Goal: Task Accomplishment & Management: Manage account settings

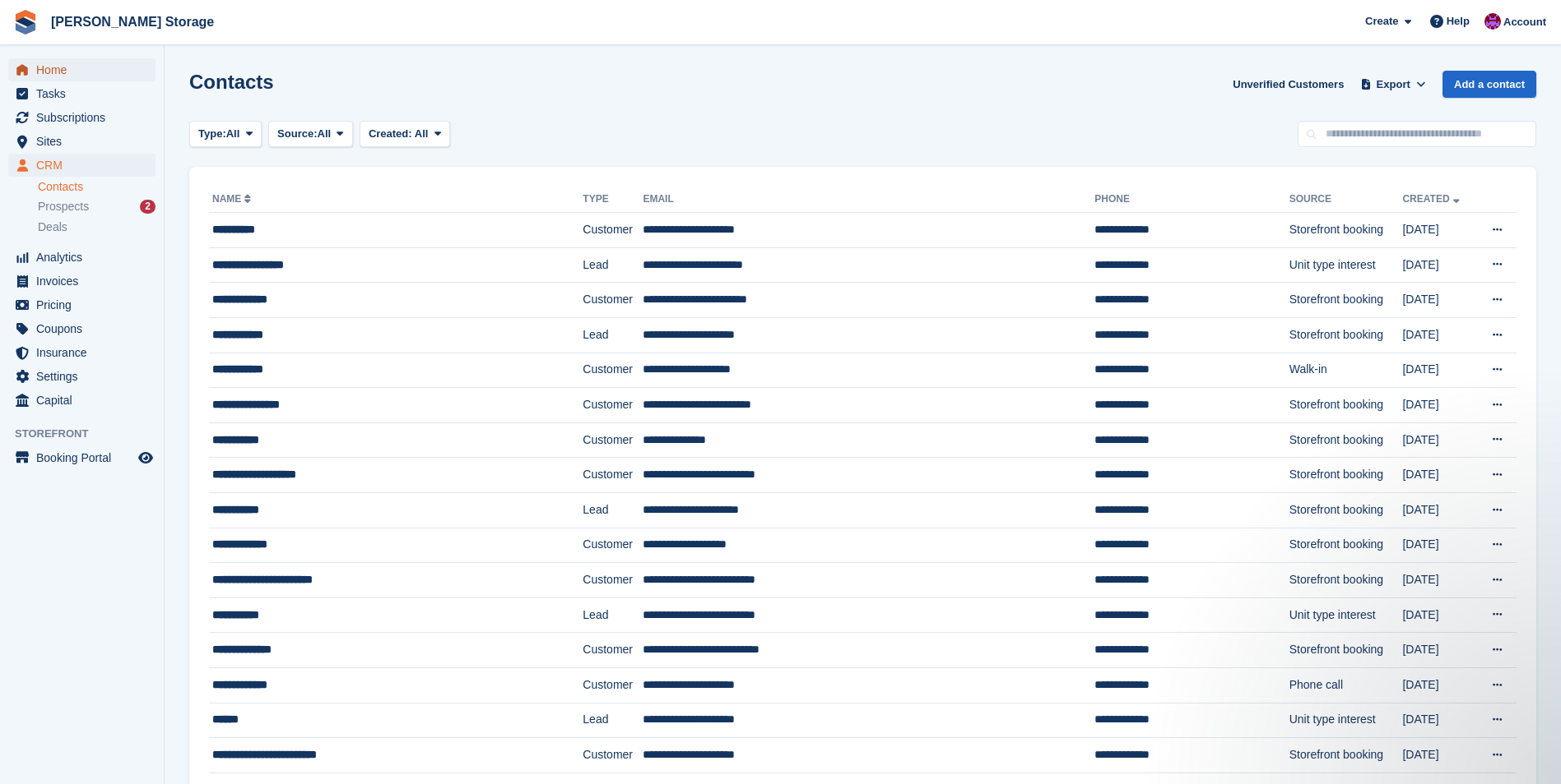
click at [56, 70] on span "Home" at bounding box center [85, 69] width 99 height 23
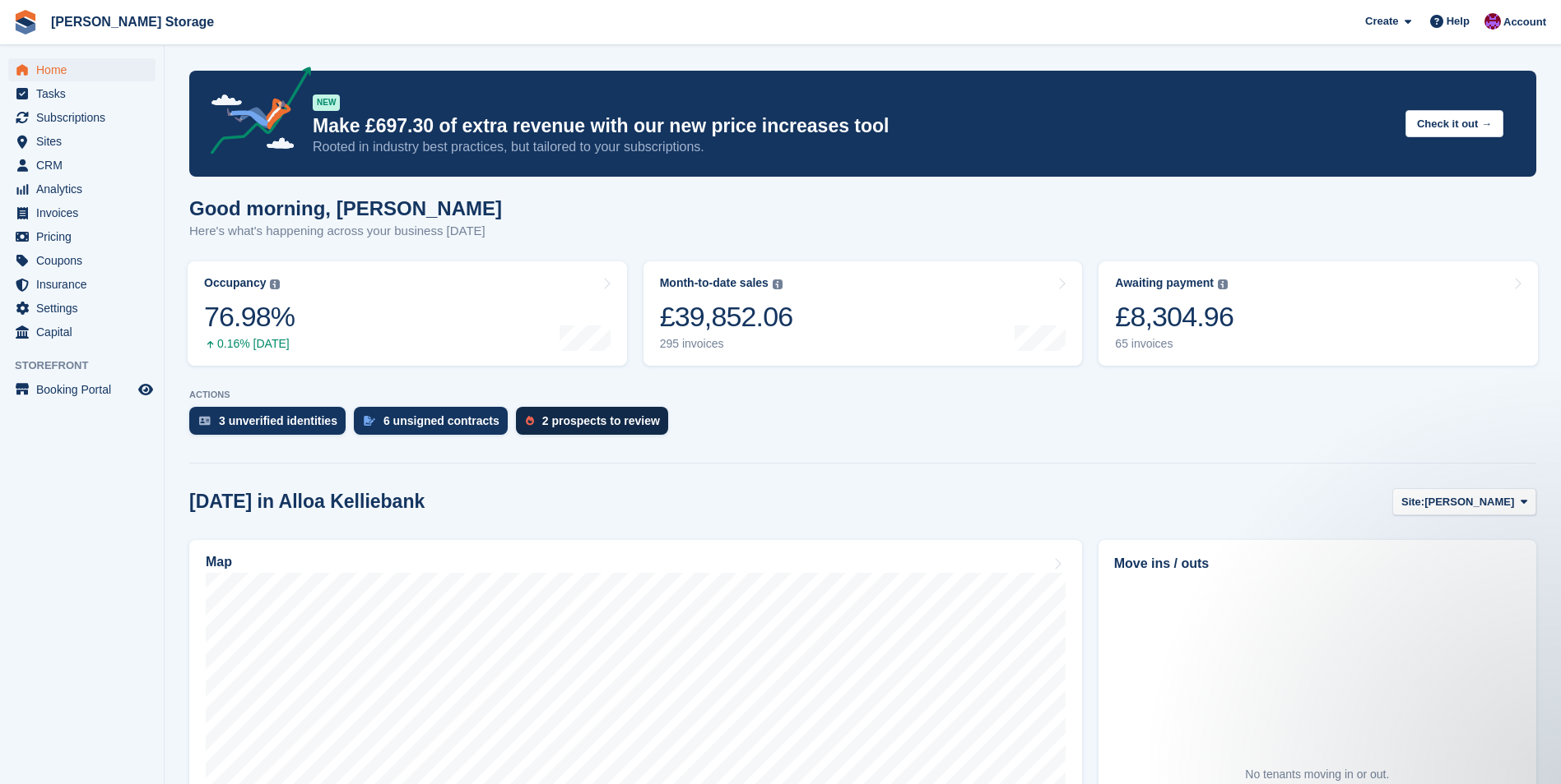
click at [593, 412] on div "2 prospects to review" at bounding box center [592, 421] width 152 height 28
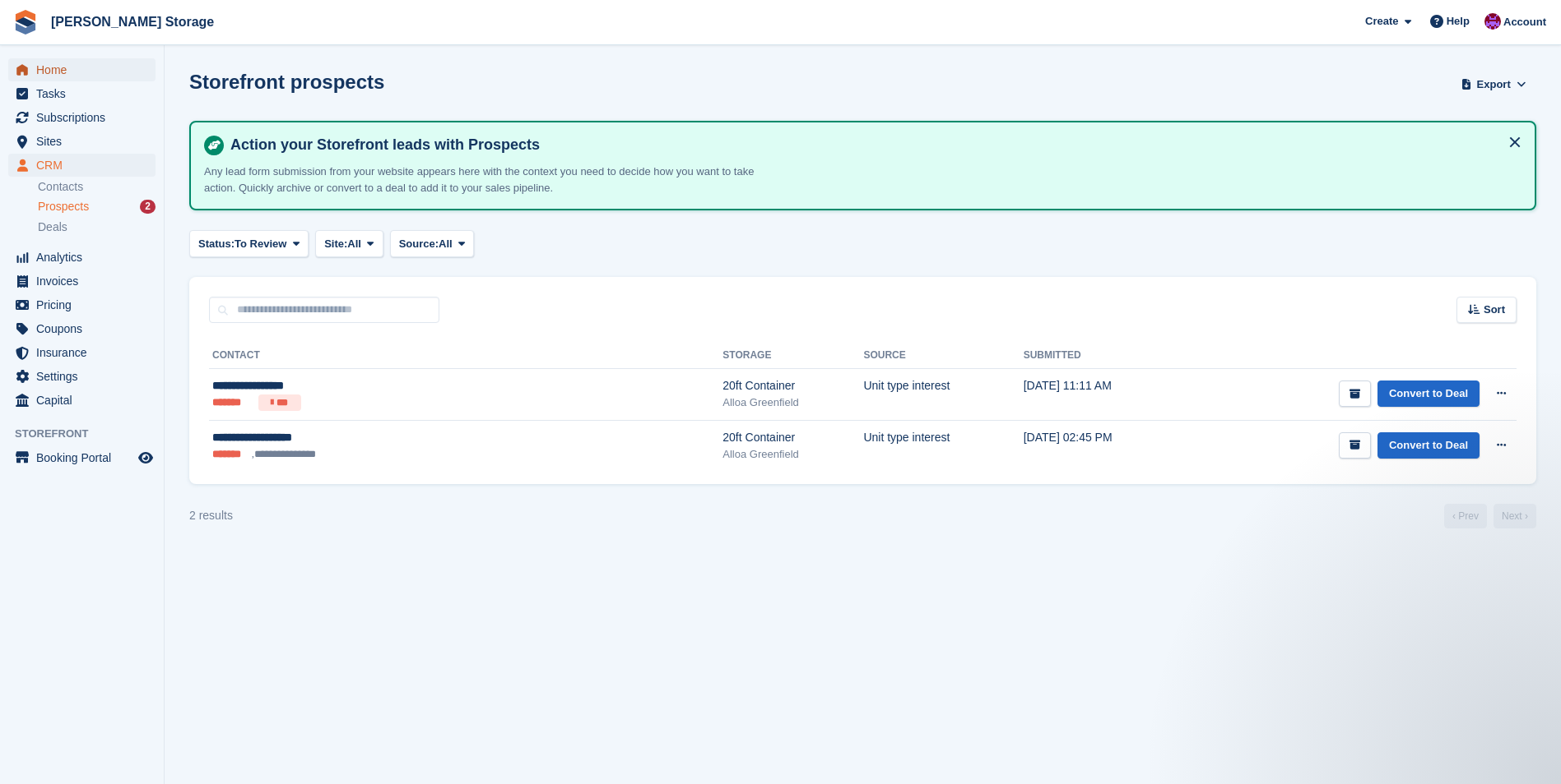
click at [60, 73] on span "Home" at bounding box center [85, 69] width 99 height 23
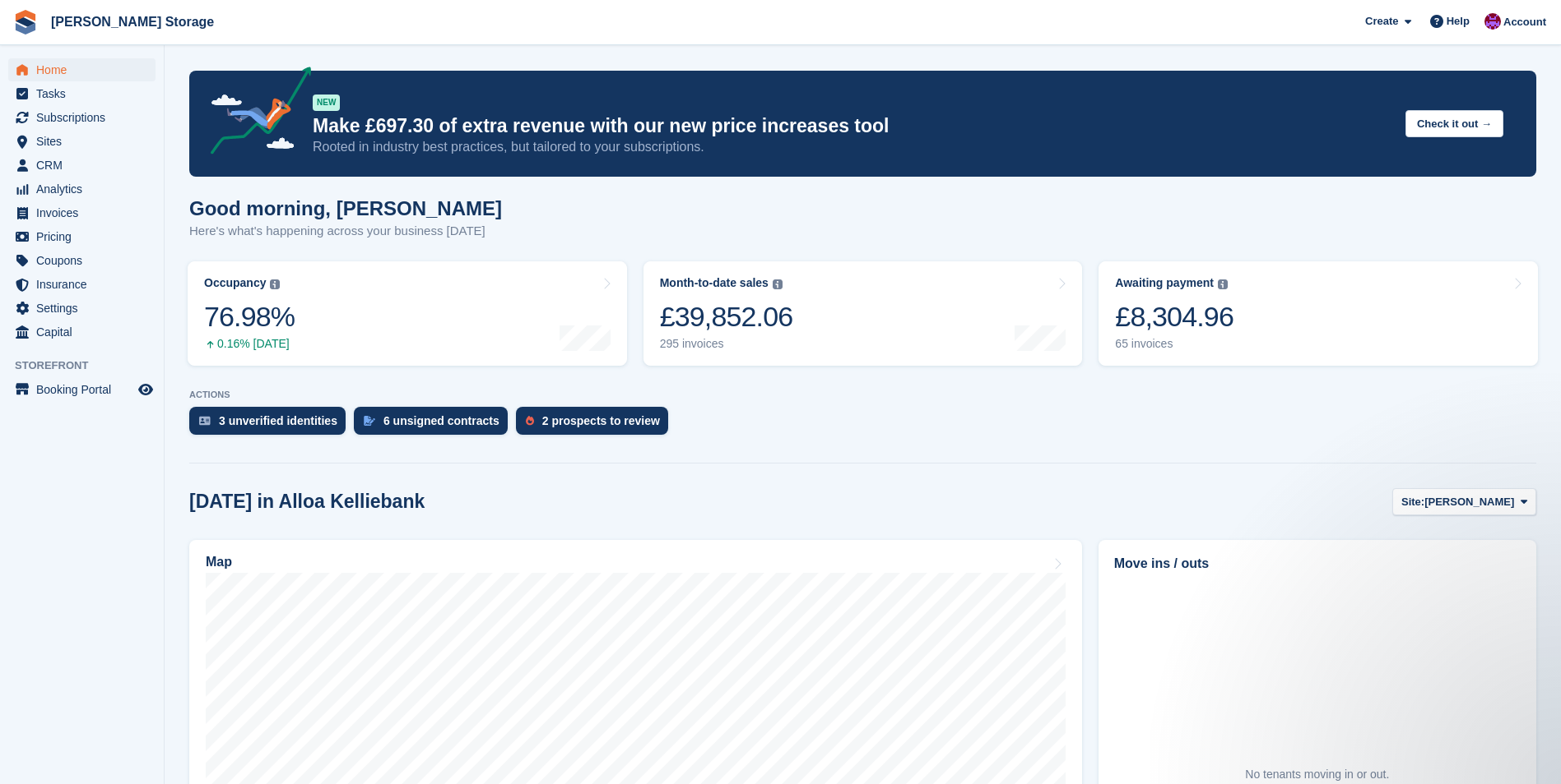
click at [760, 442] on div "3 unverified identities 6 unsigned contracts 2 prospects to review" at bounding box center [862, 425] width 1347 height 36
click at [1501, 504] on span "[PERSON_NAME]" at bounding box center [1469, 502] width 90 height 16
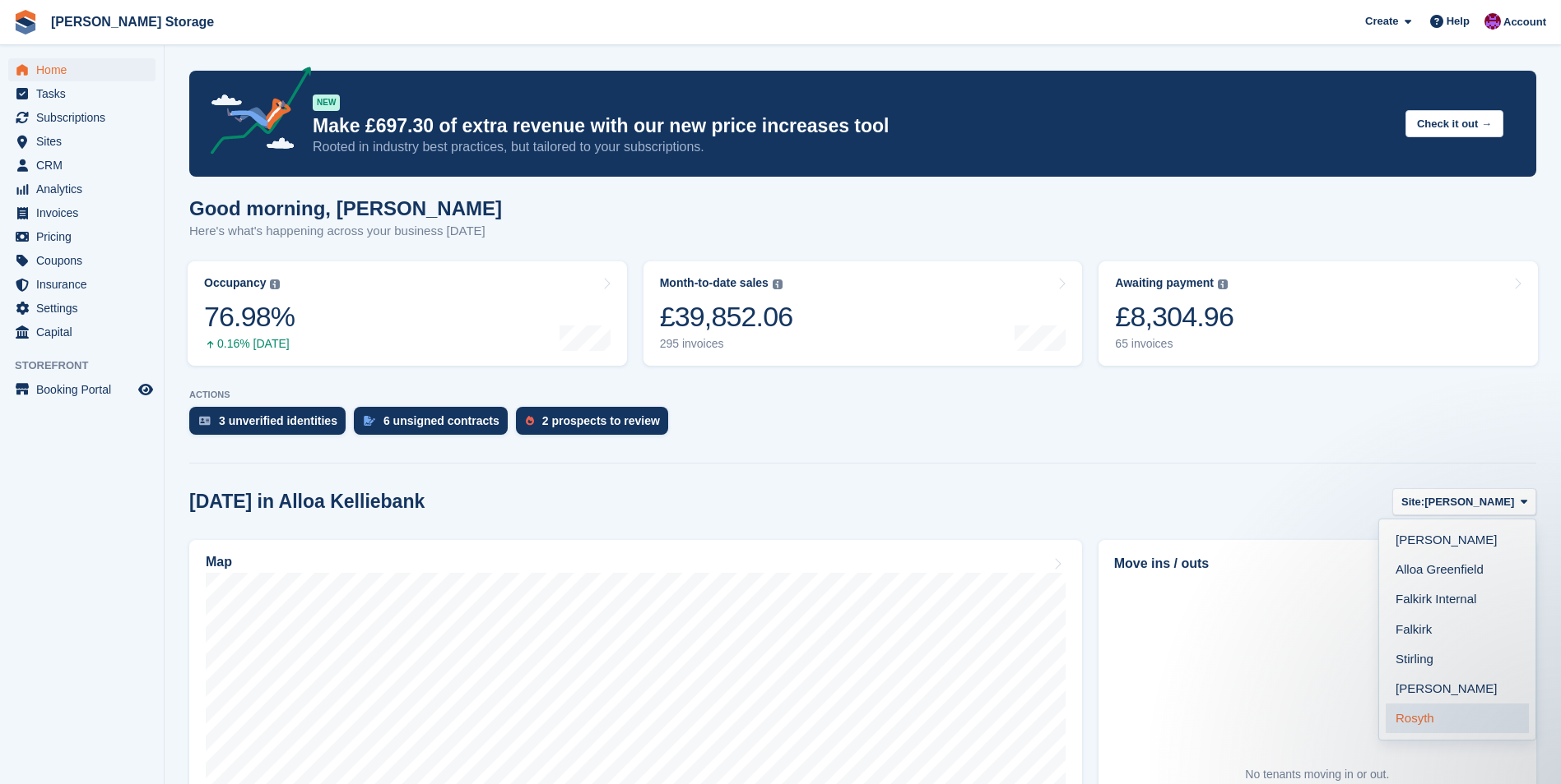
click at [1447, 726] on link "Rosyth" at bounding box center [1456, 719] width 143 height 30
click at [1412, 716] on link "Rosyth" at bounding box center [1456, 719] width 143 height 30
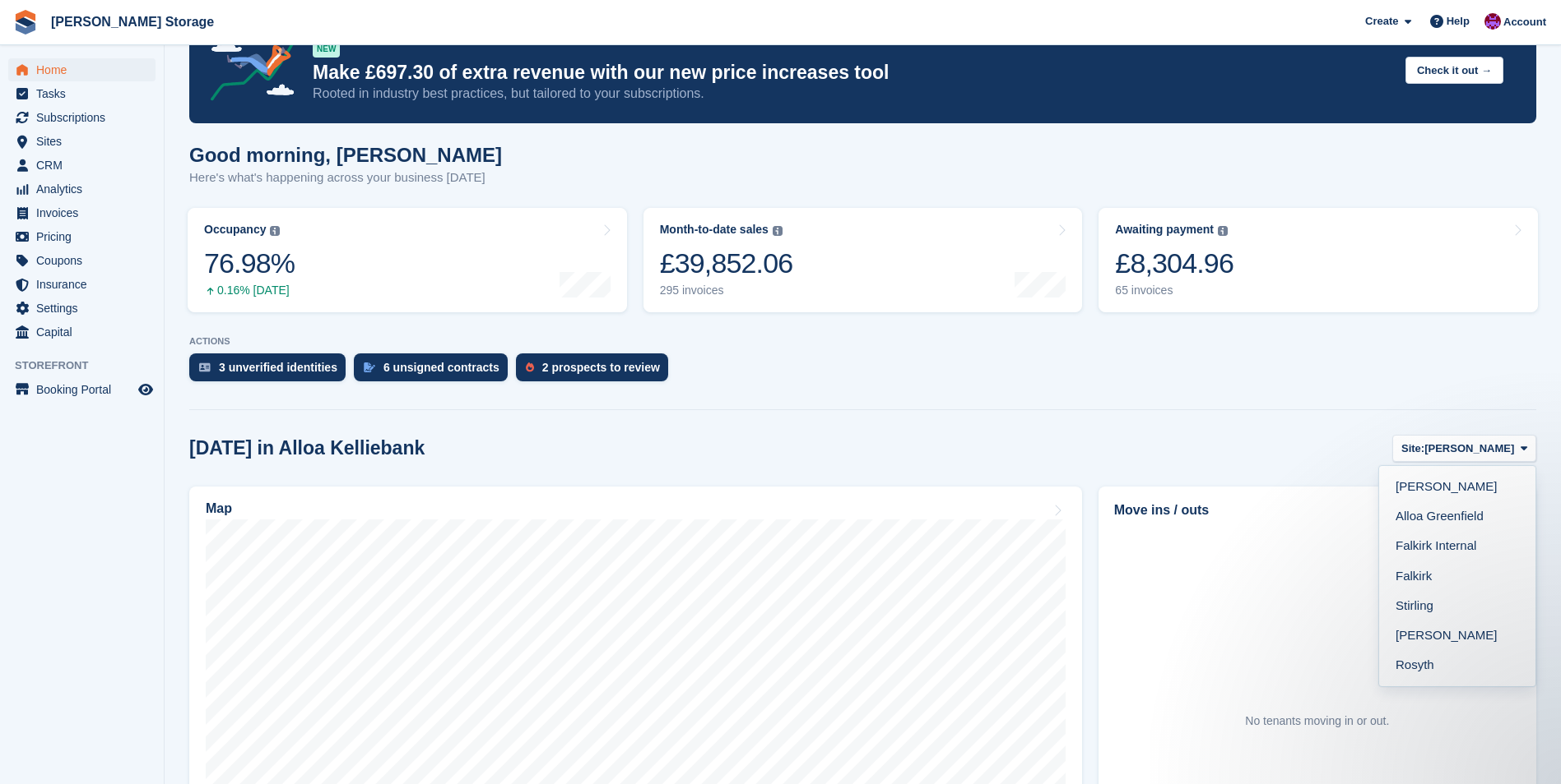
scroll to position [82, 0]
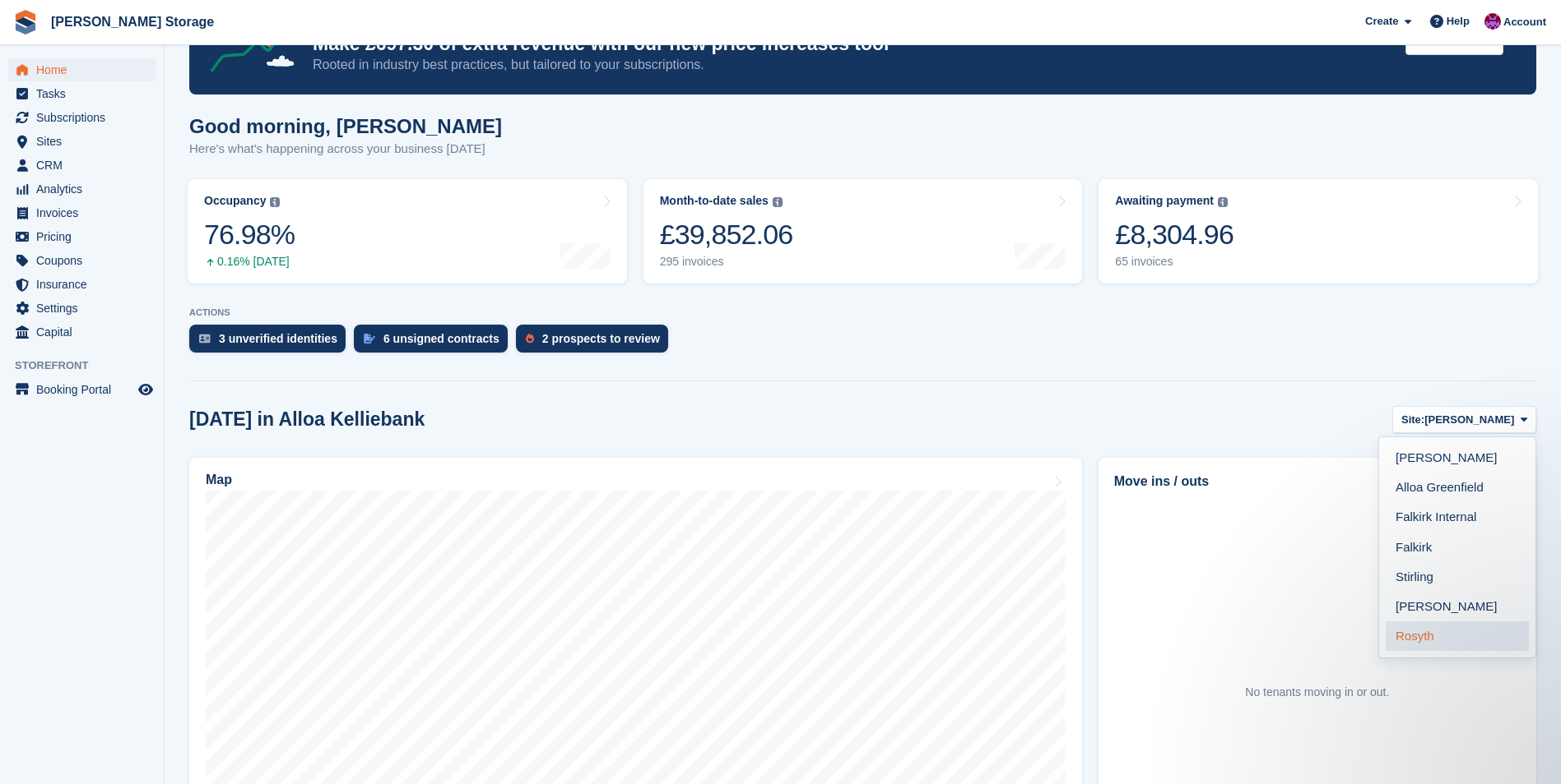
click at [1422, 639] on link "Rosyth" at bounding box center [1456, 636] width 143 height 30
click at [68, 142] on span "Sites" at bounding box center [85, 141] width 99 height 23
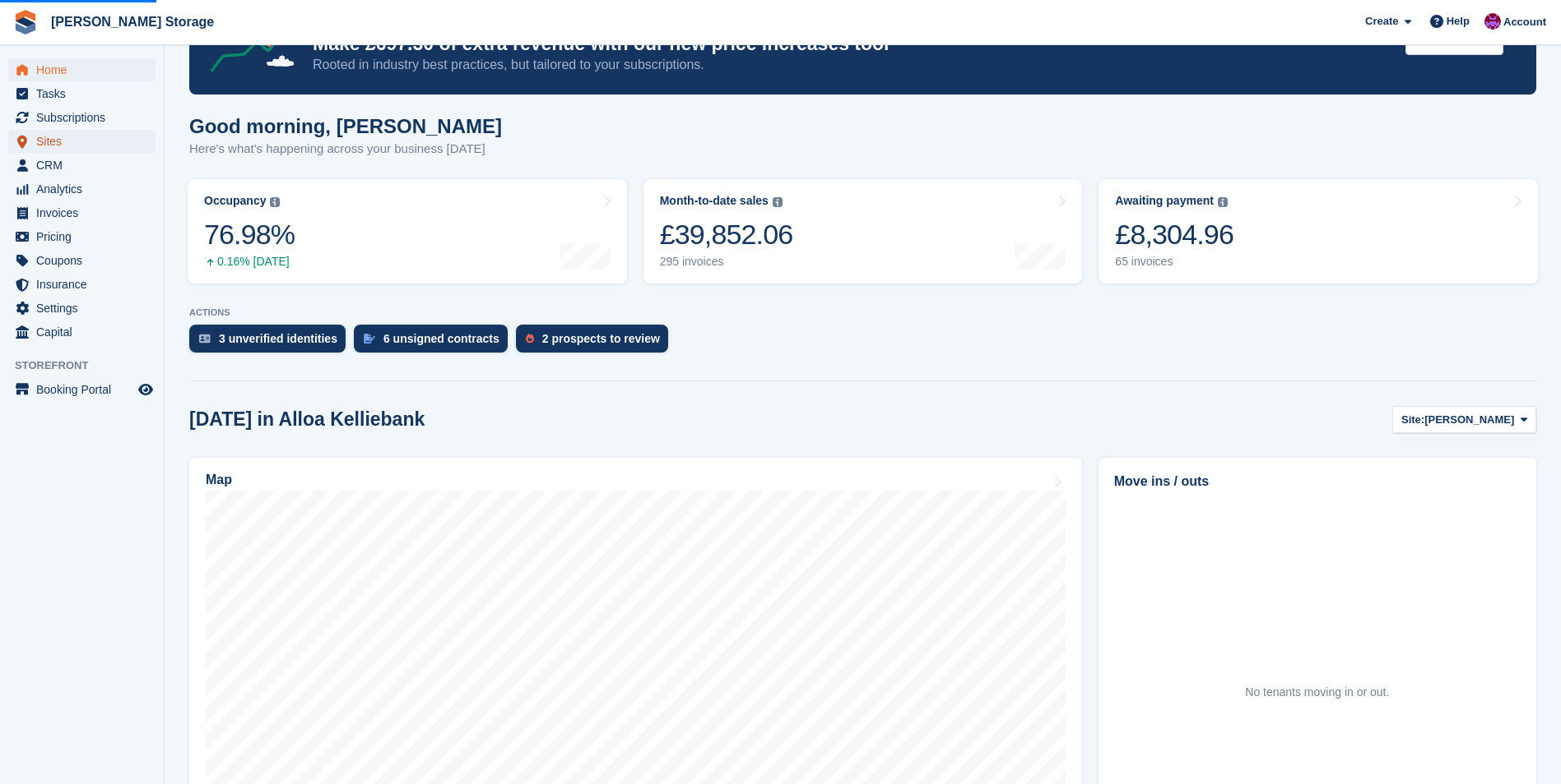
click at [68, 142] on span "Sites" at bounding box center [85, 141] width 99 height 23
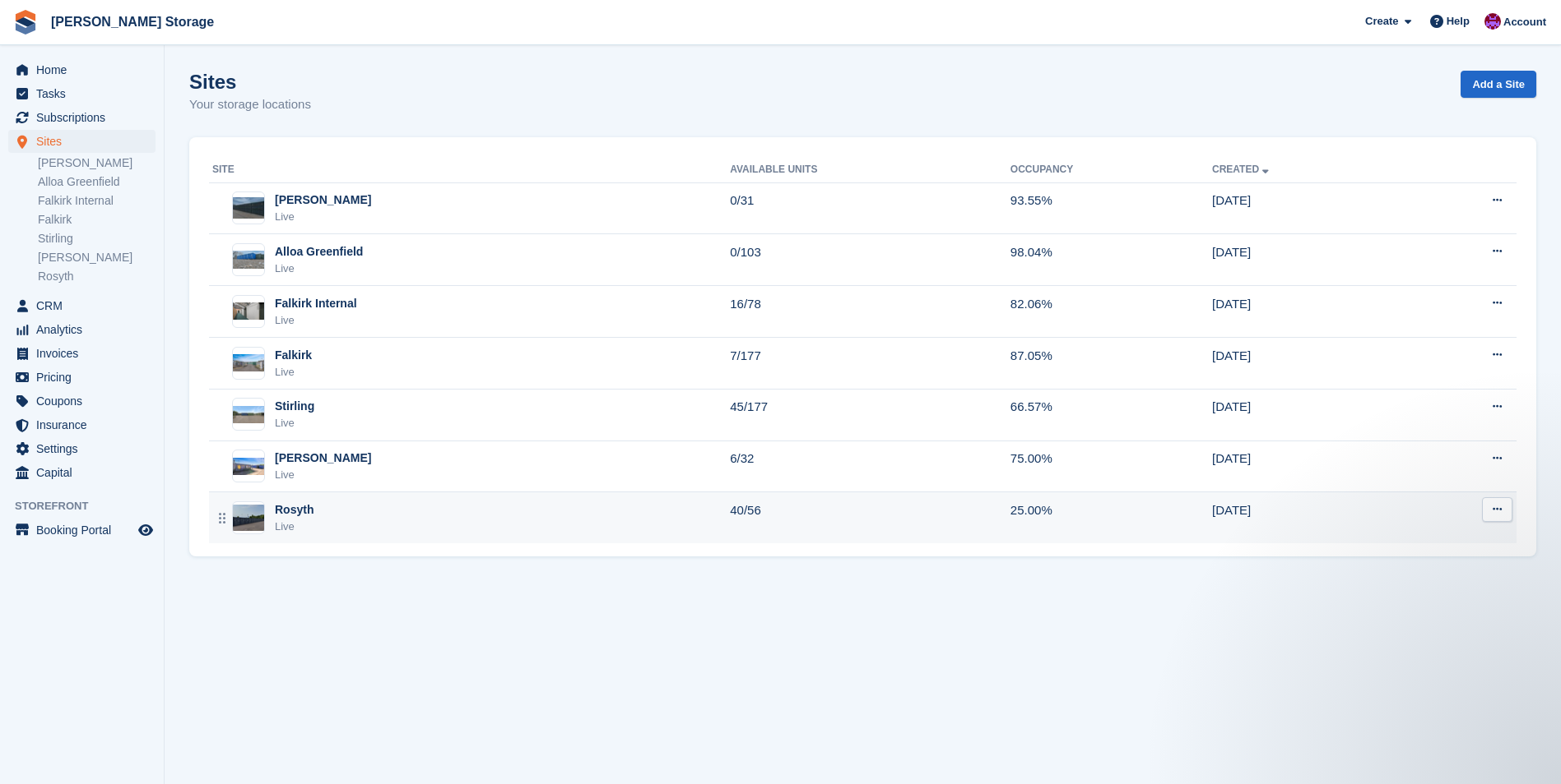
click at [413, 521] on div "Rosyth Live" at bounding box center [471, 518] width 518 height 34
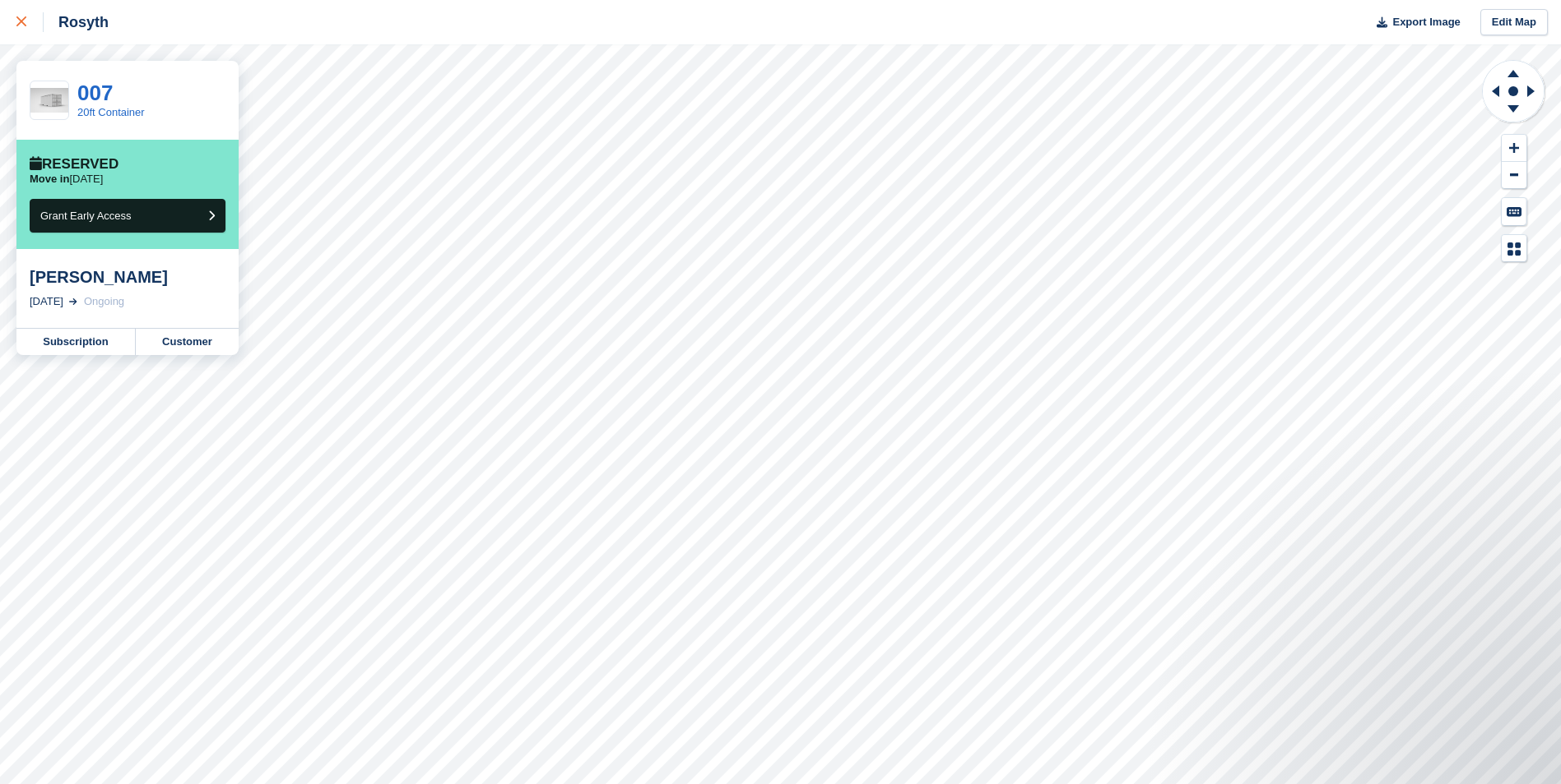
click at [24, 15] on div at bounding box center [29, 22] width 27 height 20
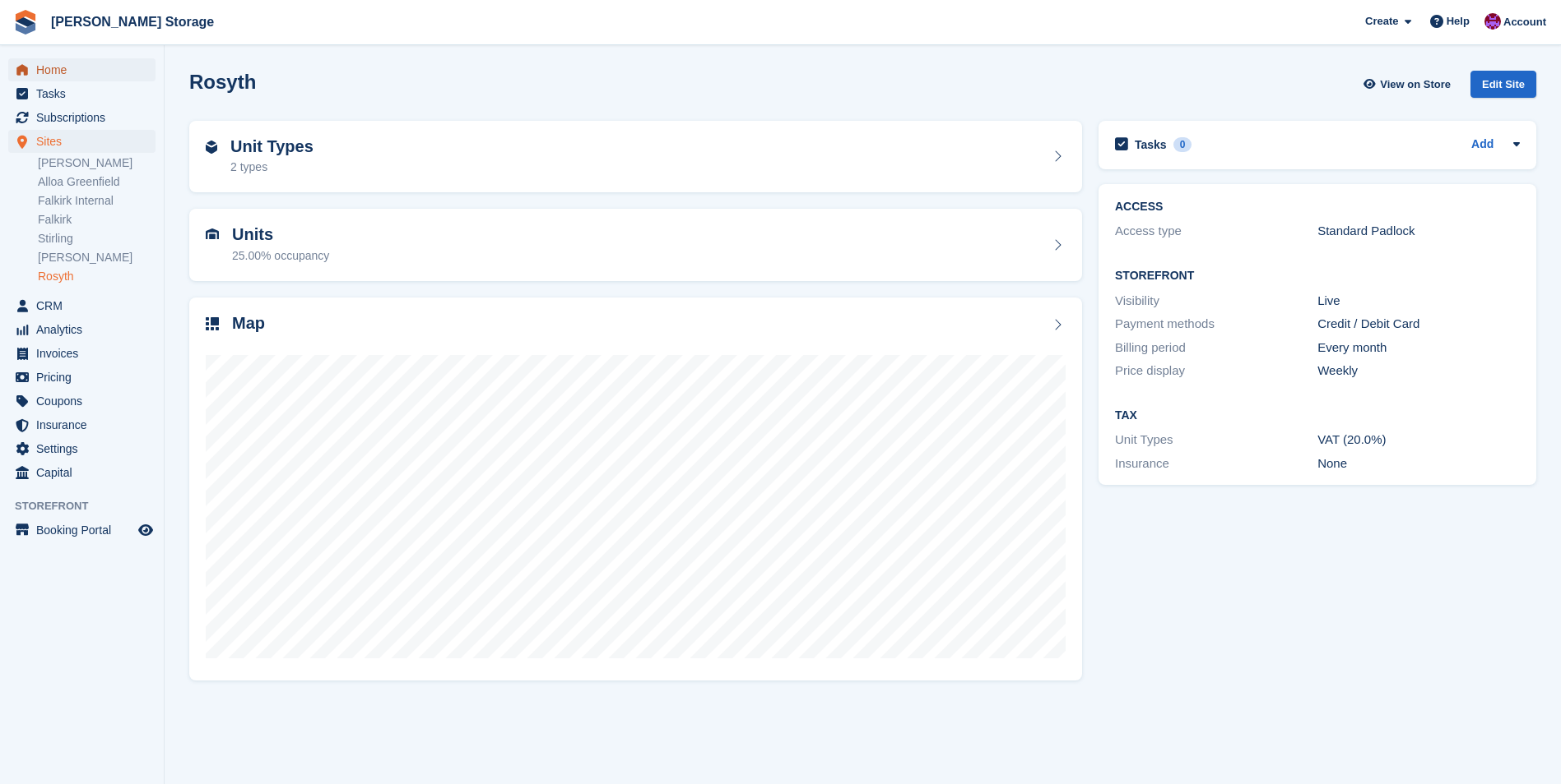
click at [54, 72] on span "Home" at bounding box center [85, 69] width 99 height 23
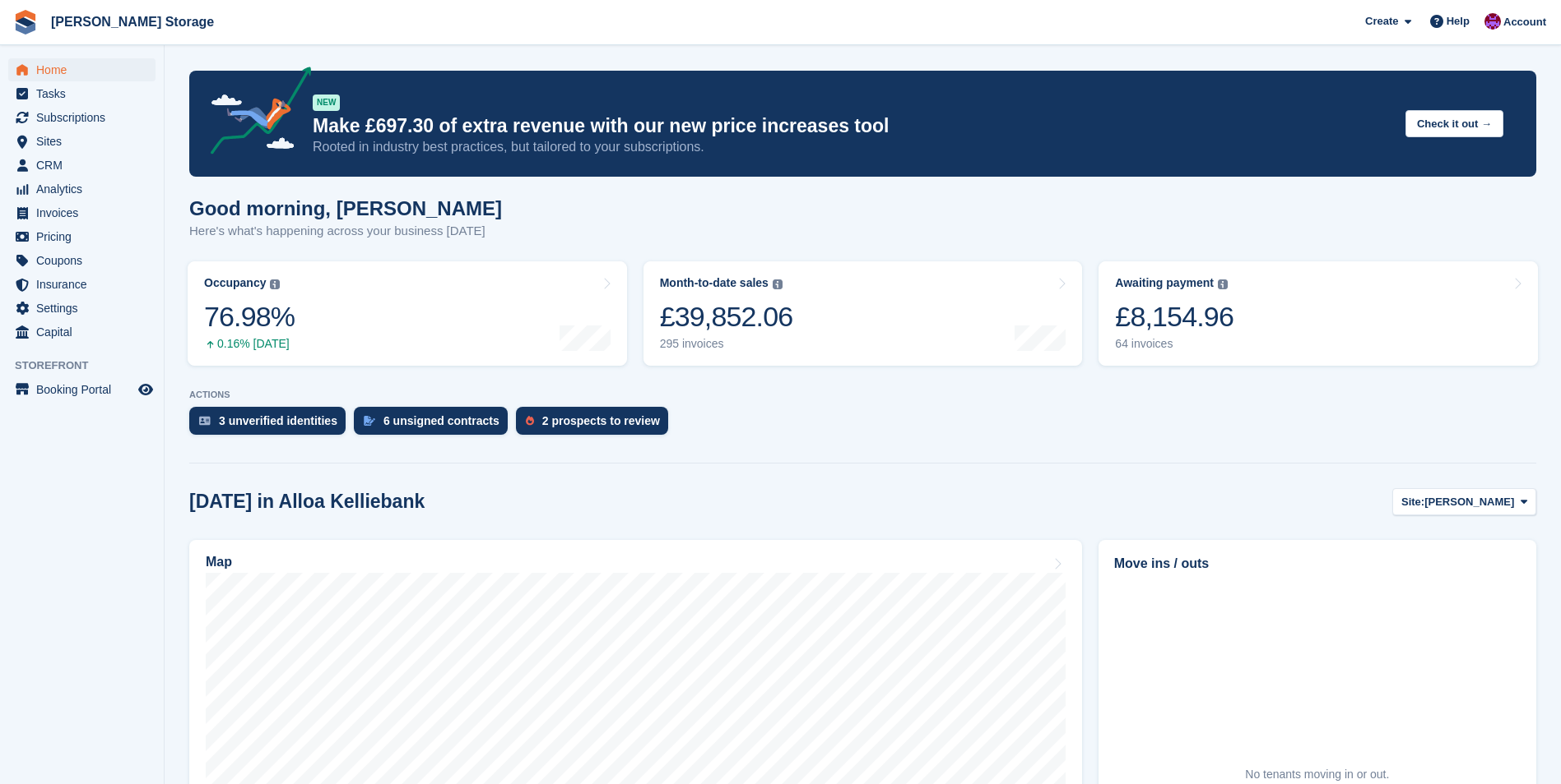
click at [72, 540] on aside "Home Tasks Subscriptions Subscriptions Subscriptions Contracts Price increases …" at bounding box center [82, 395] width 164 height 702
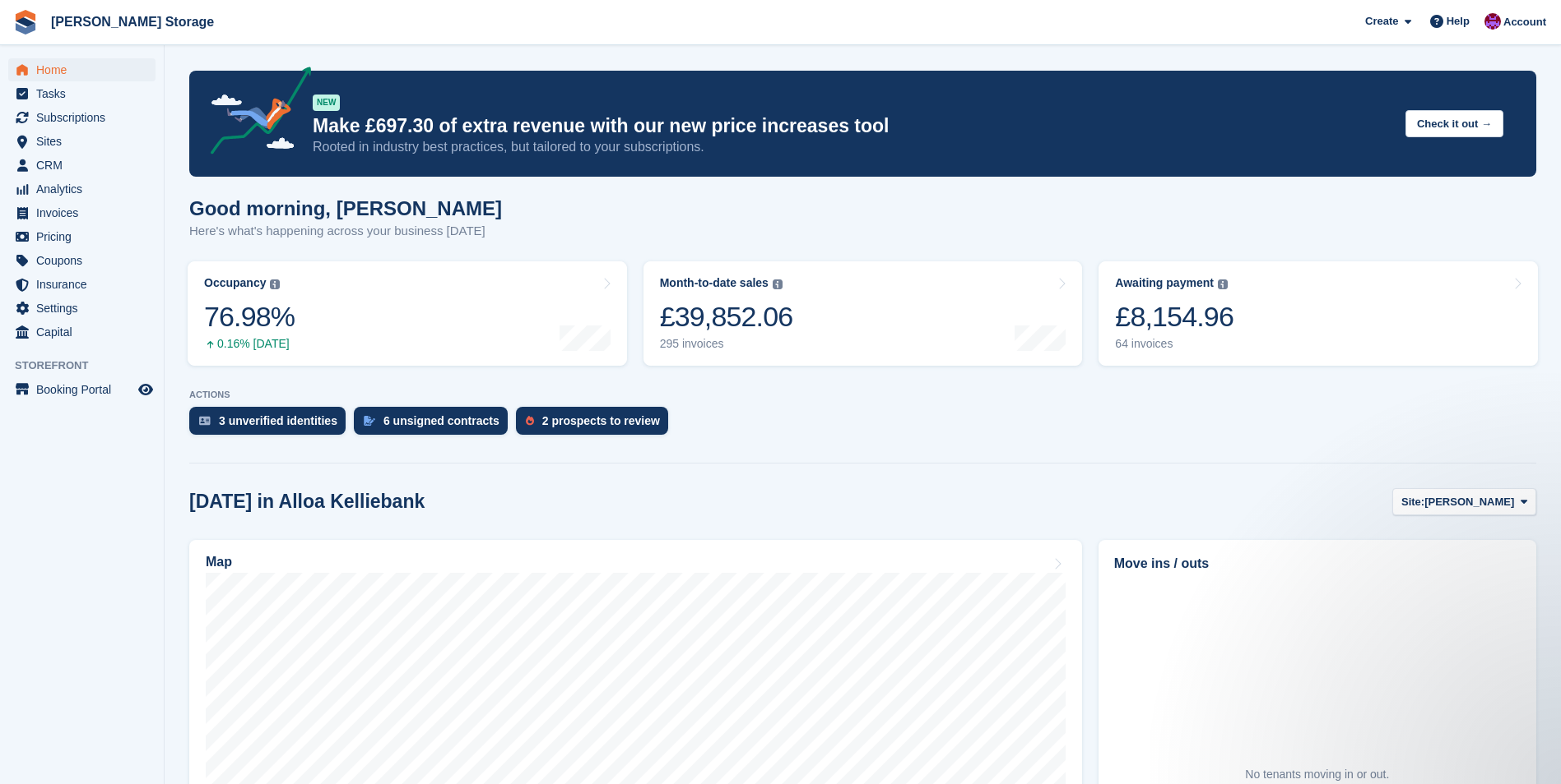
drag, startPoint x: 71, startPoint y: 540, endPoint x: 58, endPoint y: 671, distance: 131.6
click at [58, 671] on aside "Home Tasks Subscriptions Subscriptions Subscriptions Contracts Price increases …" at bounding box center [82, 395] width 164 height 702
click at [50, 165] on span "CRM" at bounding box center [85, 165] width 99 height 23
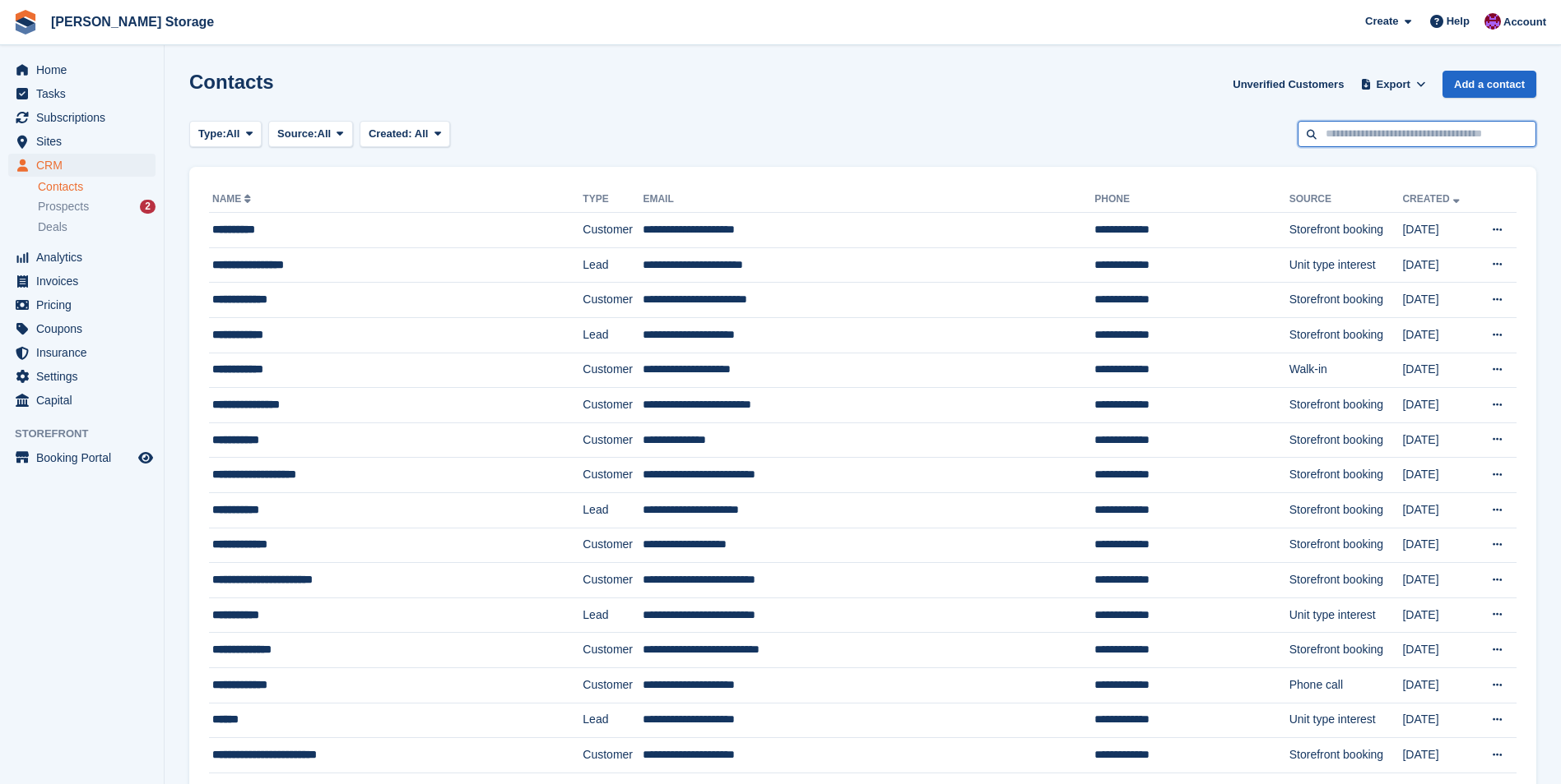
click at [1332, 133] on input "text" at bounding box center [1416, 134] width 239 height 27
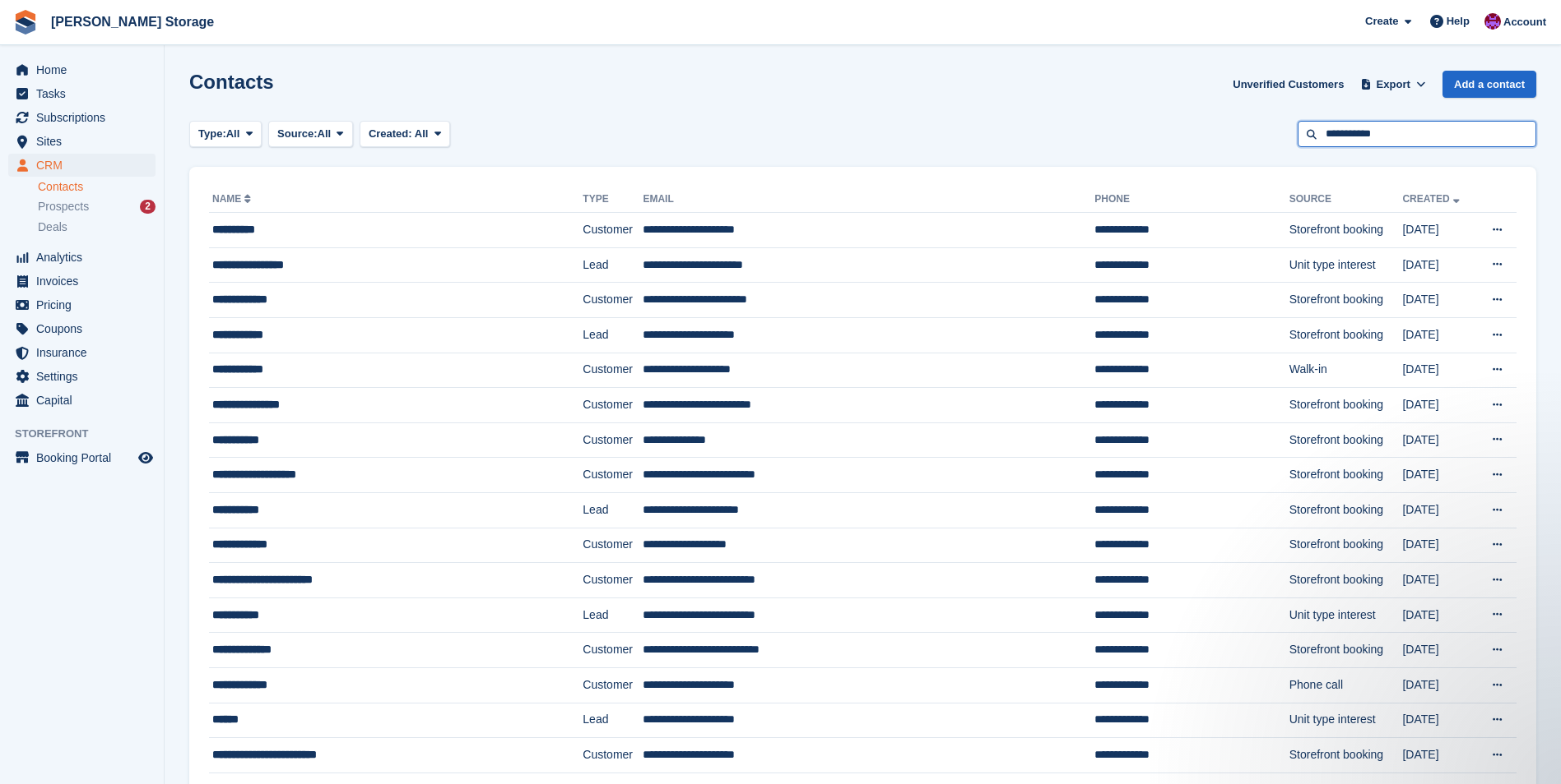
type input "**********"
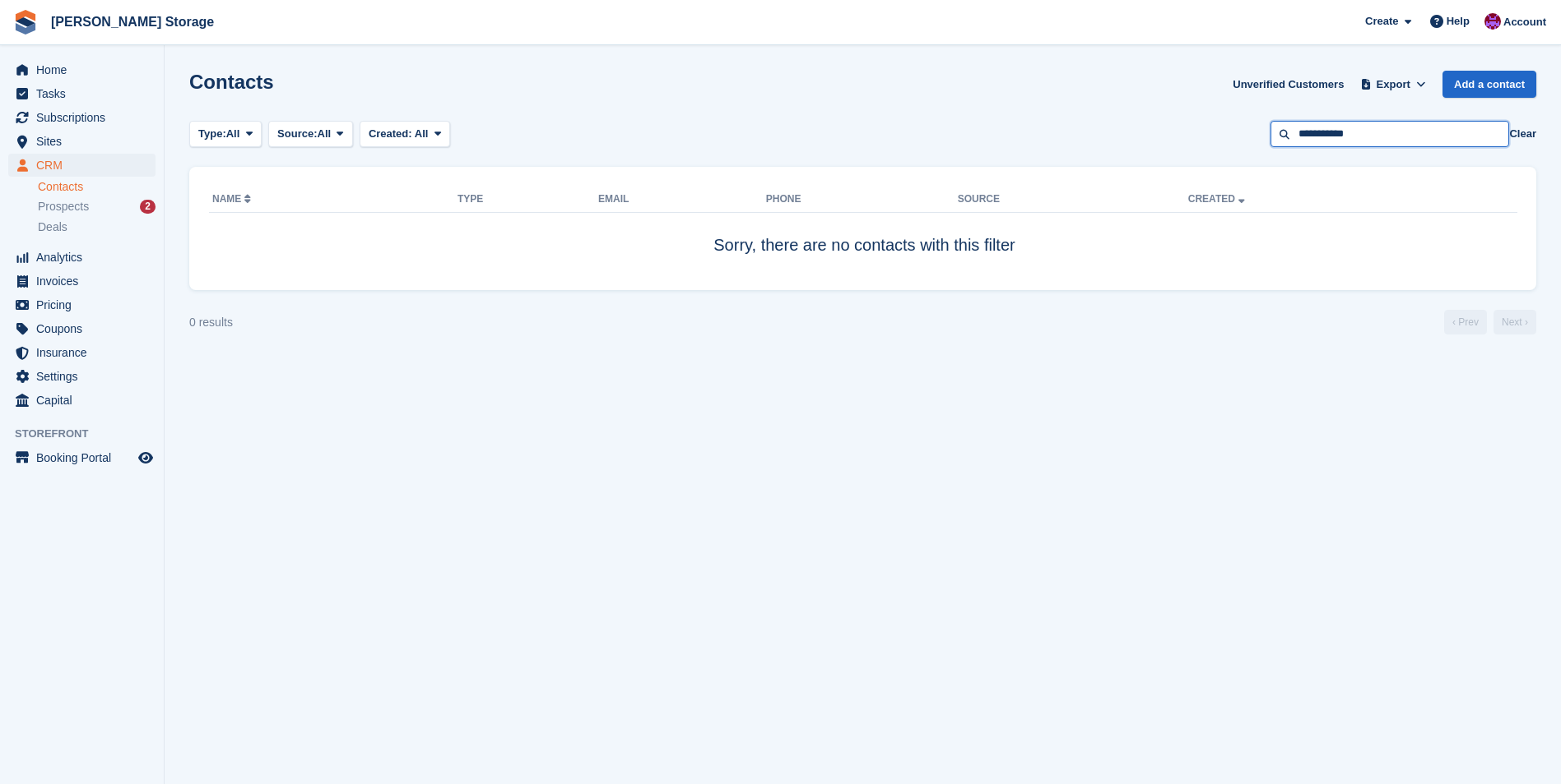
click at [1433, 141] on input "**********" at bounding box center [1389, 134] width 239 height 27
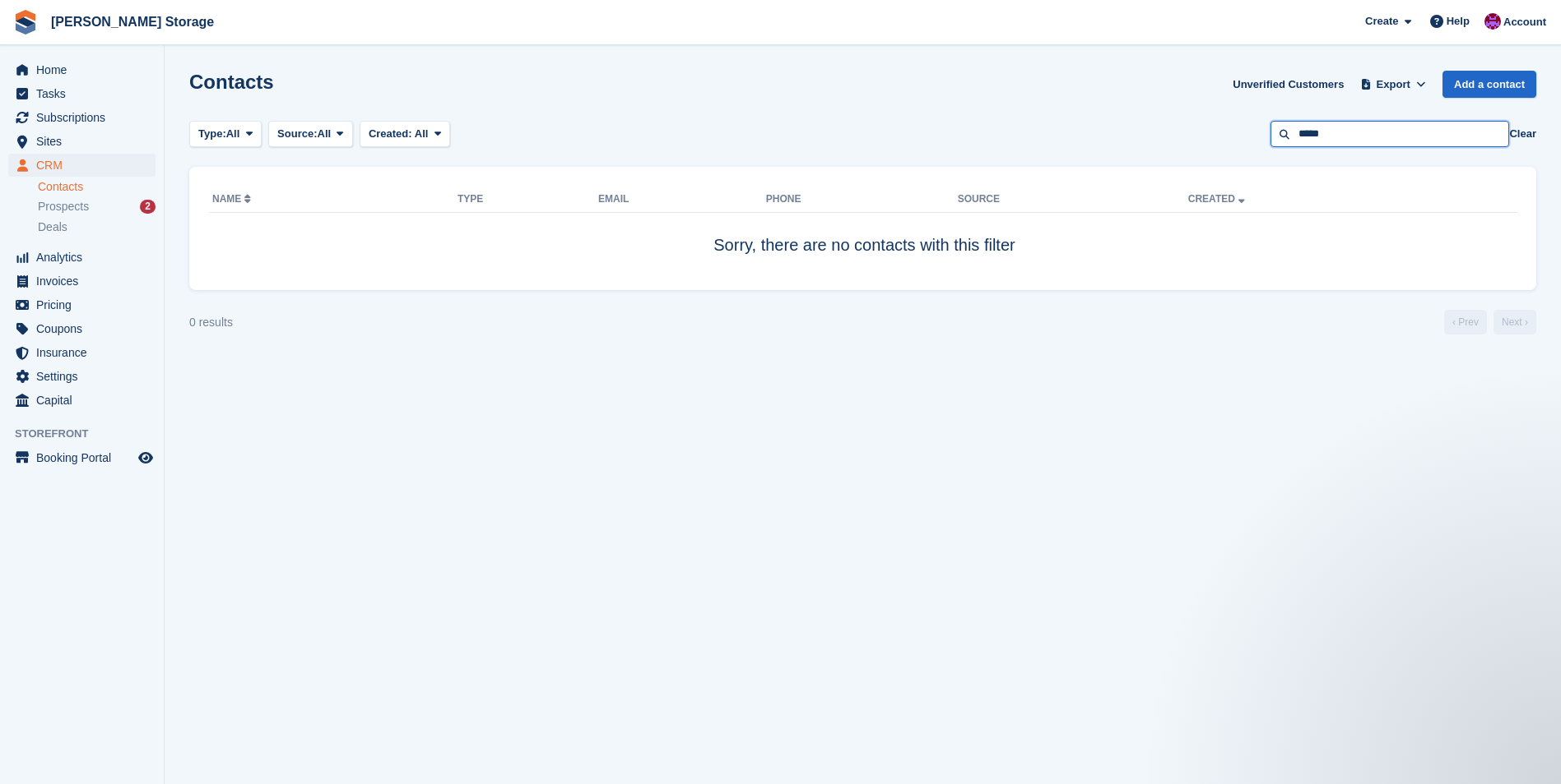
type input "****"
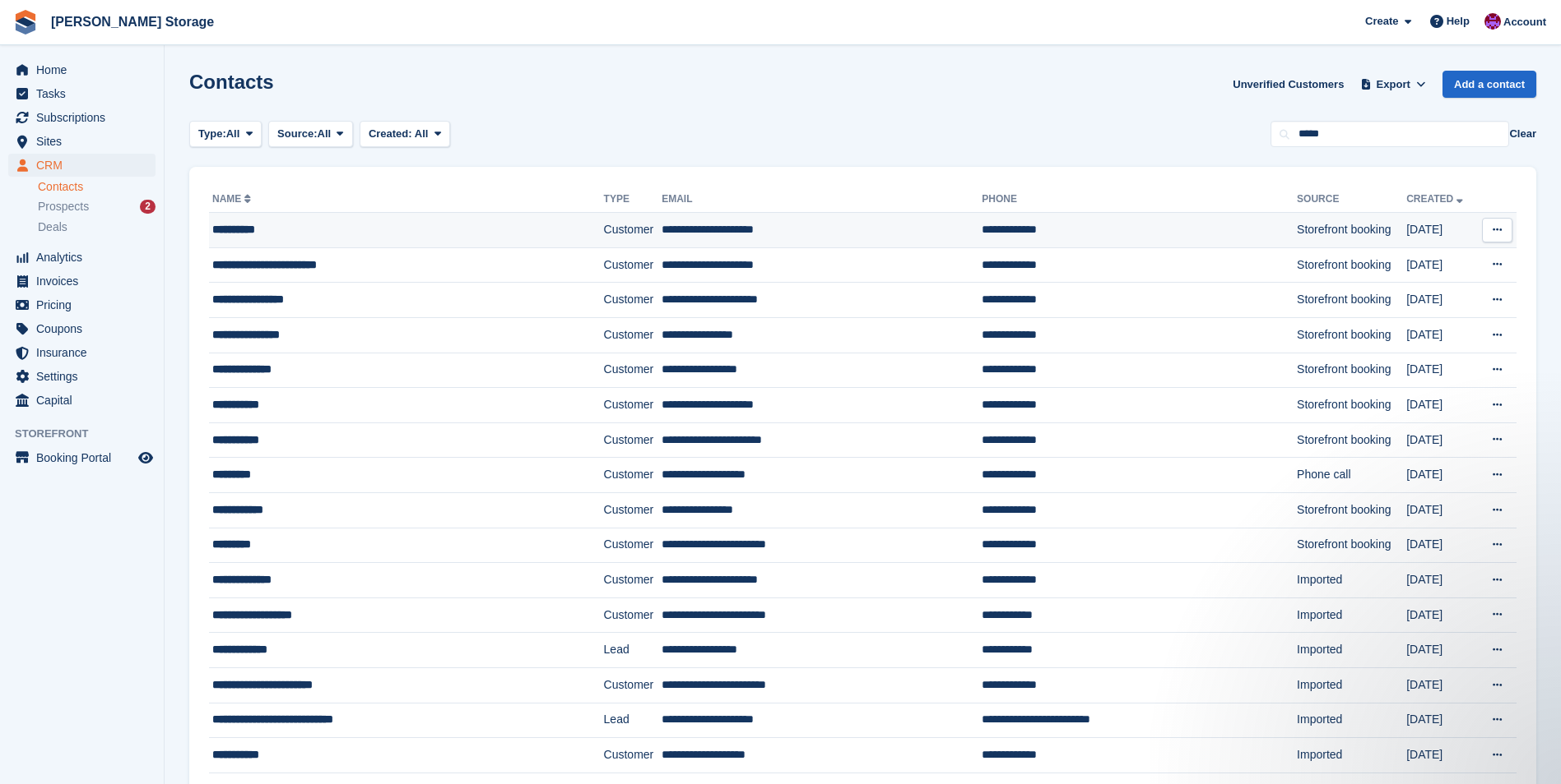
click at [720, 231] on td "**********" at bounding box center [821, 230] width 320 height 35
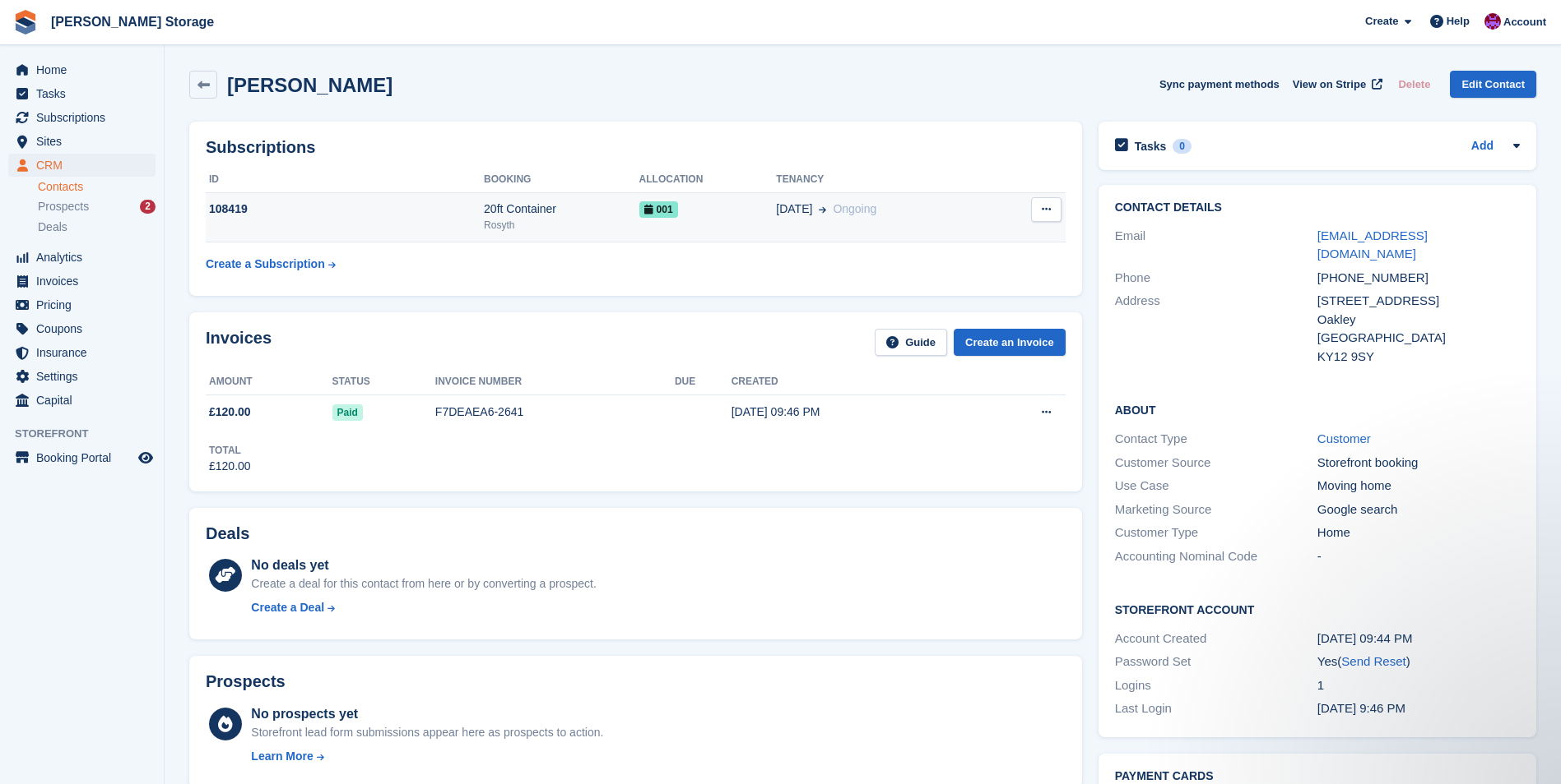
click at [710, 208] on div "001" at bounding box center [708, 209] width 137 height 17
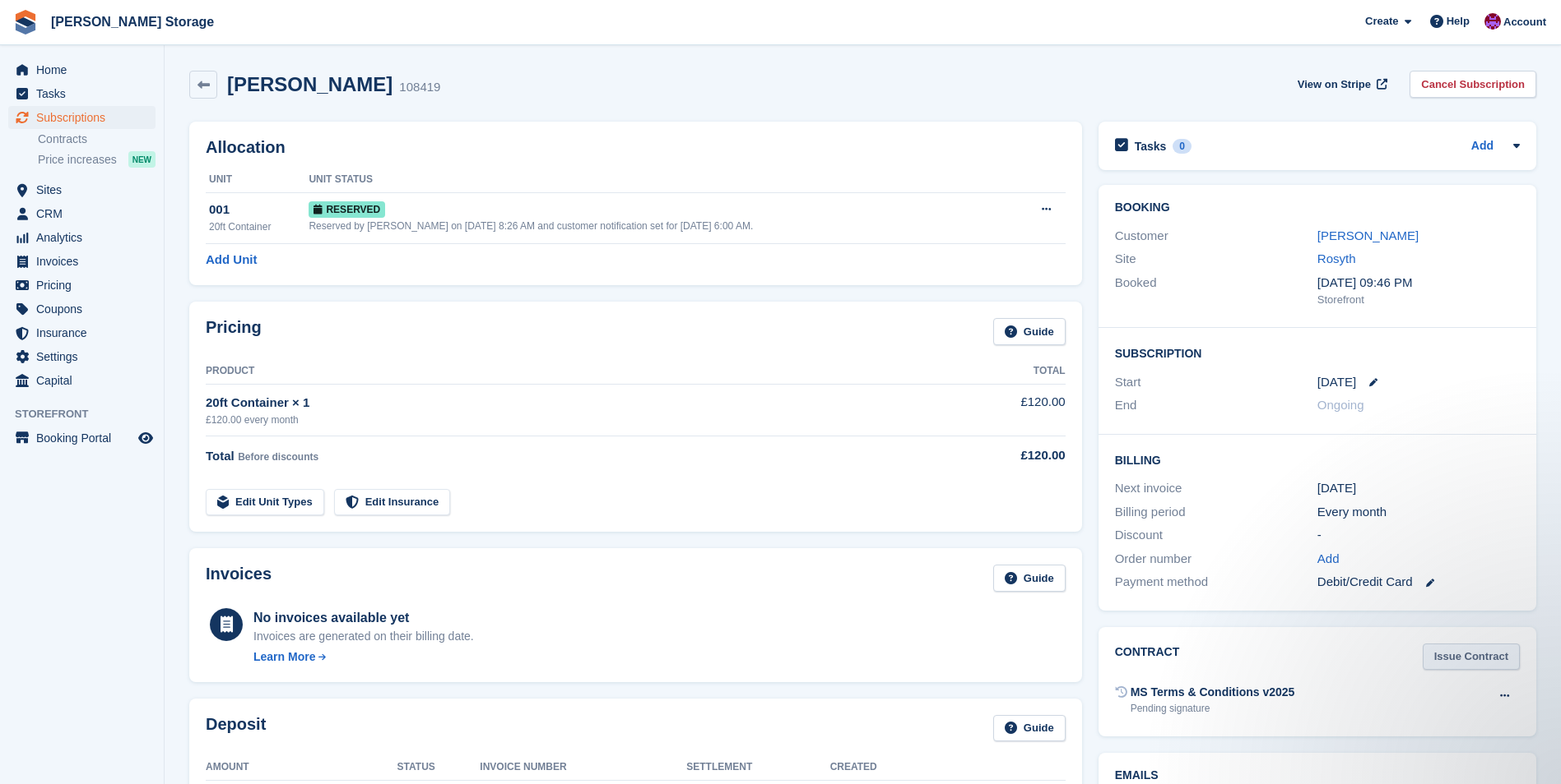
click at [1481, 662] on link "Issue Contract" at bounding box center [1470, 657] width 97 height 27
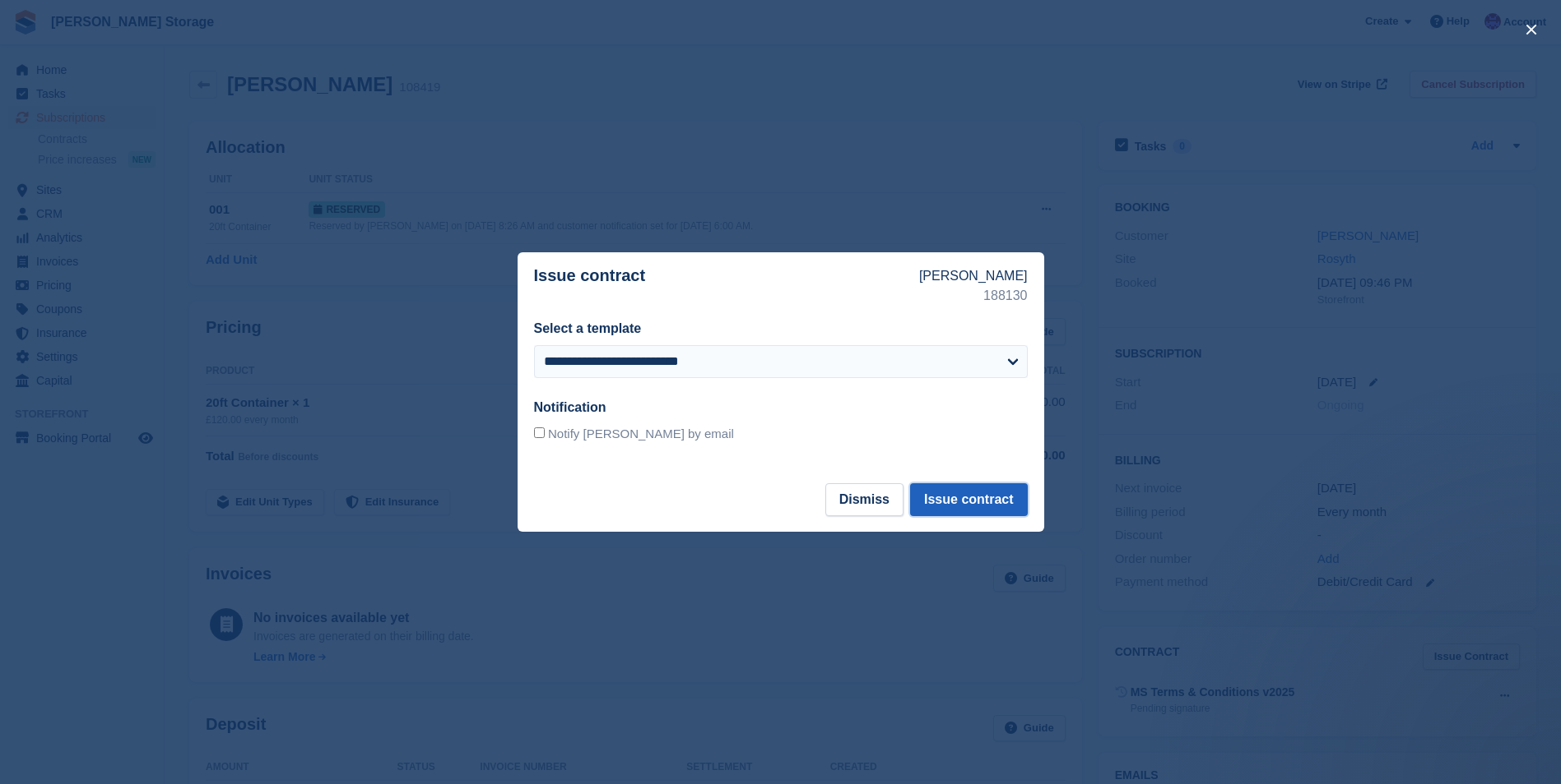
click at [956, 498] on button "Issue contract" at bounding box center [968, 499] width 117 height 33
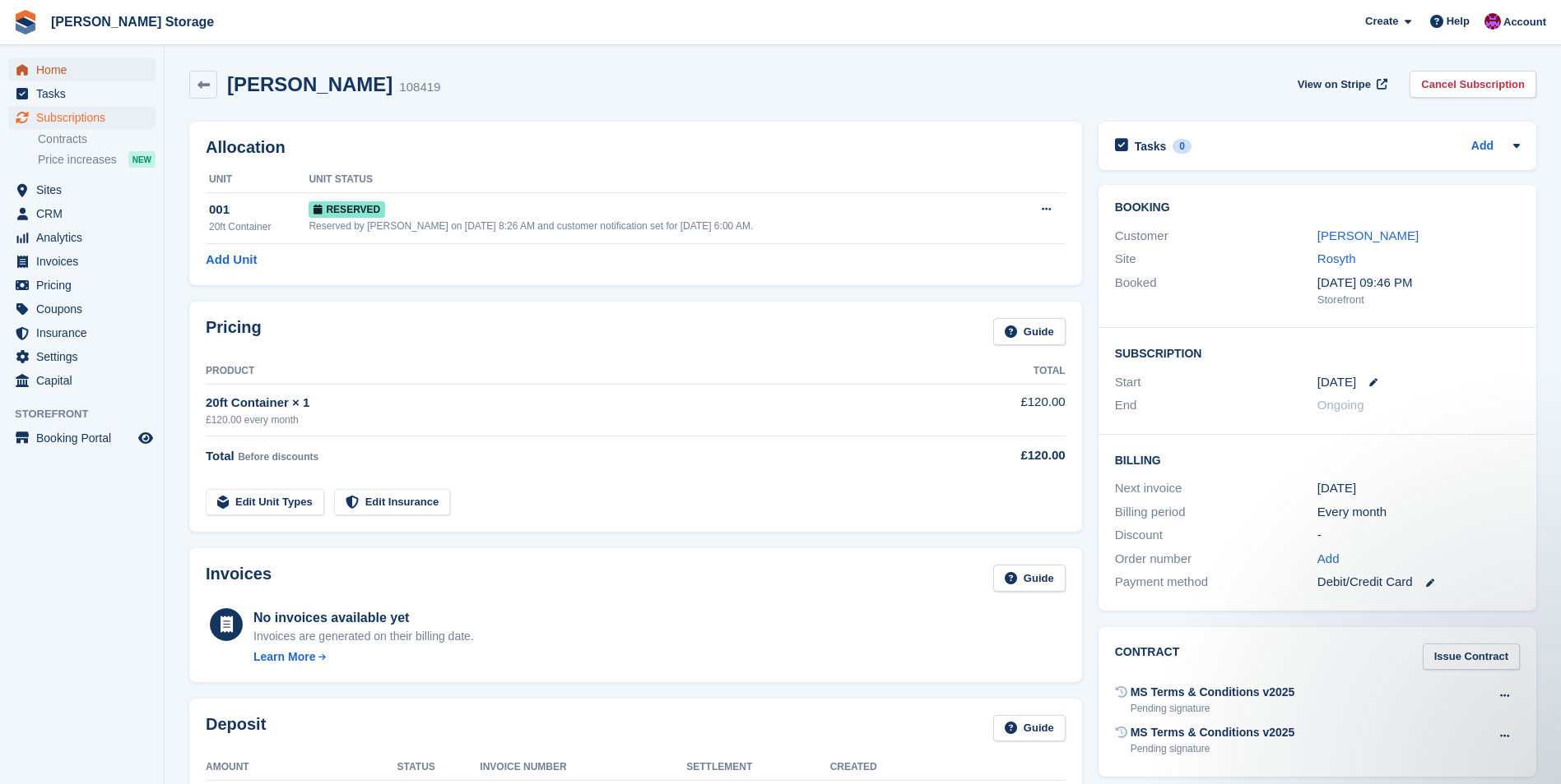
click at [72, 69] on span "Home" at bounding box center [85, 69] width 99 height 23
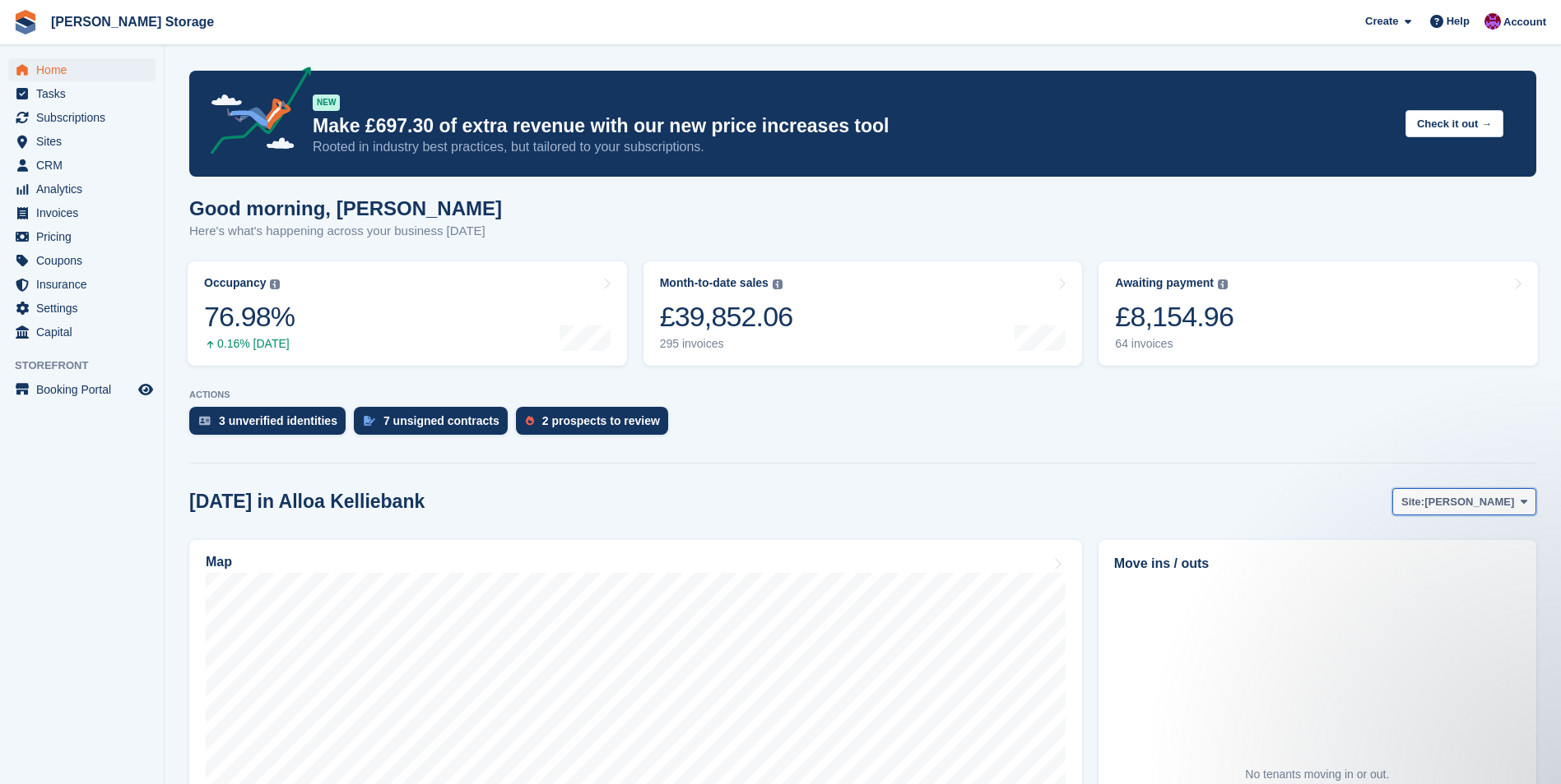
click at [1496, 502] on span "[PERSON_NAME]" at bounding box center [1469, 502] width 90 height 16
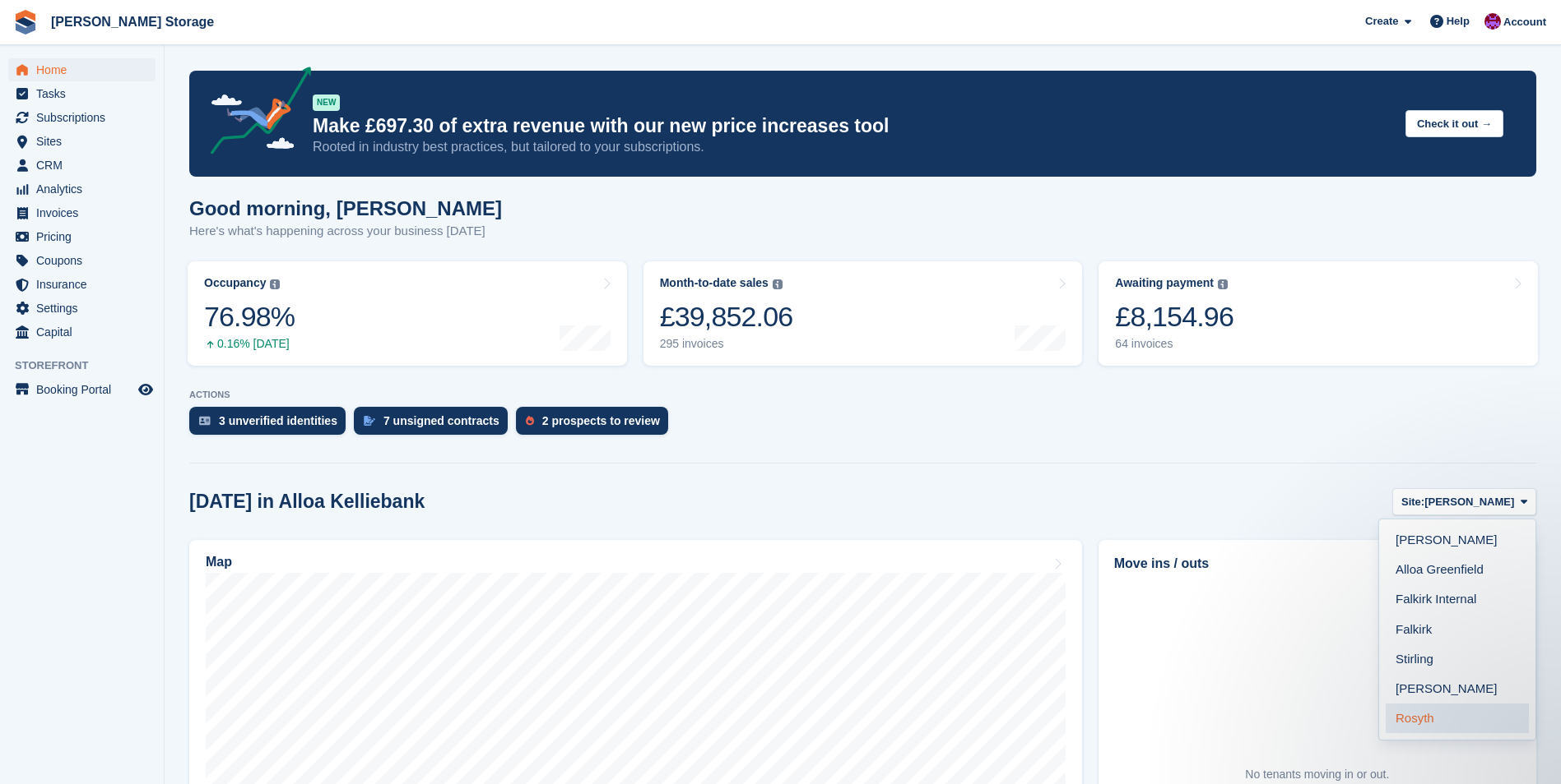
click at [1458, 723] on link "Rosyth" at bounding box center [1456, 719] width 143 height 30
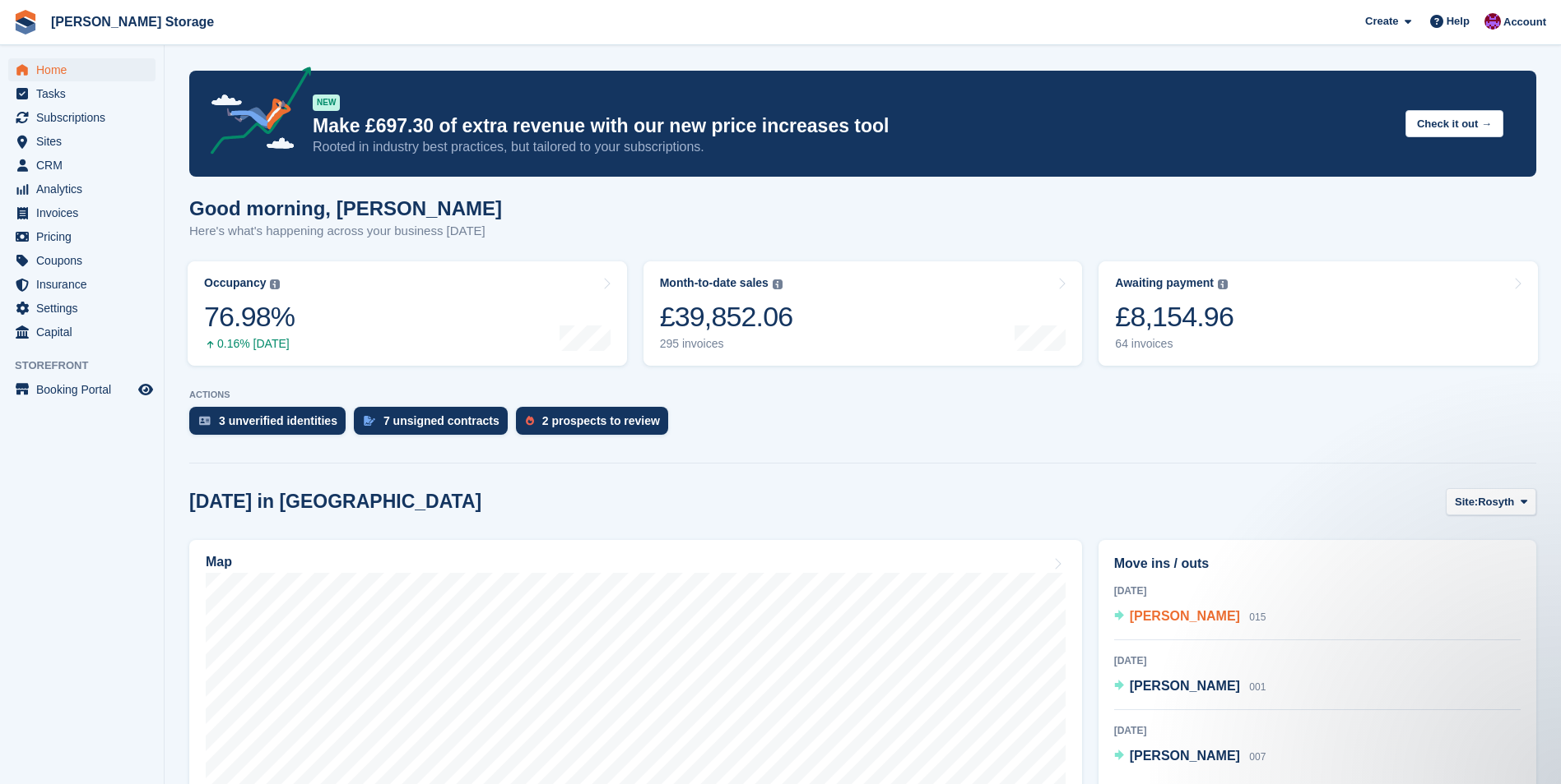
click at [1180, 616] on span "Gill Cattanach" at bounding box center [1184, 616] width 110 height 14
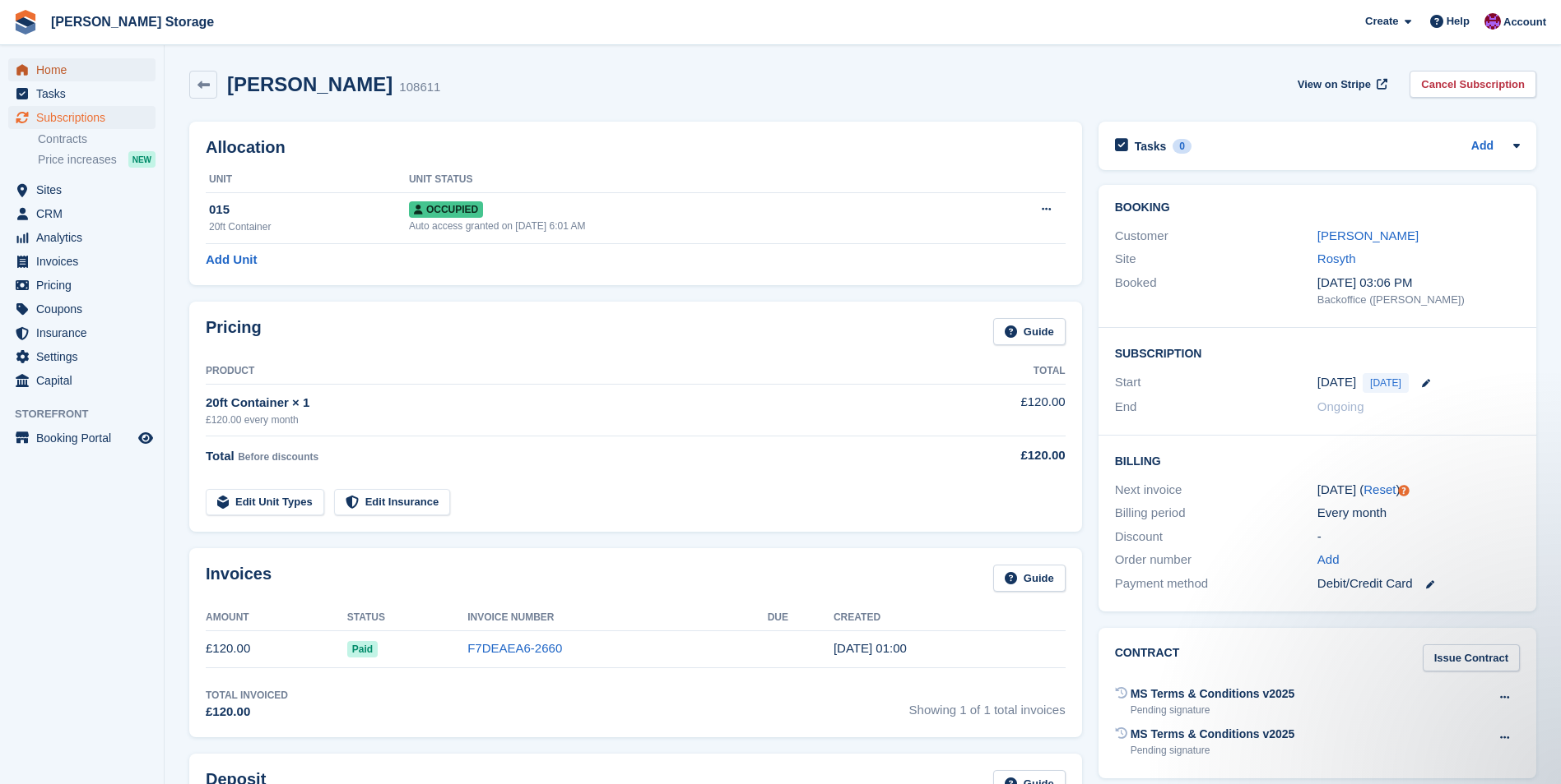
click at [55, 72] on span "Home" at bounding box center [85, 69] width 99 height 23
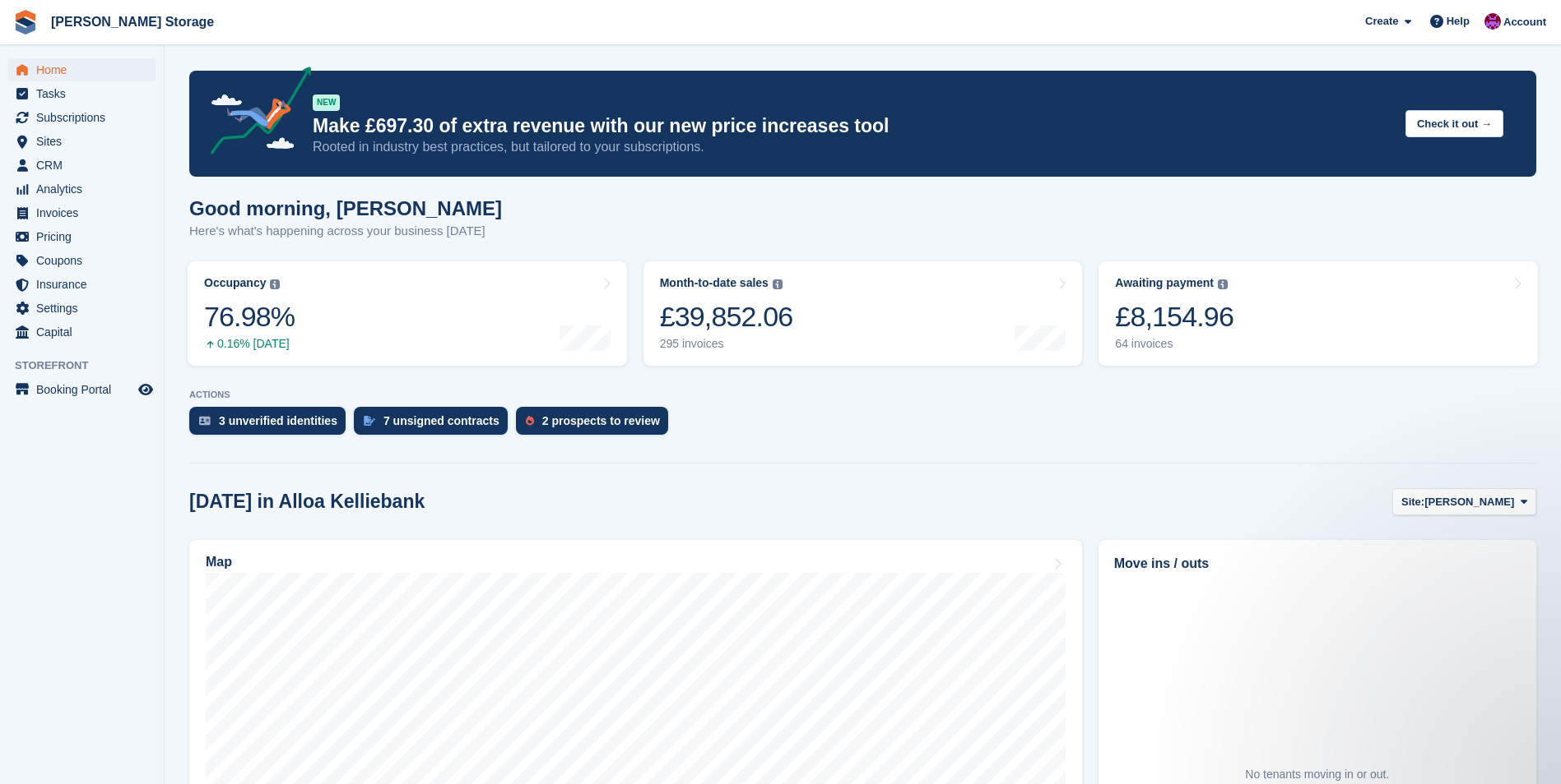
click at [40, 153] on ul "Sites Sites" at bounding box center [82, 142] width 164 height 24
click at [45, 169] on span "CRM" at bounding box center [85, 165] width 99 height 23
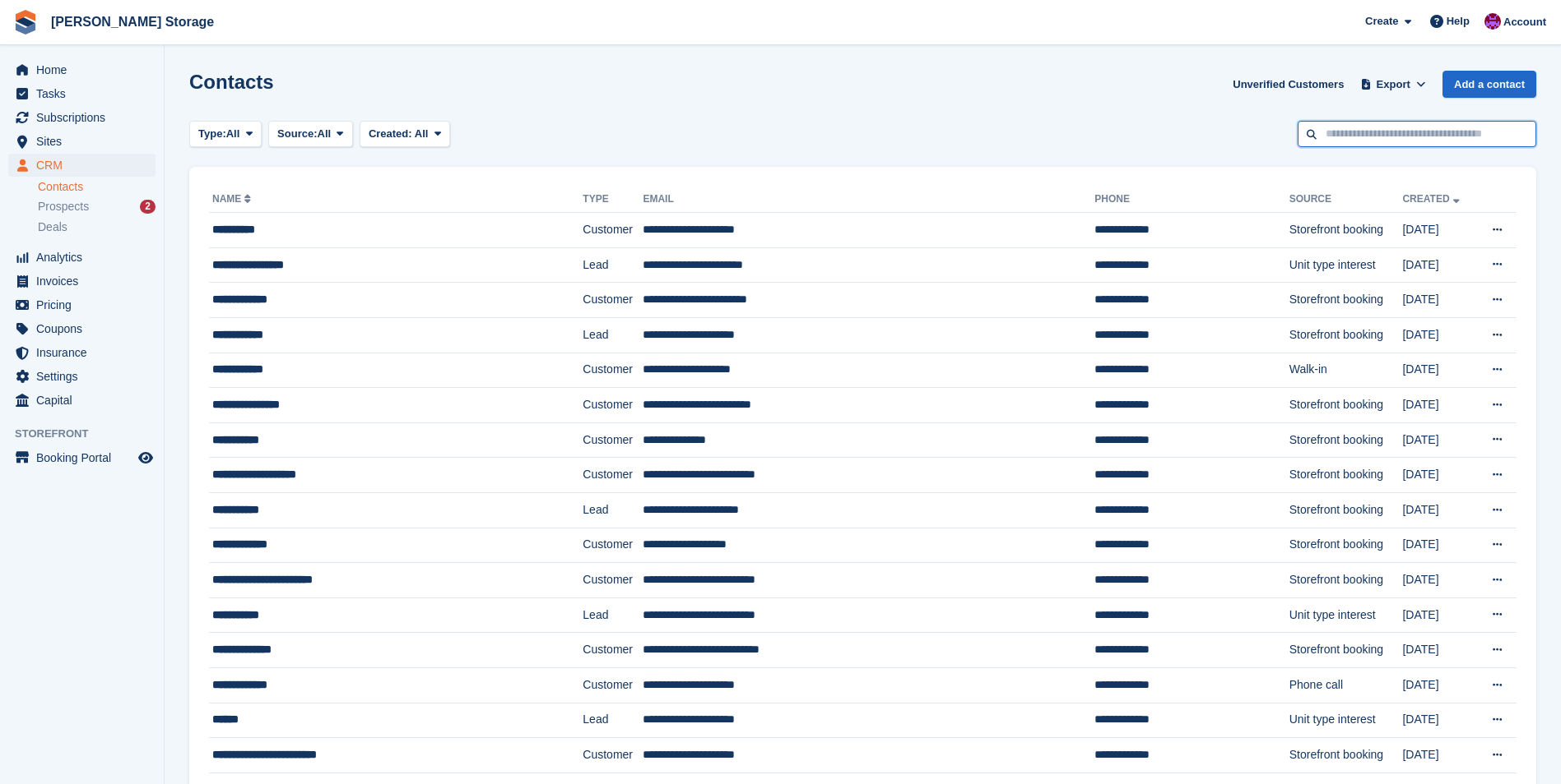
click at [1378, 130] on input "text" at bounding box center [1416, 134] width 239 height 27
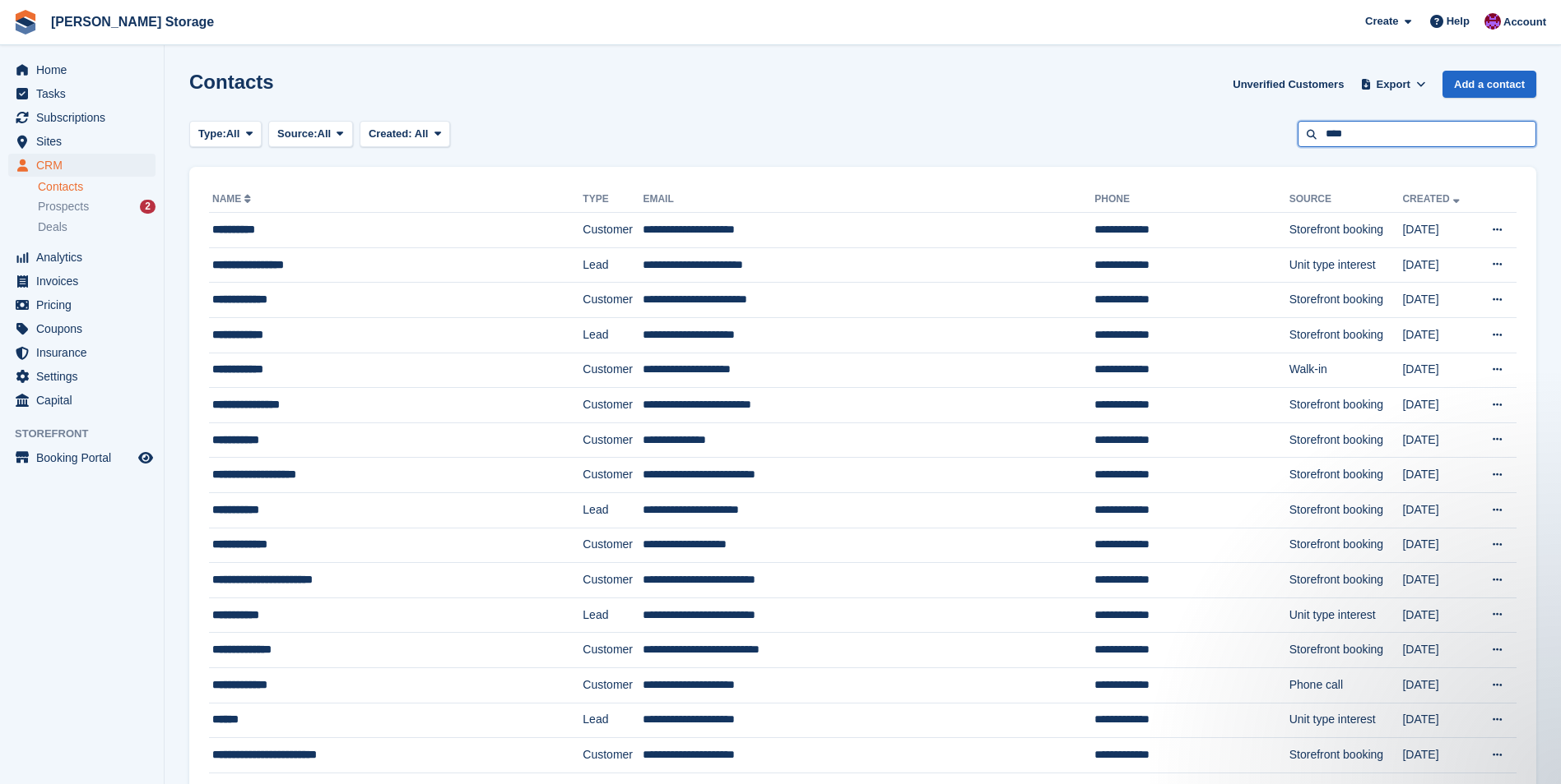
type input "****"
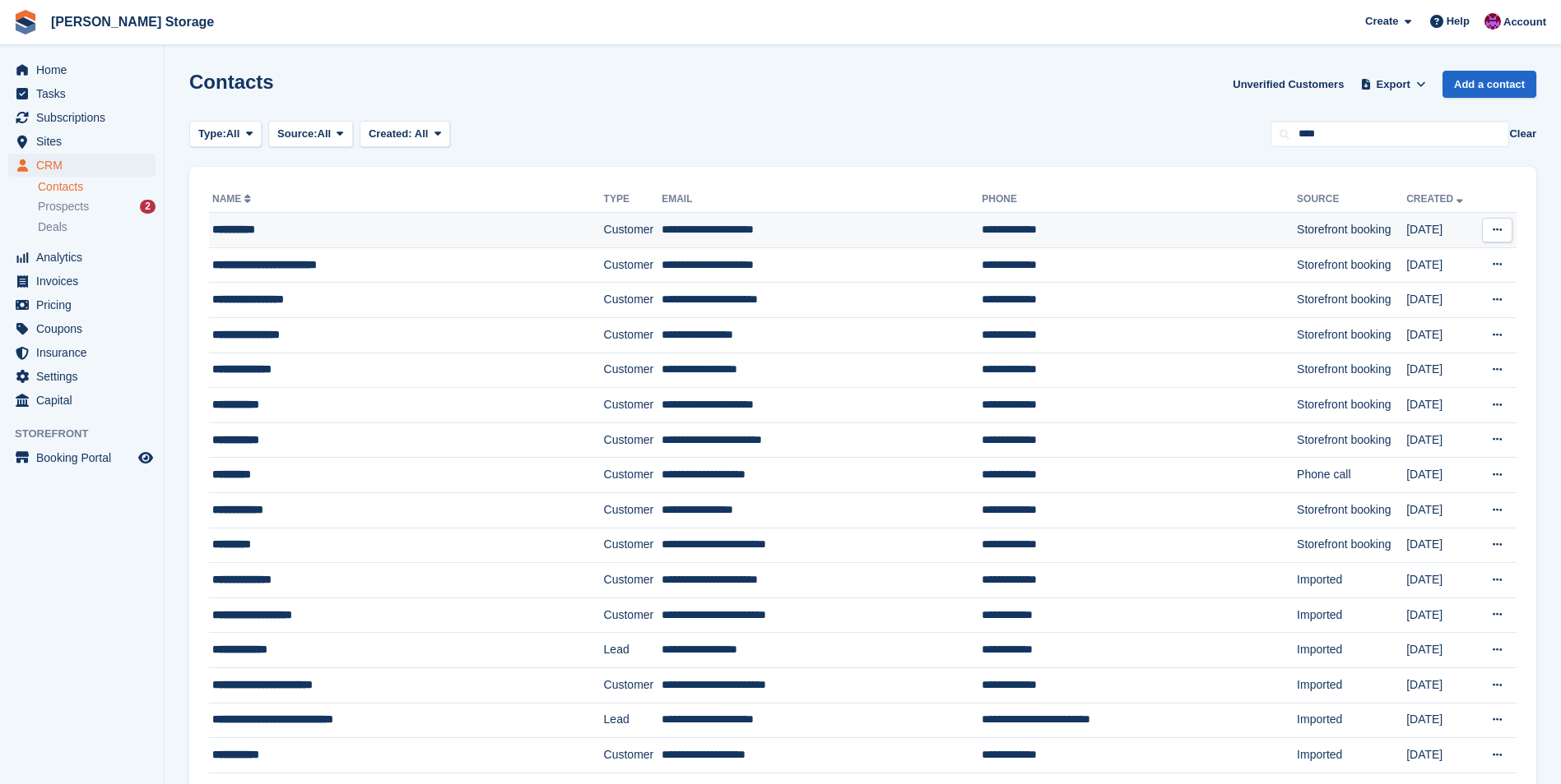
click at [807, 221] on td "**********" at bounding box center [821, 230] width 320 height 35
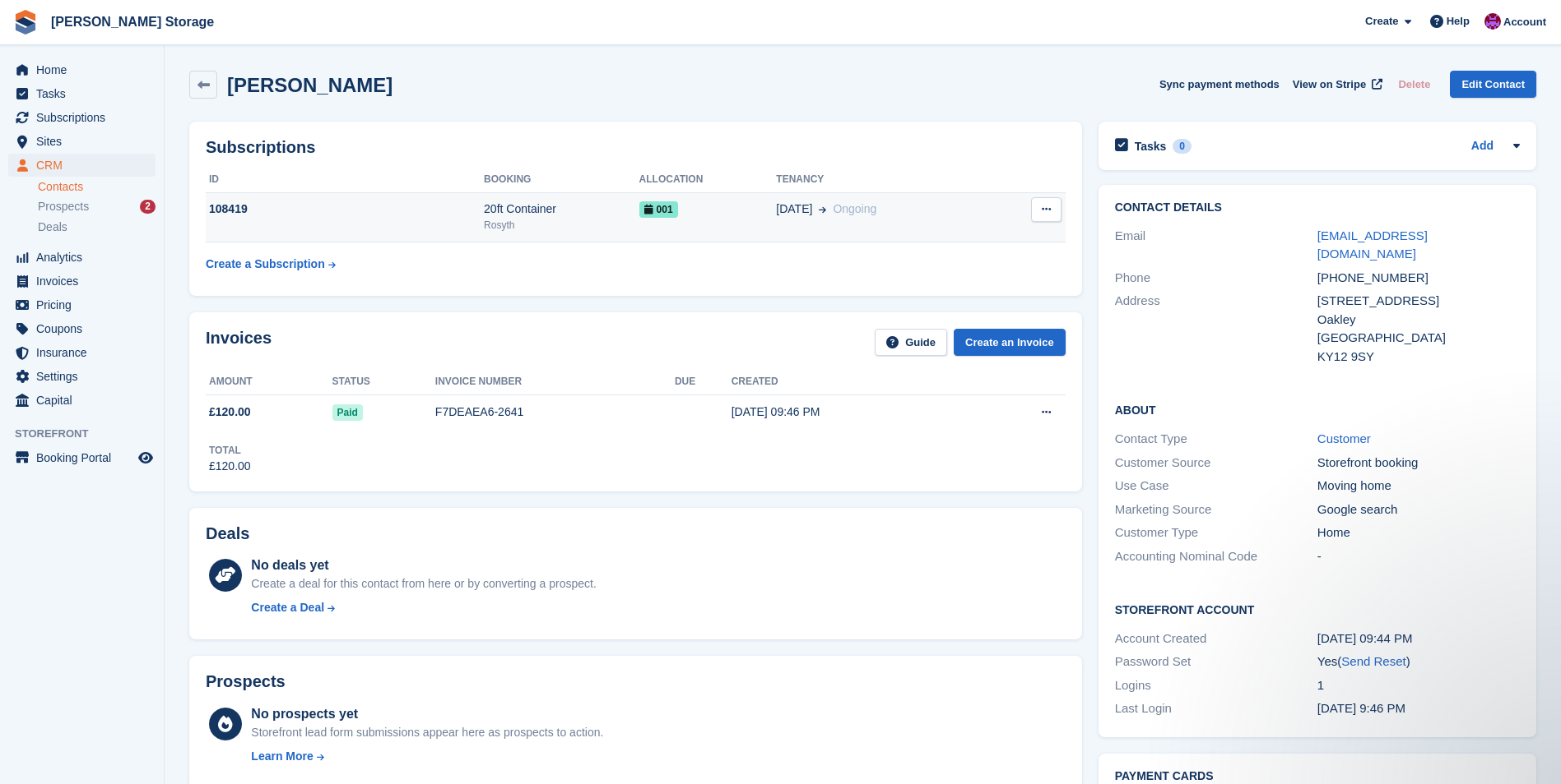
click at [728, 221] on td "001" at bounding box center [708, 218] width 137 height 50
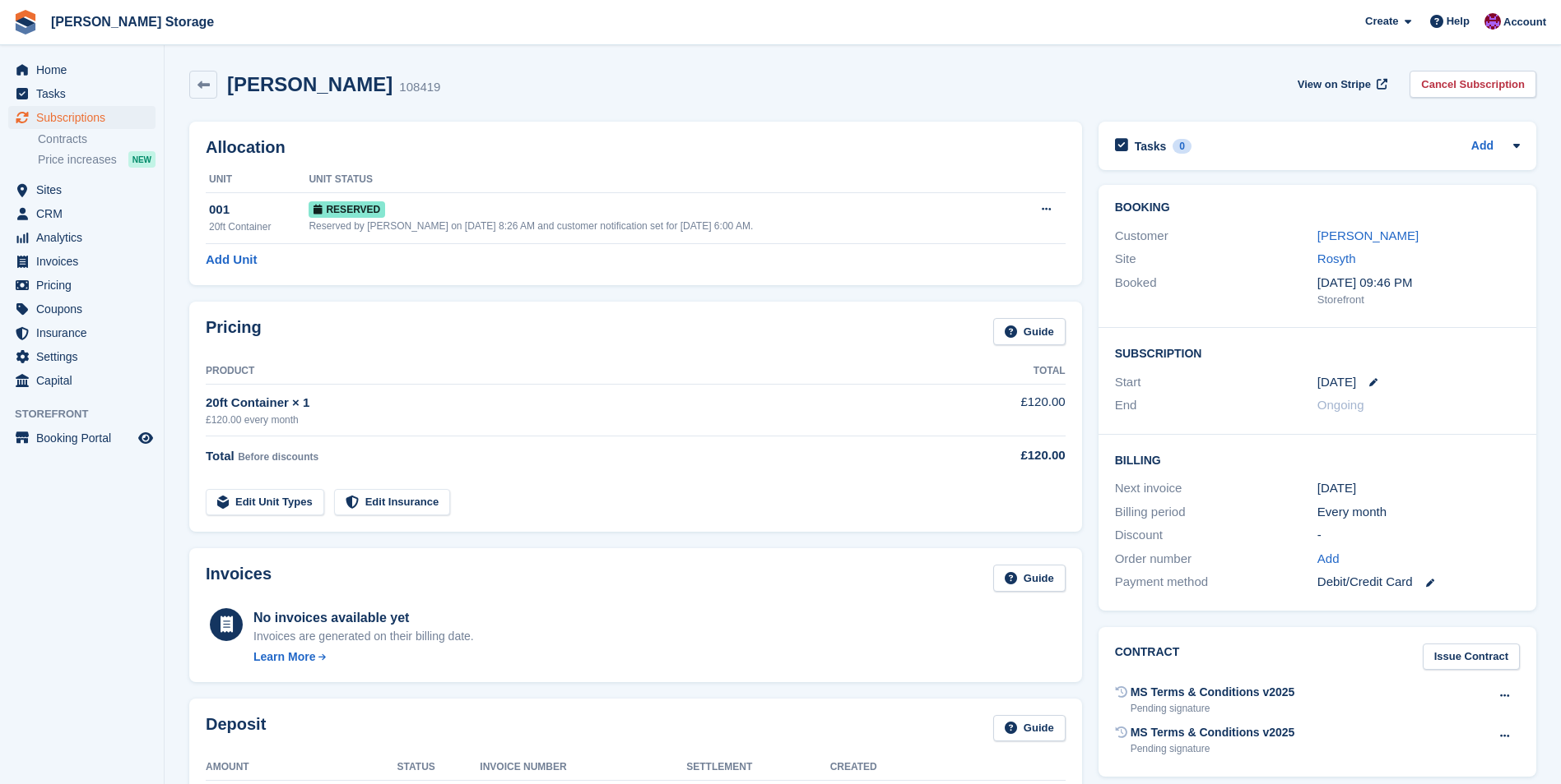
scroll to position [257, 0]
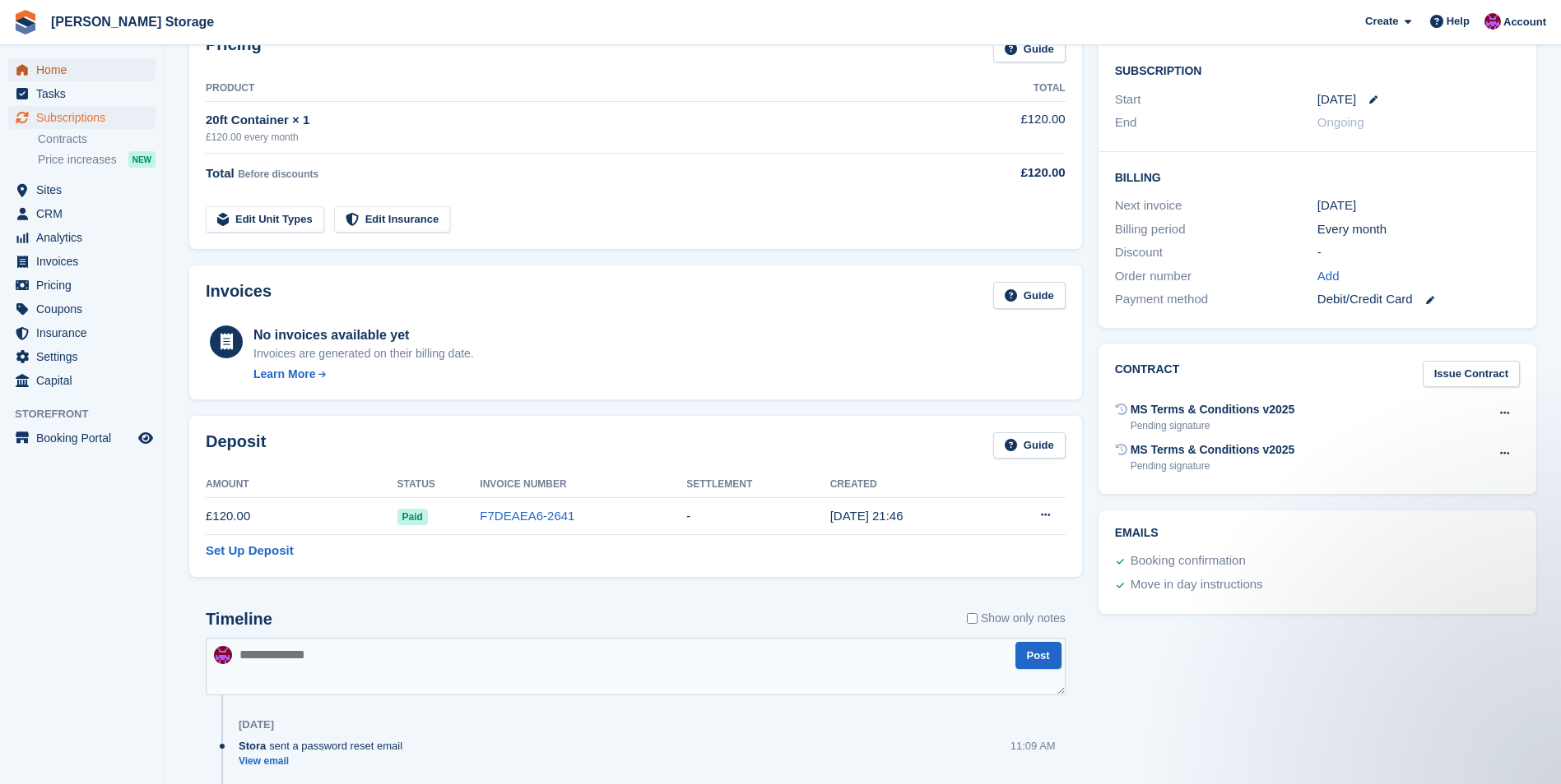
click at [63, 74] on span "Home" at bounding box center [85, 69] width 99 height 23
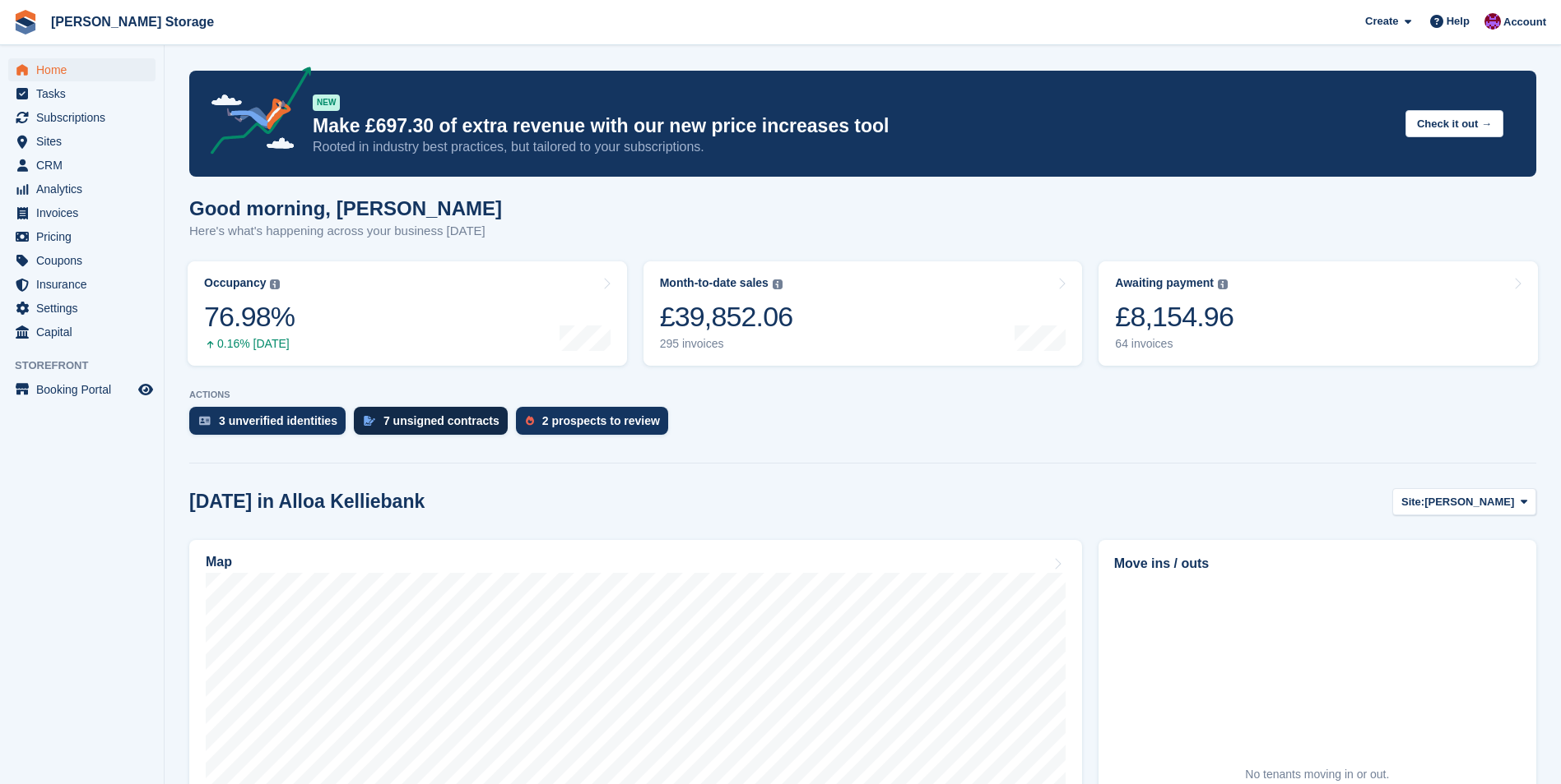
click at [422, 413] on div "7 unsigned contracts" at bounding box center [431, 421] width 154 height 28
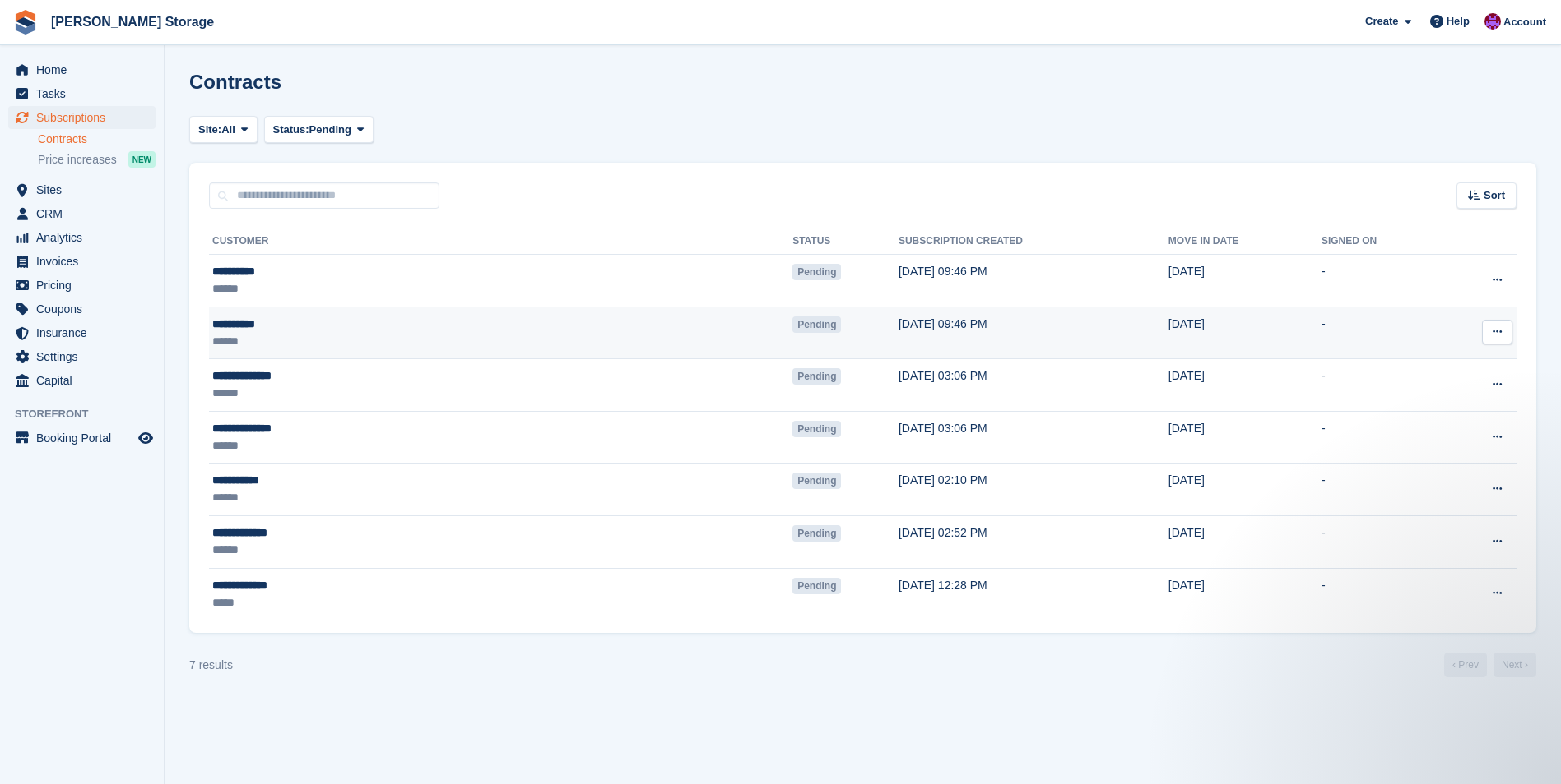
click at [1502, 329] on button at bounding box center [1497, 332] width 30 height 25
click at [1430, 402] on p "Void contract" at bounding box center [1433, 406] width 143 height 21
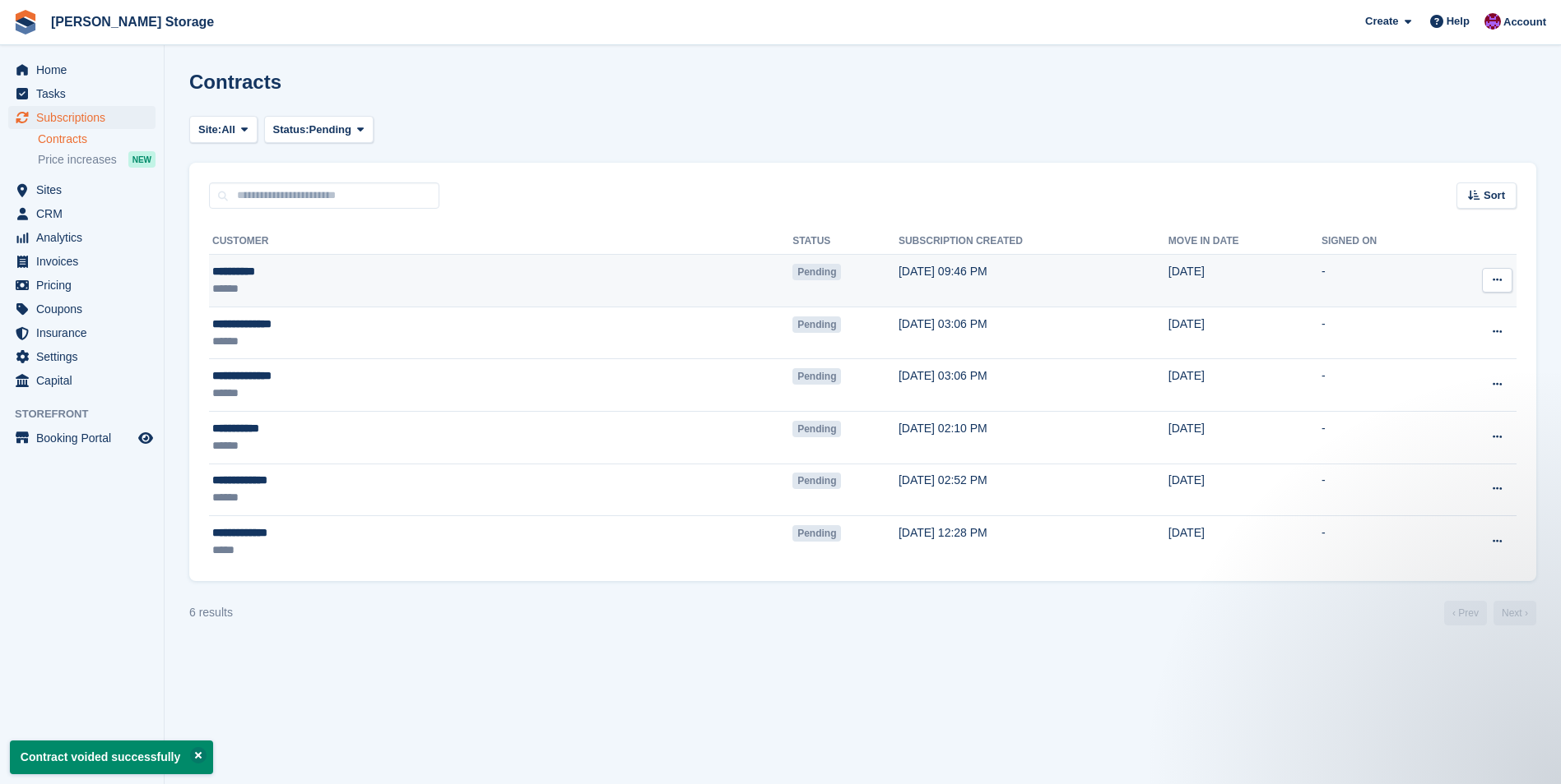
click at [898, 270] on td "16 Sep, 09:46 PM" at bounding box center [1033, 281] width 270 height 53
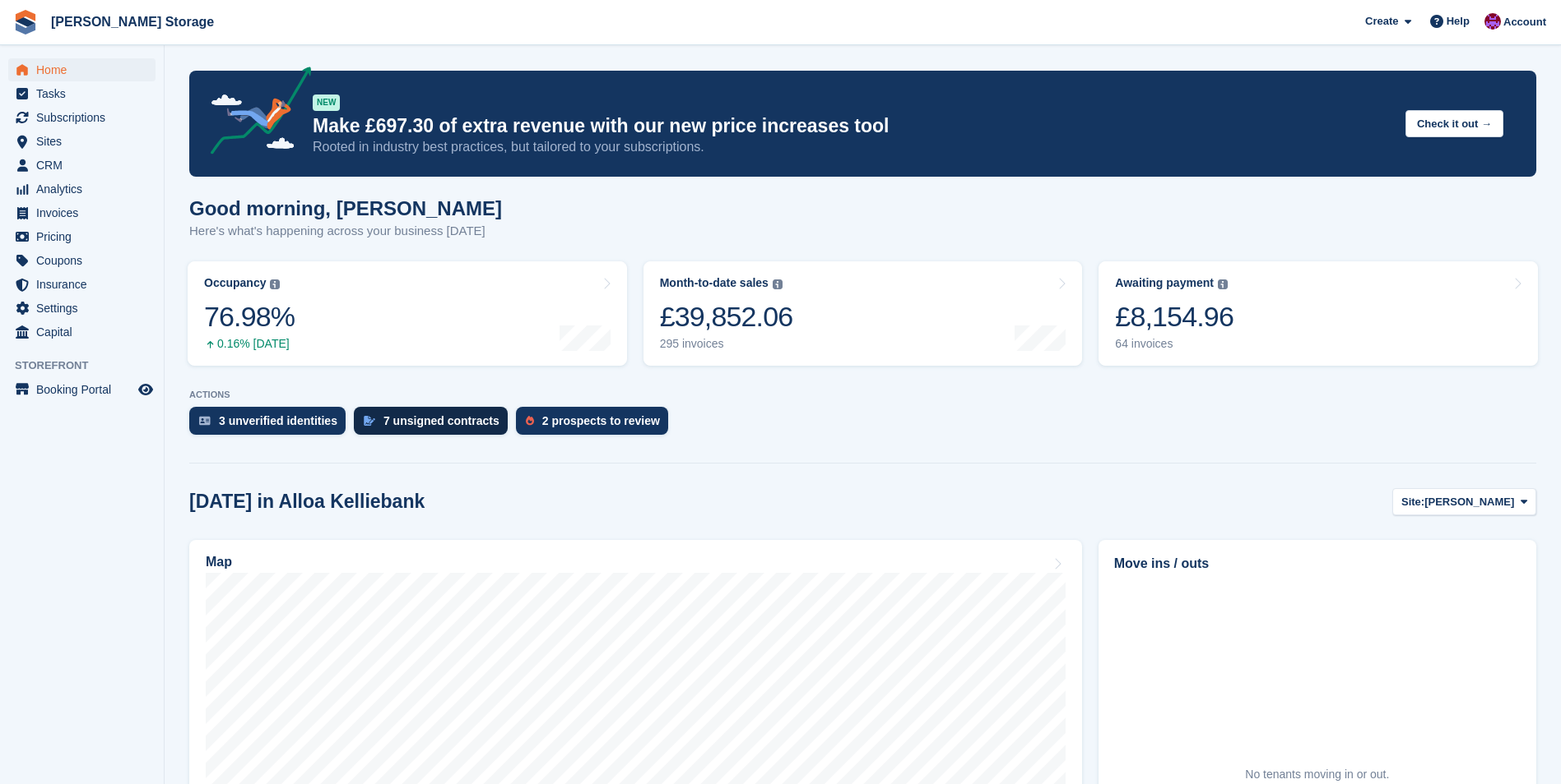
click at [430, 426] on div "7 unsigned contracts" at bounding box center [442, 420] width 116 height 13
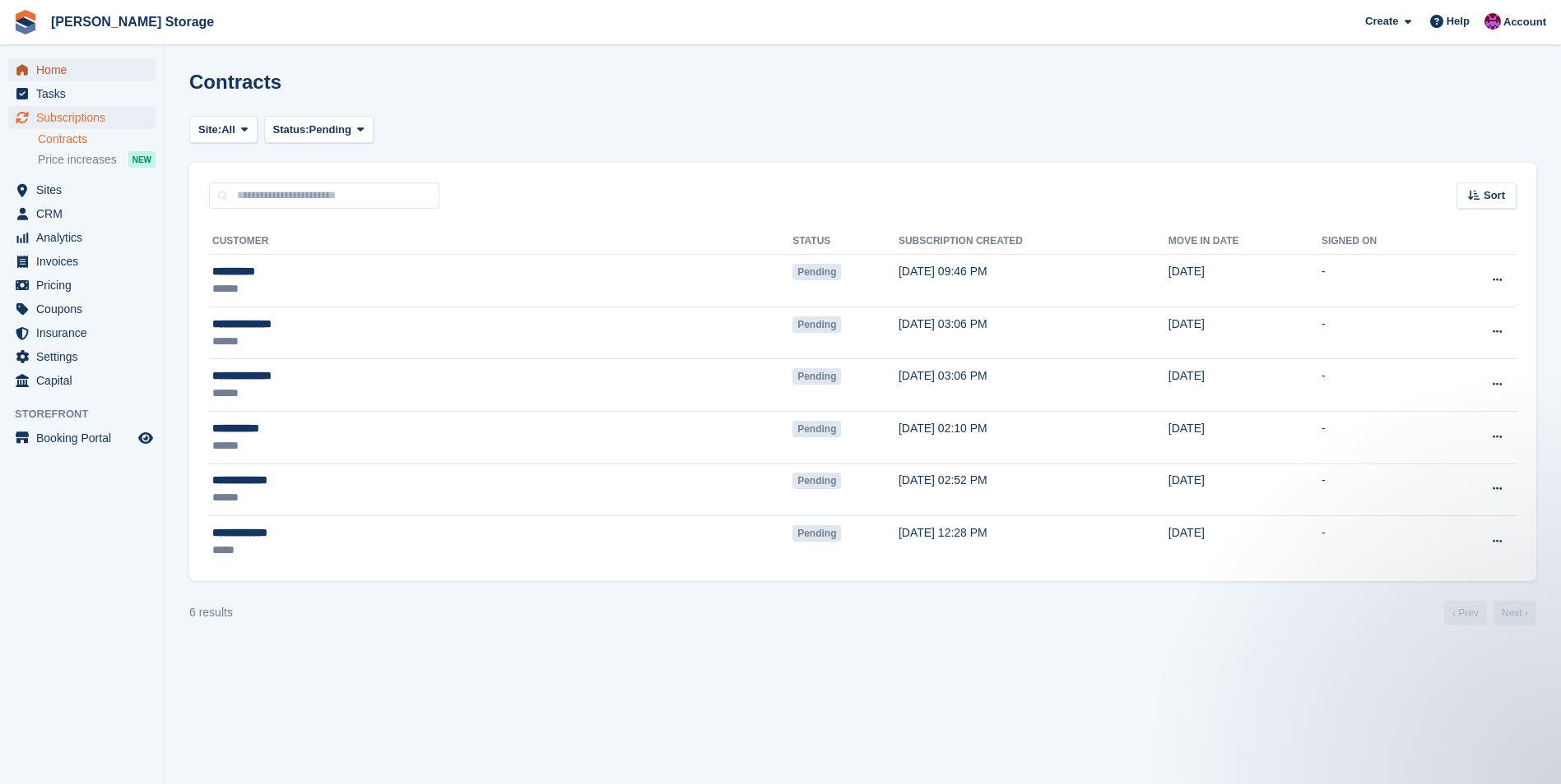
click at [54, 64] on span "Home" at bounding box center [85, 69] width 99 height 23
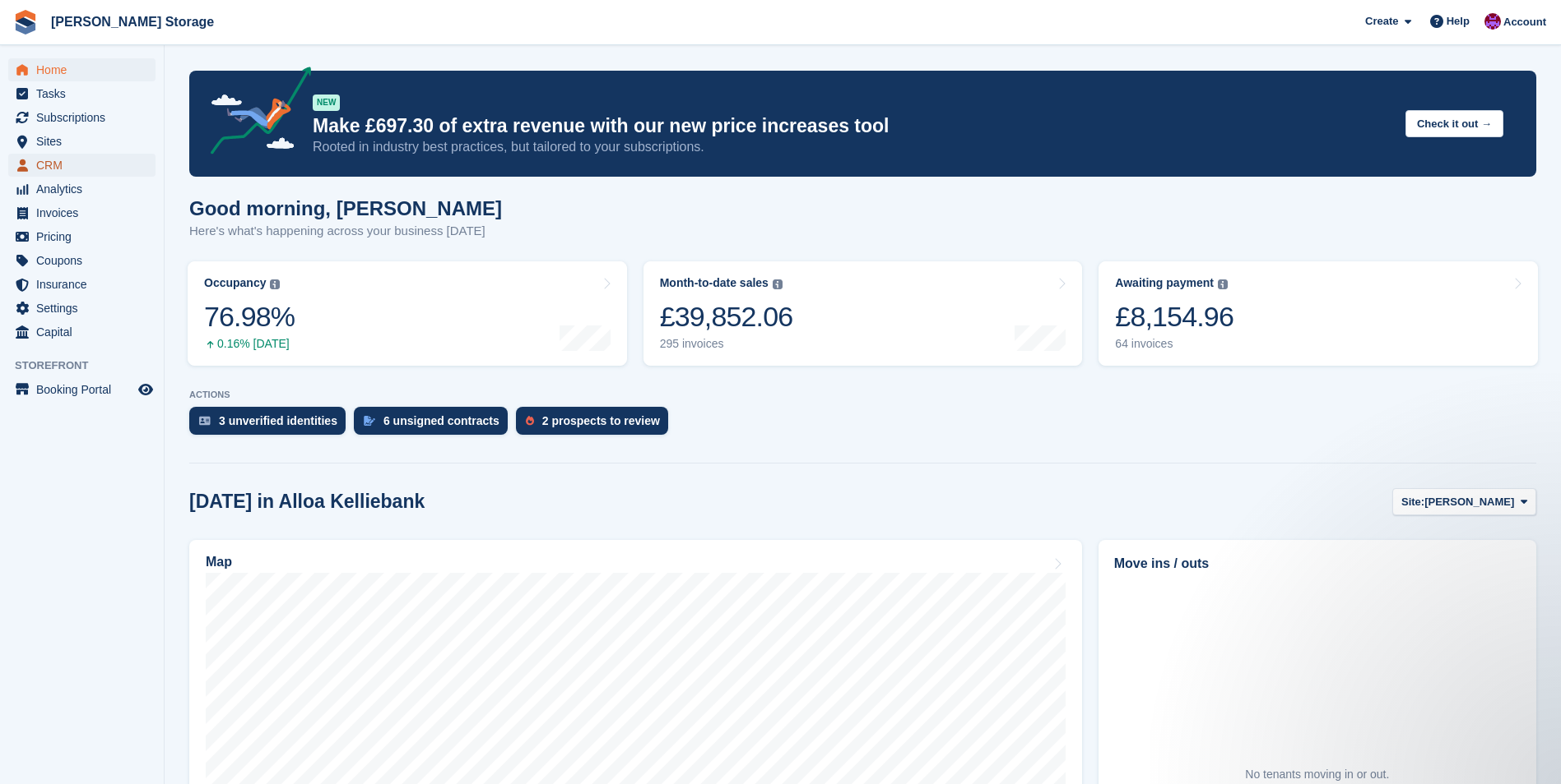
click at [84, 171] on span "CRM" at bounding box center [85, 165] width 99 height 23
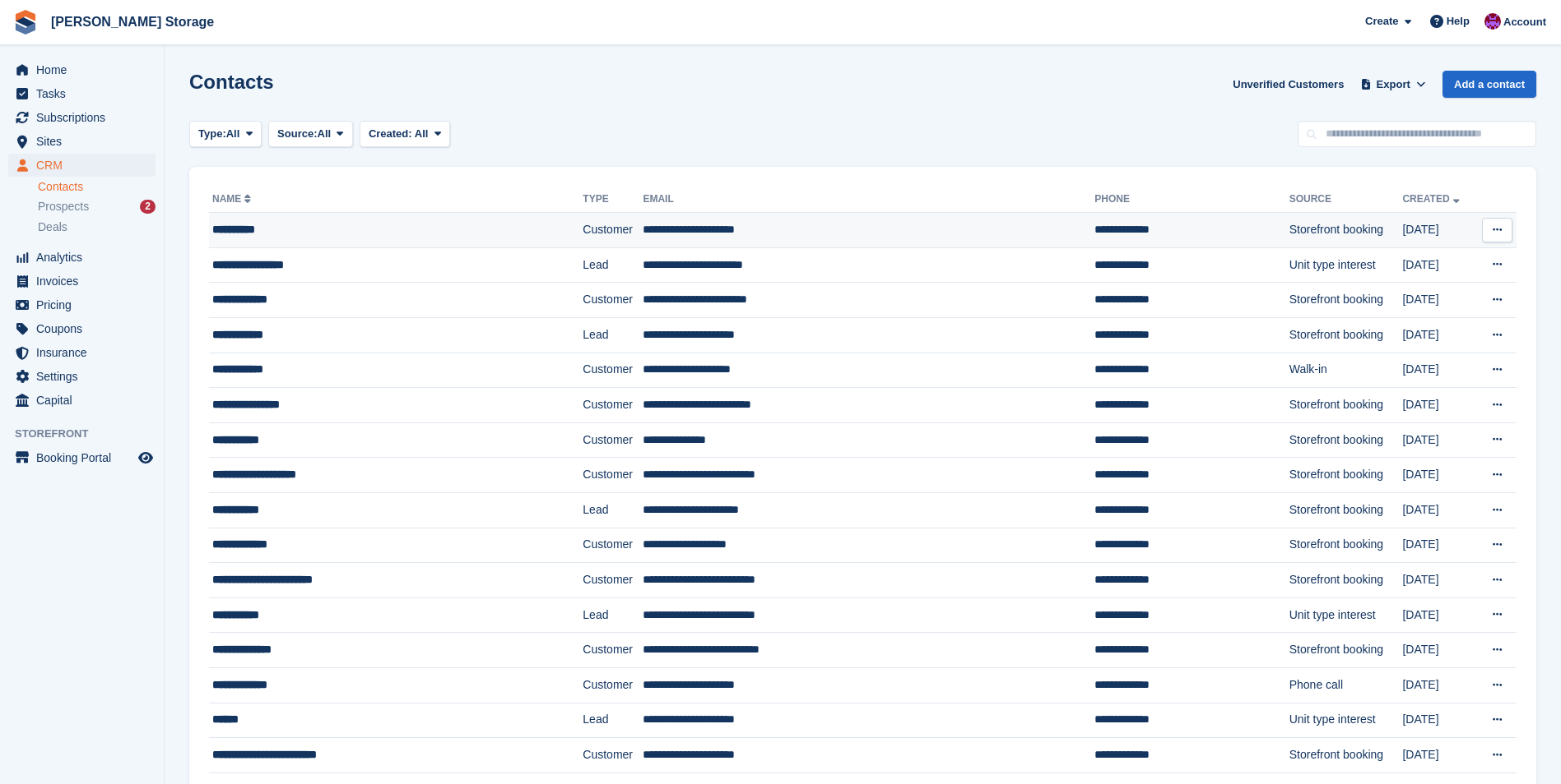
click at [583, 238] on td "Customer" at bounding box center [613, 230] width 60 height 35
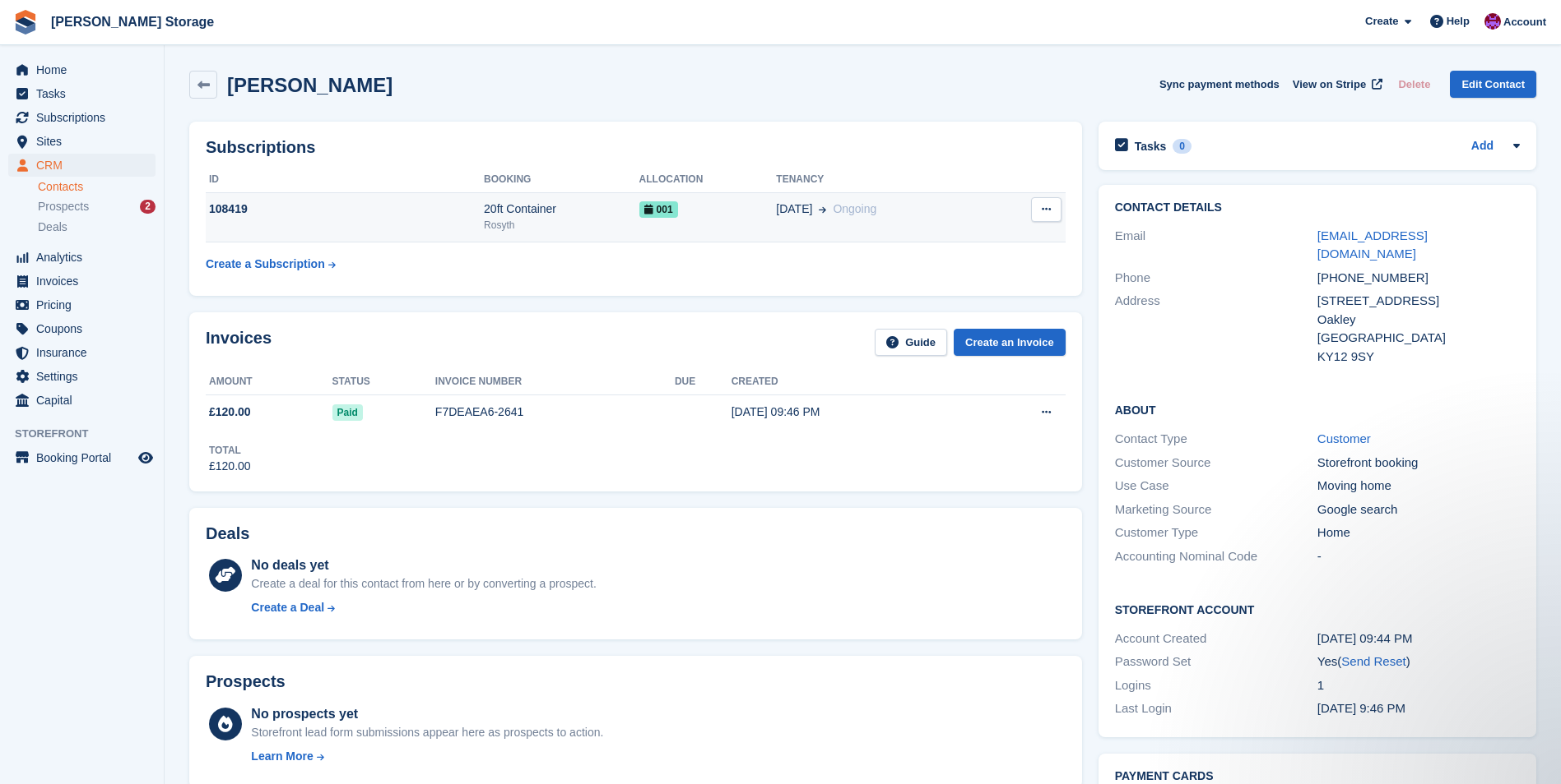
click at [716, 228] on td "001" at bounding box center [708, 218] width 137 height 50
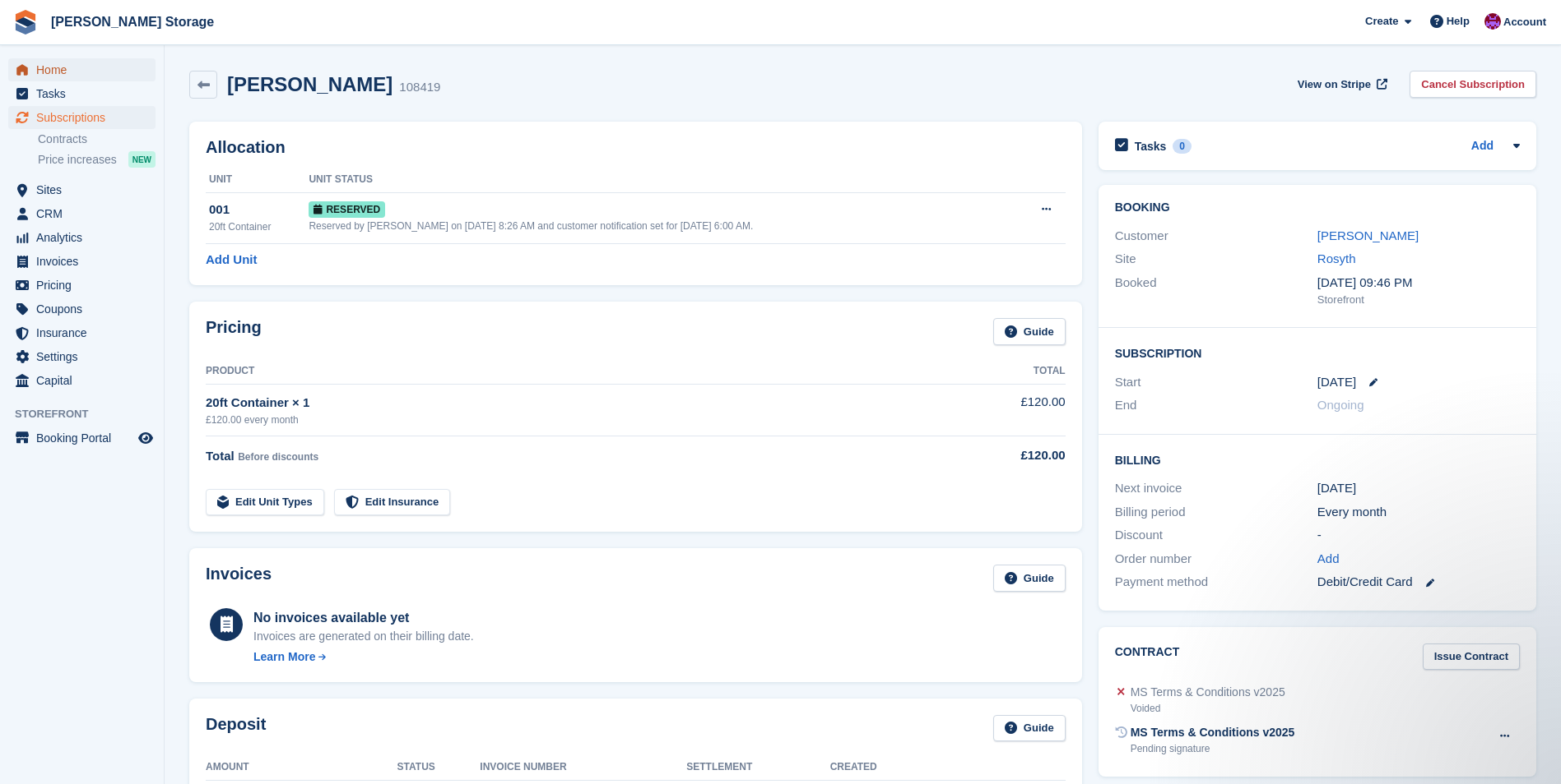
click at [64, 66] on span "Home" at bounding box center [85, 69] width 99 height 23
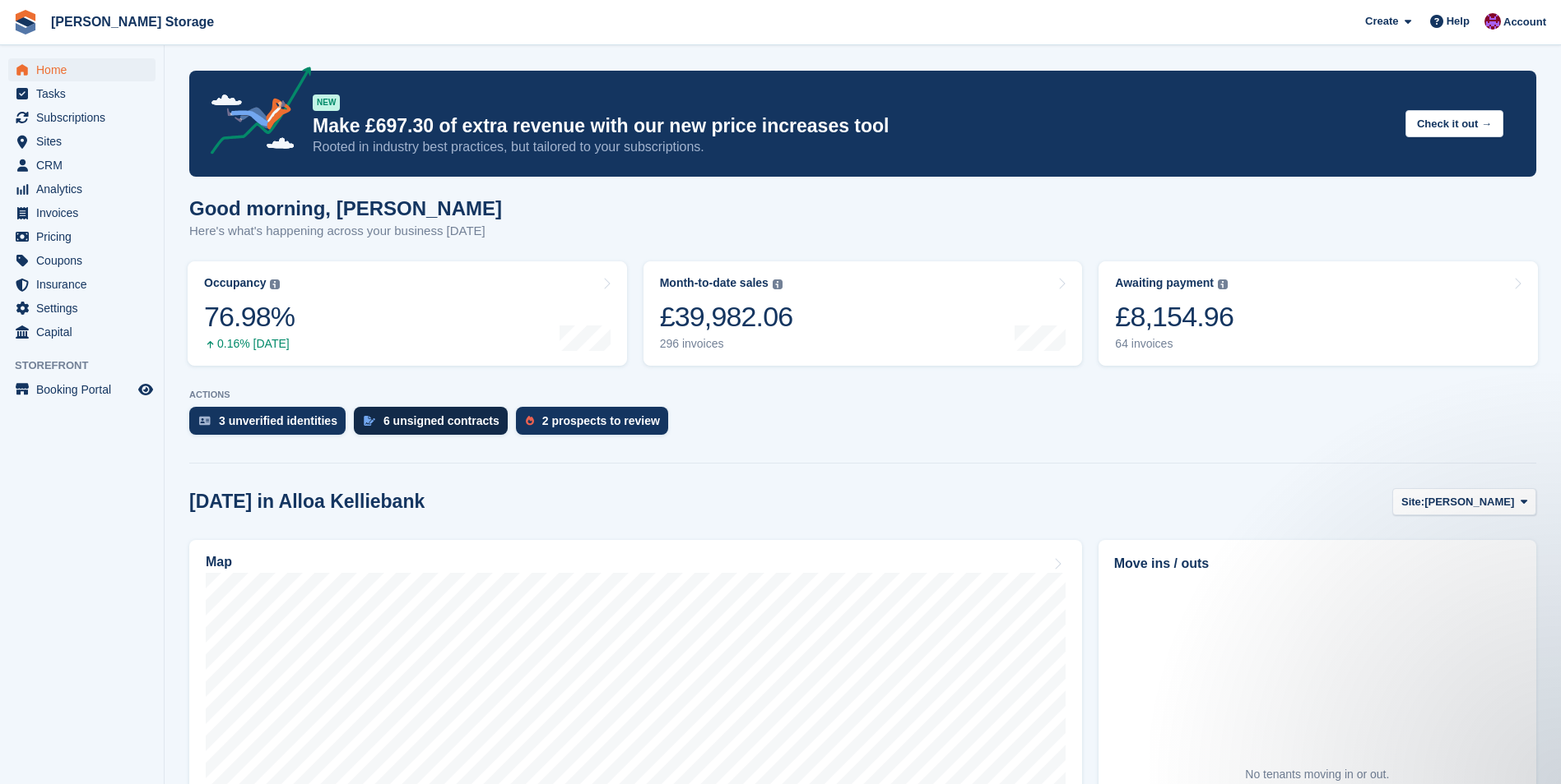
click at [422, 431] on div "6 unsigned contracts" at bounding box center [431, 421] width 154 height 28
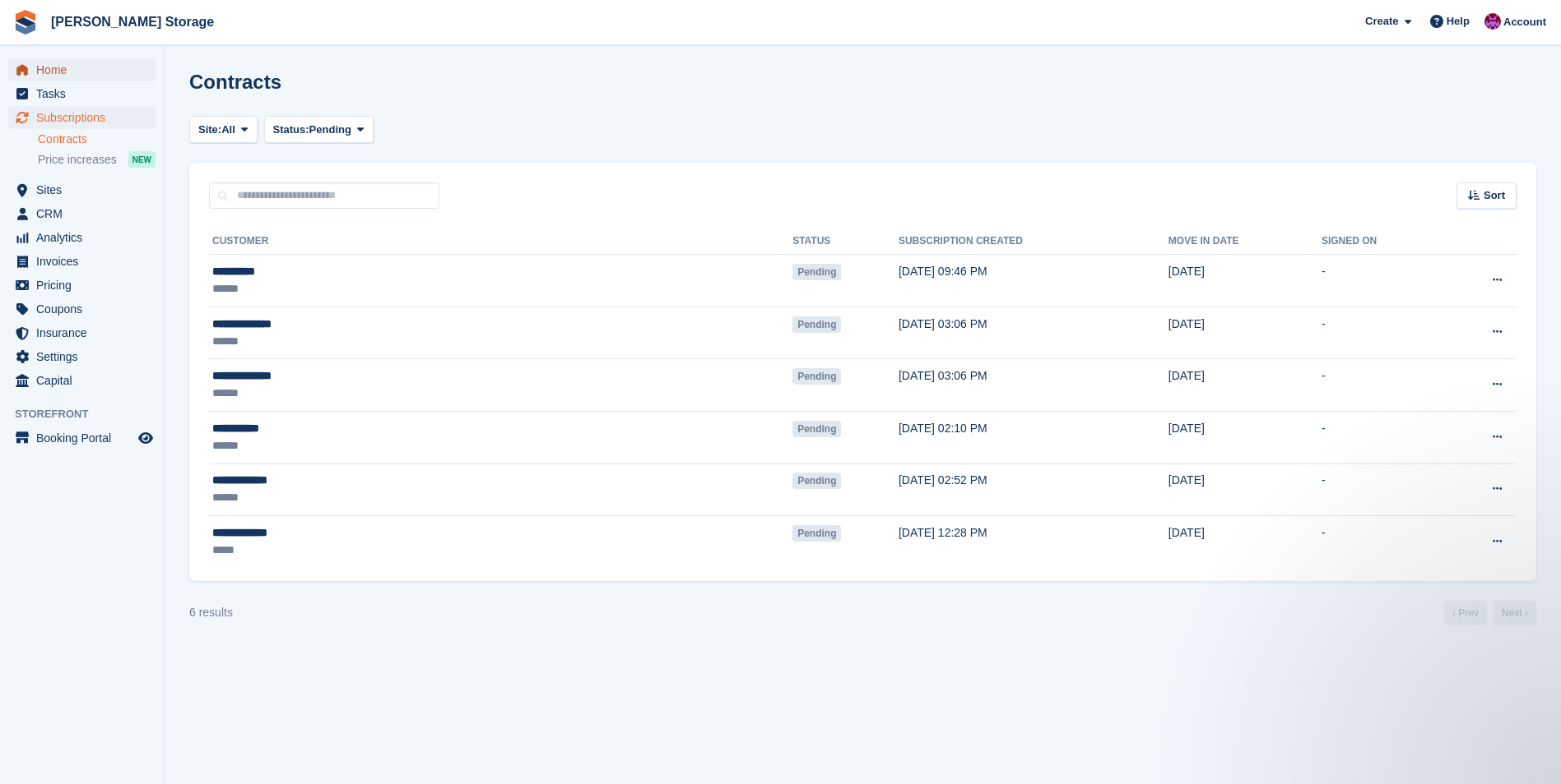
click at [54, 71] on span "Home" at bounding box center [85, 69] width 99 height 23
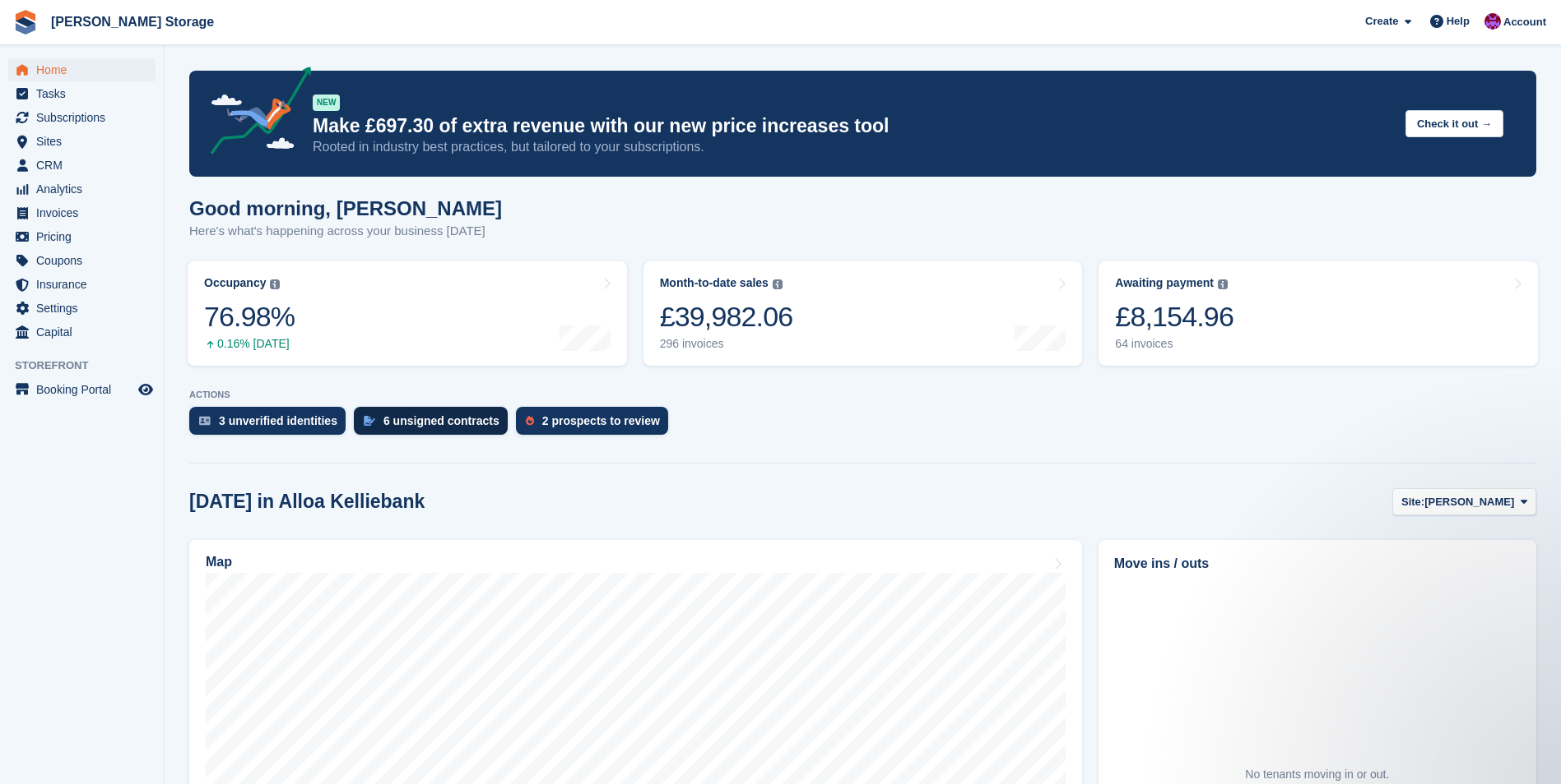
click at [406, 426] on div "6 unsigned contracts" at bounding box center [442, 420] width 116 height 13
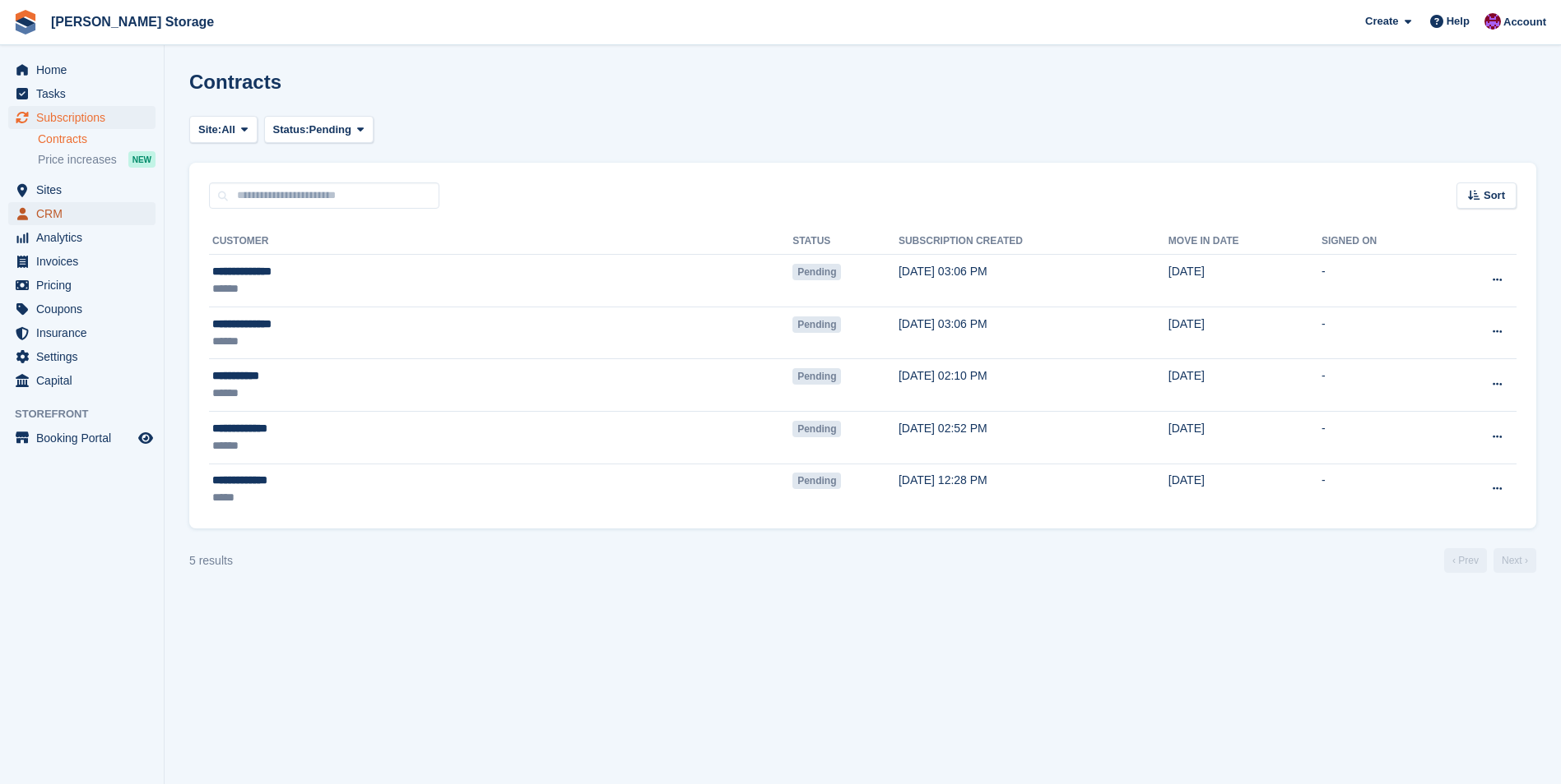
click at [45, 212] on span "CRM" at bounding box center [85, 214] width 99 height 23
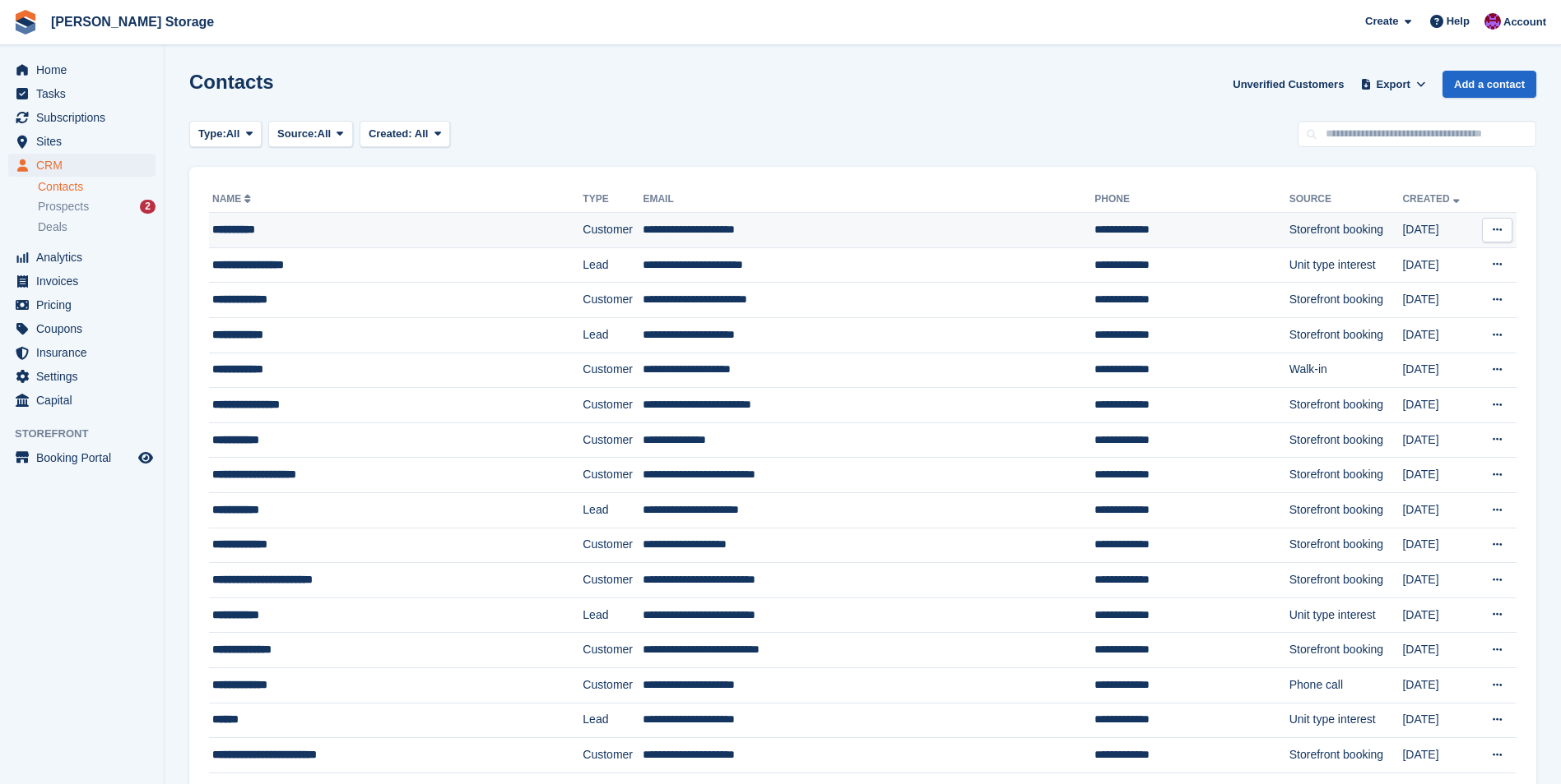
click at [503, 226] on div "**********" at bounding box center [365, 229] width 307 height 17
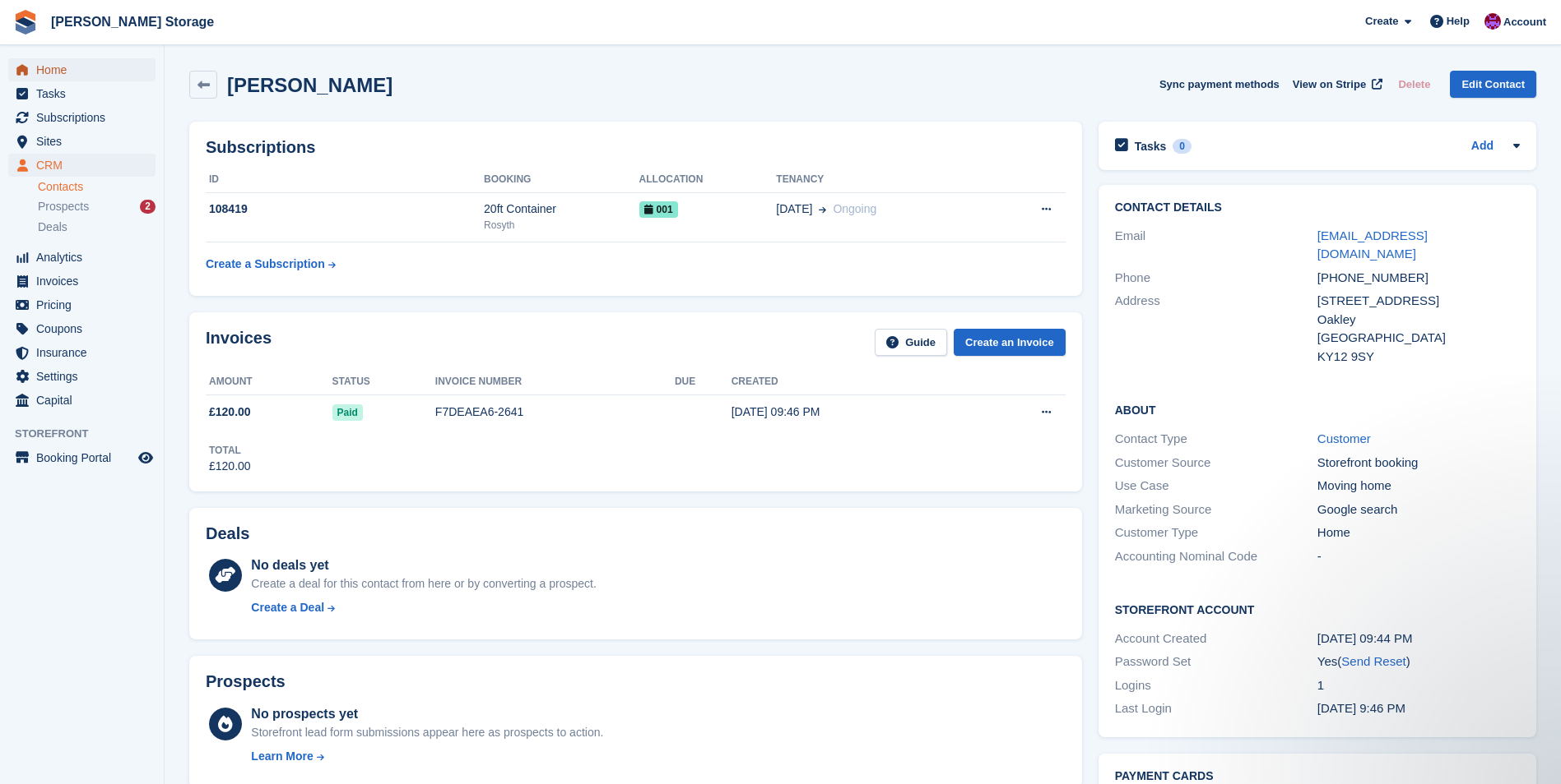
click at [63, 70] on span "Home" at bounding box center [85, 69] width 99 height 23
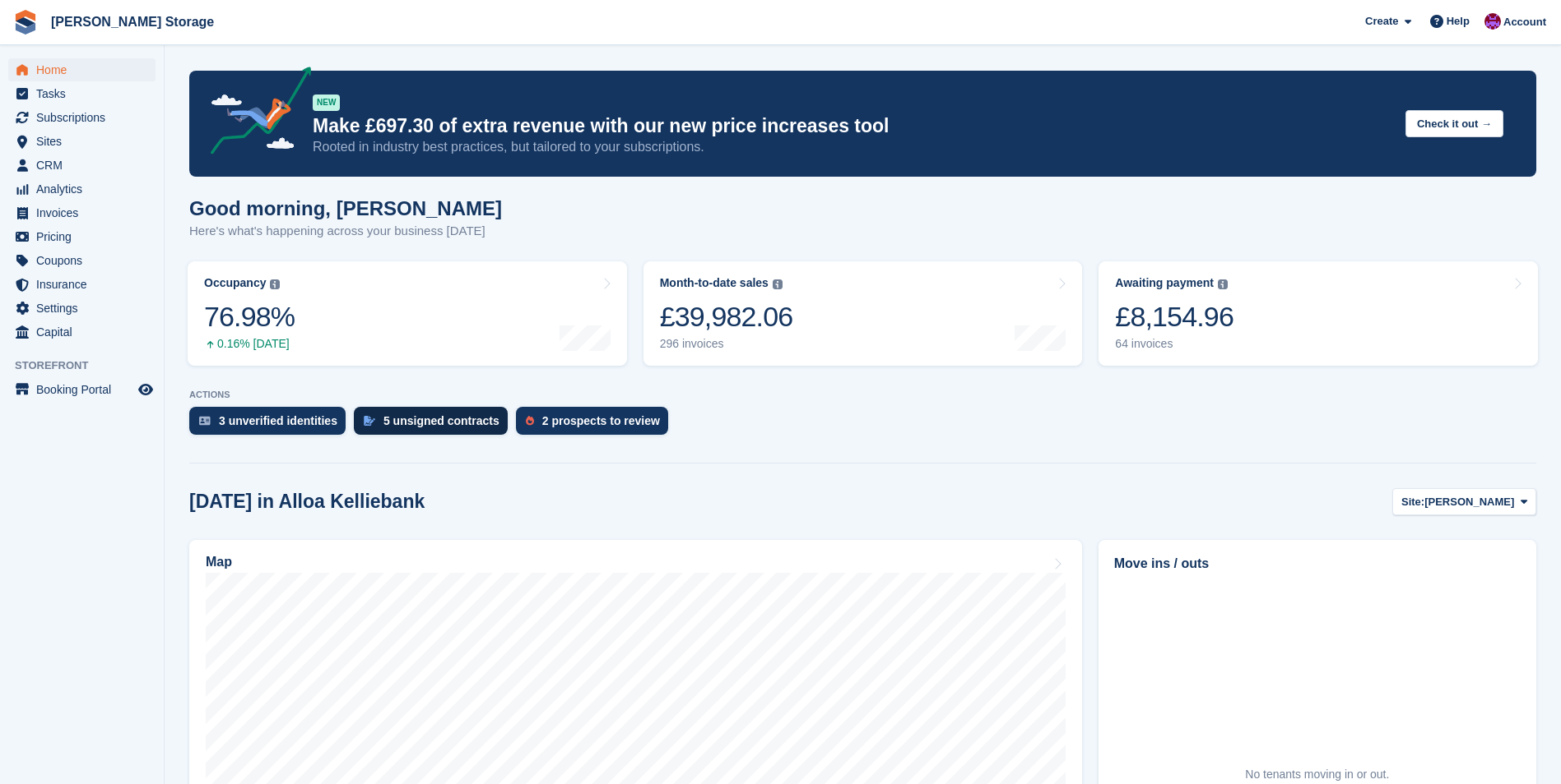
click at [428, 425] on div "5 unsigned contracts" at bounding box center [442, 420] width 116 height 13
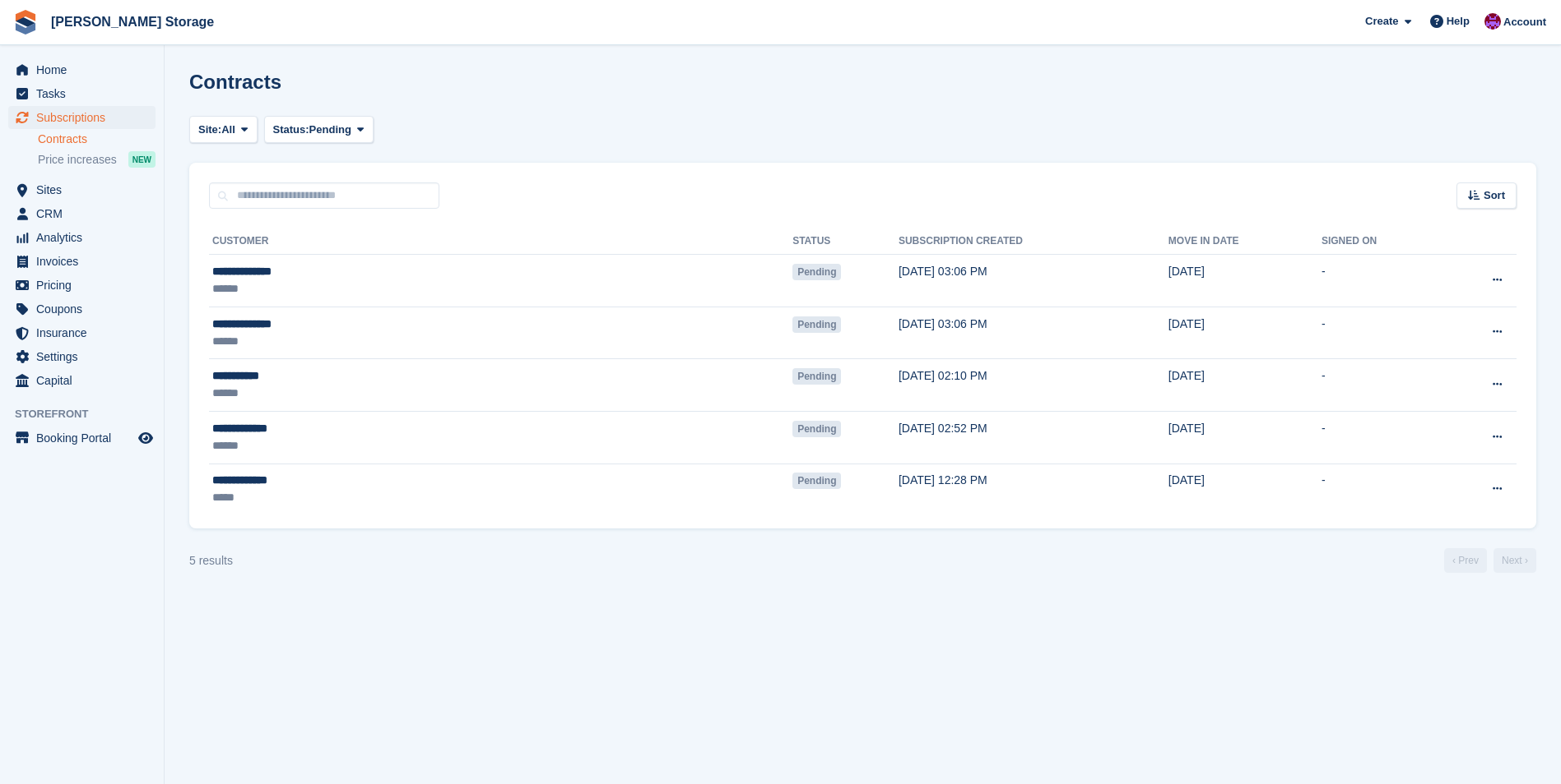
click at [37, 621] on aside "Home Tasks Subscriptions Subscriptions Subscriptions Contracts Price increases …" at bounding box center [82, 395] width 164 height 702
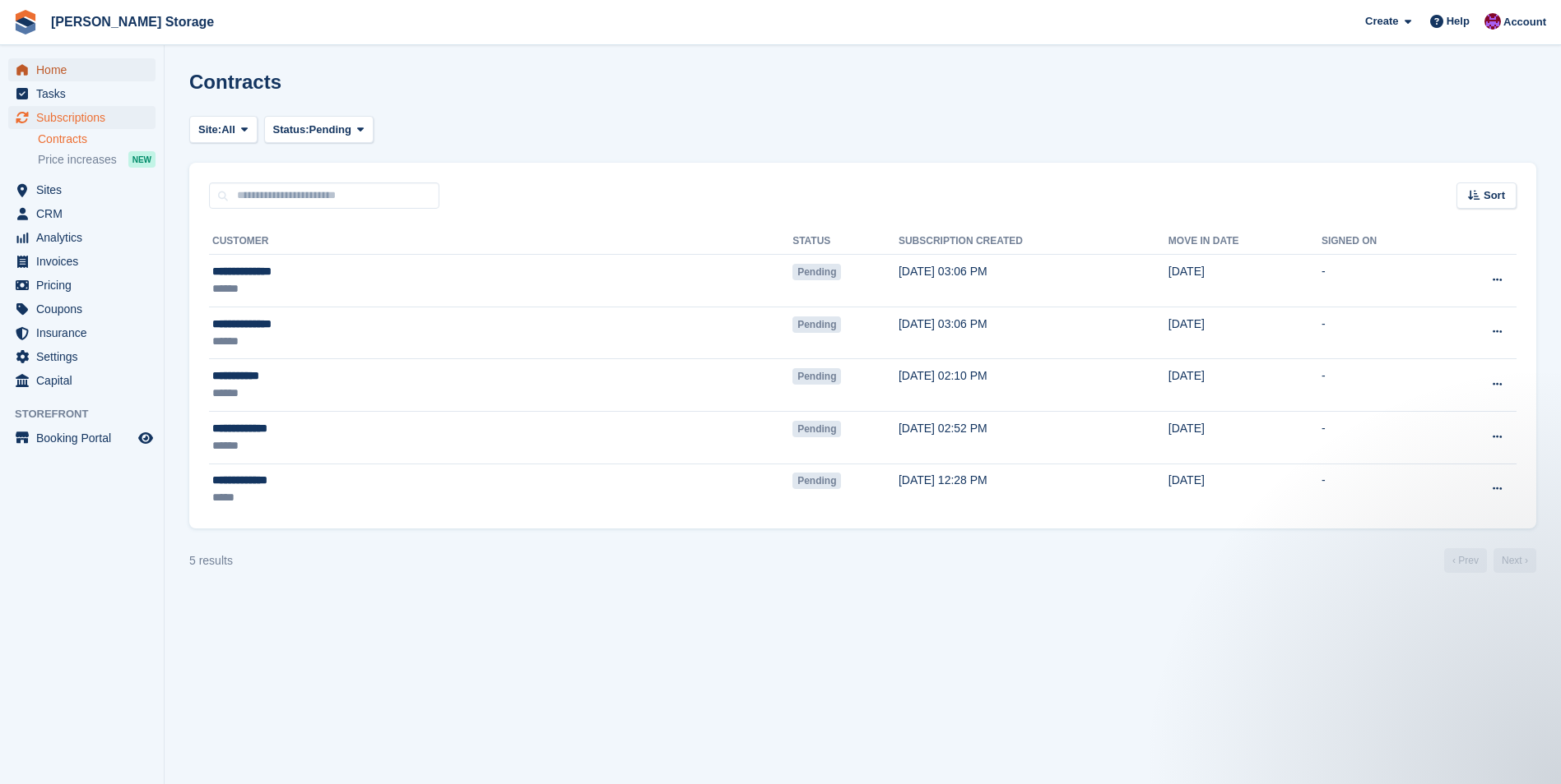
click at [47, 65] on span "Home" at bounding box center [85, 69] width 99 height 23
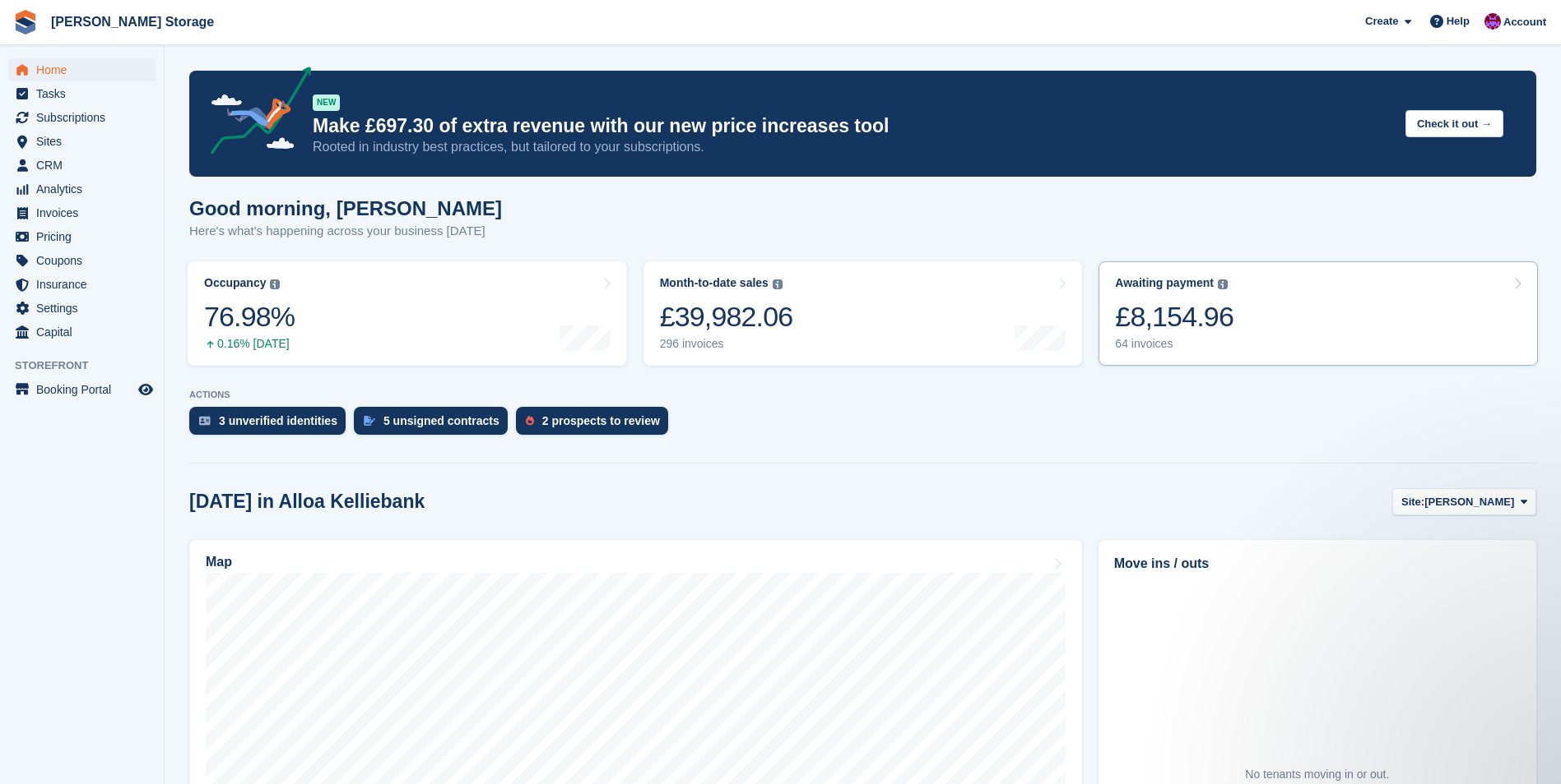
click at [1194, 334] on div "£8,154.96" at bounding box center [1174, 317] width 119 height 34
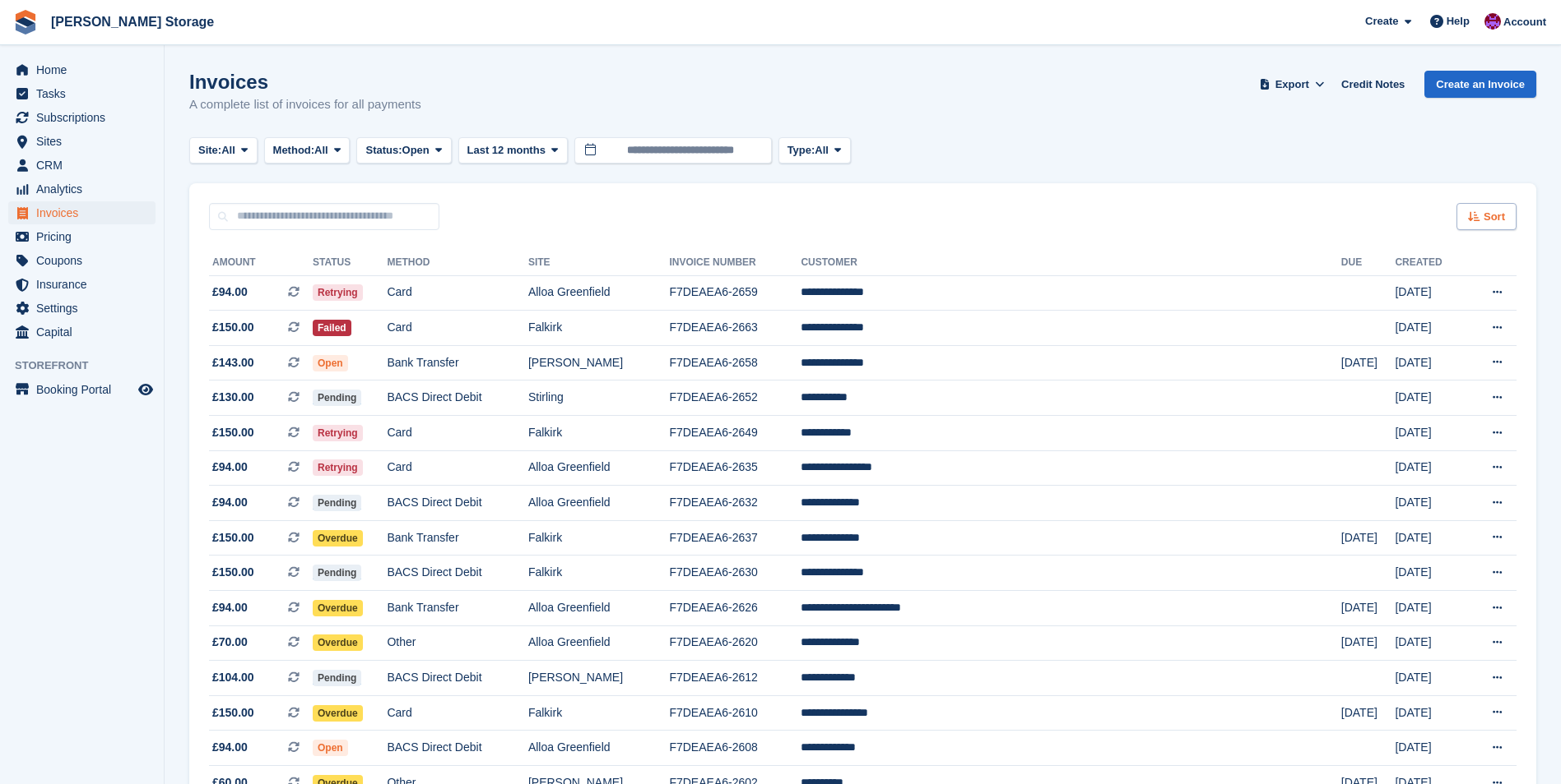
click at [1472, 212] on div "Sort" at bounding box center [1486, 216] width 60 height 27
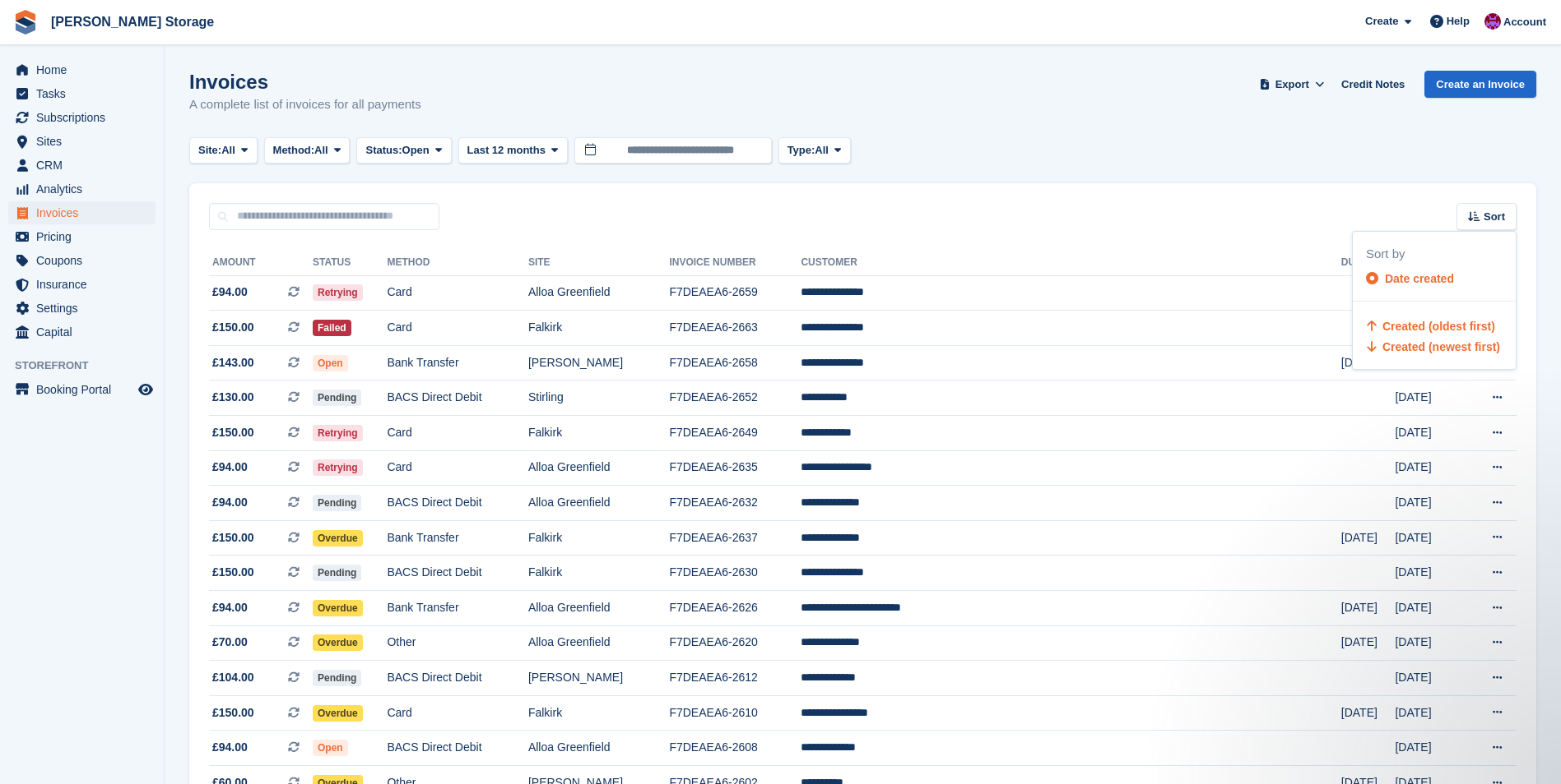
click at [1431, 322] on span "Created (oldest first)" at bounding box center [1438, 326] width 113 height 13
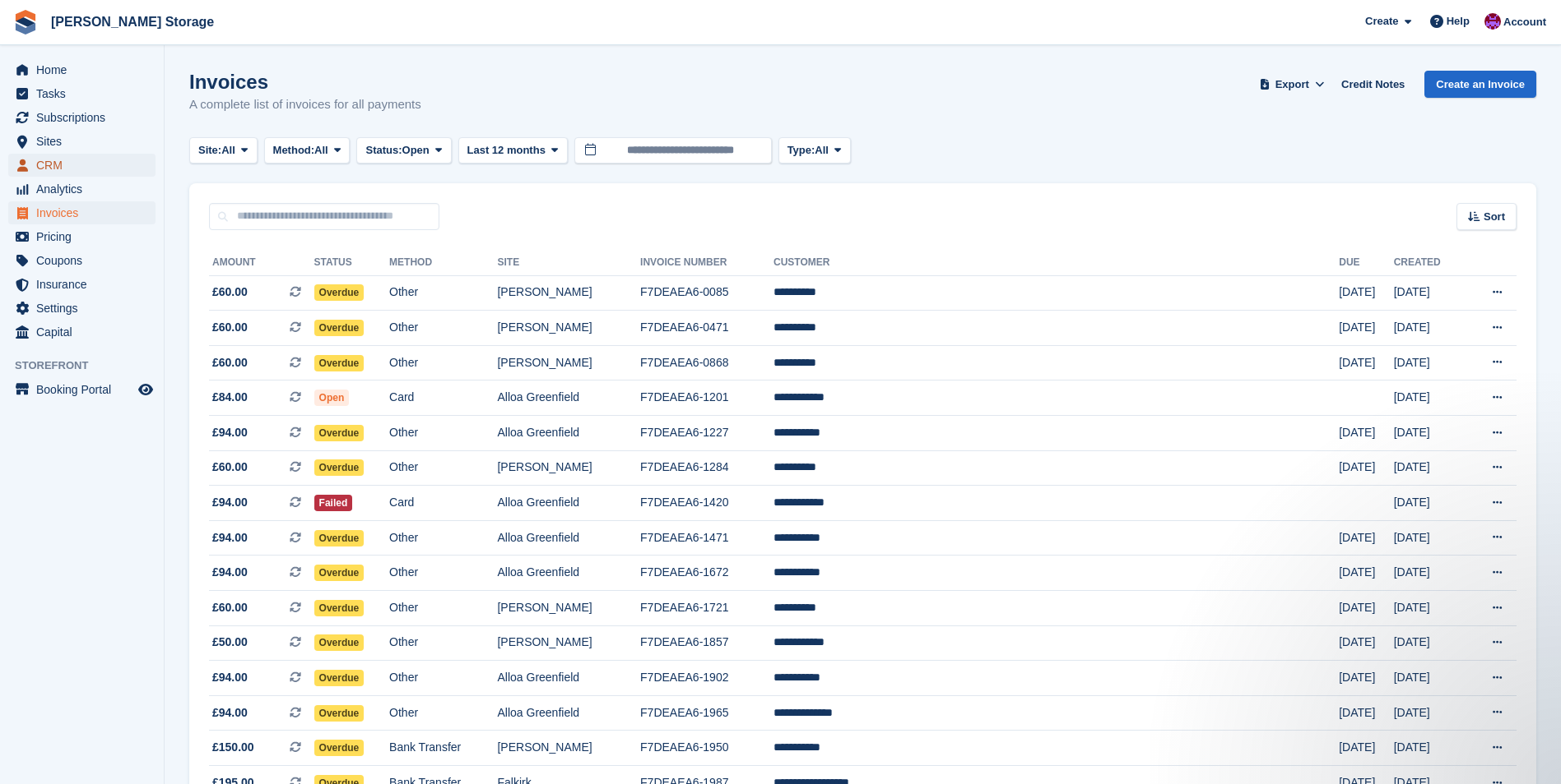
click at [91, 172] on span "CRM" at bounding box center [85, 165] width 99 height 23
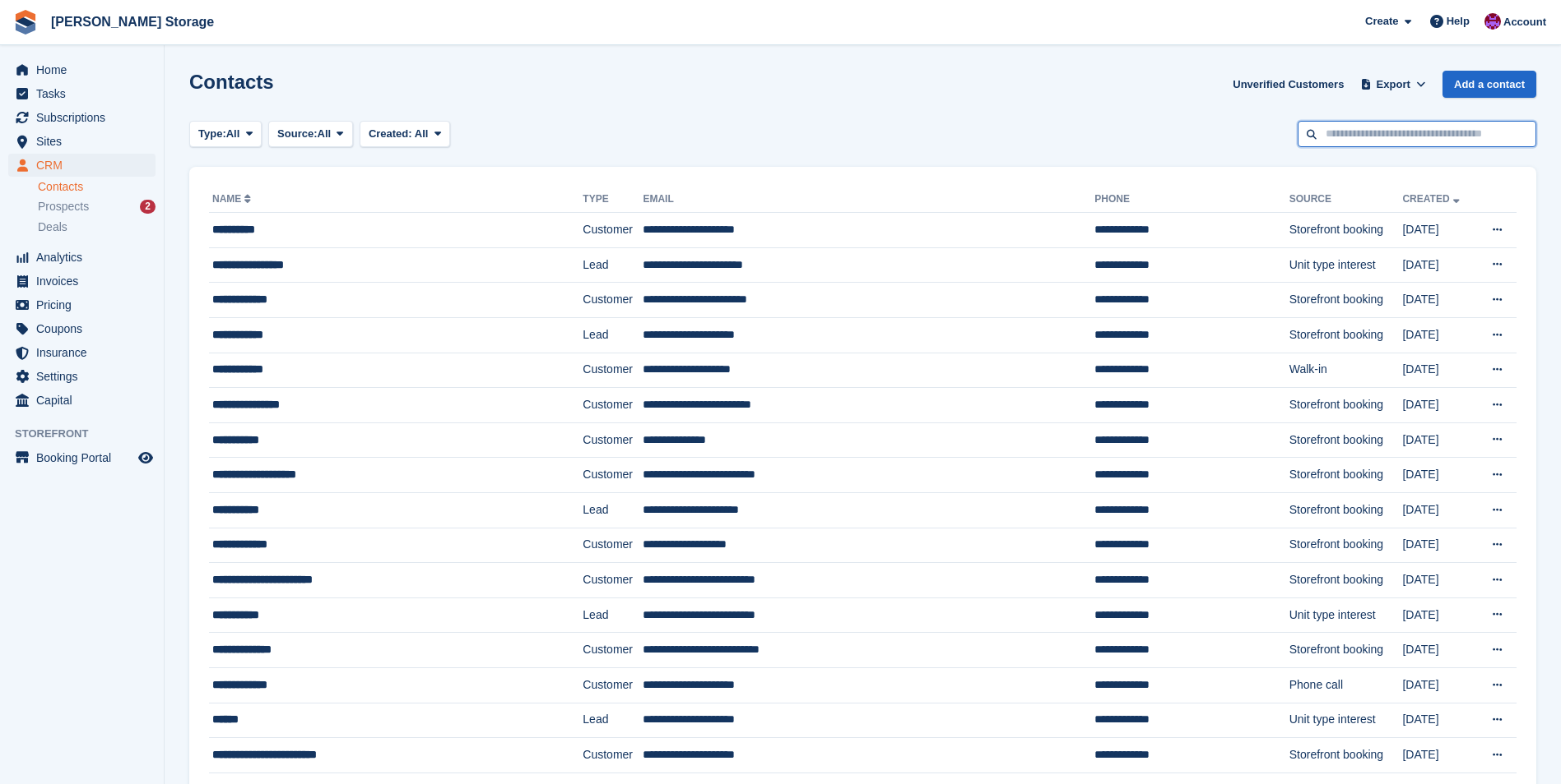
click at [1374, 133] on input "text" at bounding box center [1416, 134] width 239 height 27
type input "*****"
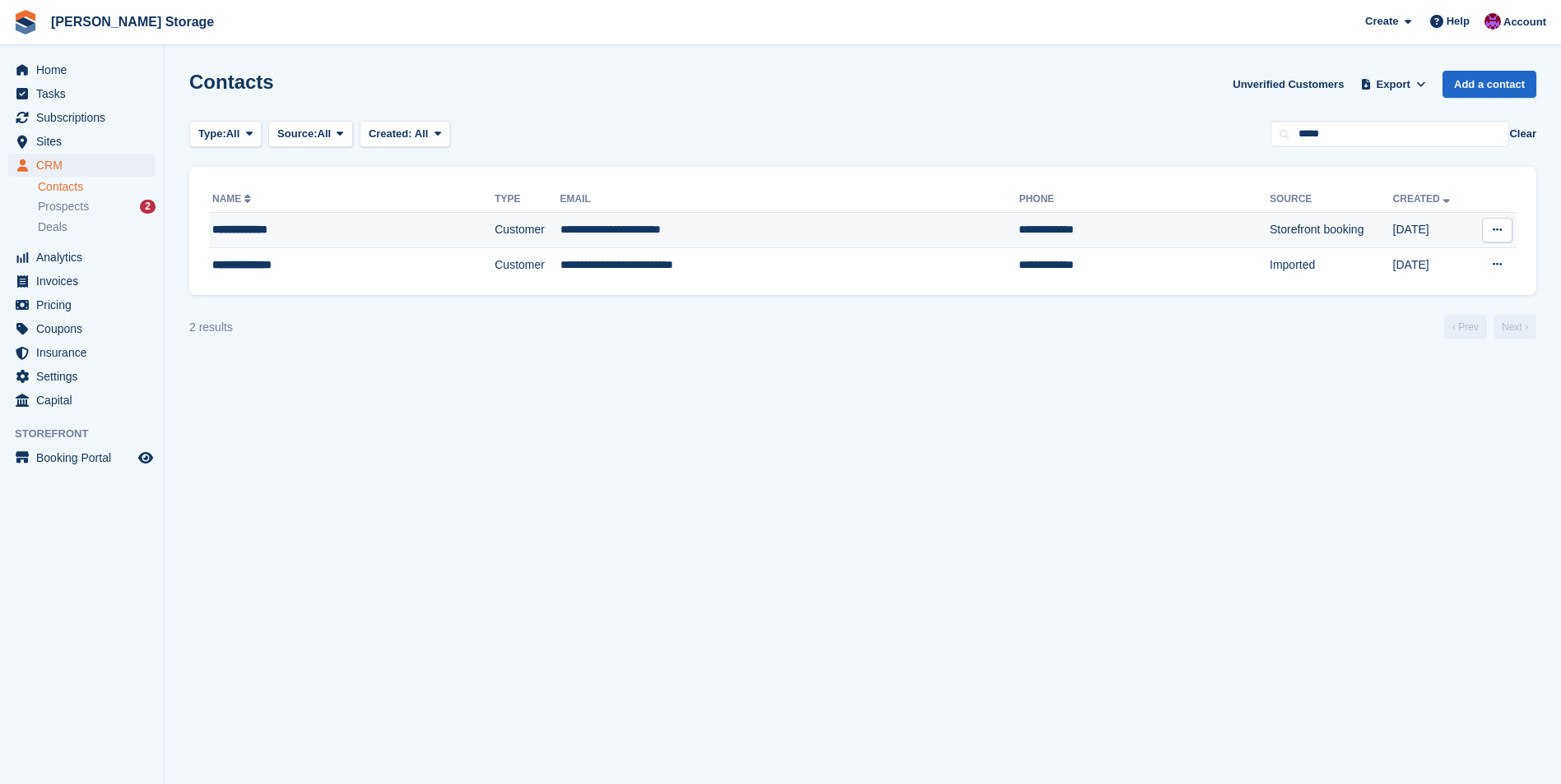
click at [712, 236] on td "**********" at bounding box center [789, 230] width 459 height 35
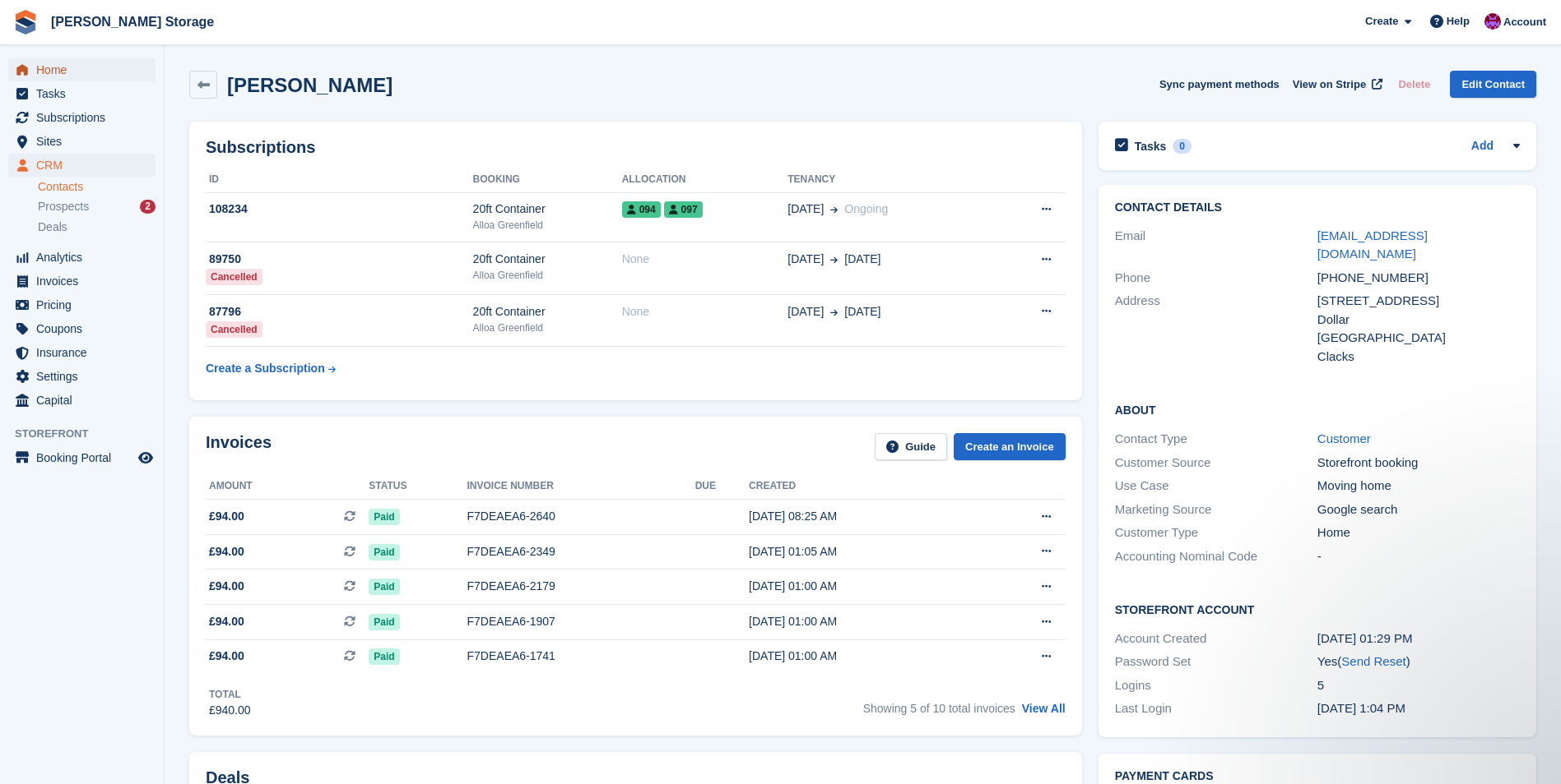
click at [60, 65] on span "Home" at bounding box center [85, 69] width 99 height 23
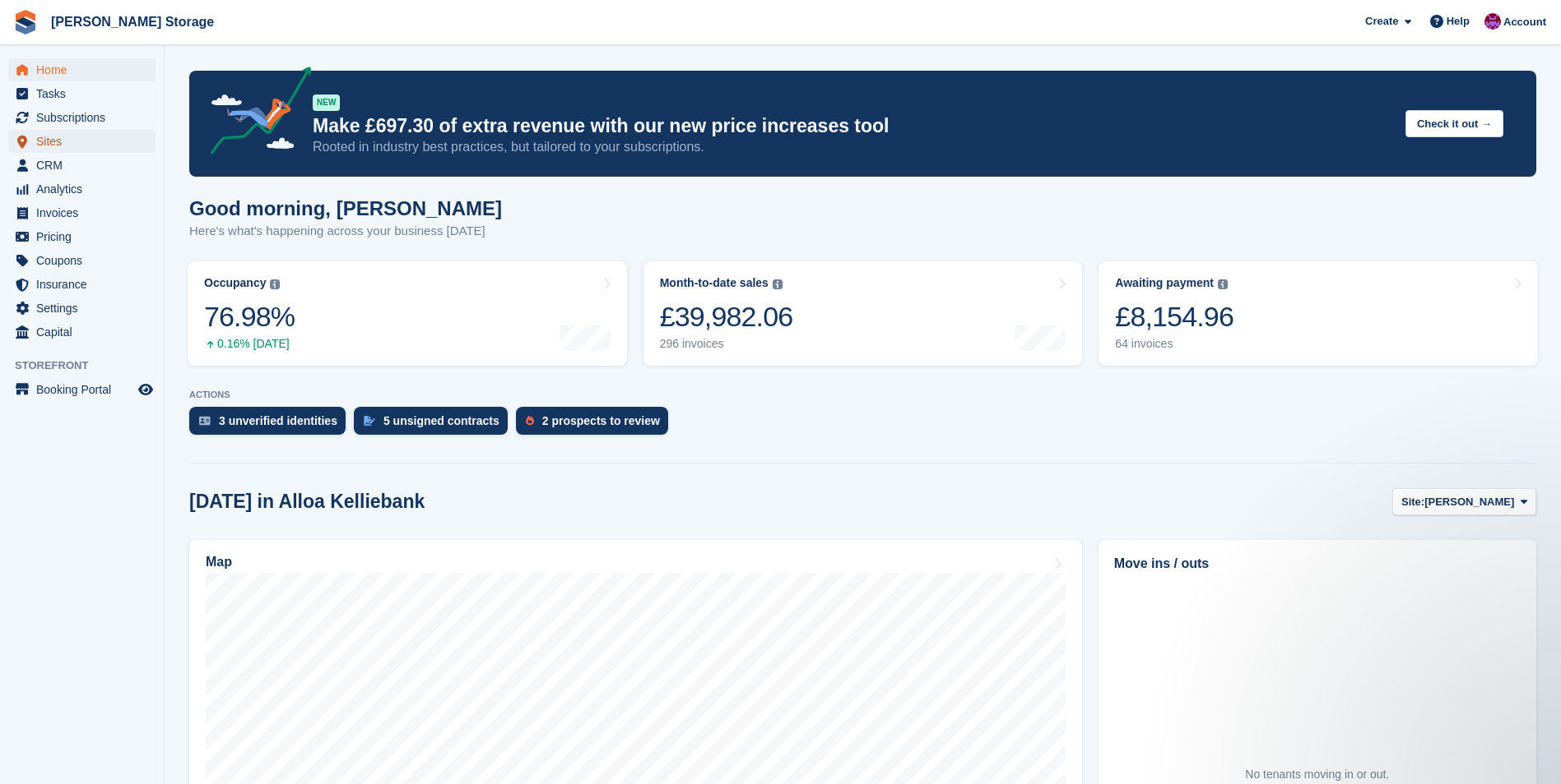
click at [67, 145] on span "Sites" at bounding box center [85, 141] width 99 height 23
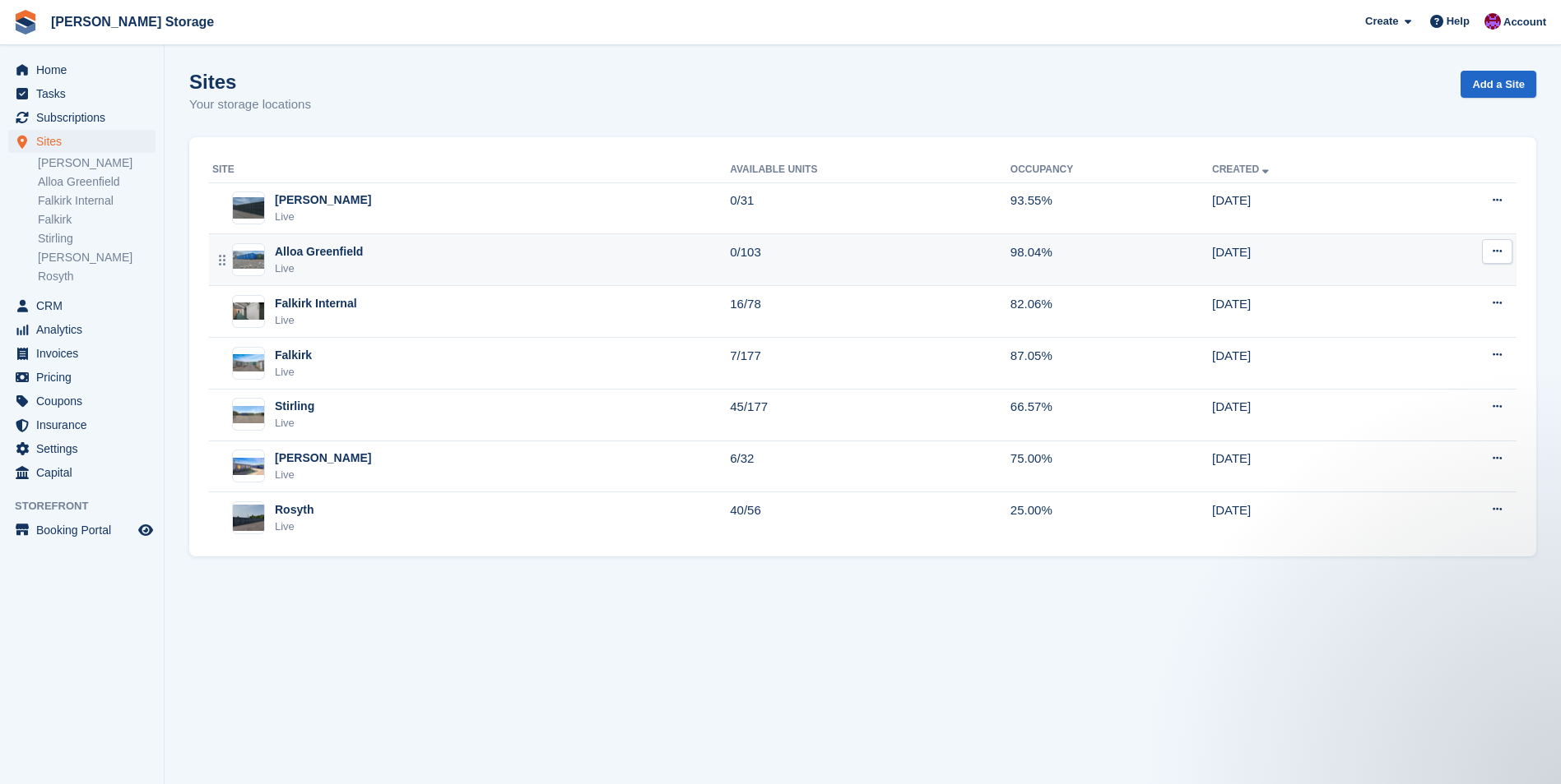
click at [483, 261] on div "Alloa Greenfield Live" at bounding box center [471, 261] width 518 height 34
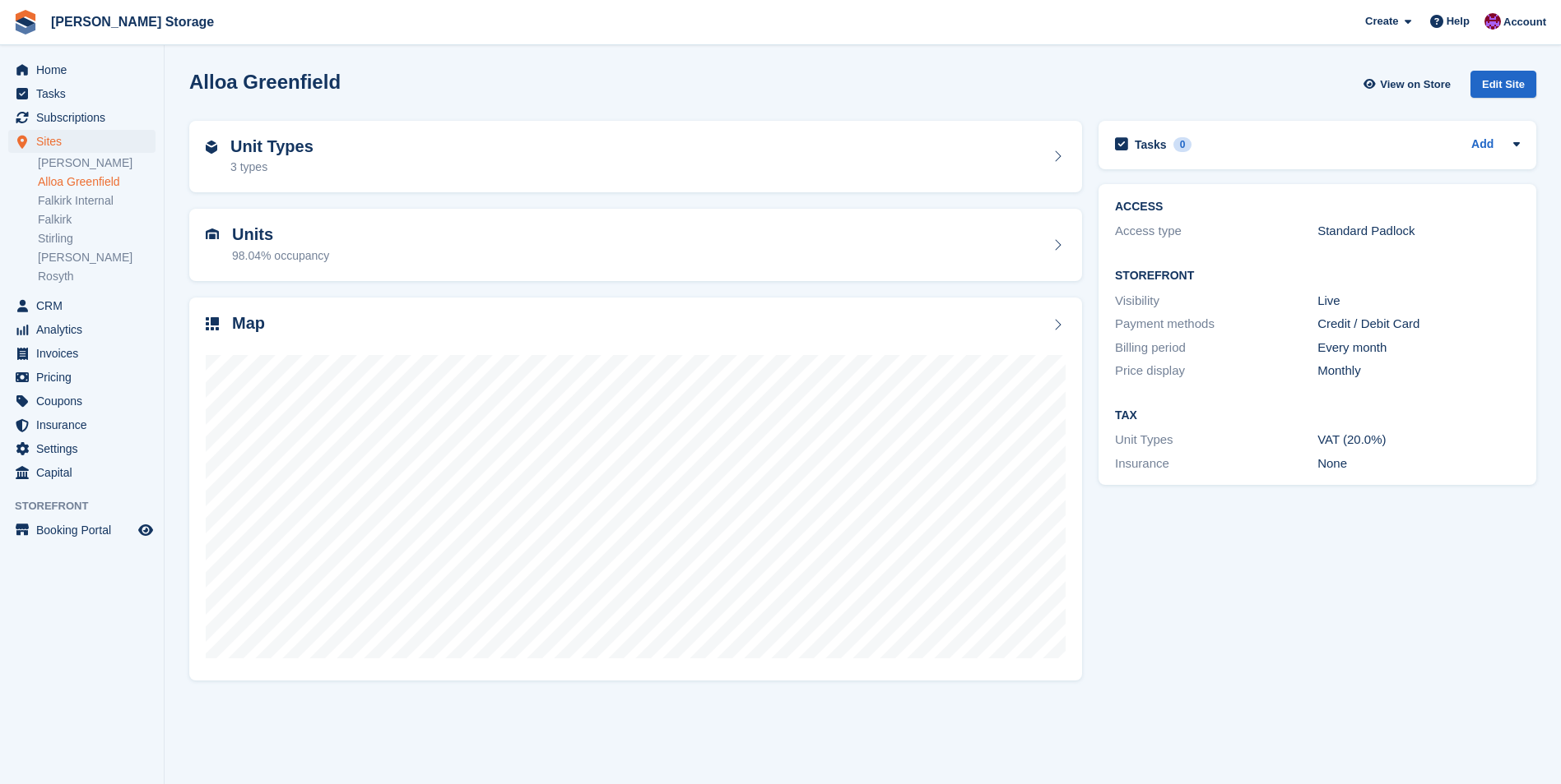
click at [483, 261] on div "Units 98.04% occupancy" at bounding box center [636, 246] width 859 height 40
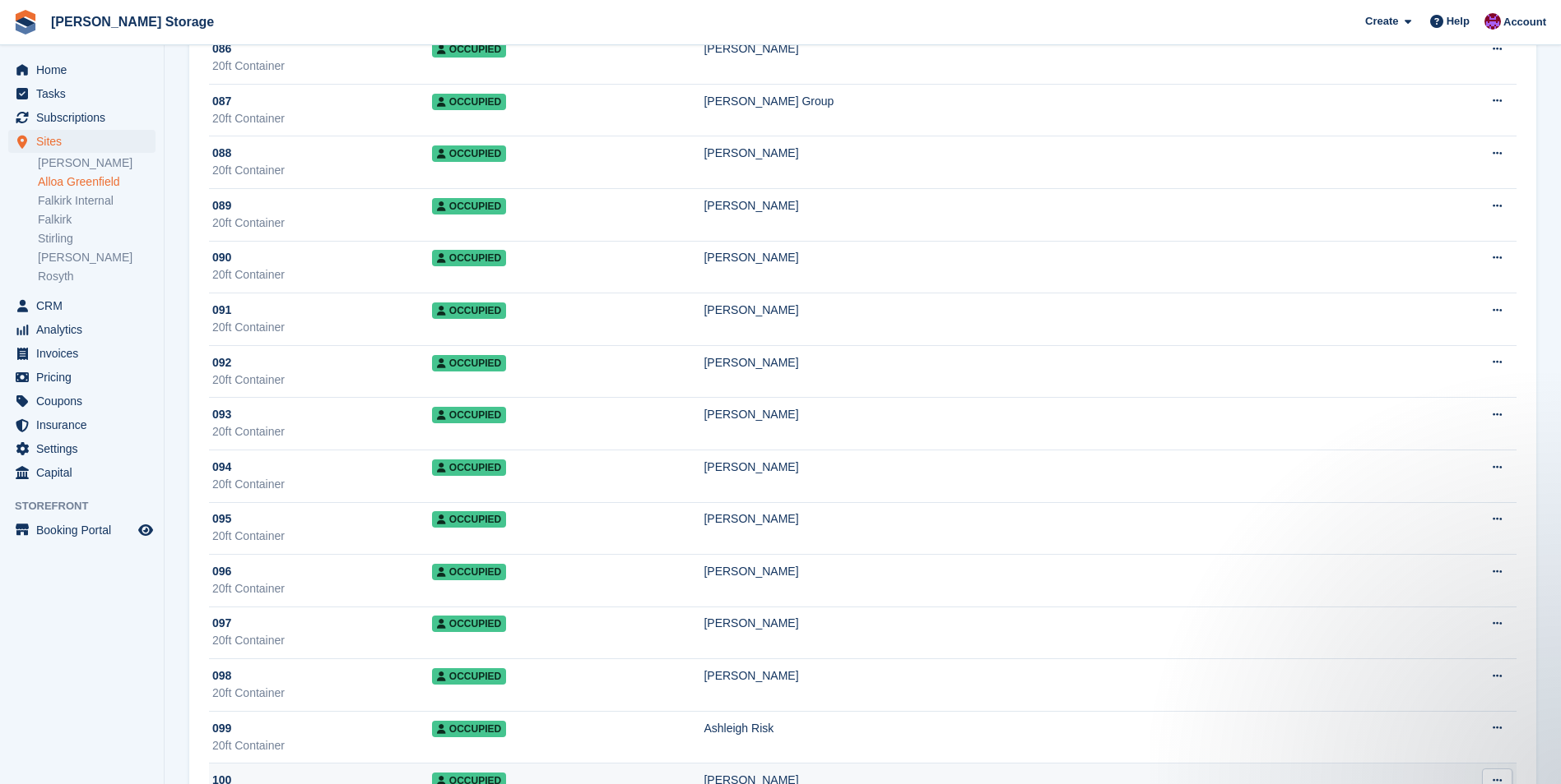
scroll to position [4846, 0]
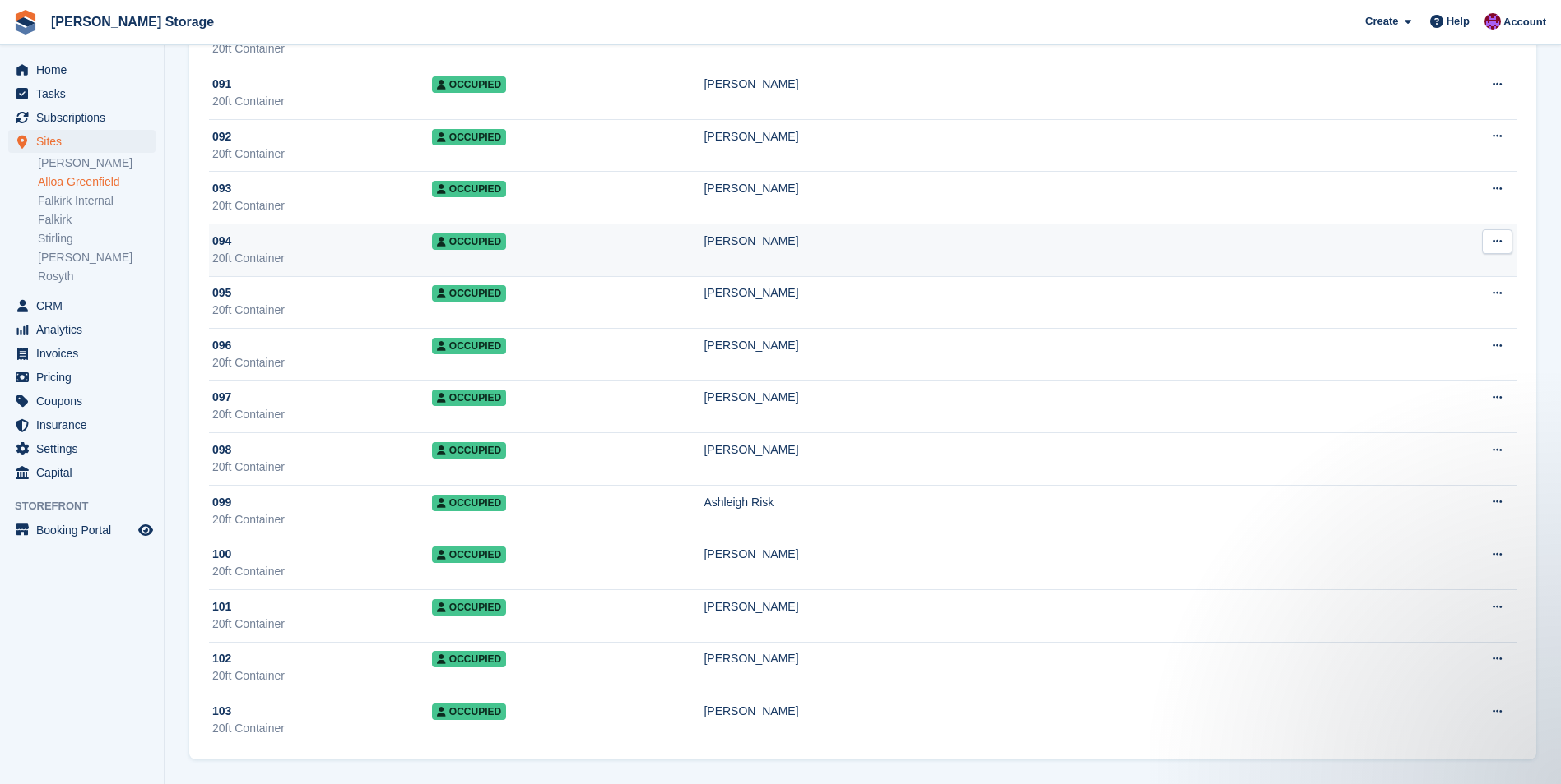
click at [678, 265] on td "Occupied" at bounding box center [568, 250] width 273 height 53
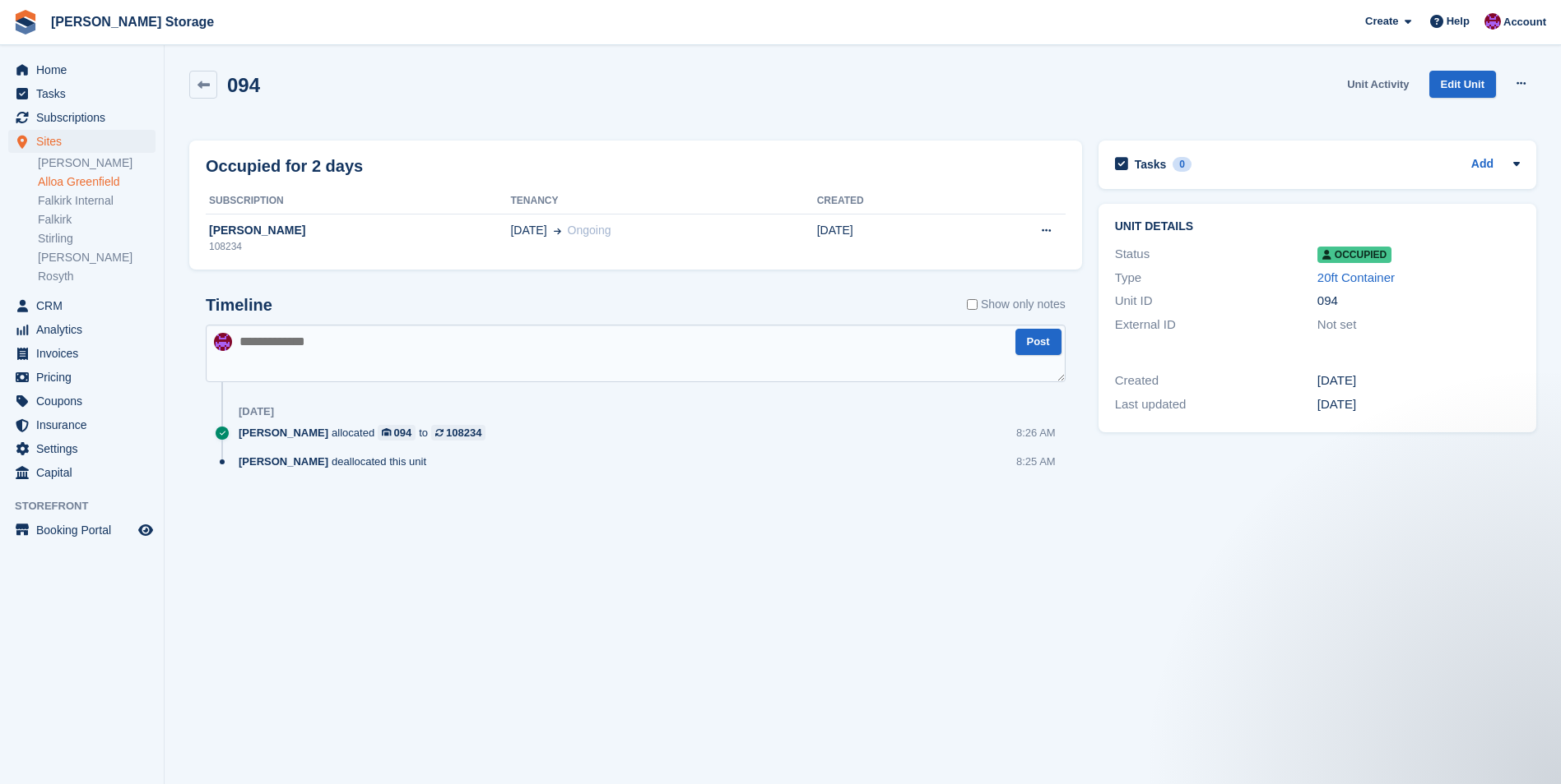
click at [1388, 92] on link "Unit Activity" at bounding box center [1377, 84] width 75 height 27
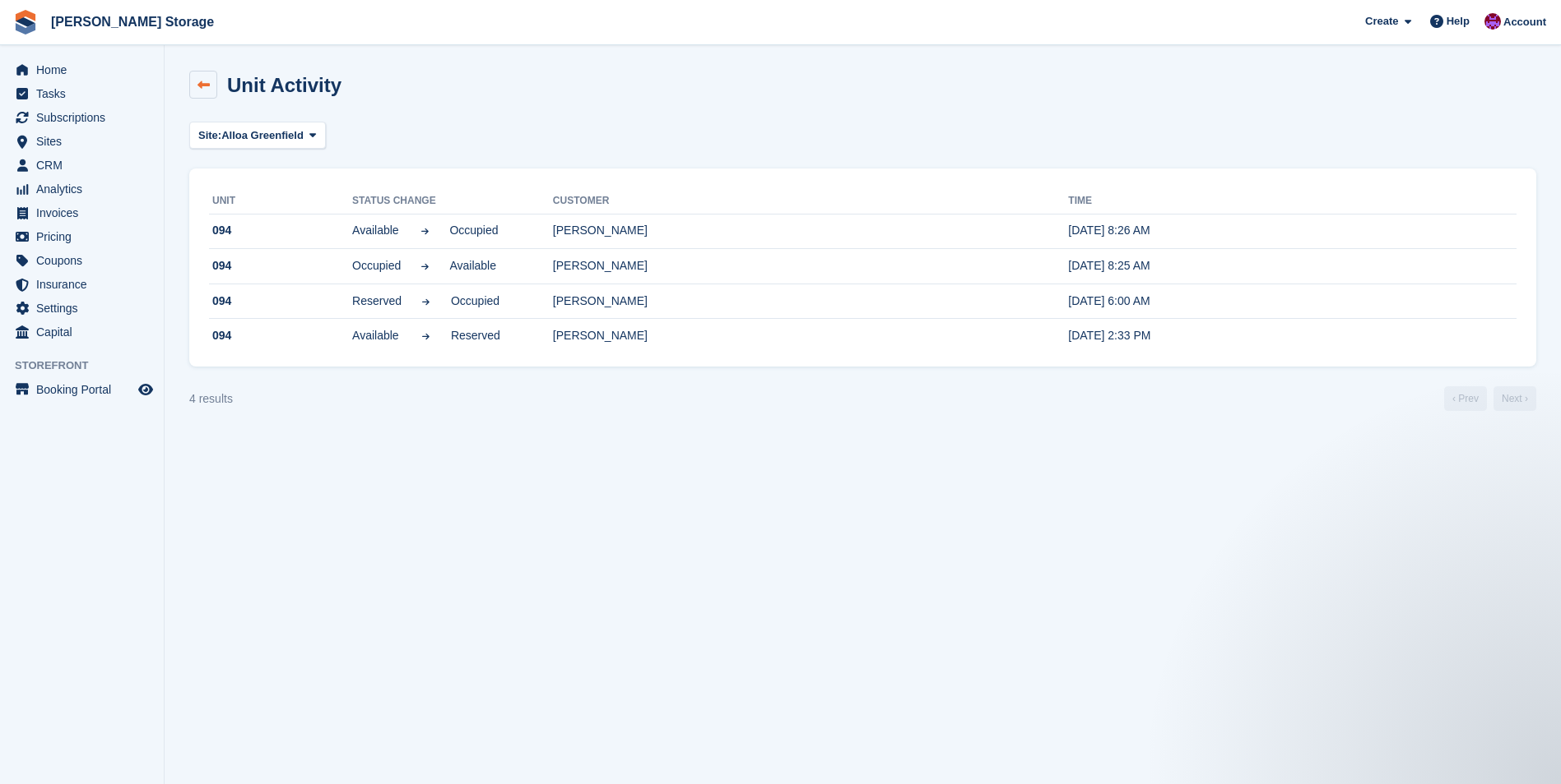
click at [193, 76] on link at bounding box center [203, 85] width 28 height 28
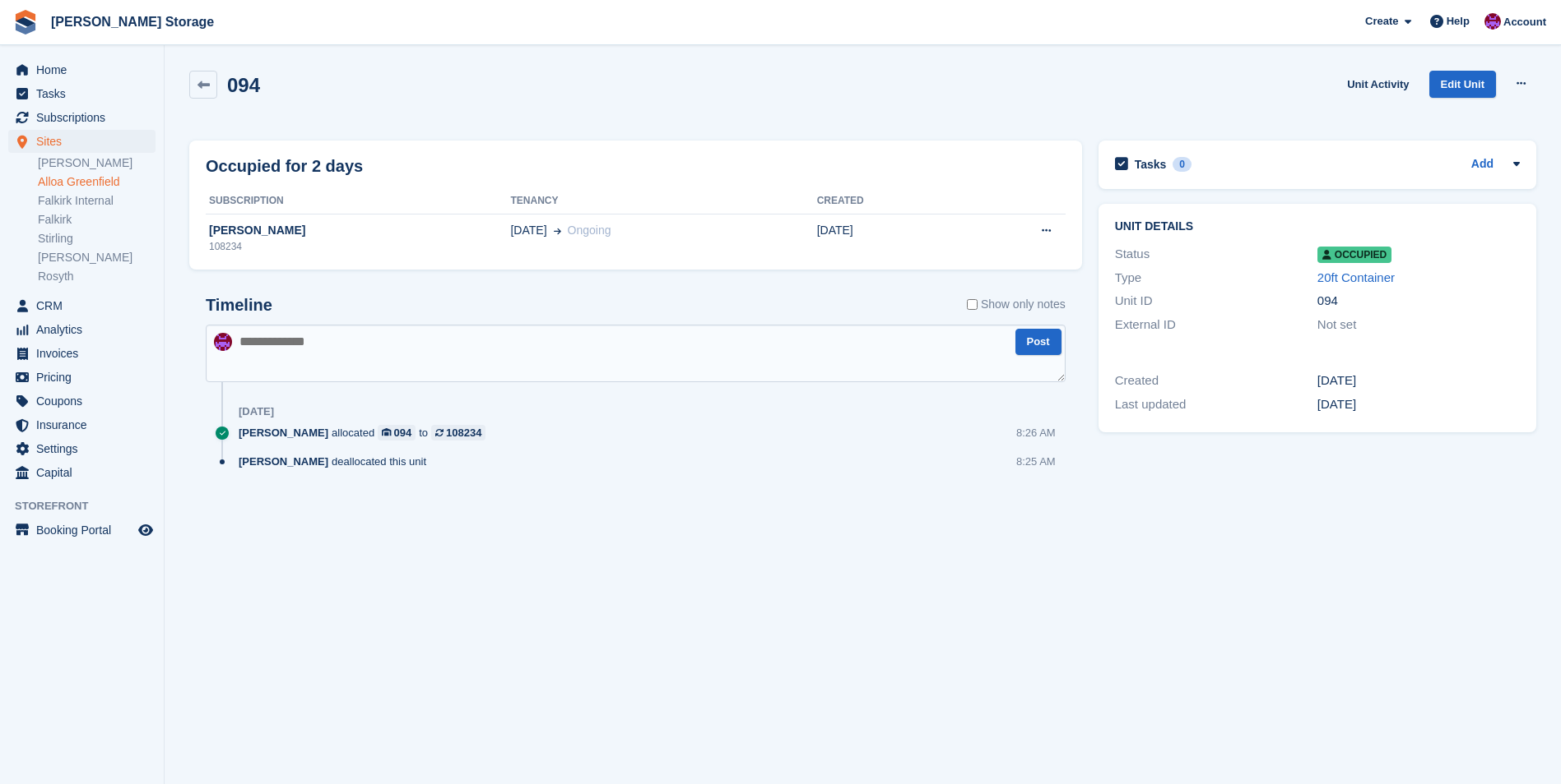
click at [193, 76] on link at bounding box center [203, 85] width 28 height 28
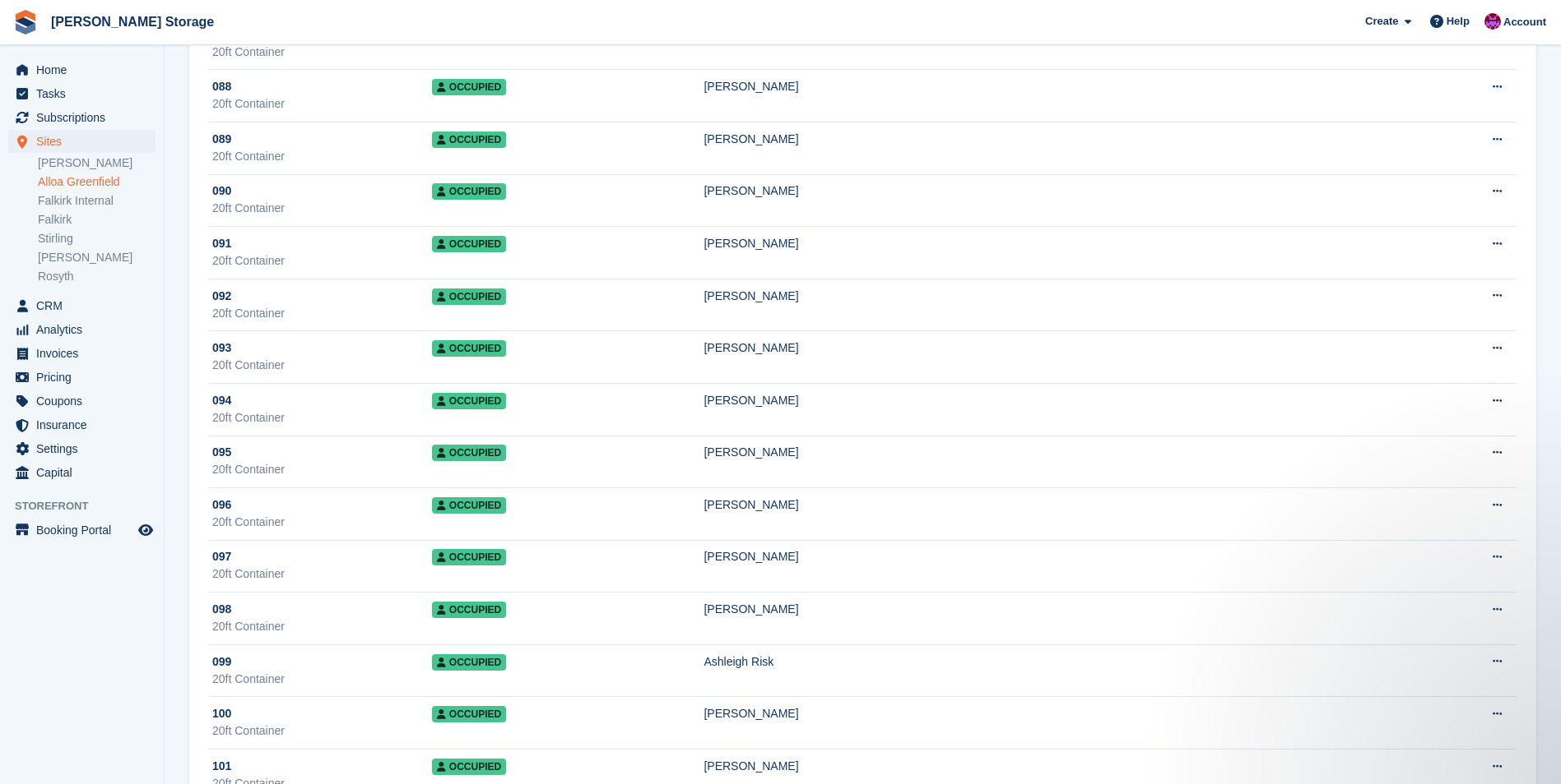
scroll to position [4846, 0]
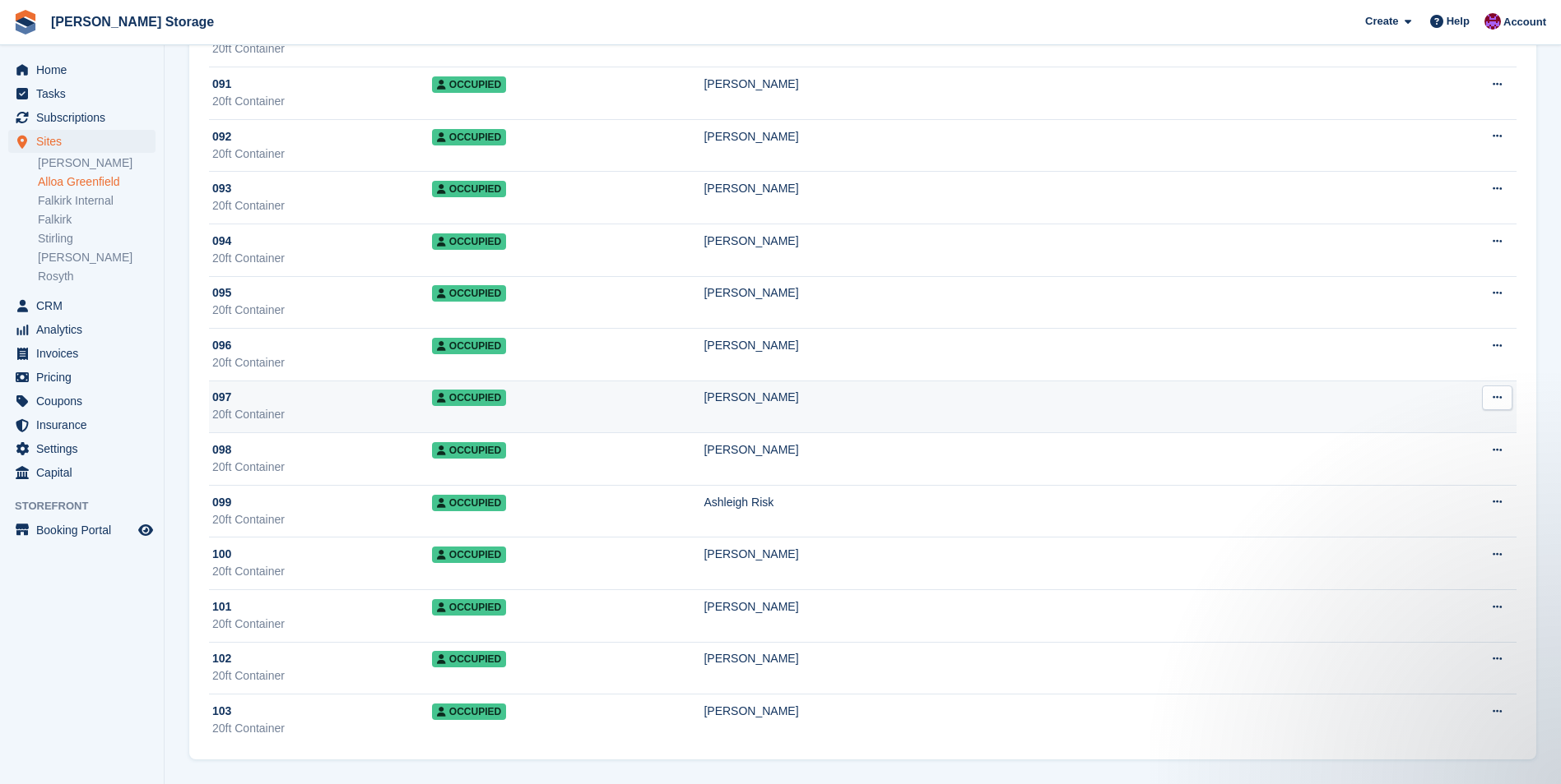
click at [685, 397] on td "Occupied" at bounding box center [568, 406] width 273 height 53
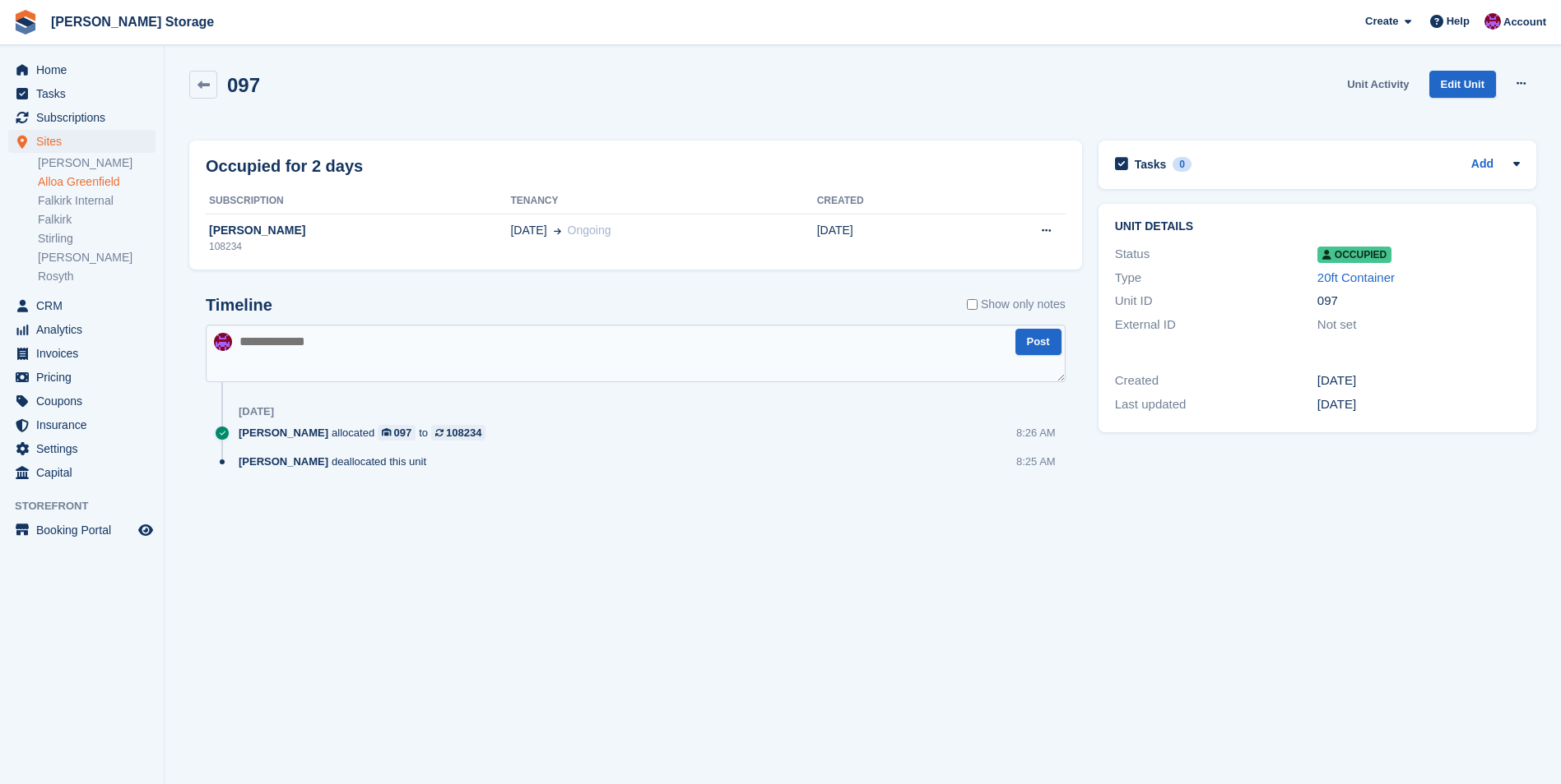
click at [1370, 88] on link "Unit Activity" at bounding box center [1377, 84] width 75 height 27
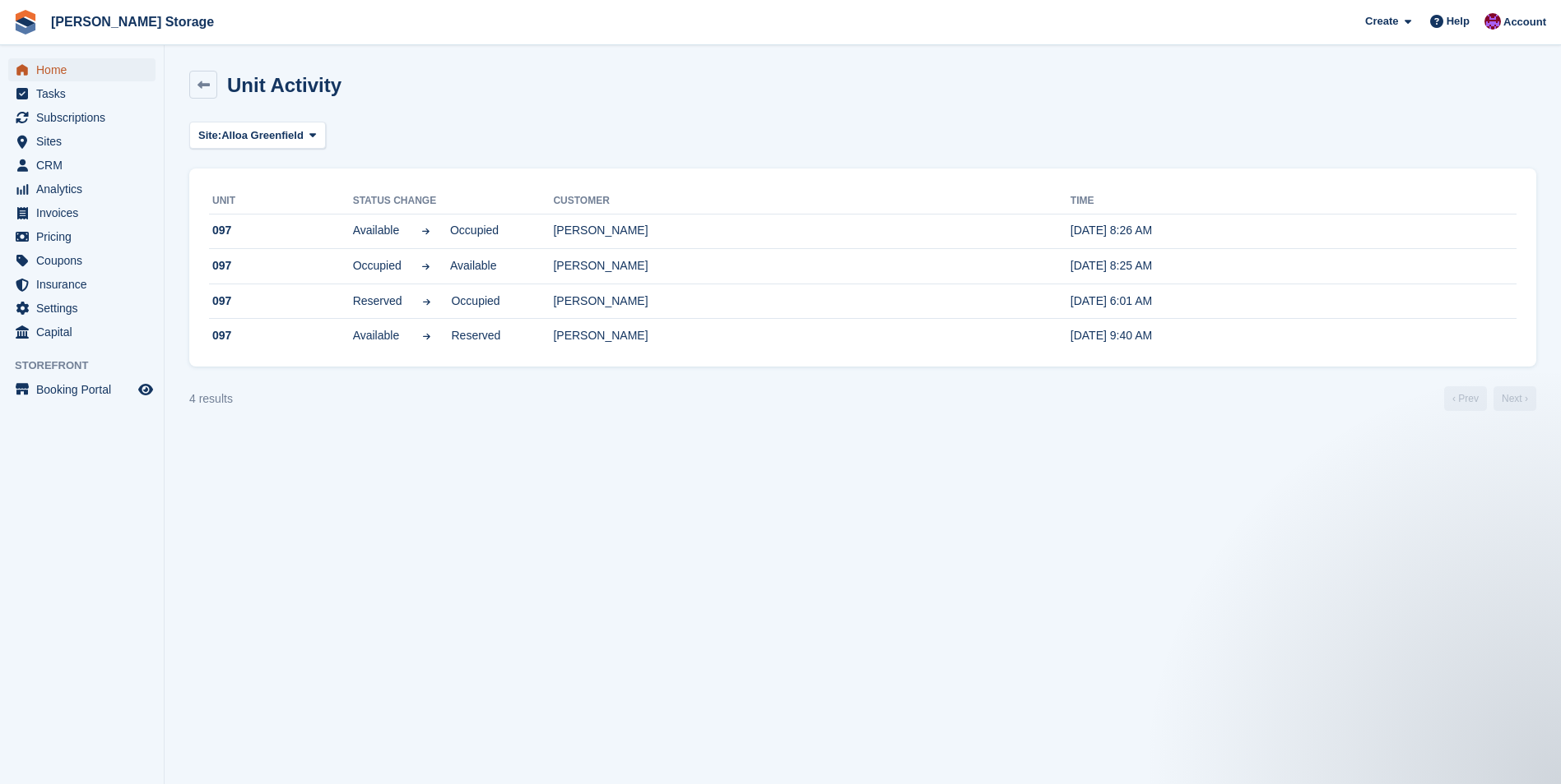
click at [65, 68] on span "Home" at bounding box center [85, 69] width 99 height 23
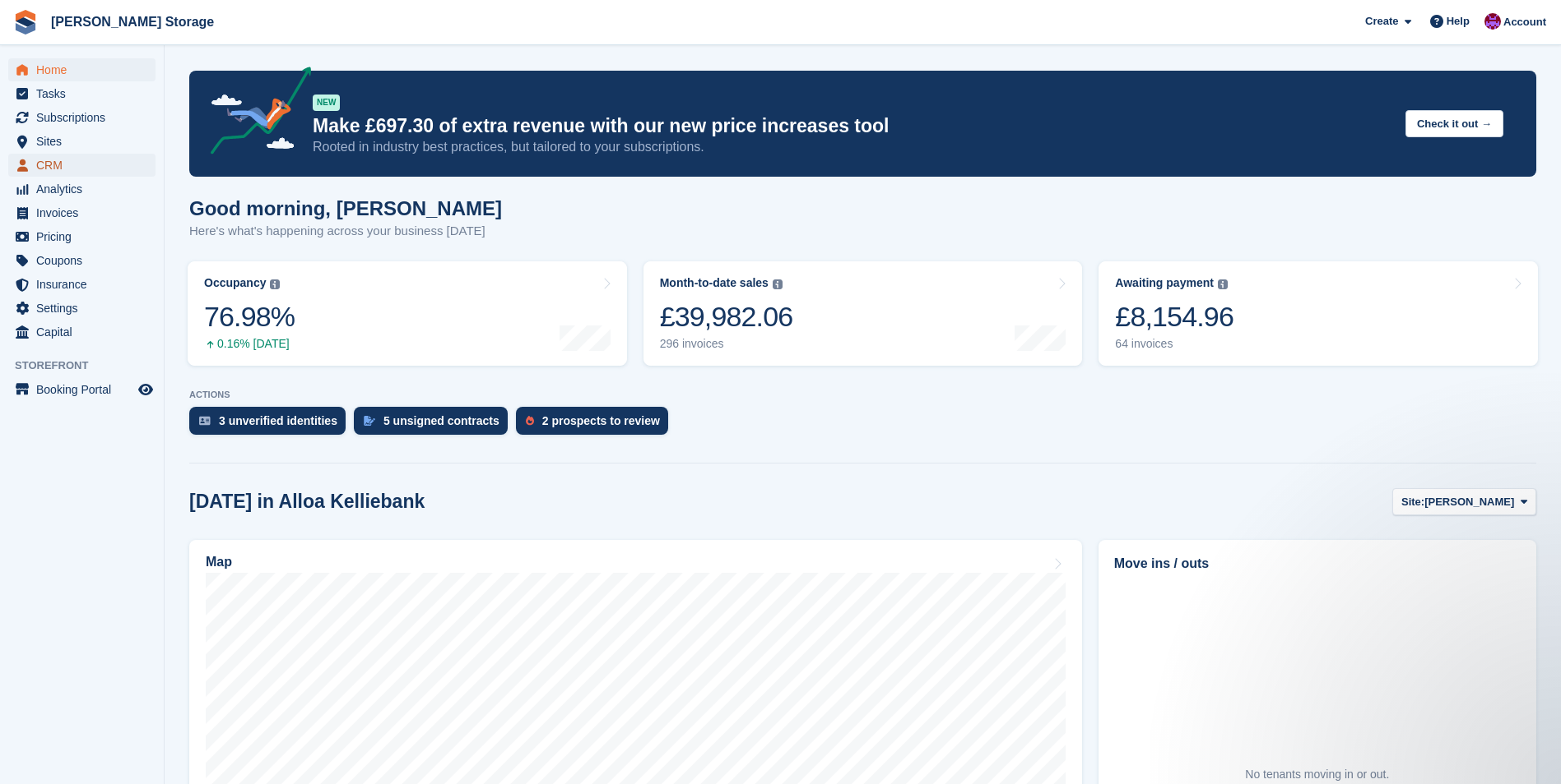
click at [39, 167] on span "CRM" at bounding box center [85, 165] width 99 height 23
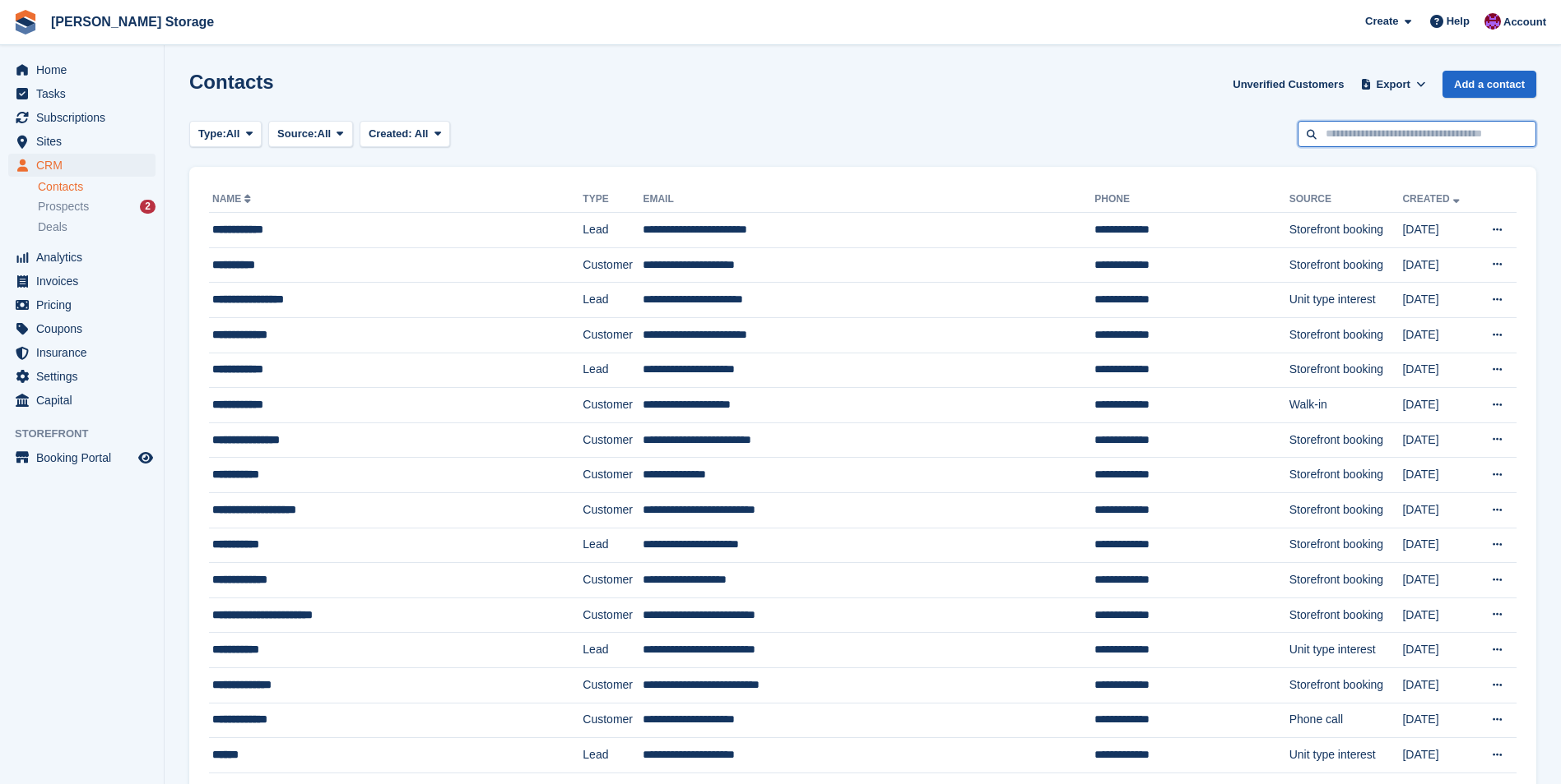
click at [1348, 133] on input "text" at bounding box center [1416, 134] width 239 height 27
type input "*****"
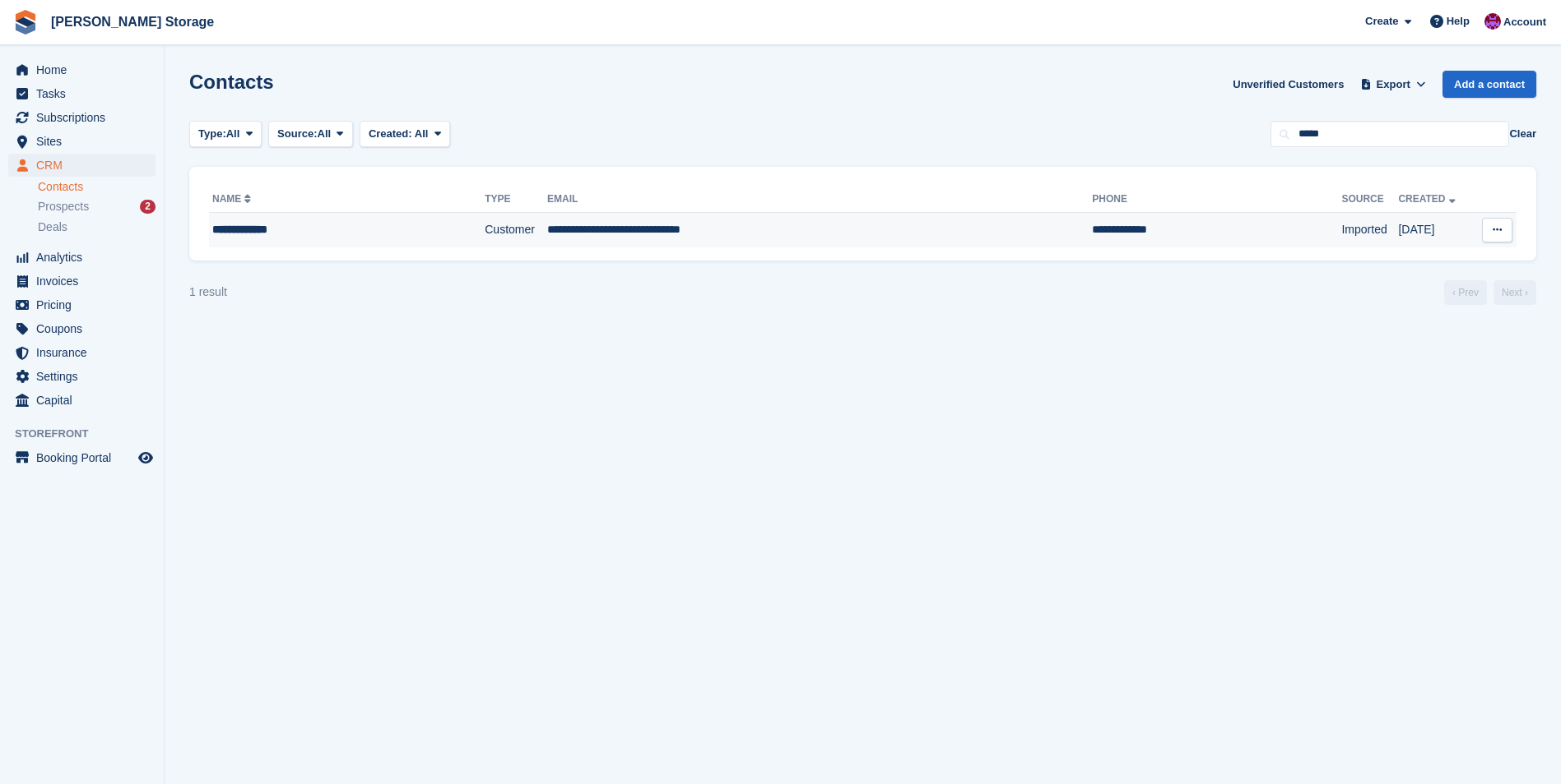
click at [598, 226] on td "**********" at bounding box center [818, 230] width 545 height 35
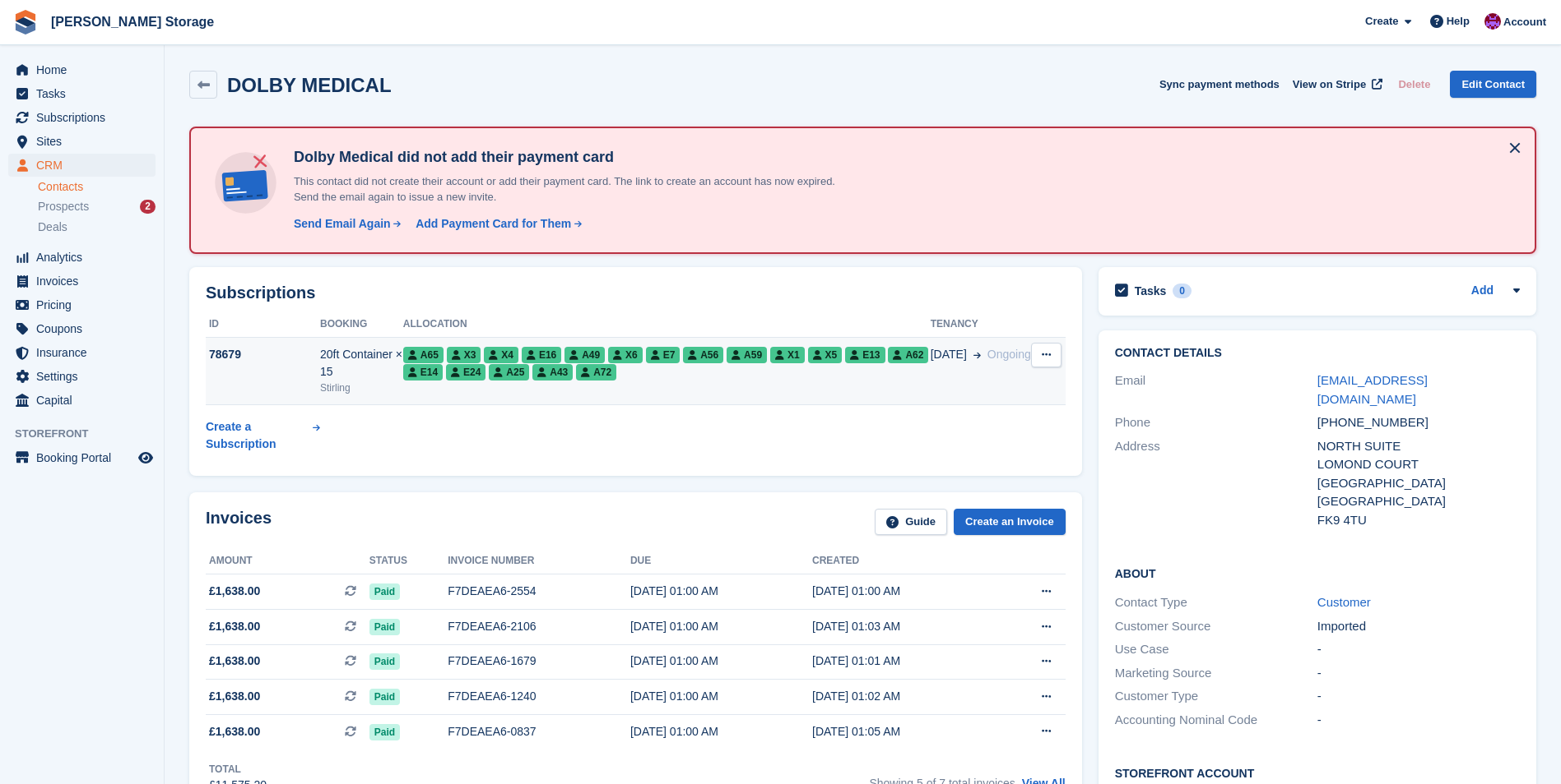
click at [375, 374] on div "20ft Container × 15" at bounding box center [361, 364] width 83 height 35
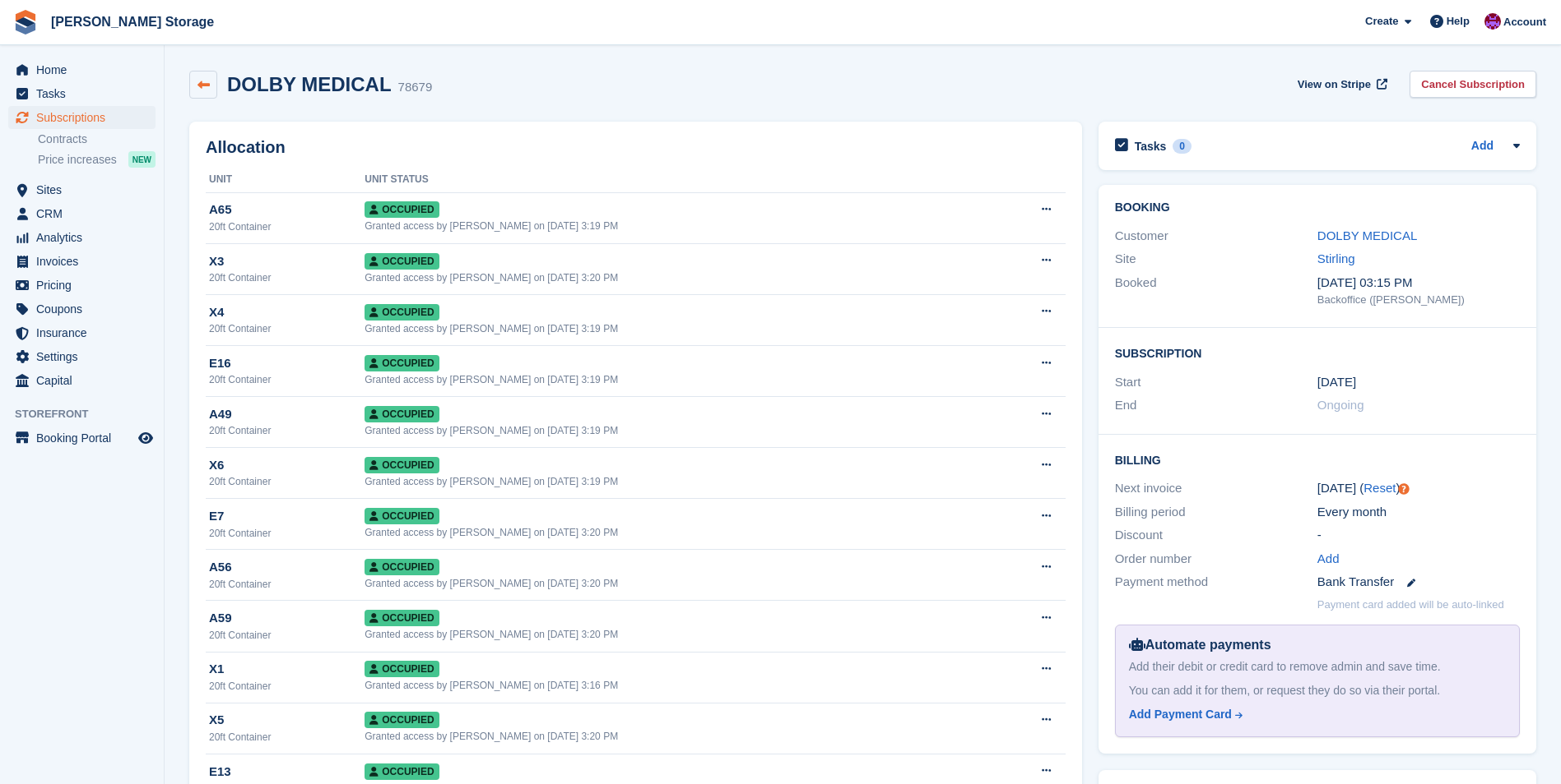
click at [205, 82] on icon at bounding box center [204, 85] width 12 height 12
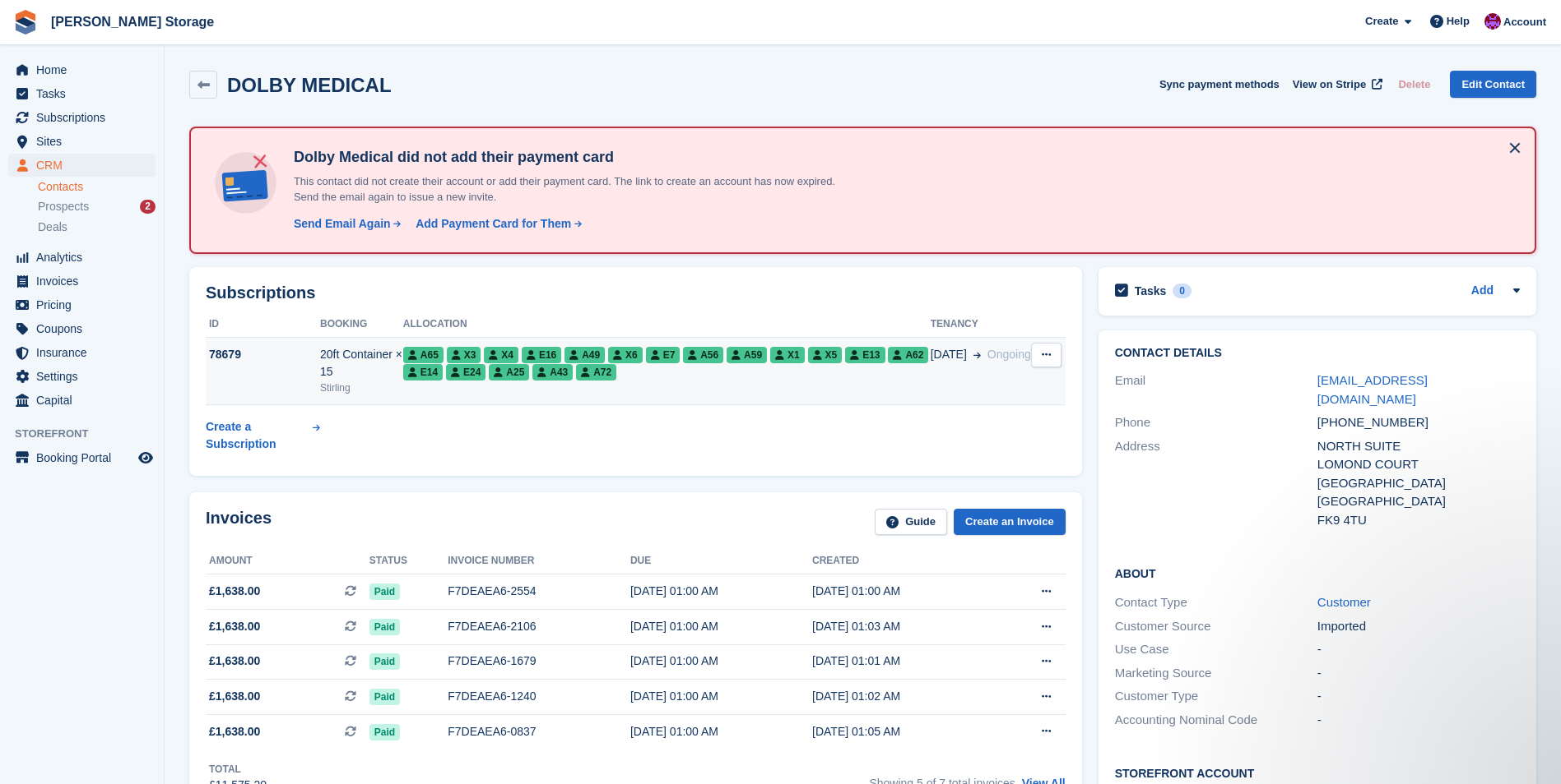
click at [259, 379] on td "78679" at bounding box center [263, 372] width 114 height 68
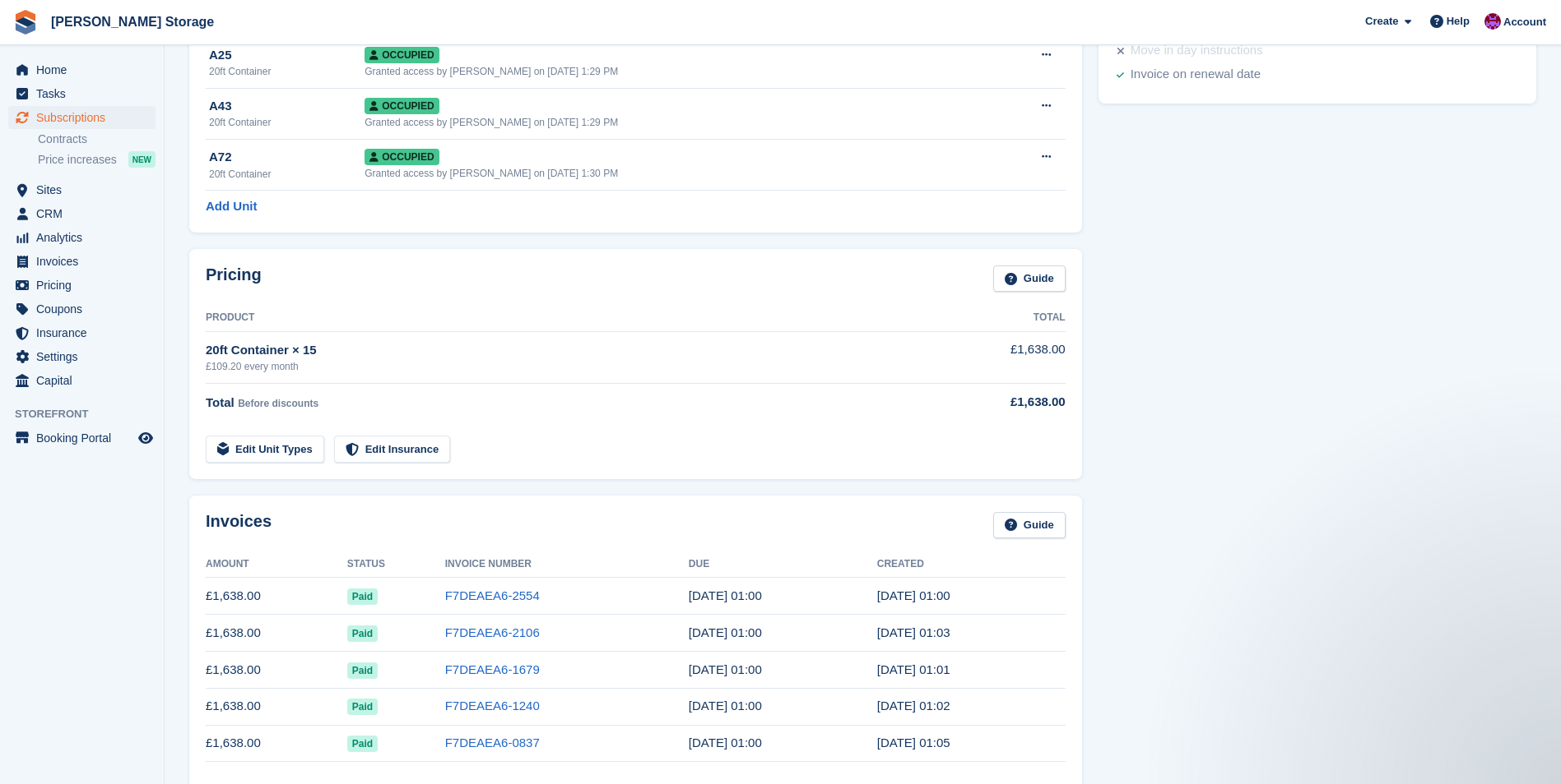
scroll to position [822, 0]
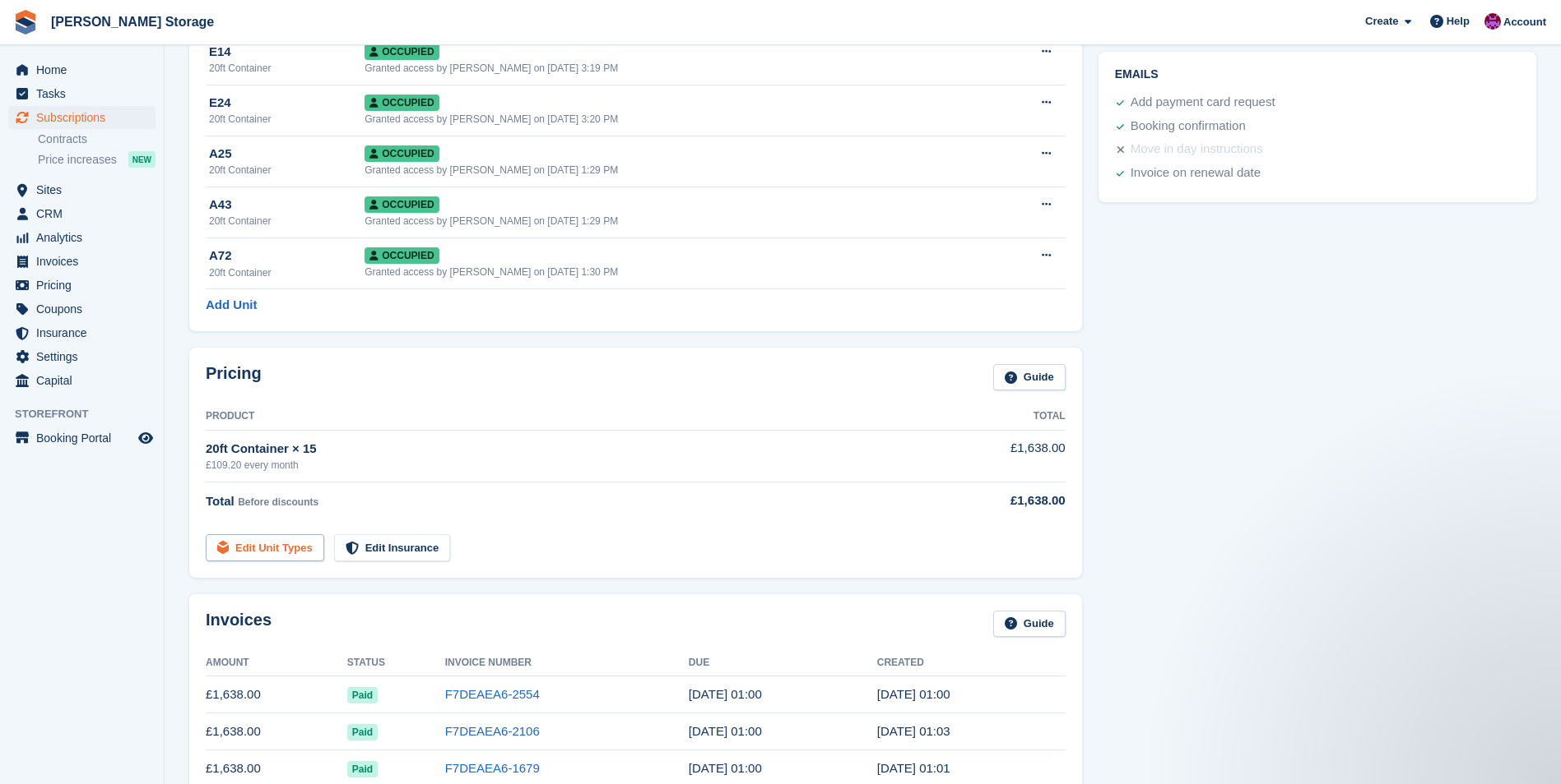
click at [273, 550] on link "Edit Unit Types" at bounding box center [265, 547] width 119 height 27
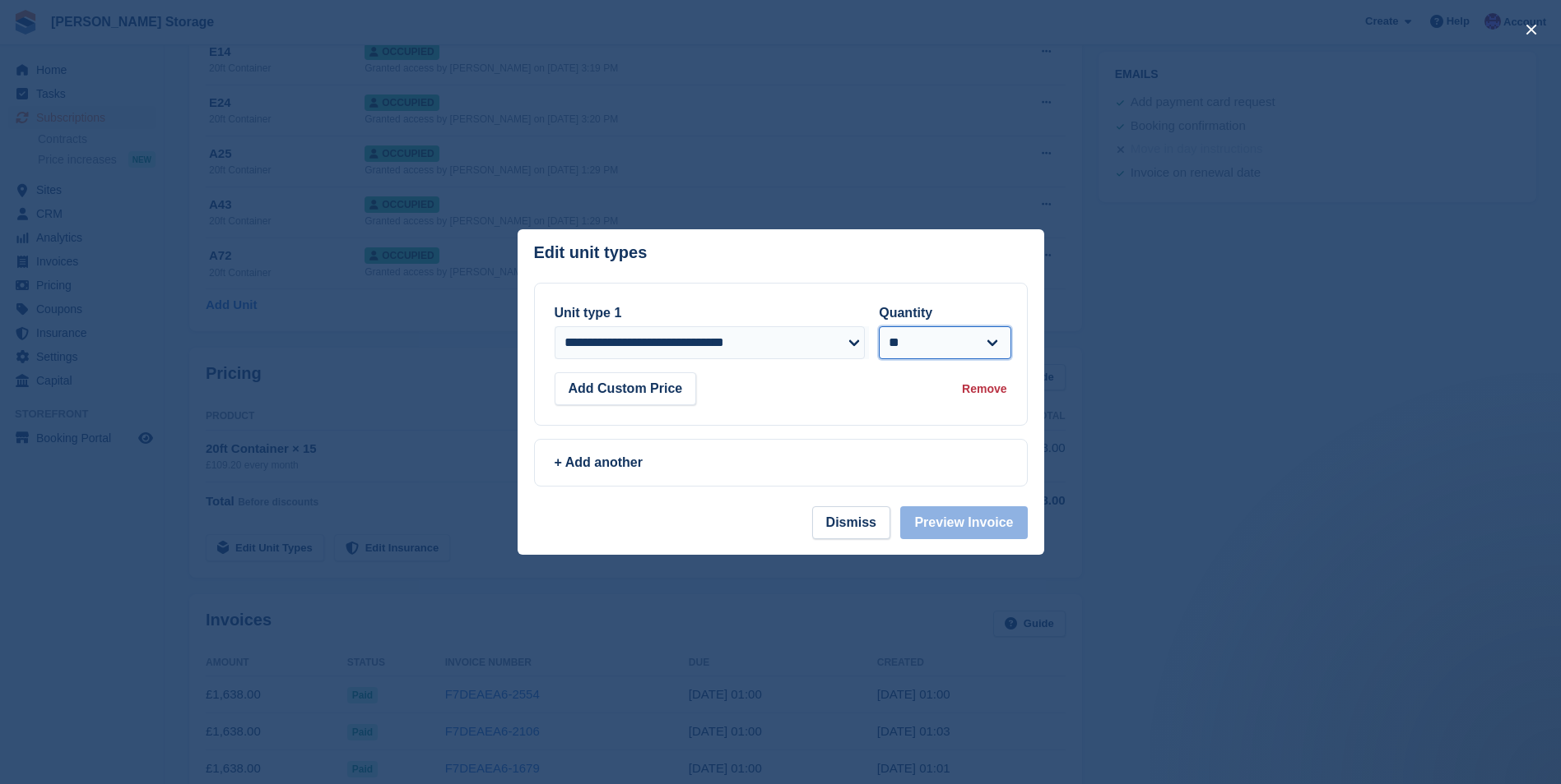
click at [980, 344] on select "* * * * * * * * * ** ** ** ** ** ** ** ** ** ** ** ** ** ** ** ** ** ** ** ** *…" at bounding box center [944, 343] width 133 height 33
select select "**"
click at [878, 327] on select "* * * * * * * * * ** ** ** ** ** ** ** ** ** ** ** ** ** ** ** ** ** ** ** ** *…" at bounding box center [944, 343] width 133 height 33
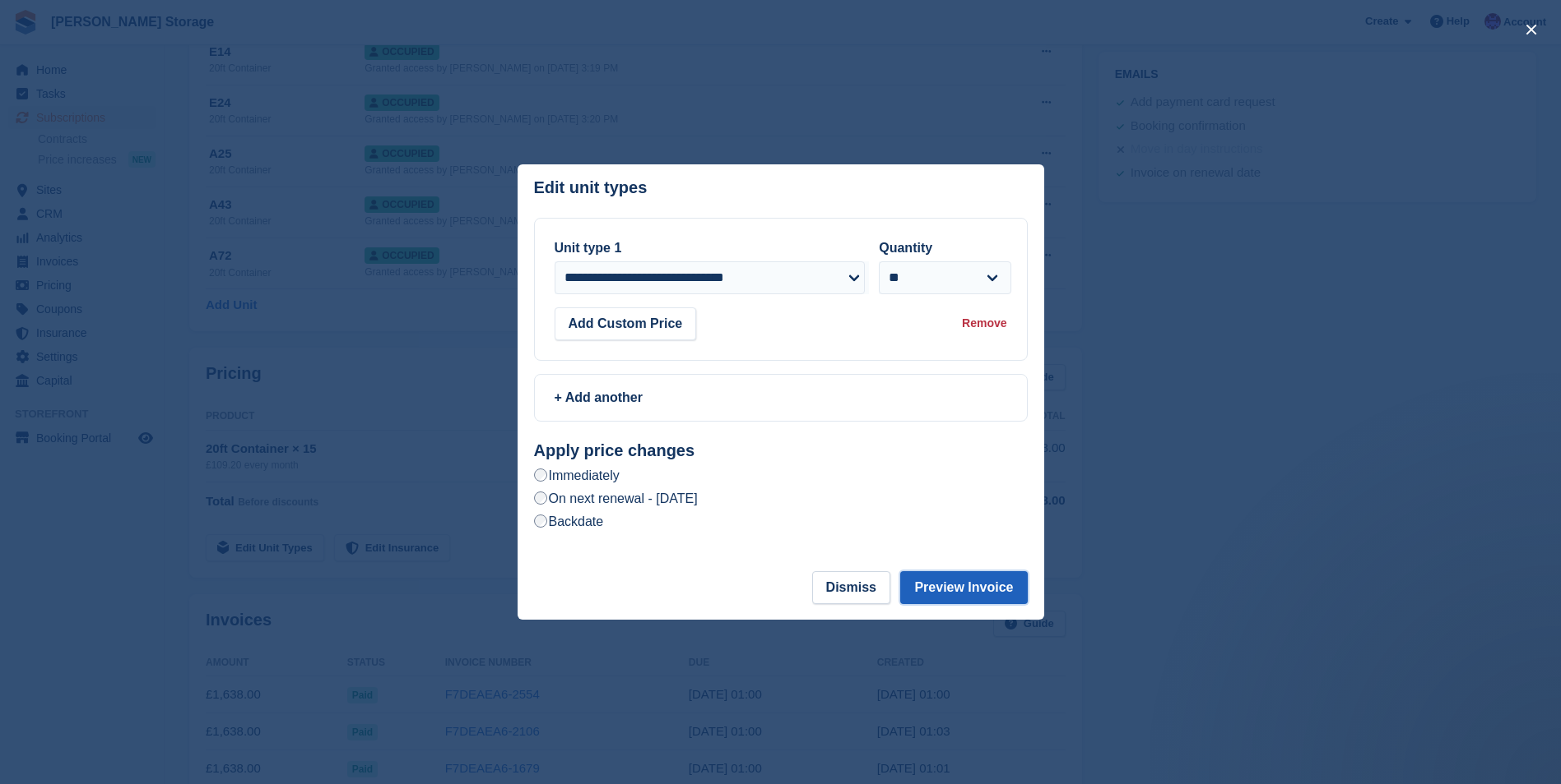
click at [963, 580] on button "Preview Invoice" at bounding box center [963, 587] width 127 height 33
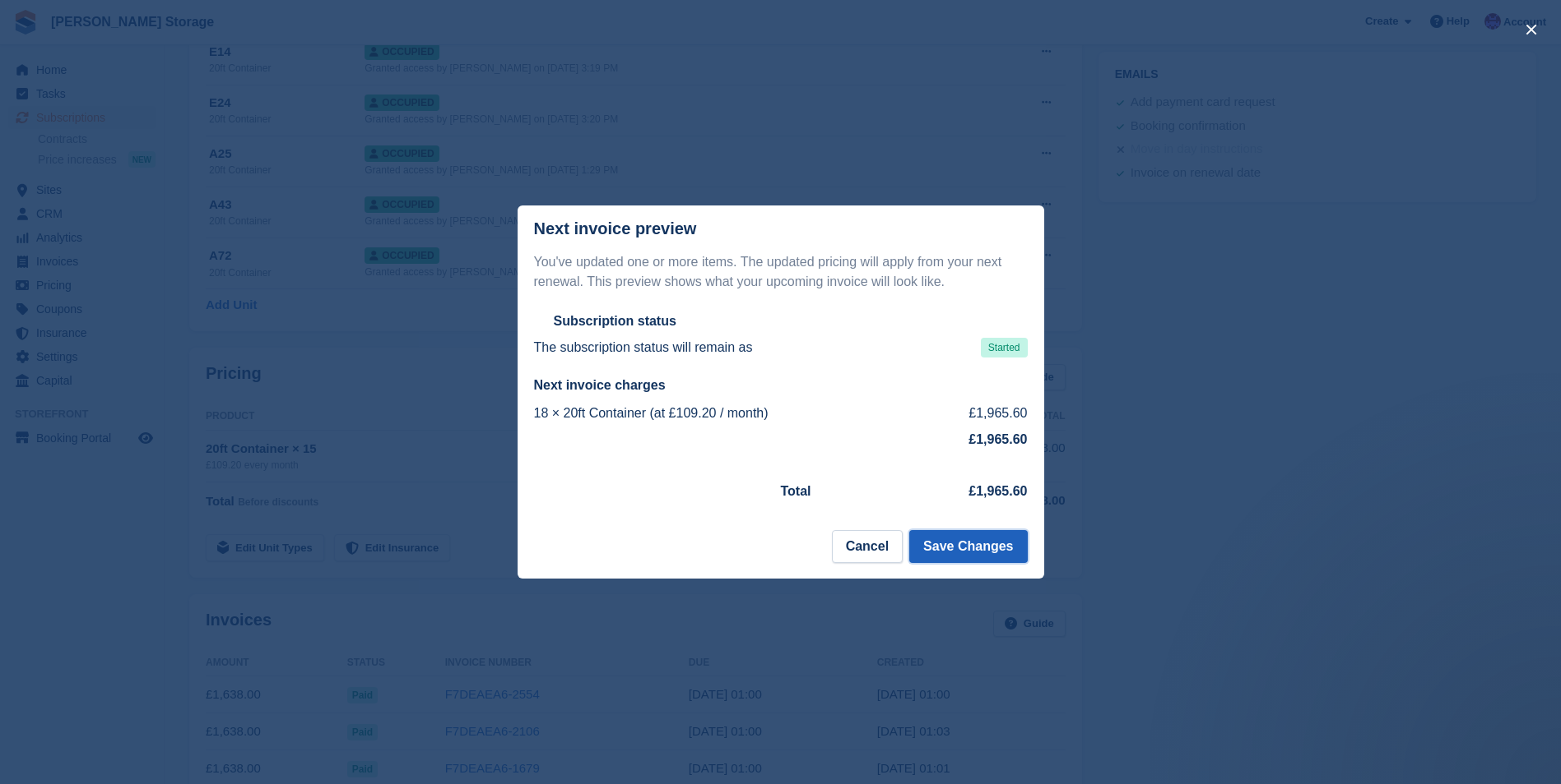
click at [968, 543] on button "Save Changes" at bounding box center [968, 546] width 118 height 33
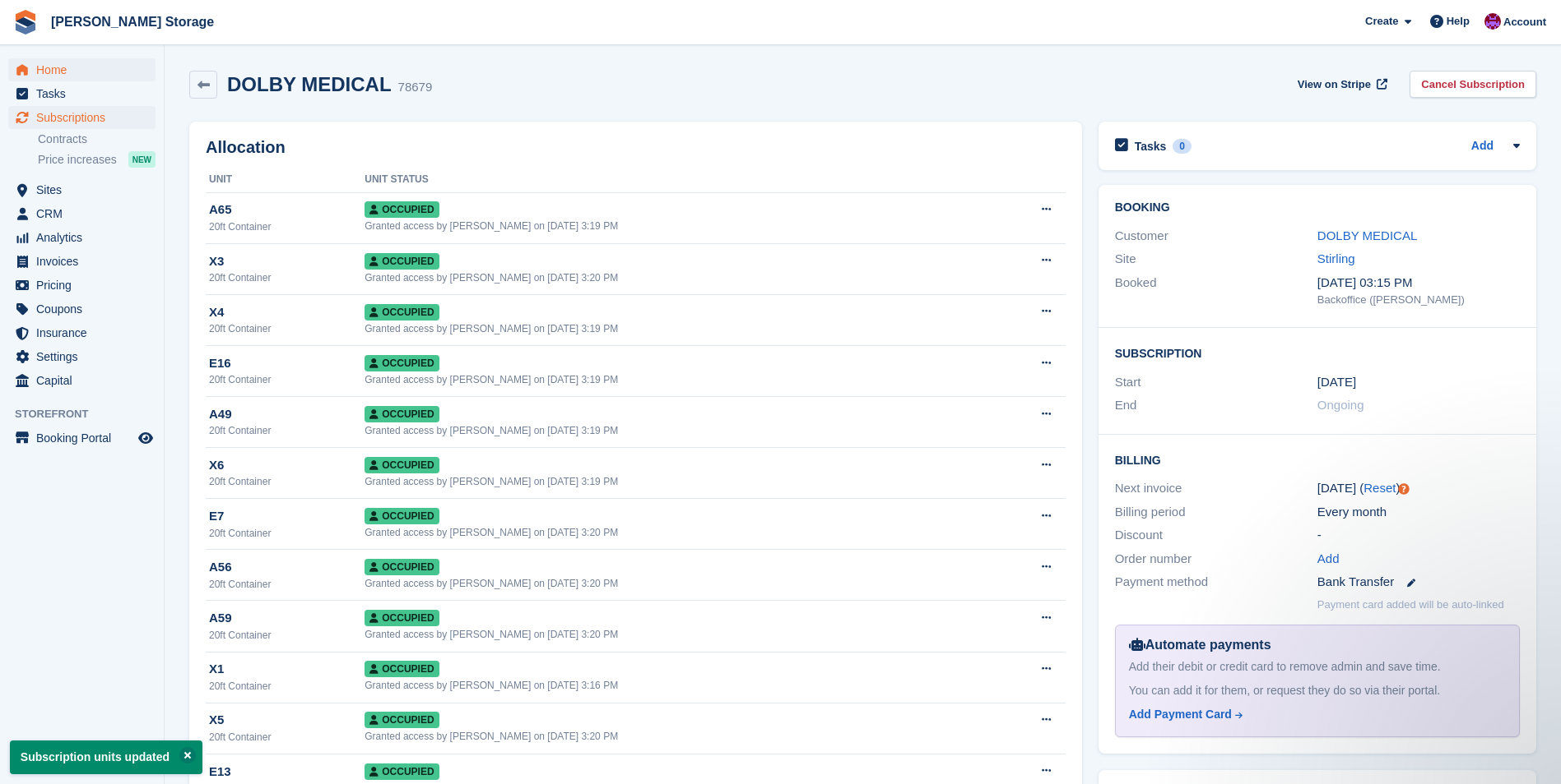
scroll to position [0, 0]
click at [62, 69] on span "Home" at bounding box center [85, 69] width 99 height 23
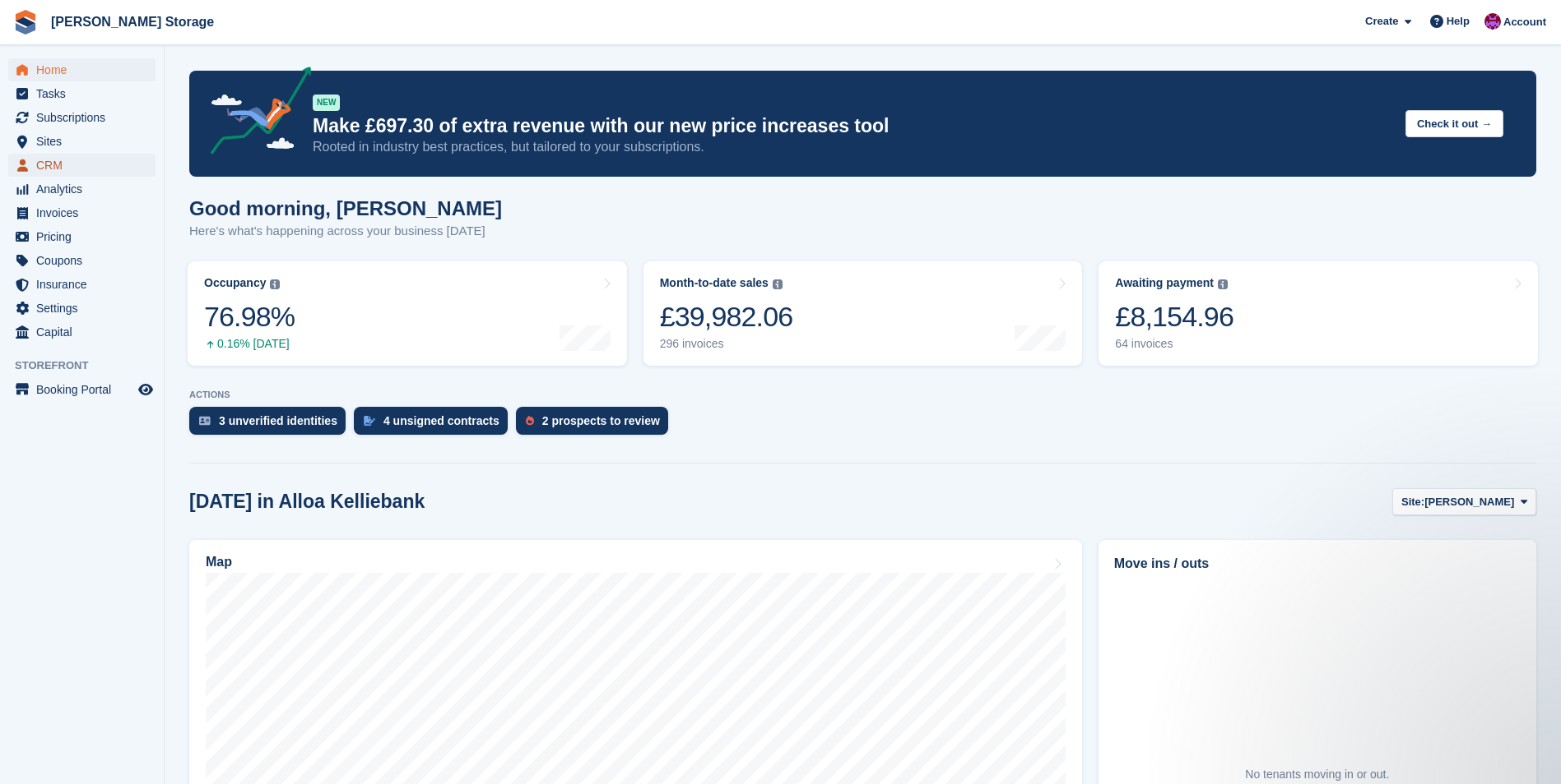
click at [56, 164] on span "CRM" at bounding box center [85, 165] width 99 height 23
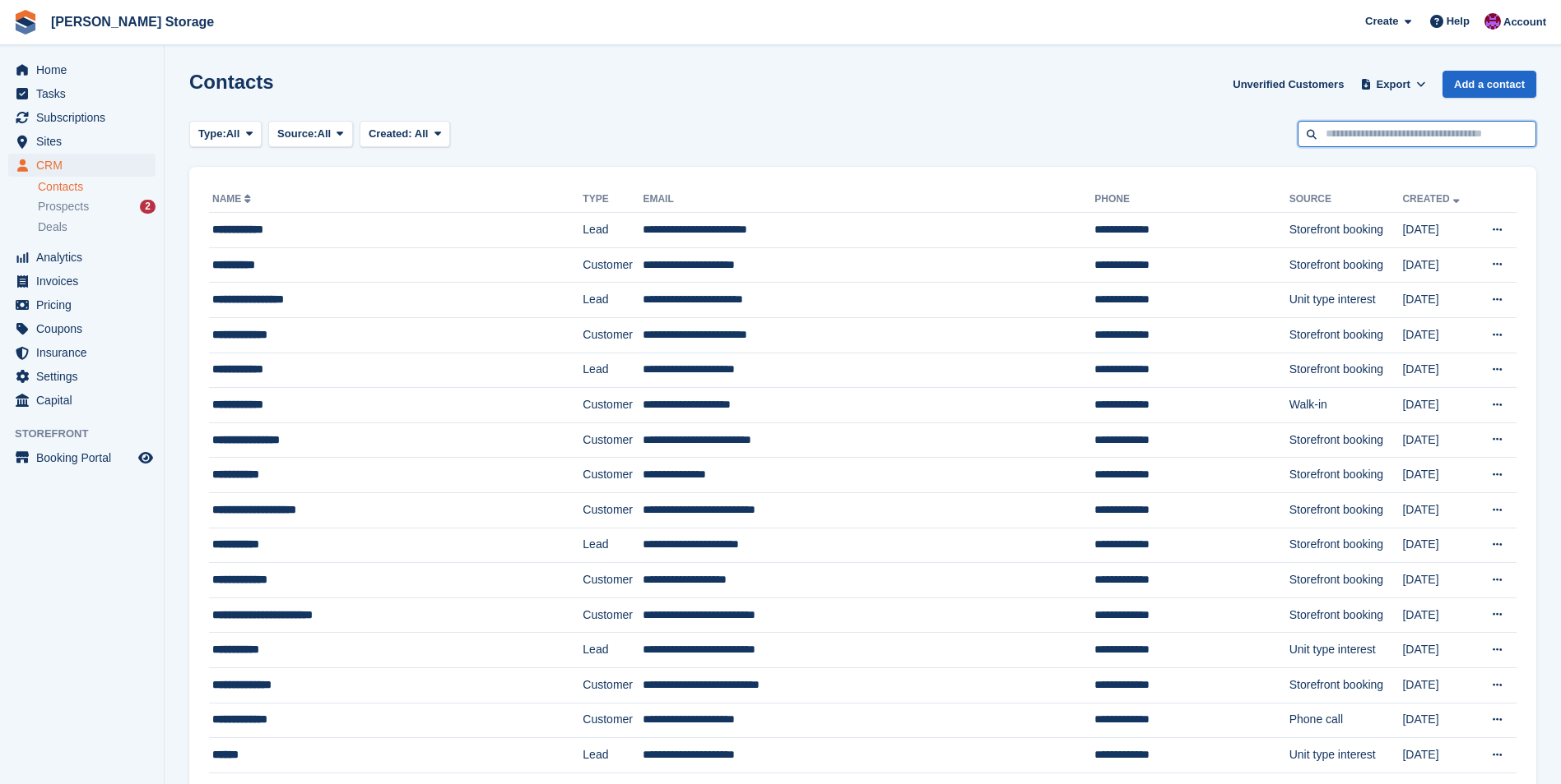
click at [1406, 131] on input "text" at bounding box center [1416, 134] width 239 height 27
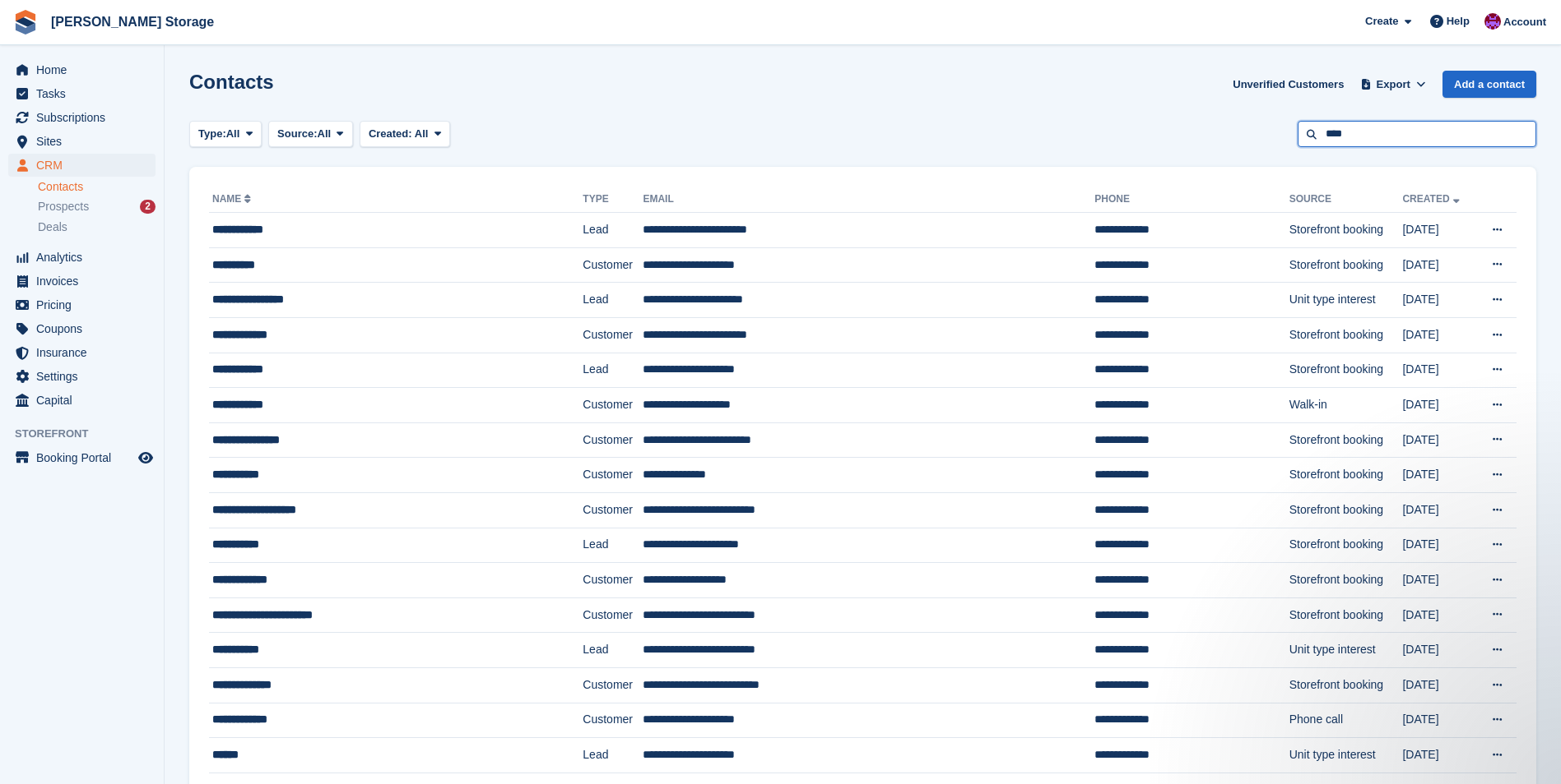
type input "****"
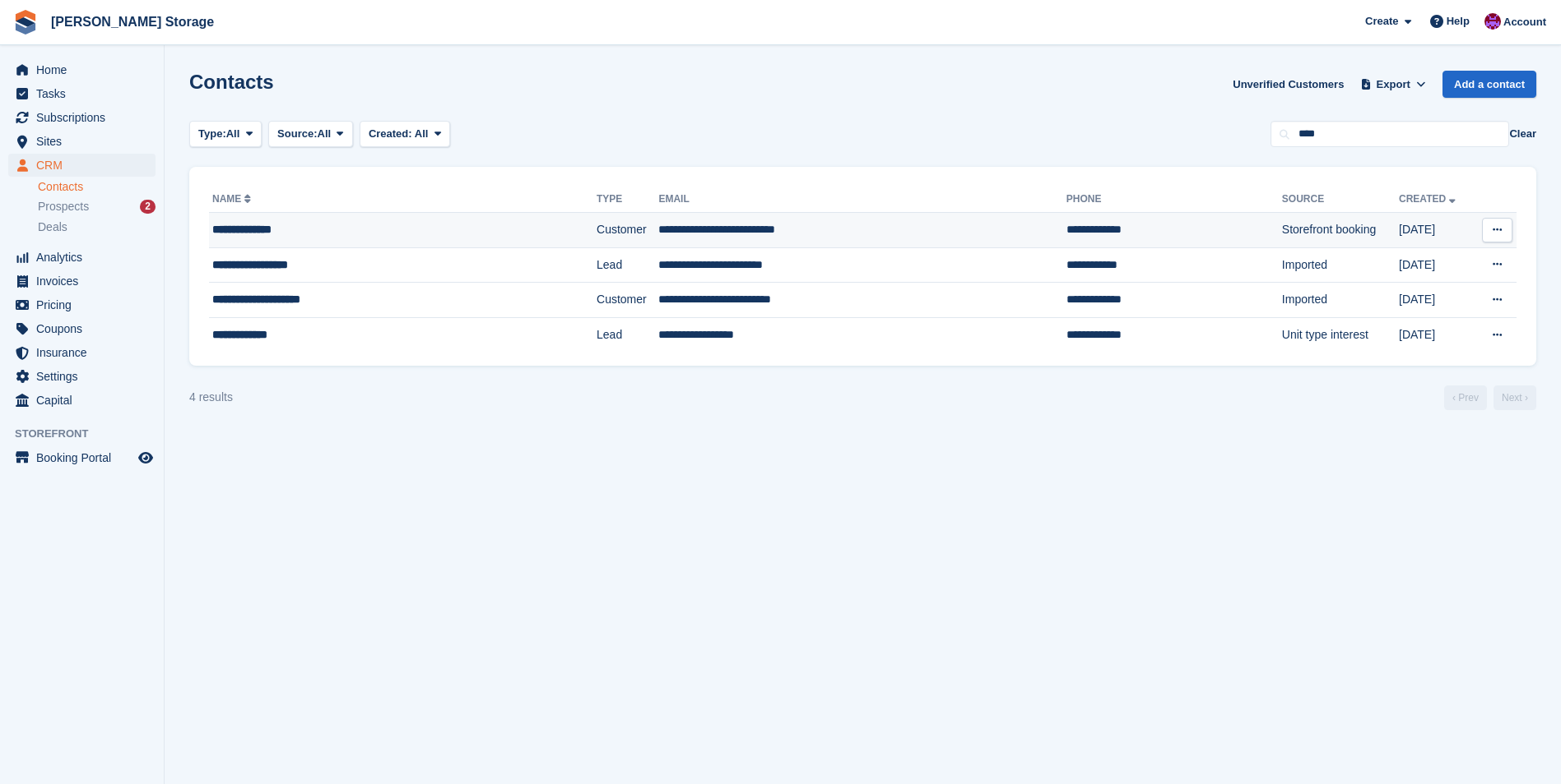
click at [597, 231] on td "Customer" at bounding box center [628, 230] width 62 height 35
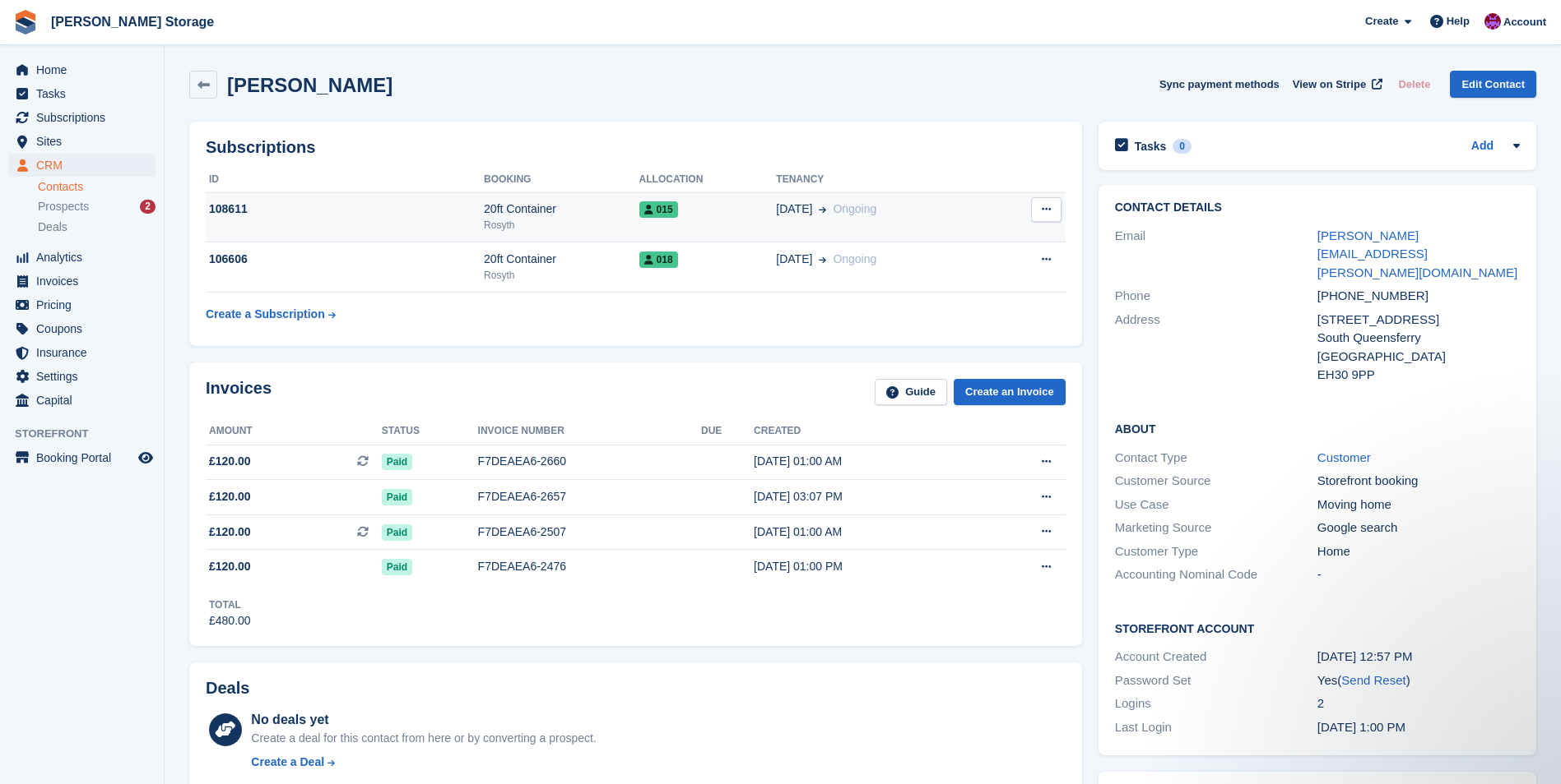
click at [740, 220] on td "015" at bounding box center [708, 218] width 137 height 50
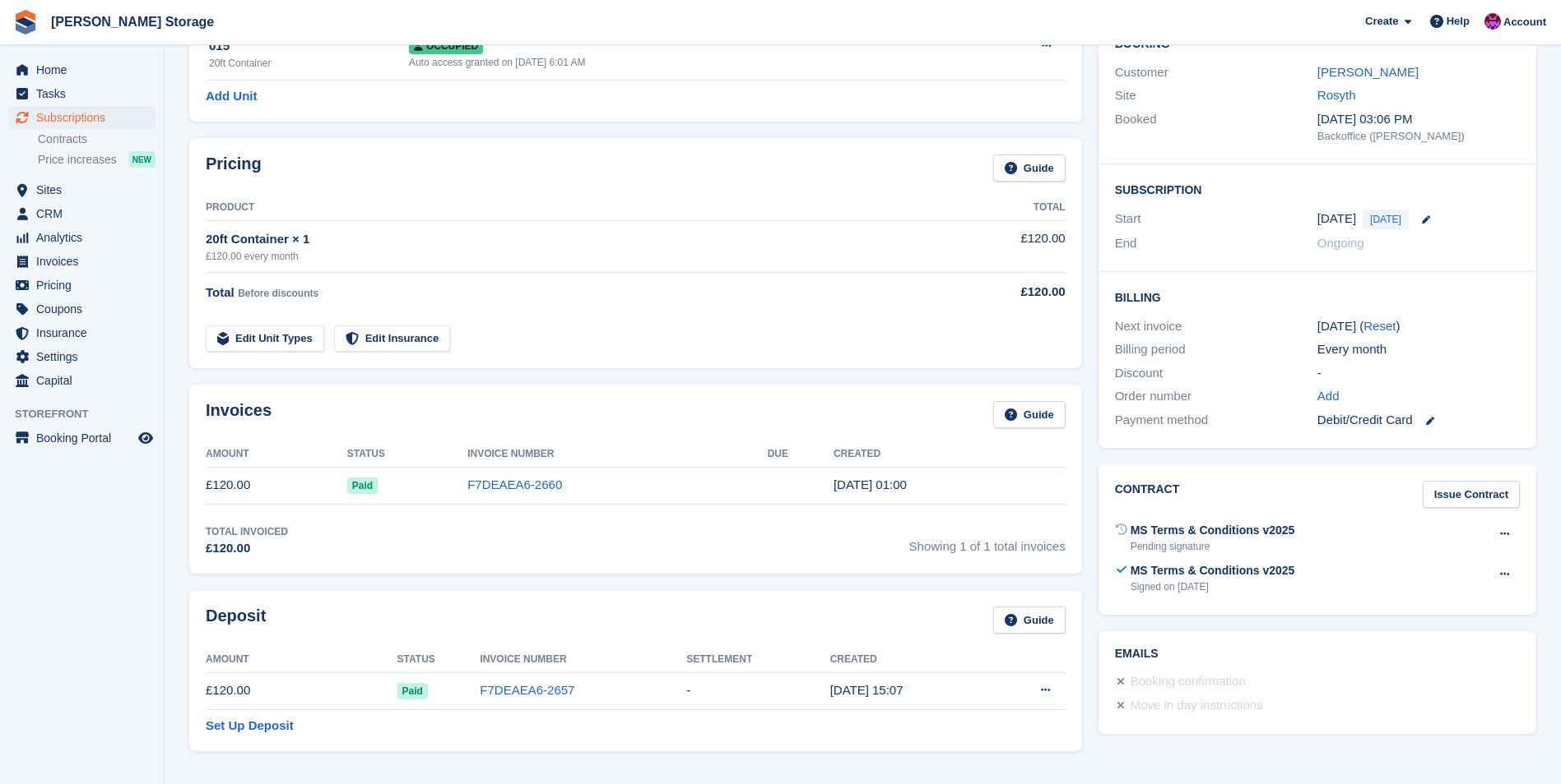
scroll to position [165, 0]
click at [1506, 528] on icon at bounding box center [1504, 533] width 9 height 11
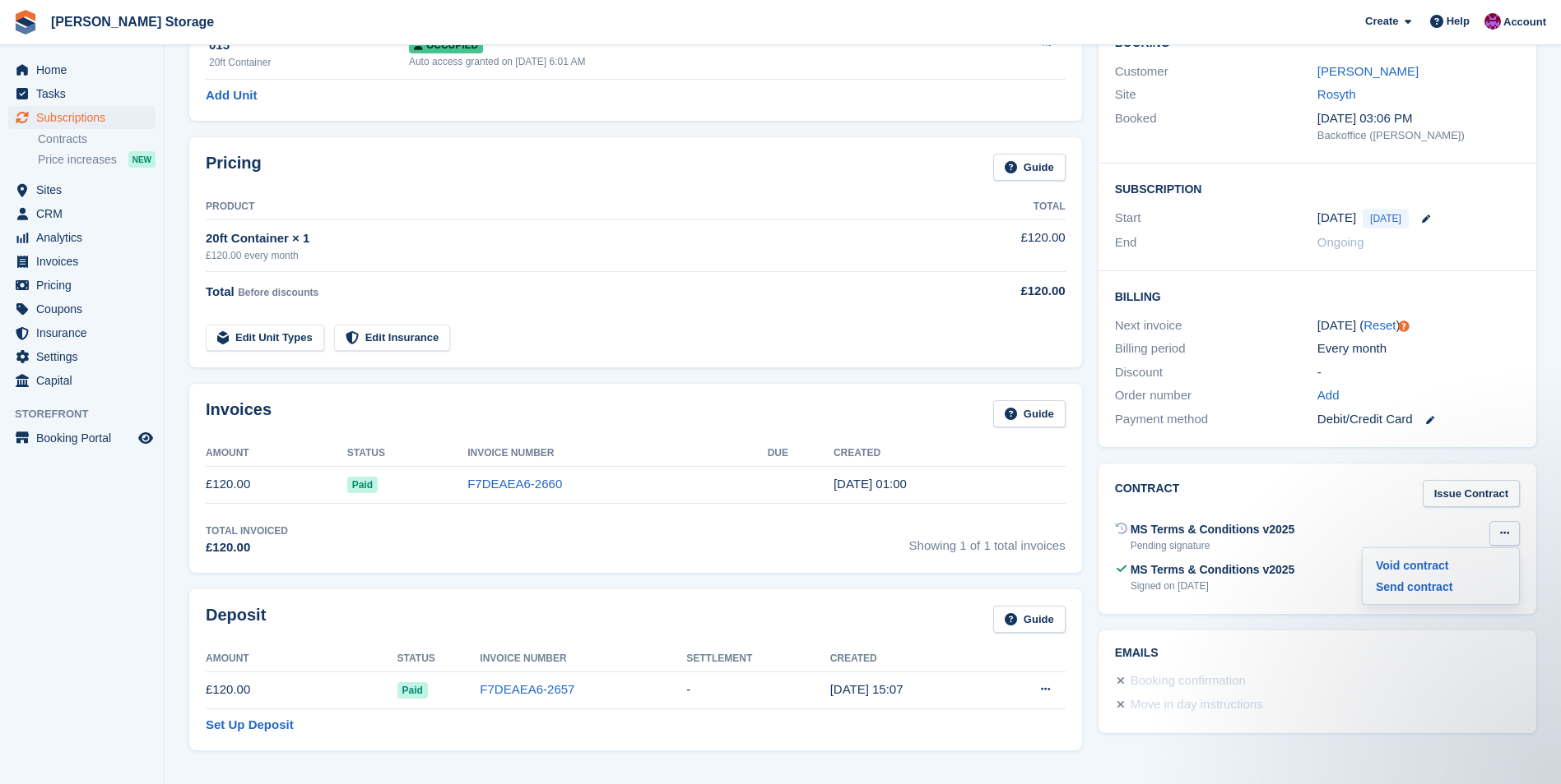
scroll to position [0, 0]
click at [1399, 566] on p "Void contract" at bounding box center [1440, 565] width 143 height 21
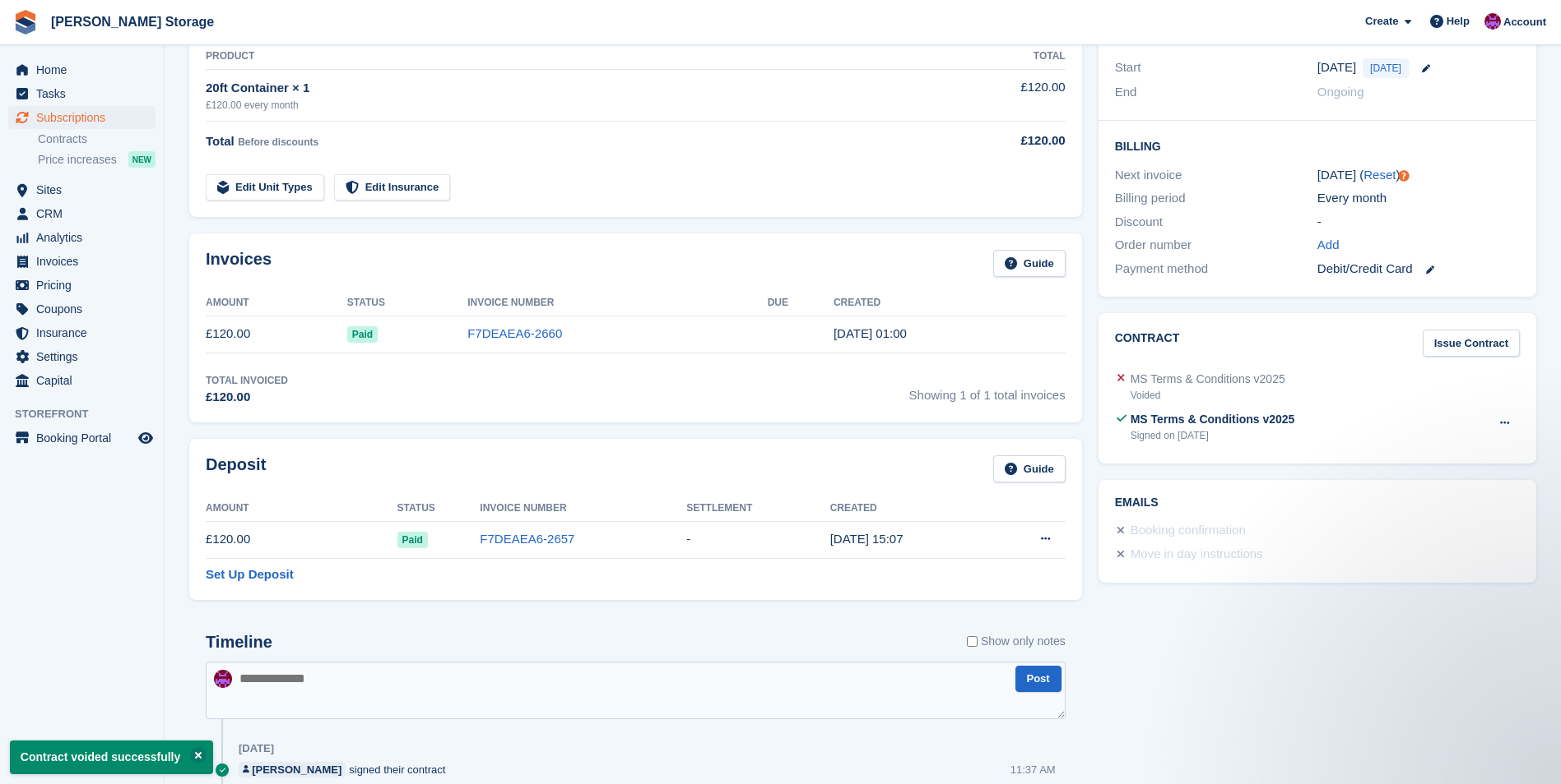
scroll to position [329, 0]
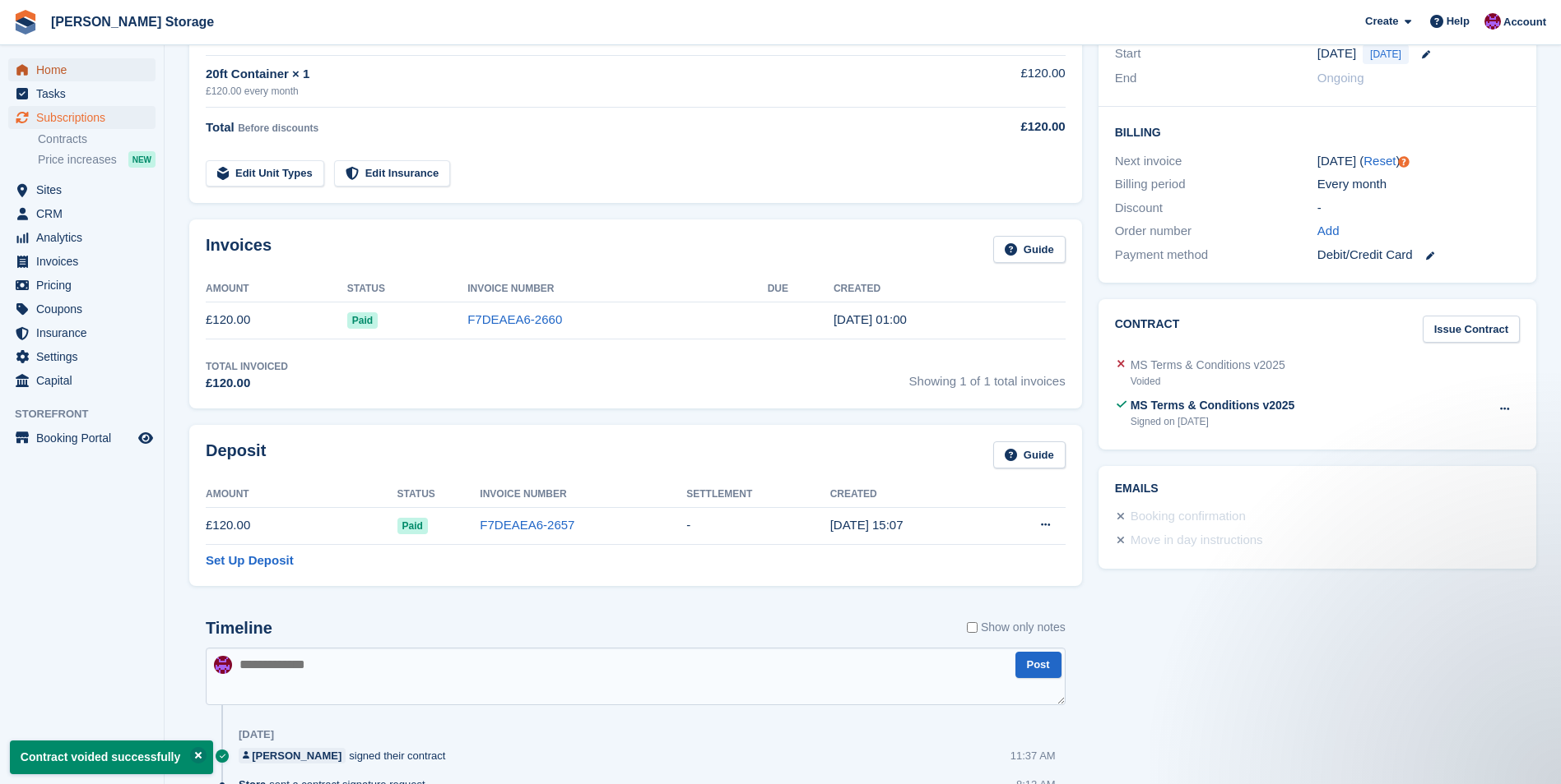
click at [86, 69] on span "Home" at bounding box center [85, 69] width 99 height 23
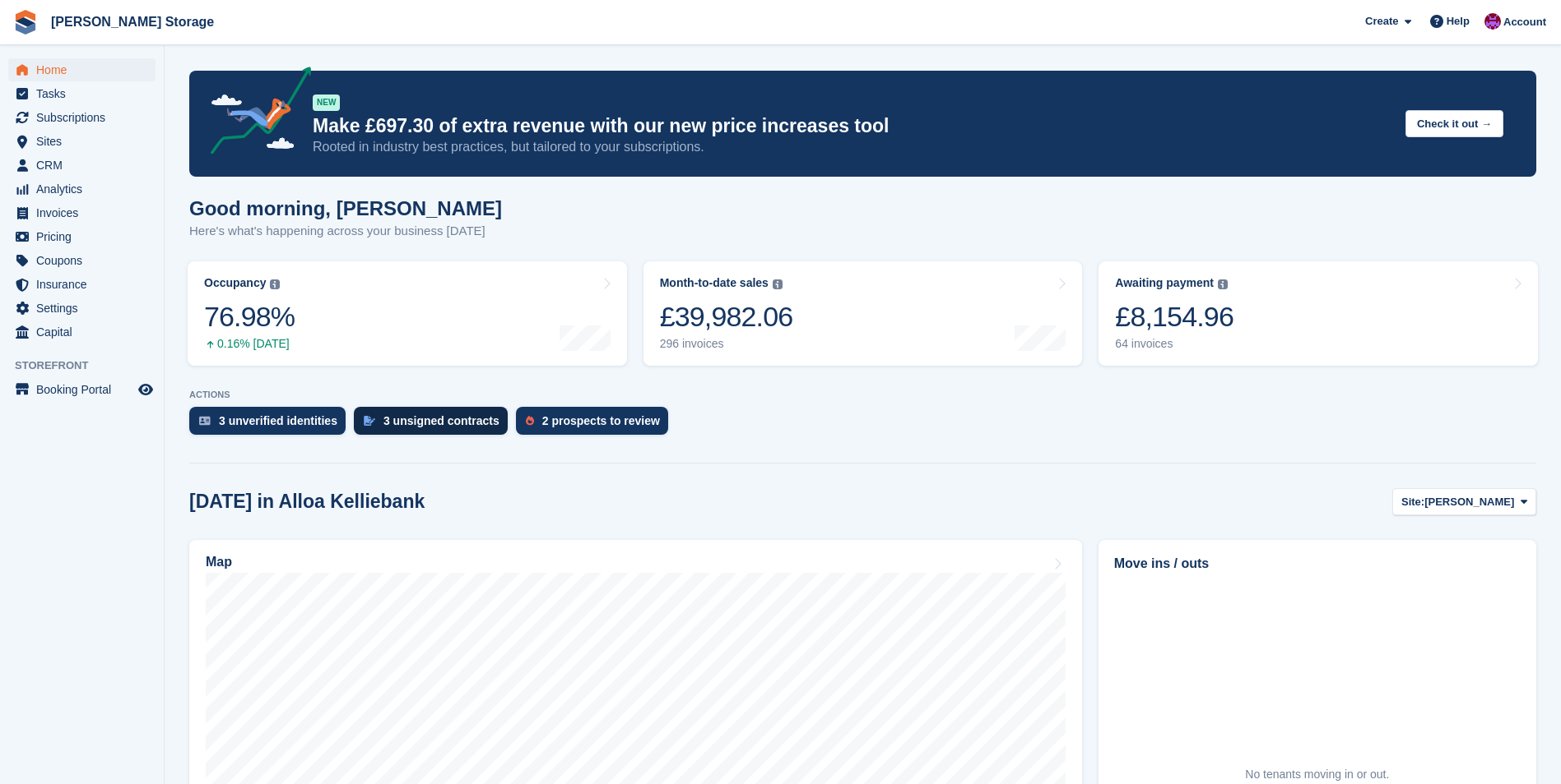
click at [430, 429] on div "3 unsigned contracts" at bounding box center [431, 421] width 154 height 28
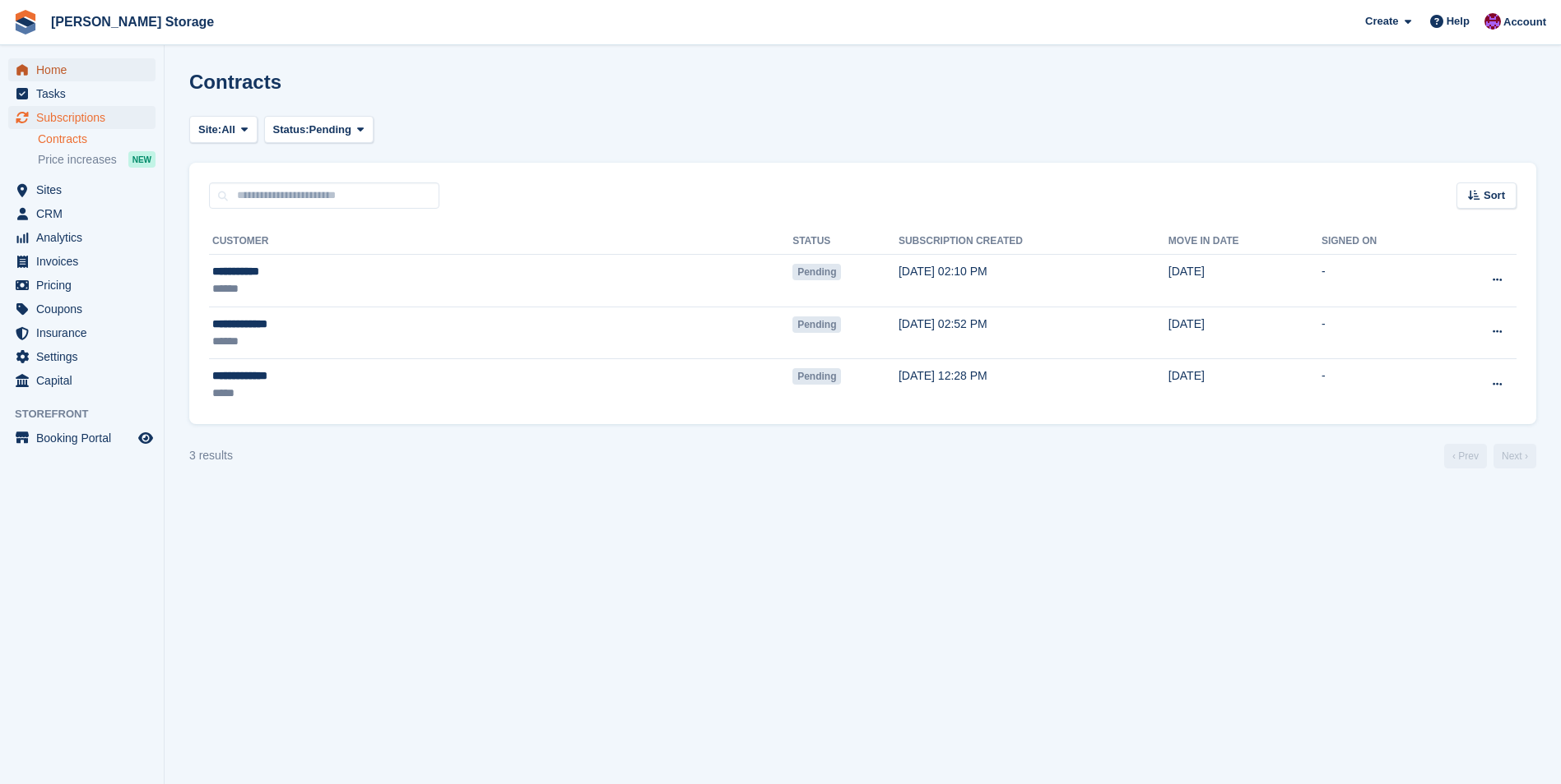
click at [61, 68] on span "Home" at bounding box center [85, 69] width 99 height 23
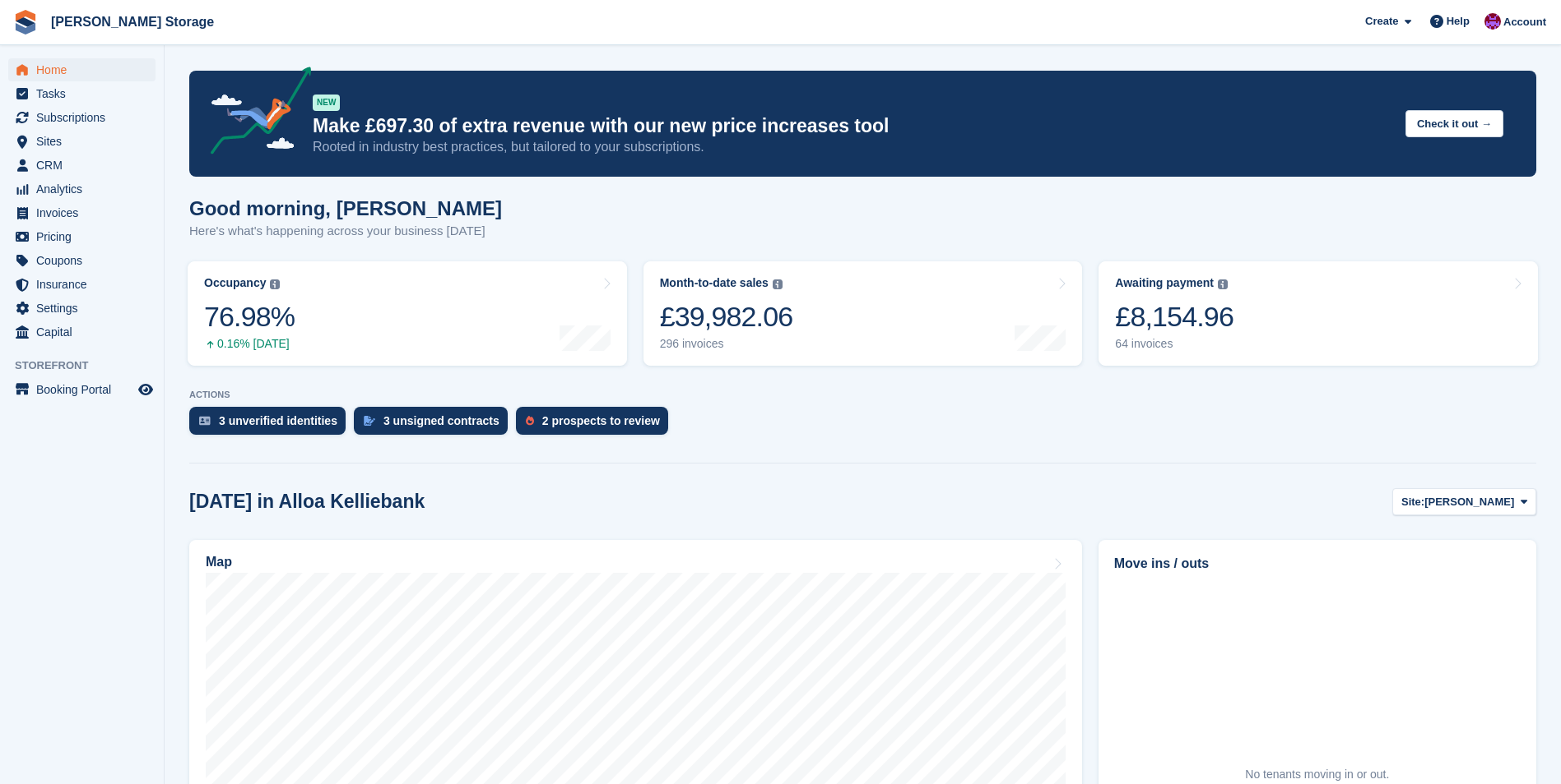
click at [260, 402] on div "ACTIONS 3 unverified identities 3 unsigned contracts 2 prospects to review" at bounding box center [862, 416] width 1347 height 54
click at [259, 426] on div "3 unverified identities" at bounding box center [278, 420] width 119 height 13
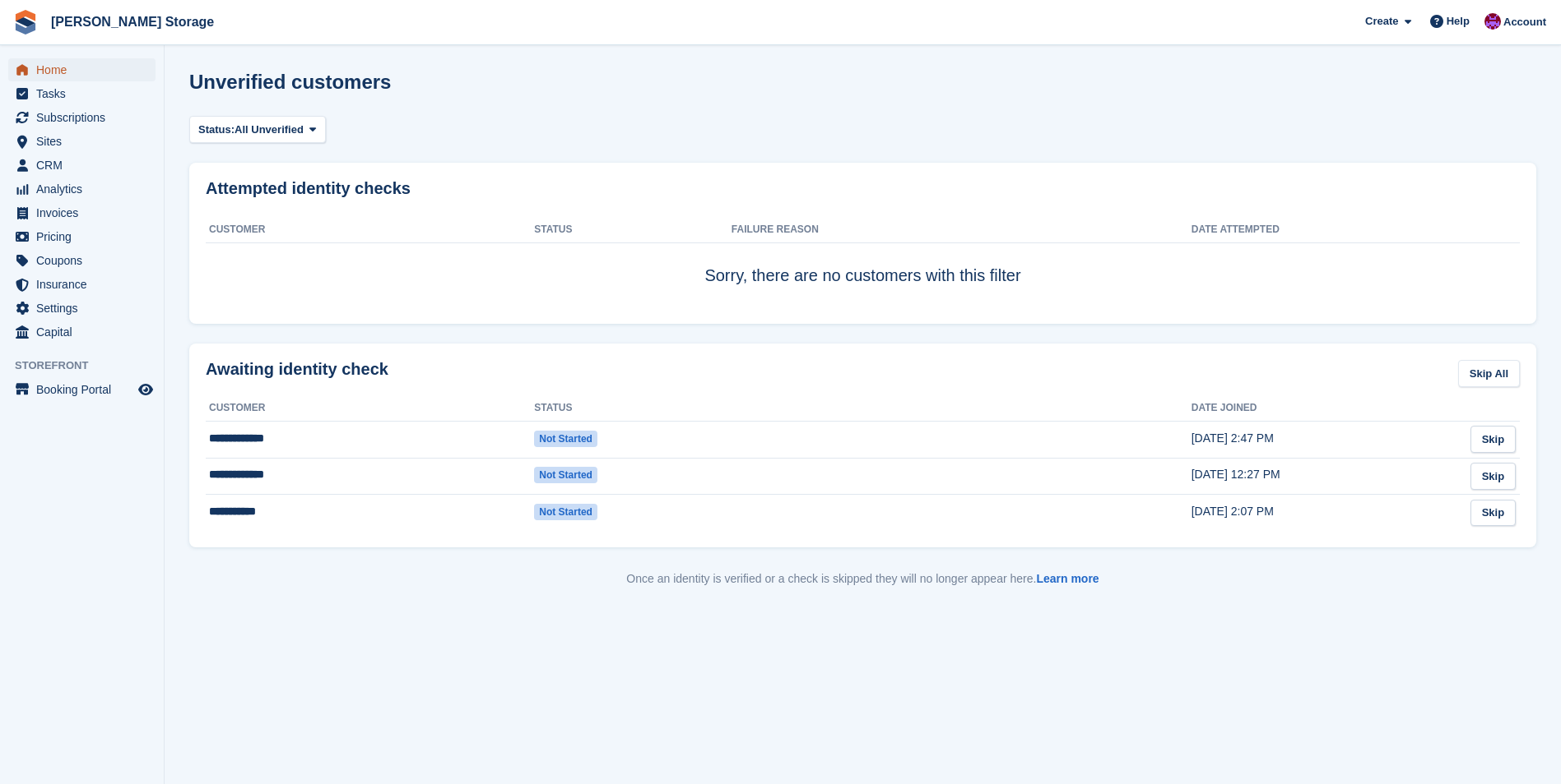
click at [61, 68] on span "Home" at bounding box center [85, 69] width 99 height 23
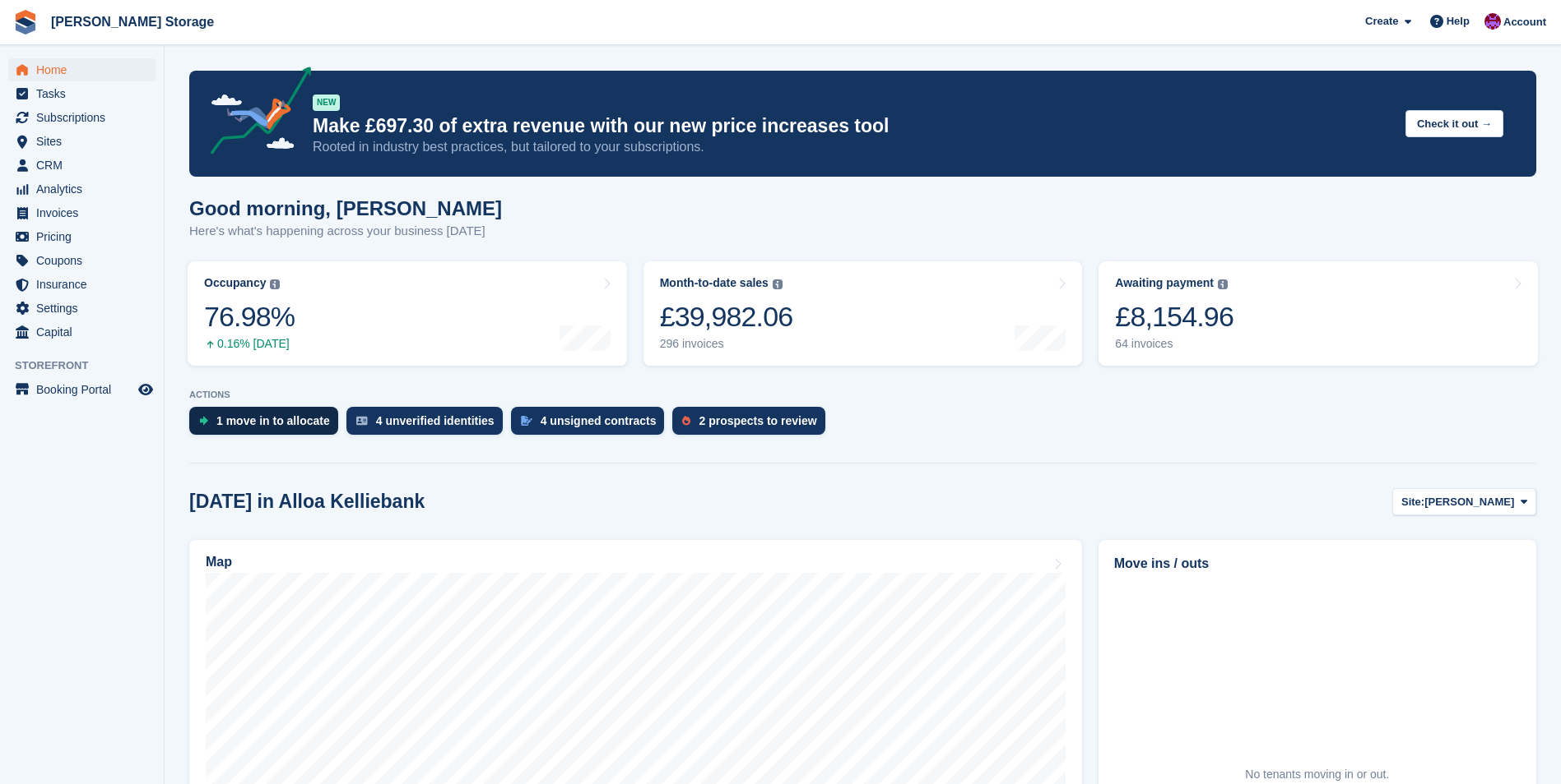
click at [287, 425] on div "1 move in to allocate" at bounding box center [274, 420] width 114 height 13
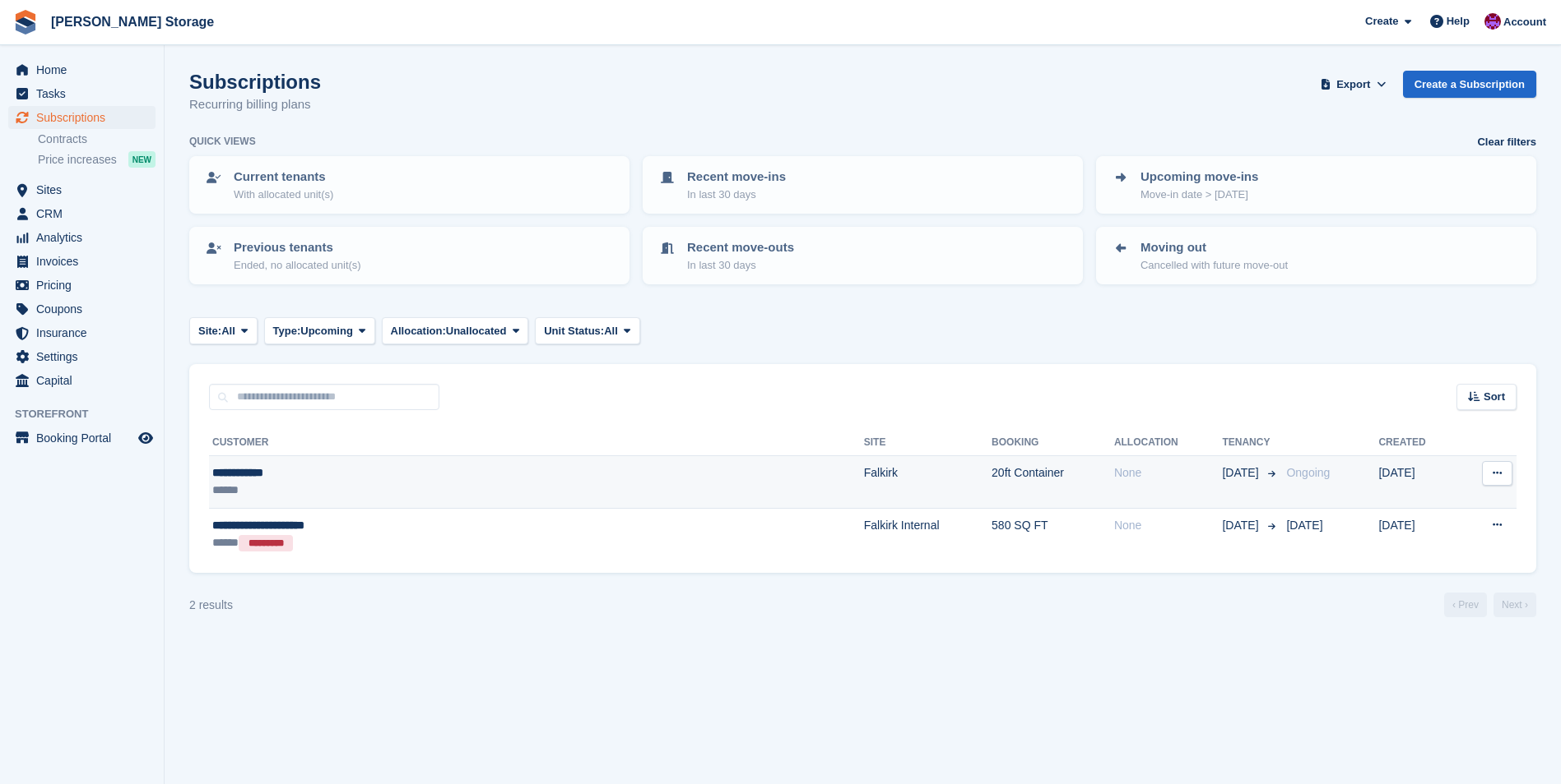
click at [356, 477] on div "**********" at bounding box center [404, 472] width 384 height 17
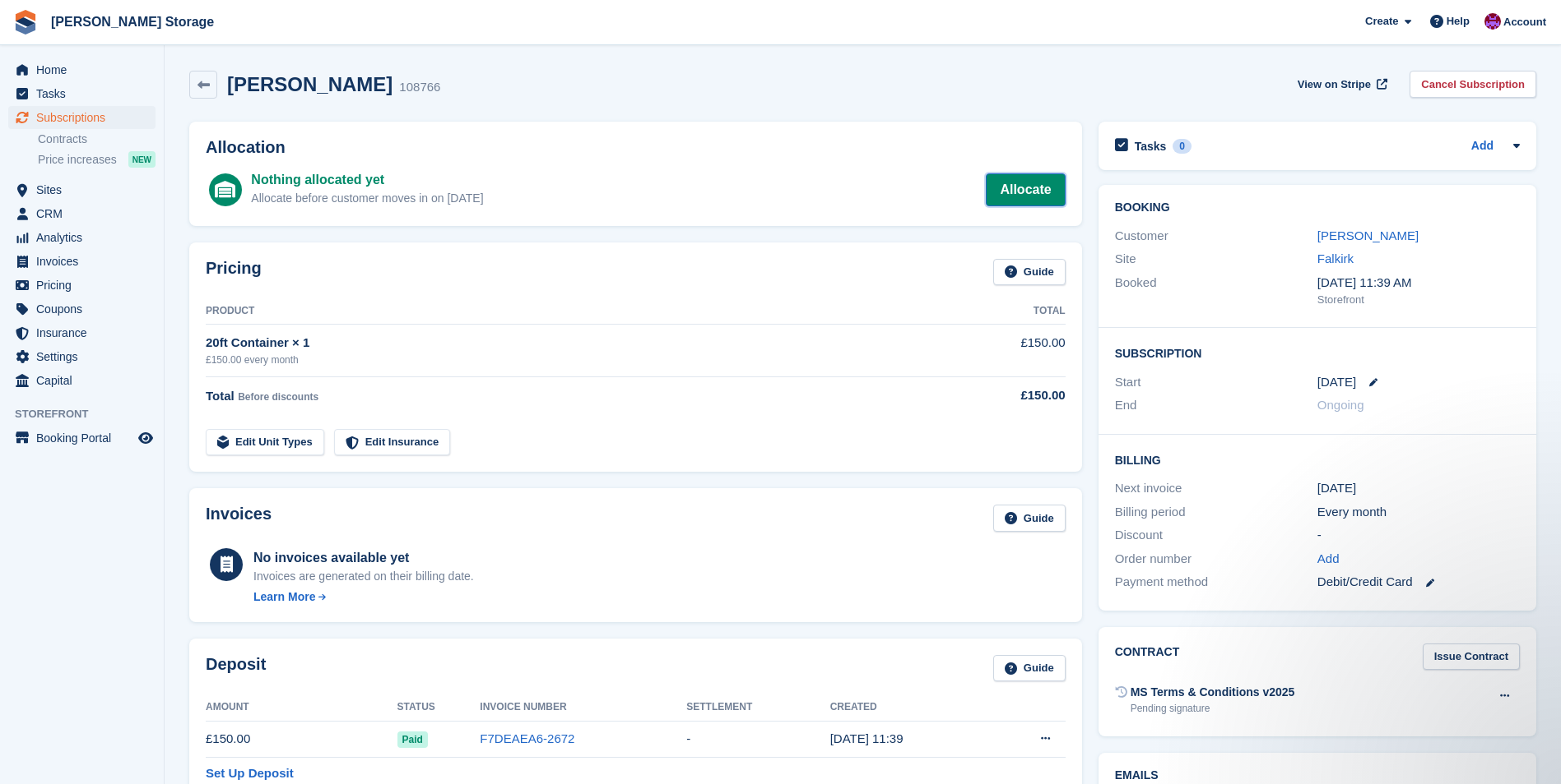
click at [1031, 191] on link "Allocate" at bounding box center [1024, 190] width 79 height 33
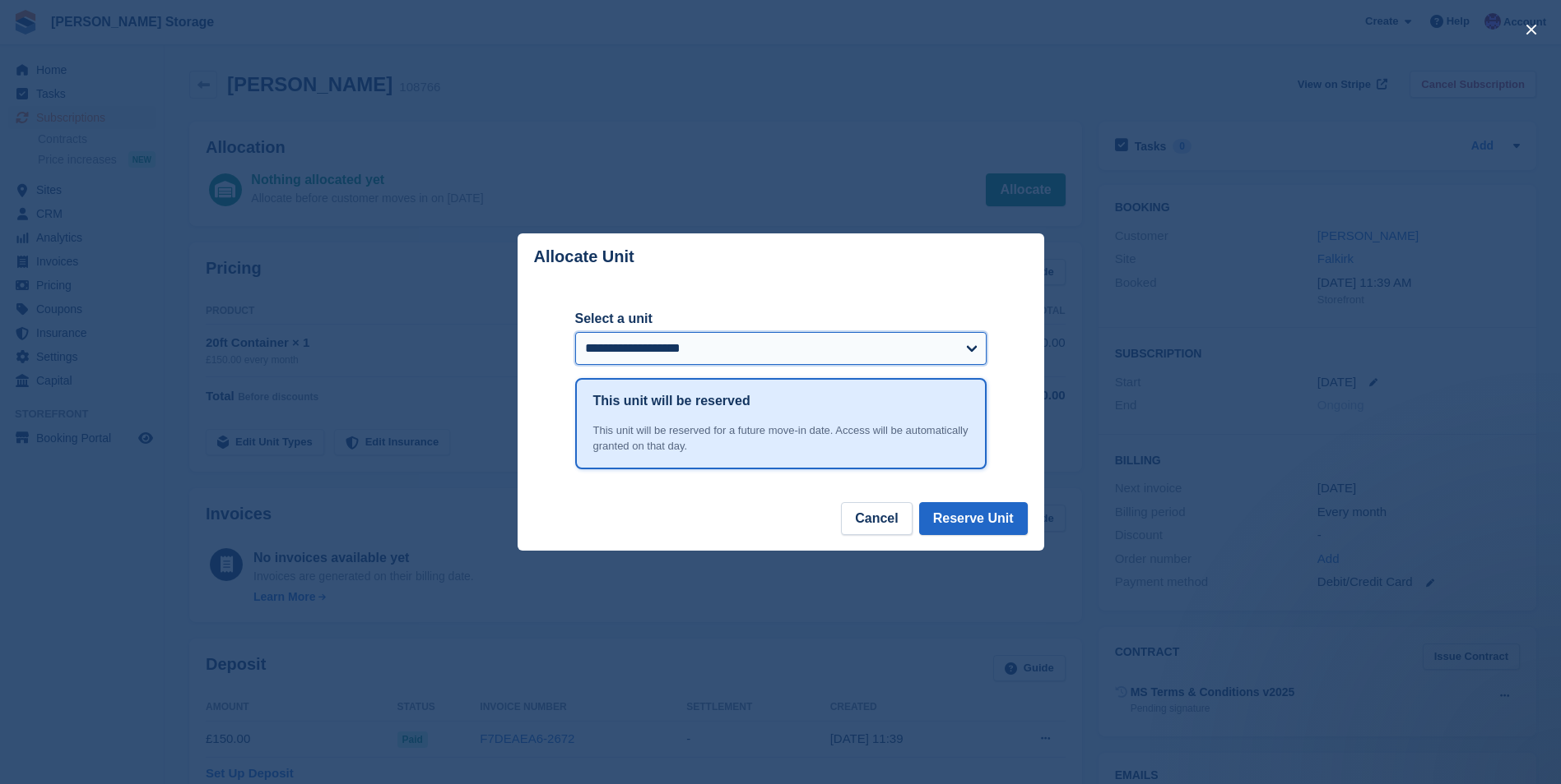
click at [901, 346] on select "**********" at bounding box center [780, 349] width 412 height 33
select select "******"
click at [575, 333] on select "**********" at bounding box center [780, 349] width 412 height 33
click at [967, 524] on button "Reserve Unit" at bounding box center [973, 518] width 109 height 33
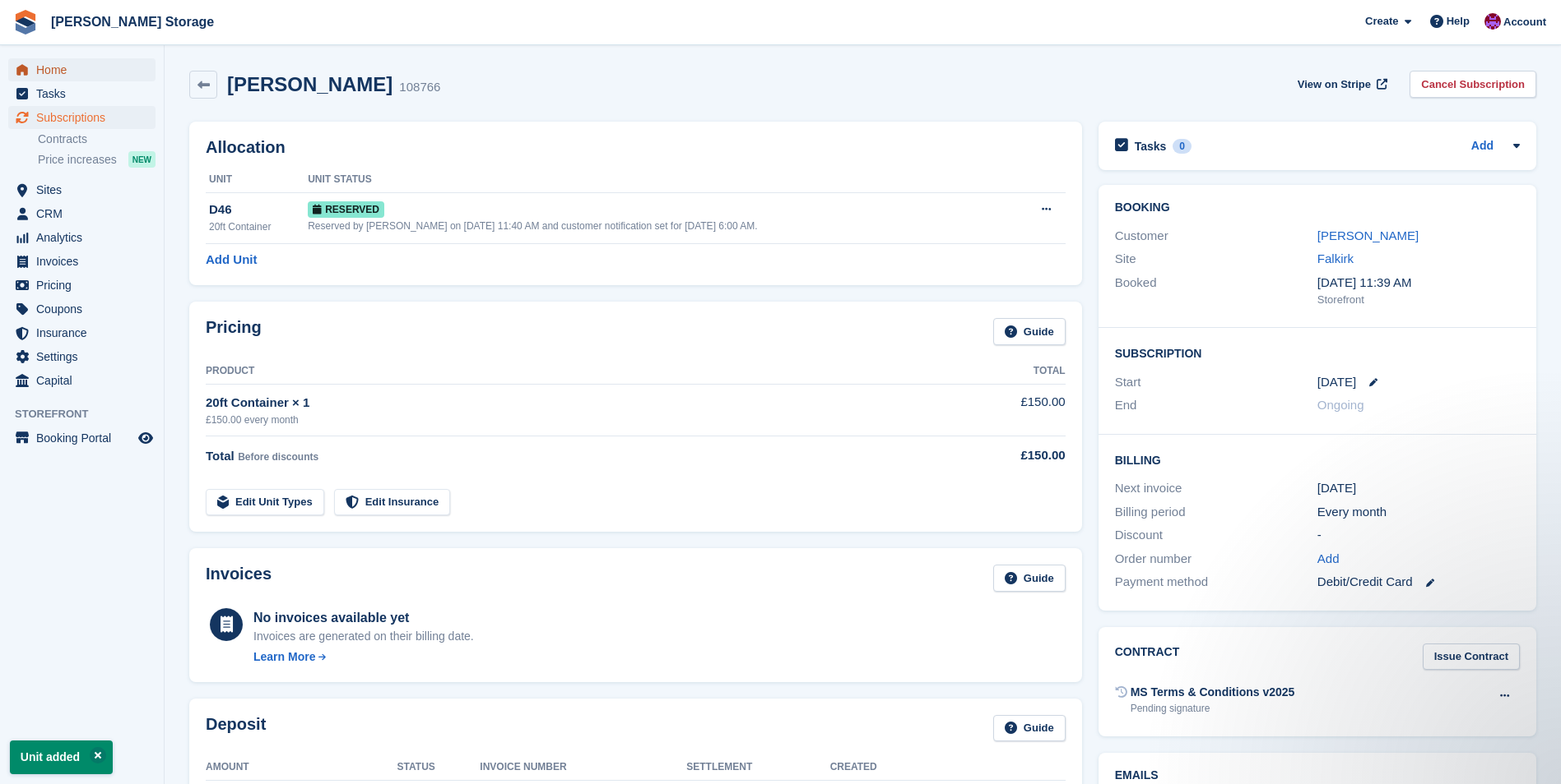
click at [64, 72] on span "Home" at bounding box center [85, 69] width 99 height 23
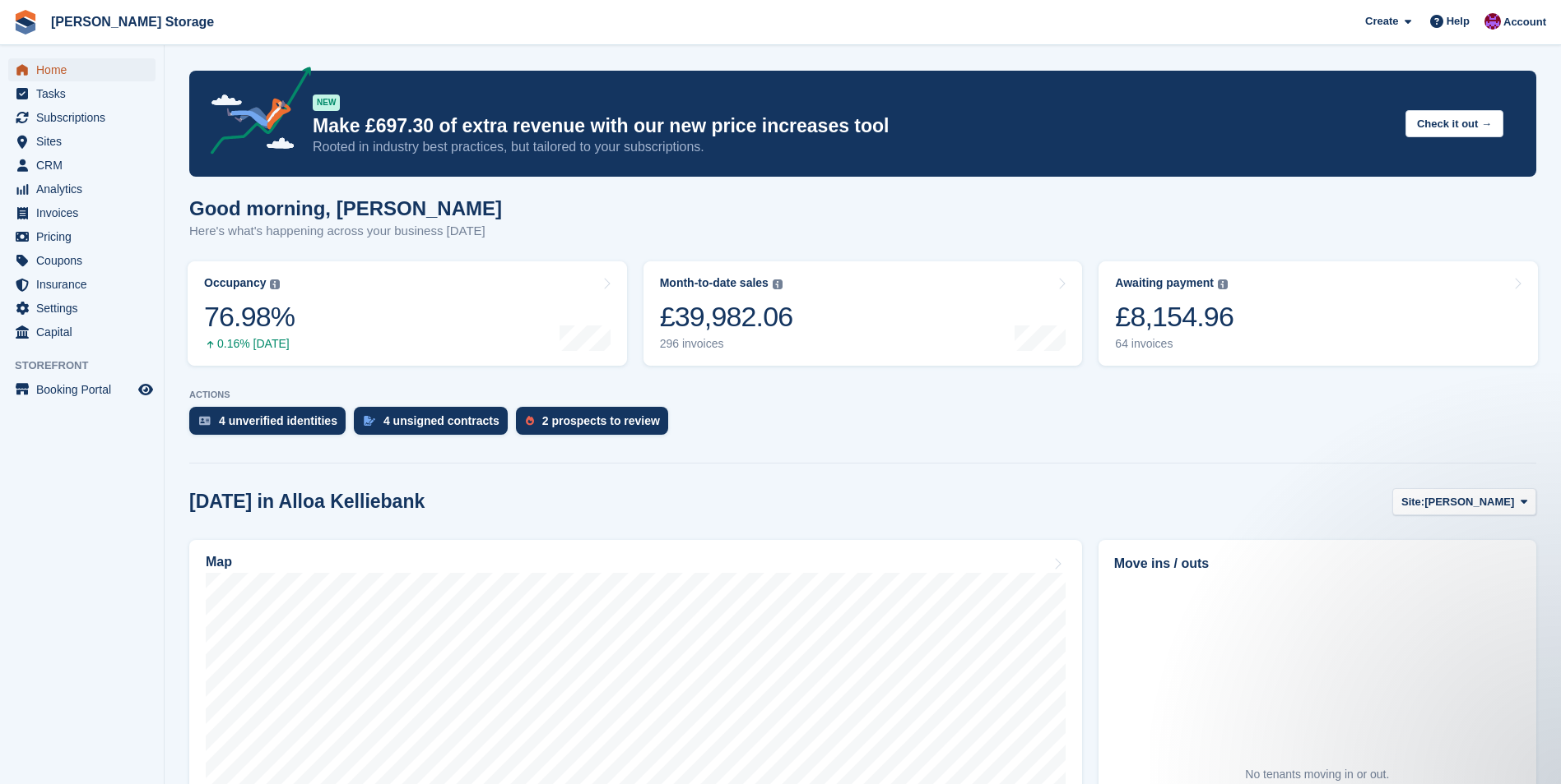
click at [44, 68] on span "Home" at bounding box center [85, 69] width 99 height 23
click at [1491, 510] on button "Site: [PERSON_NAME]" at bounding box center [1464, 501] width 144 height 27
click at [1429, 596] on link "Falkirk Internal" at bounding box center [1456, 600] width 143 height 30
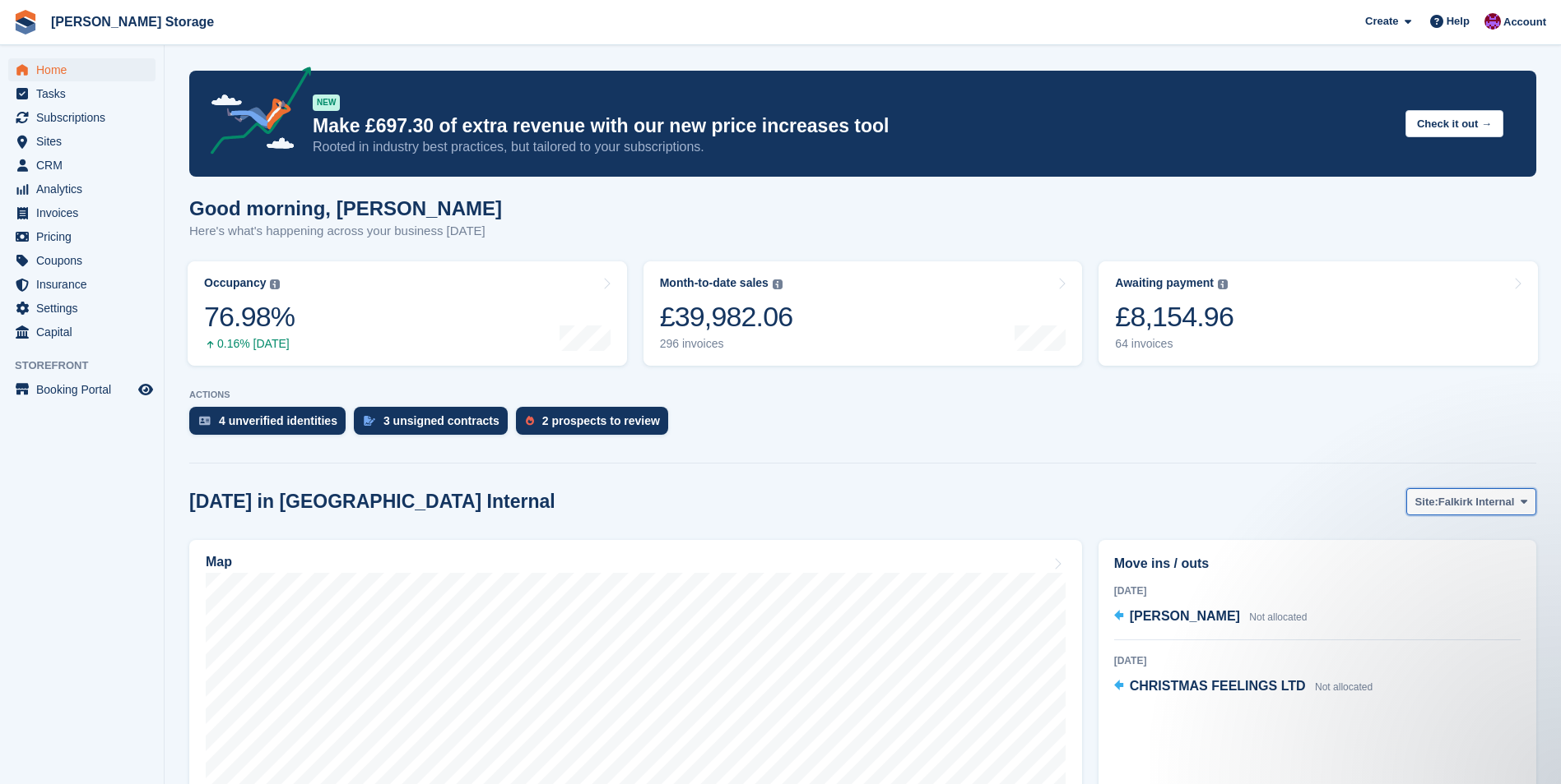
click at [1429, 504] on span "Site:" at bounding box center [1426, 502] width 23 height 16
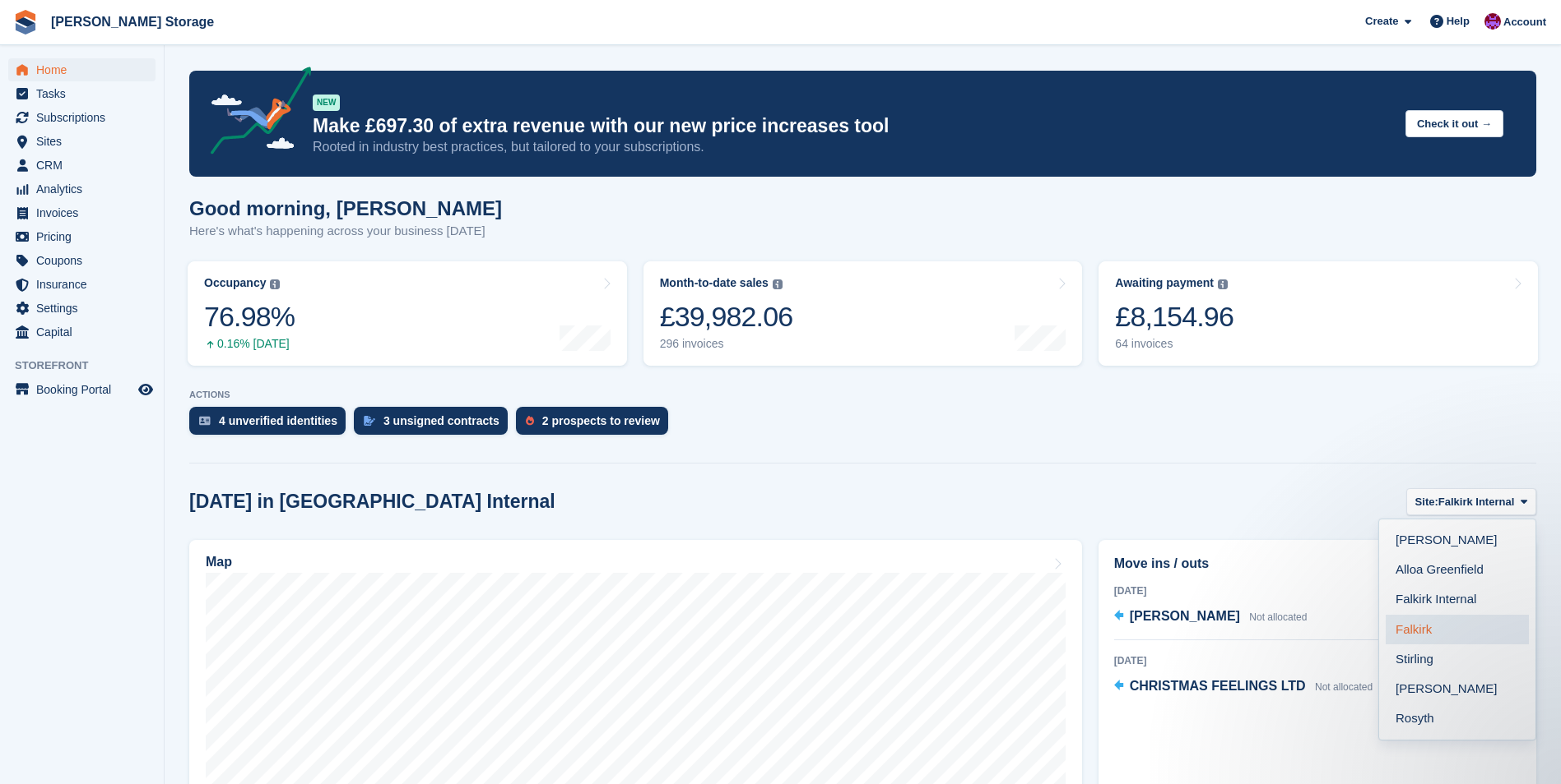
click at [1427, 620] on link "Falkirk" at bounding box center [1456, 630] width 143 height 30
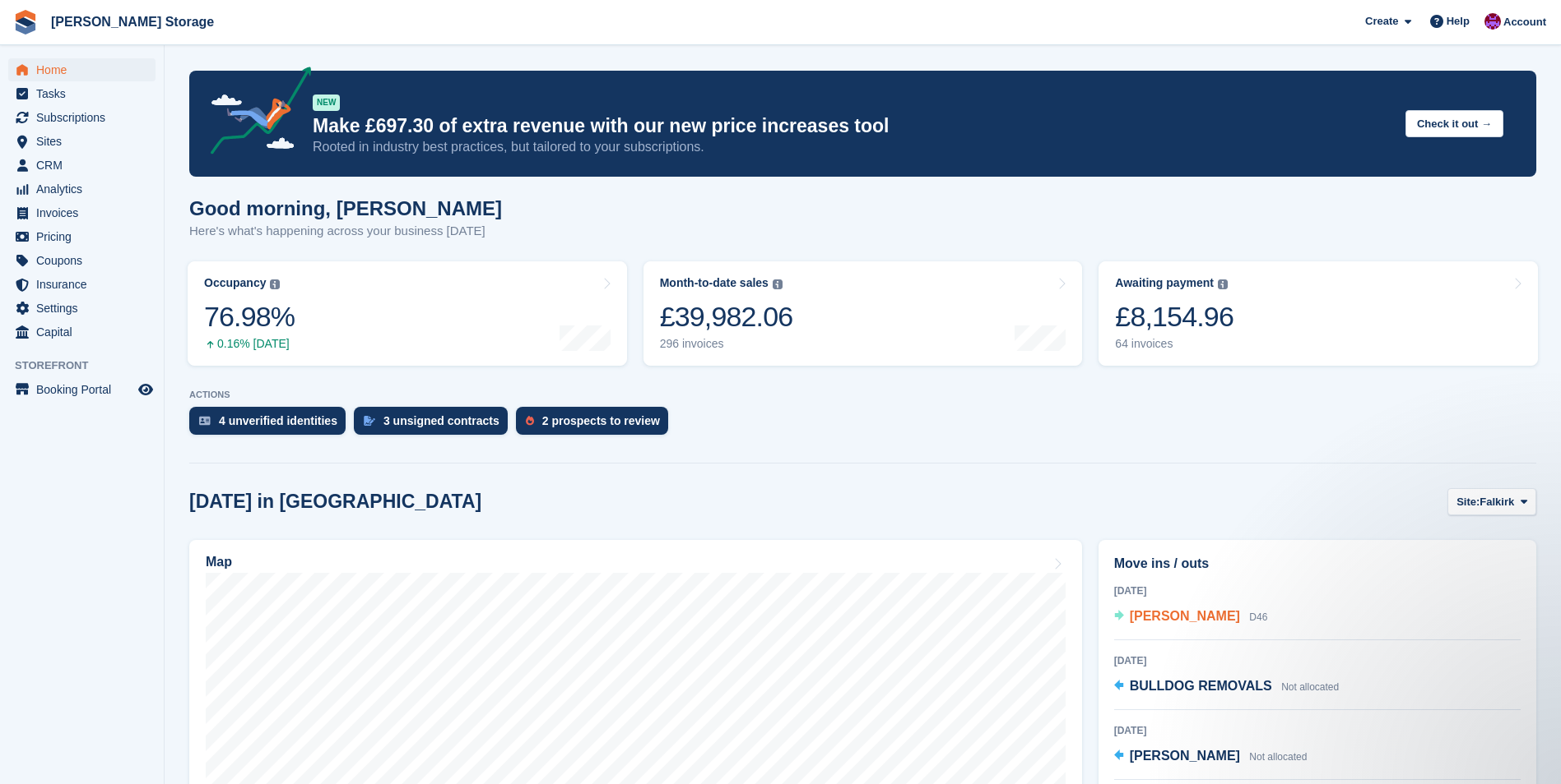
click at [1182, 616] on span "[PERSON_NAME]" at bounding box center [1184, 616] width 110 height 14
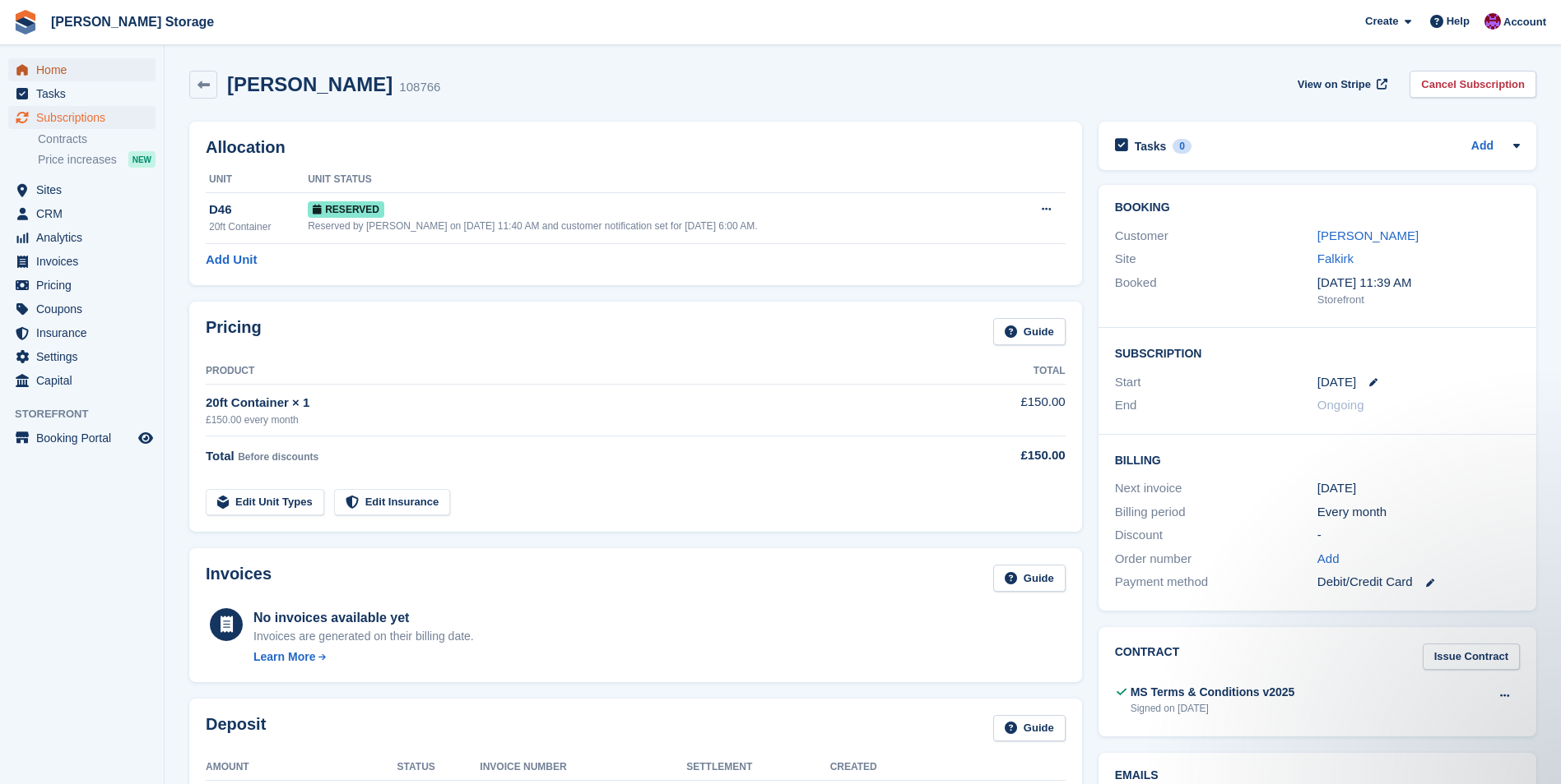
click at [55, 66] on span "Home" at bounding box center [85, 69] width 99 height 23
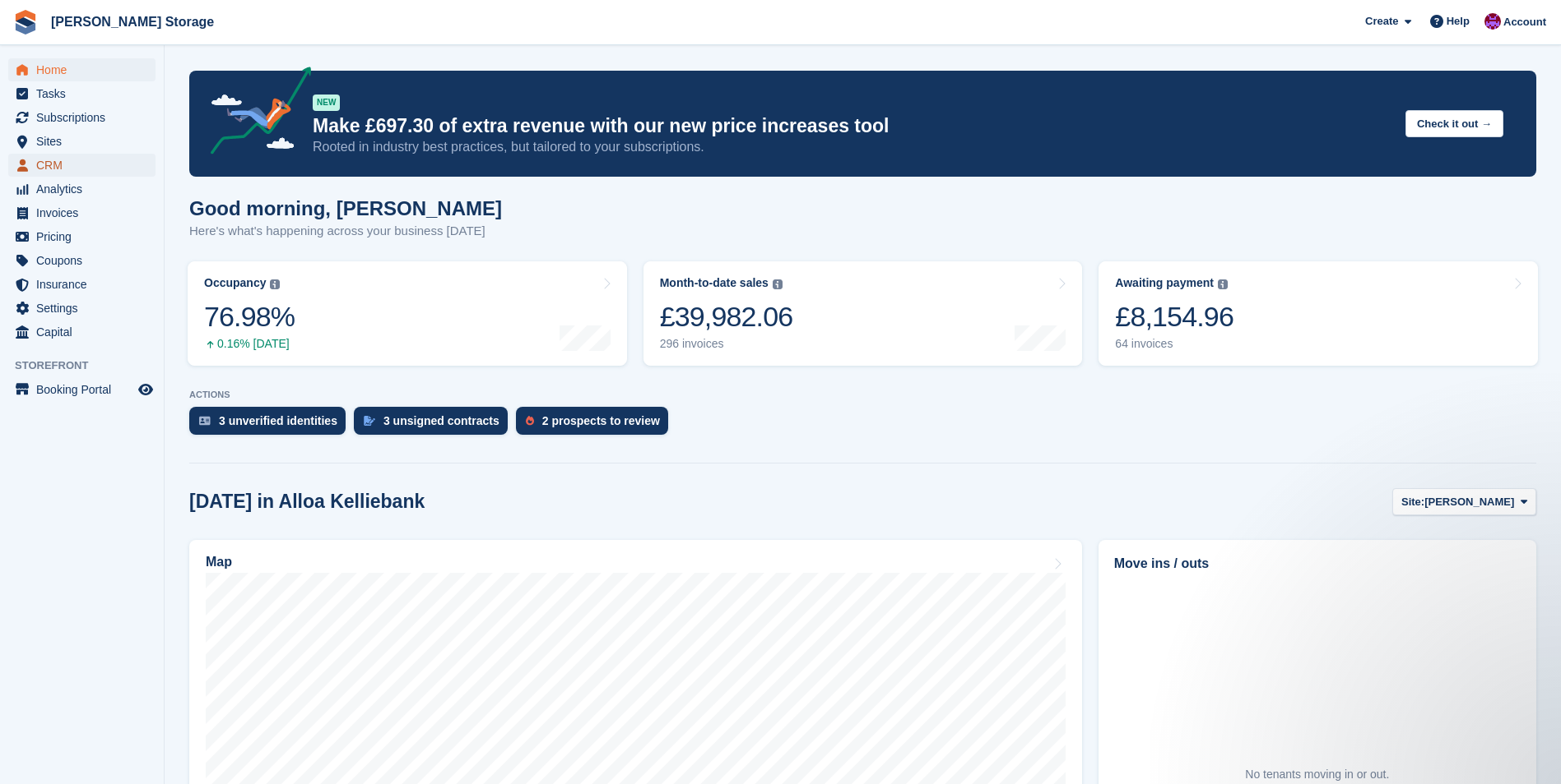
click at [39, 170] on span "CRM" at bounding box center [85, 165] width 99 height 23
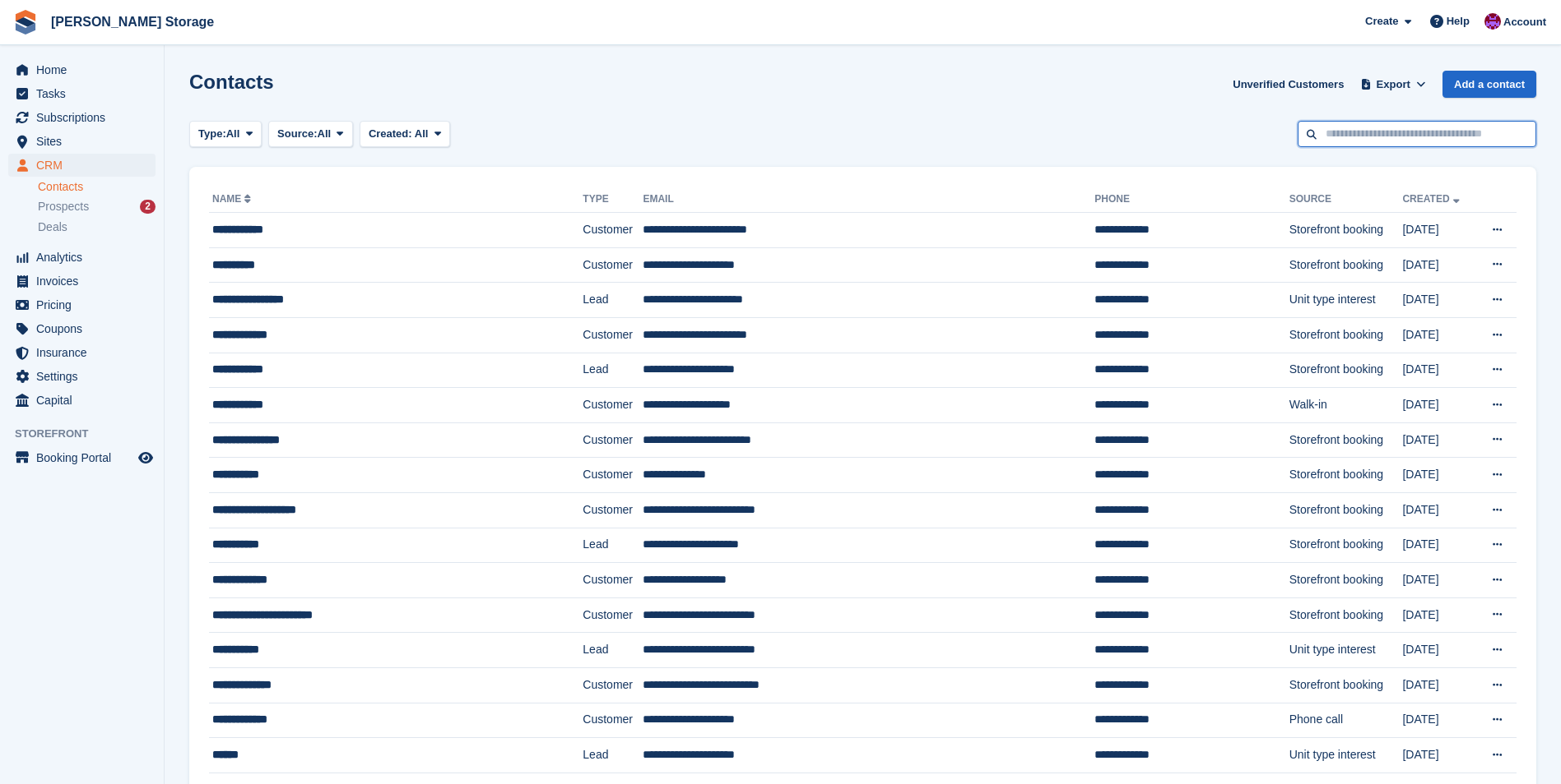
click at [1385, 139] on input "text" at bounding box center [1416, 134] width 239 height 27
type input "*****"
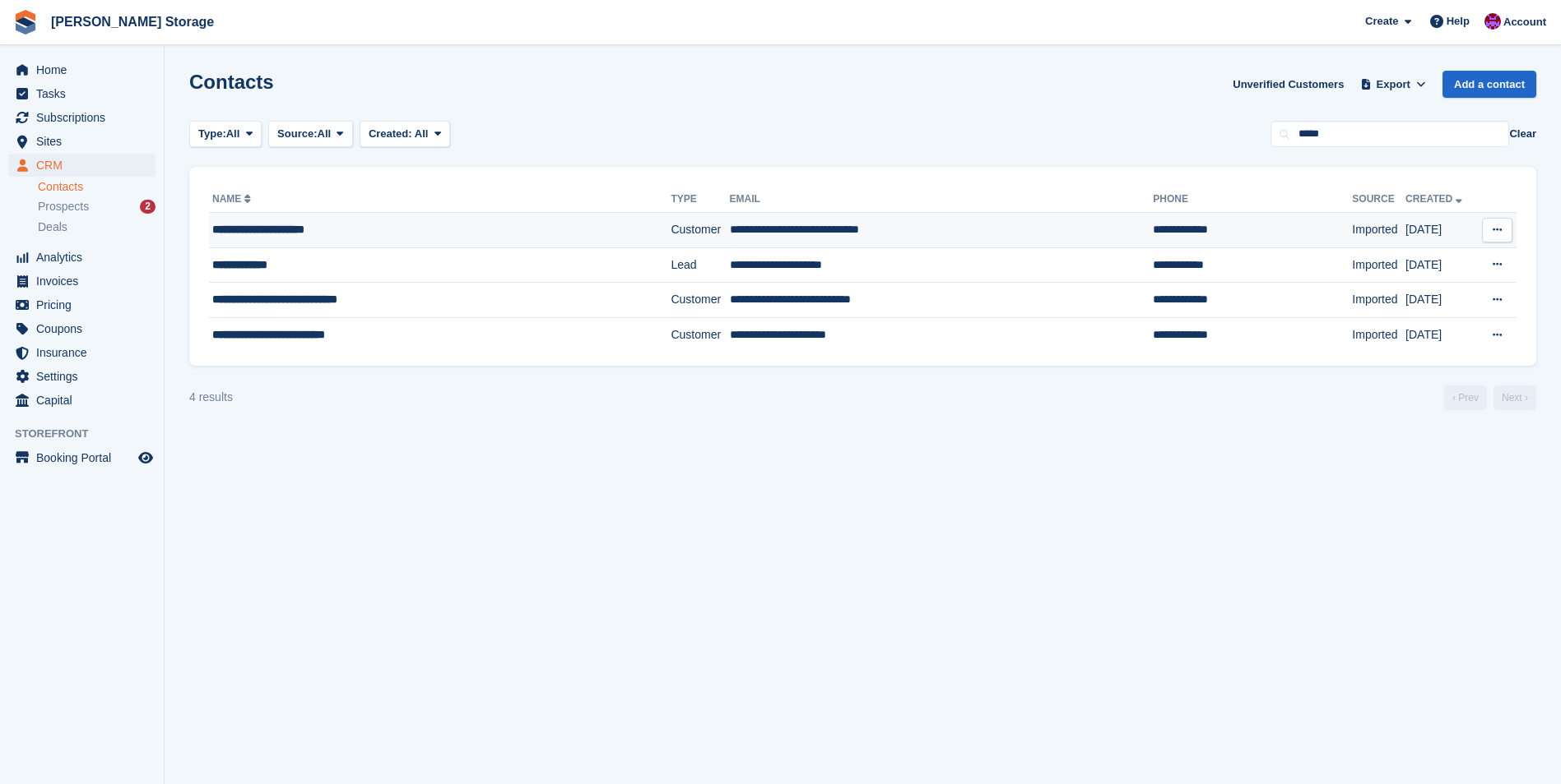
click at [503, 228] on div "**********" at bounding box center [407, 229] width 391 height 17
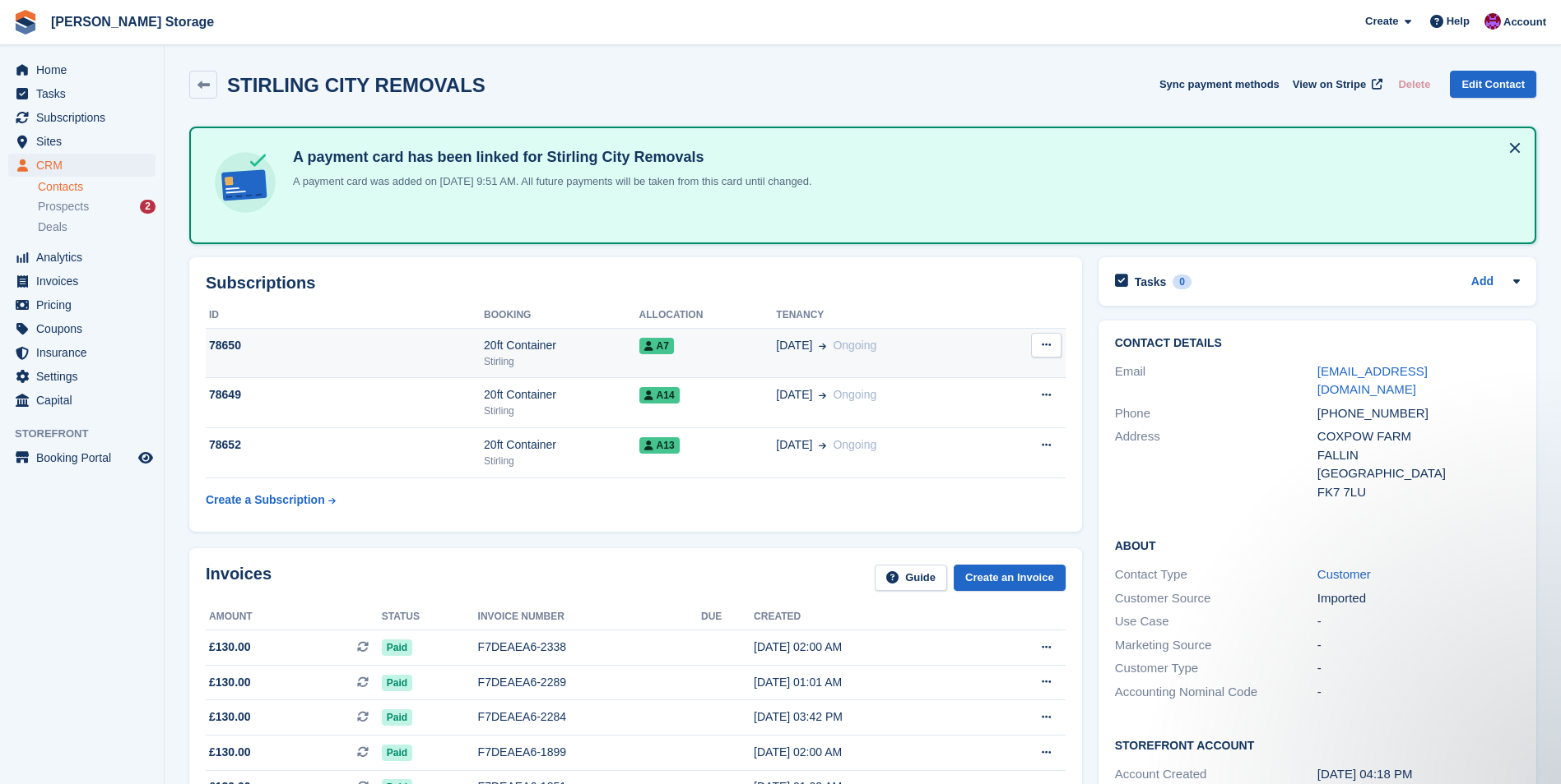
click at [692, 360] on td "A7" at bounding box center [708, 353] width 137 height 50
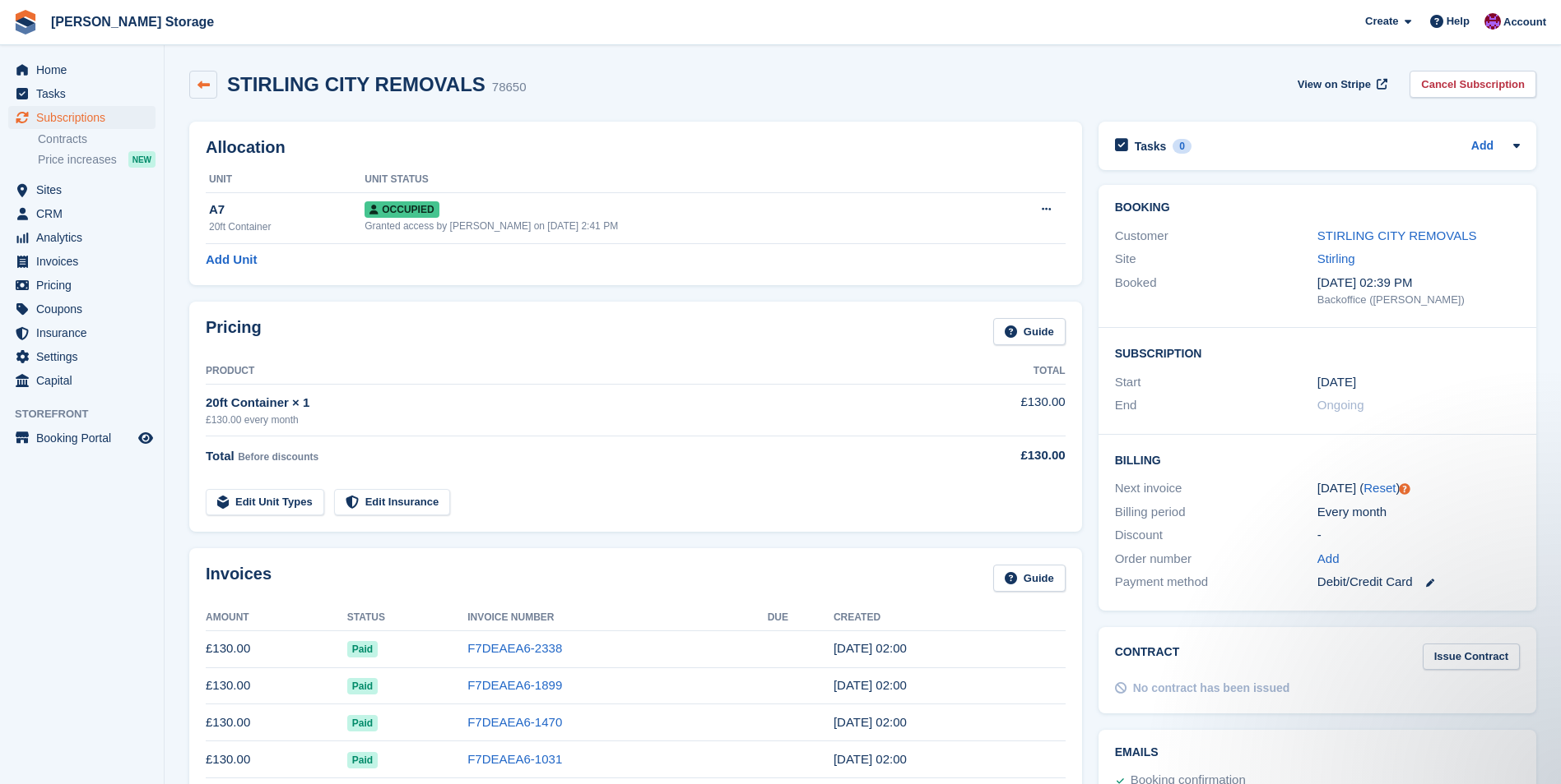
click at [207, 82] on icon at bounding box center [204, 85] width 12 height 12
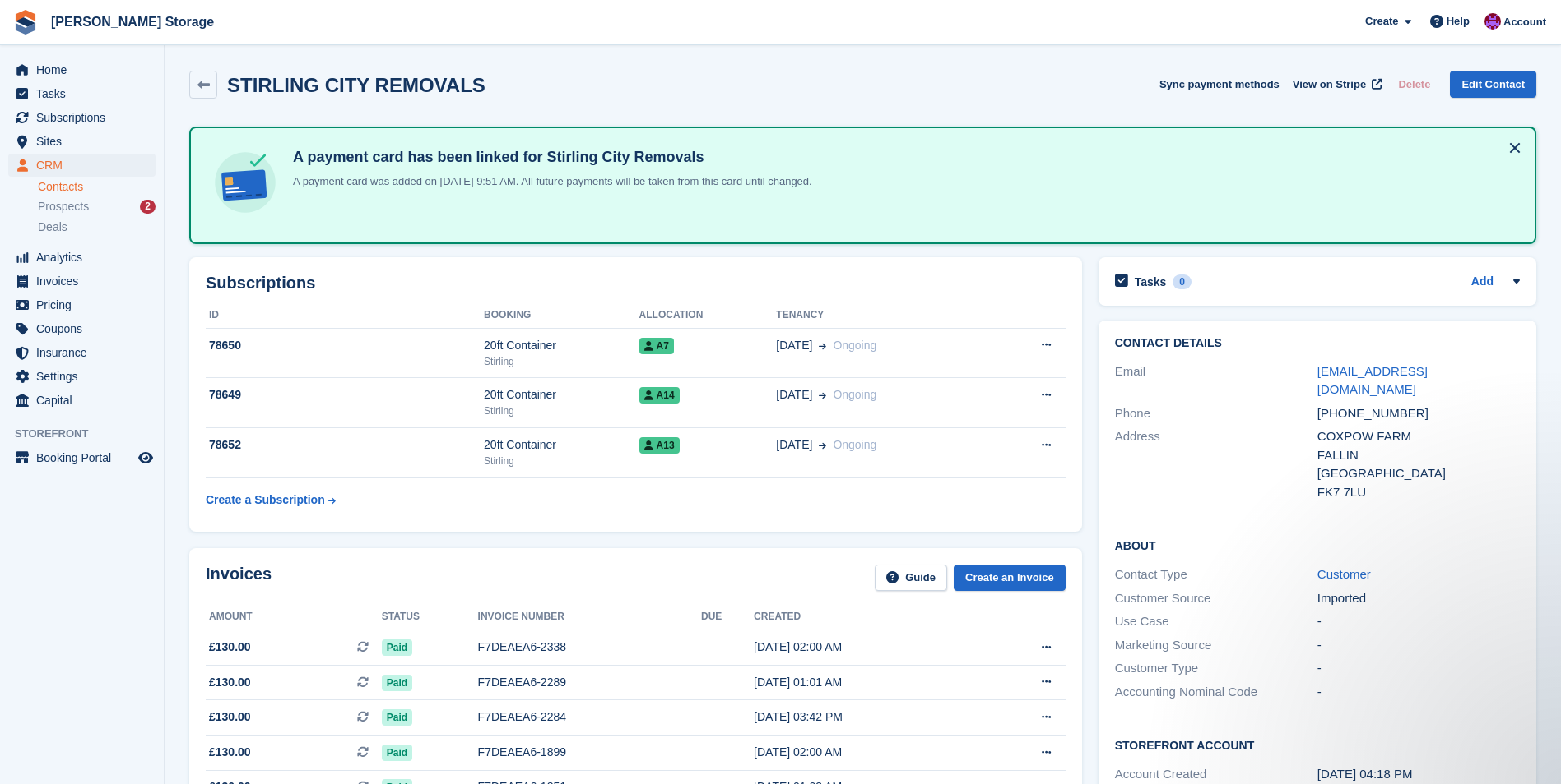
click at [72, 579] on aside "Home Tasks Subscriptions Subscriptions Subscriptions Contracts Price increases …" at bounding box center [82, 395] width 164 height 702
click at [53, 55] on div "Home Tasks Subscriptions Subscriptions Subscriptions Contracts Price increases …" at bounding box center [82, 232] width 164 height 361
click at [51, 74] on span "Home" at bounding box center [85, 69] width 99 height 23
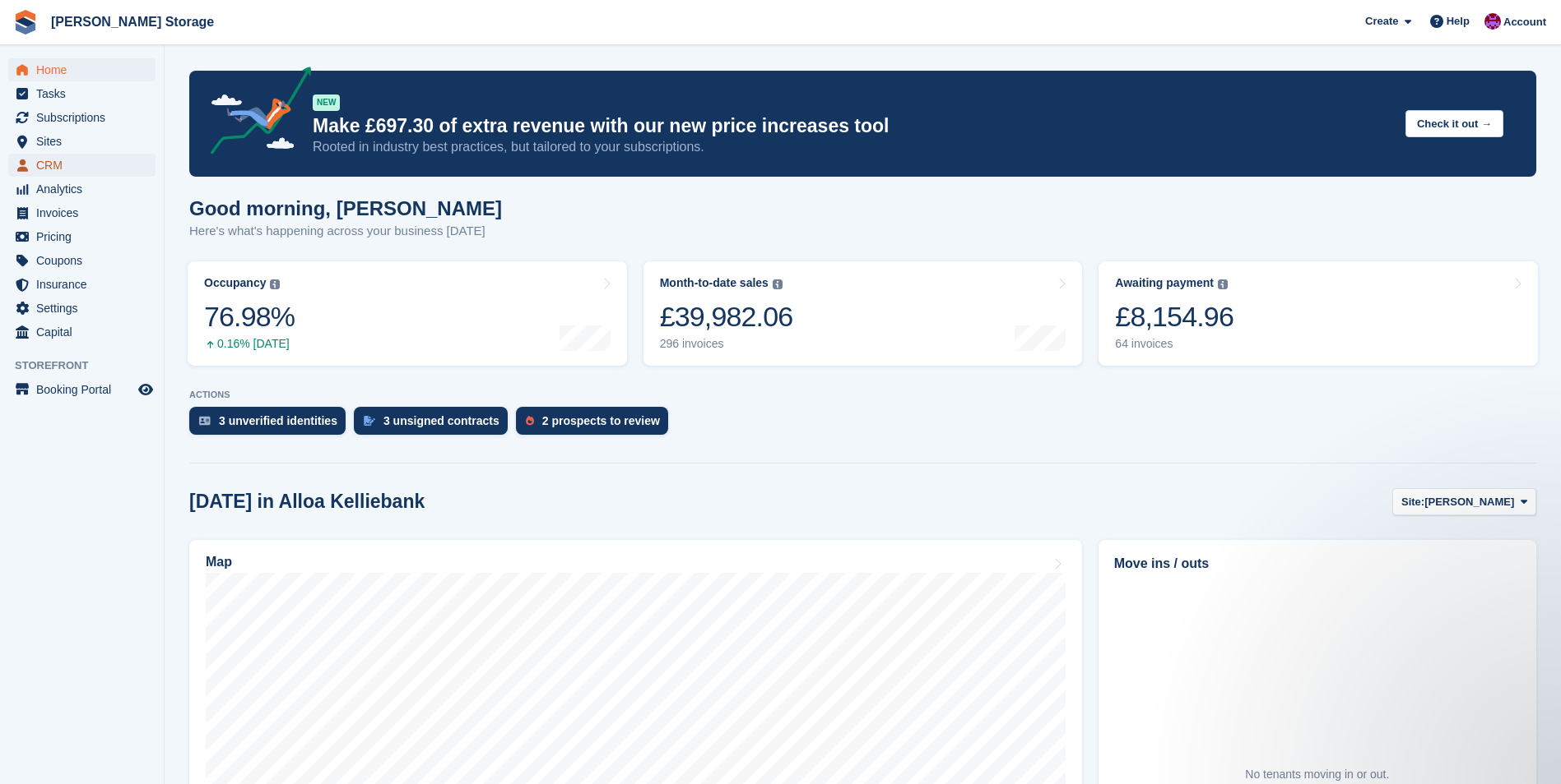
click at [58, 161] on span "CRM" at bounding box center [85, 165] width 99 height 23
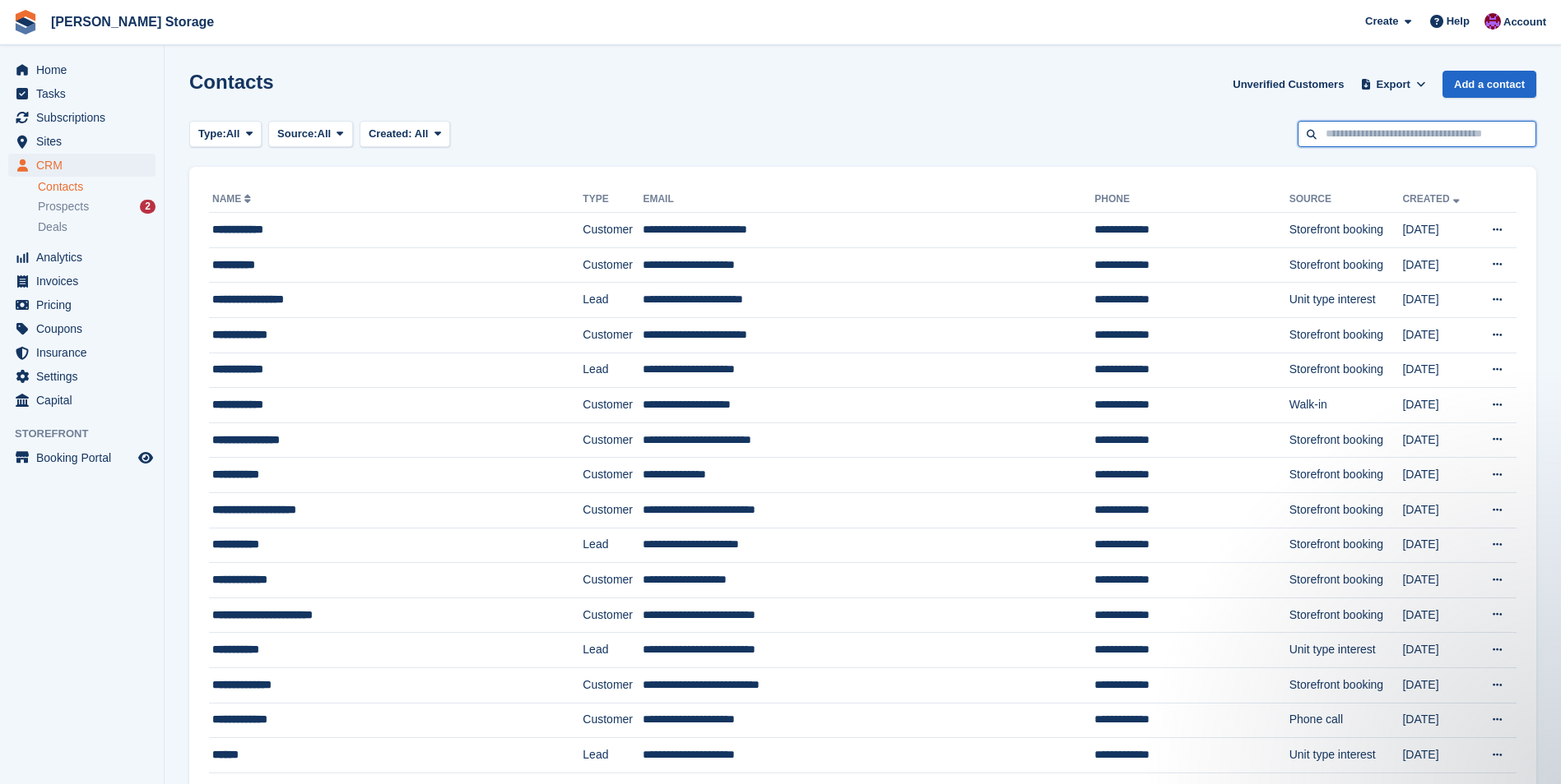
click at [1377, 136] on input "text" at bounding box center [1416, 134] width 239 height 27
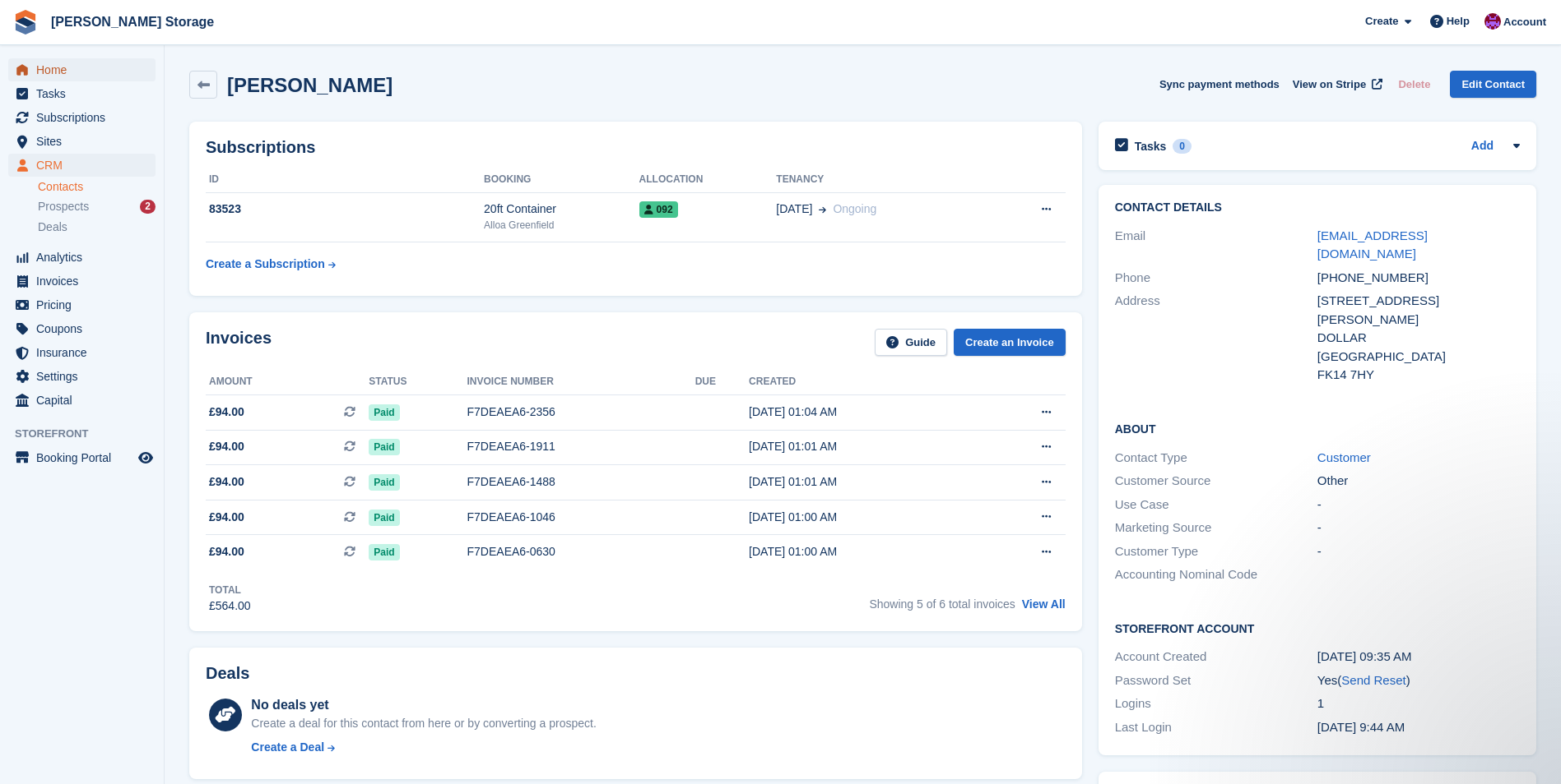
click at [54, 66] on span "Home" at bounding box center [85, 69] width 99 height 23
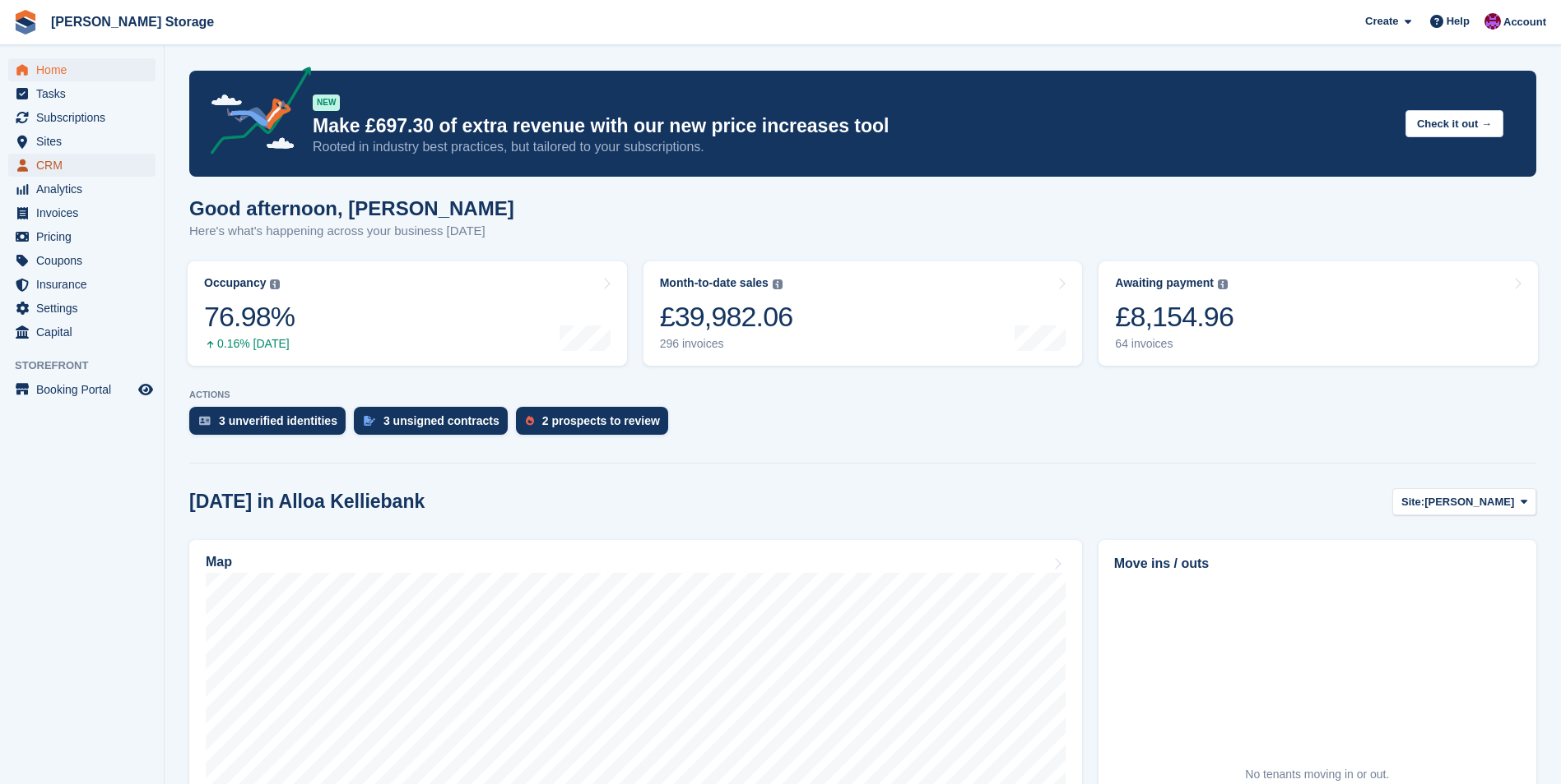
click at [69, 174] on span "CRM" at bounding box center [85, 165] width 99 height 23
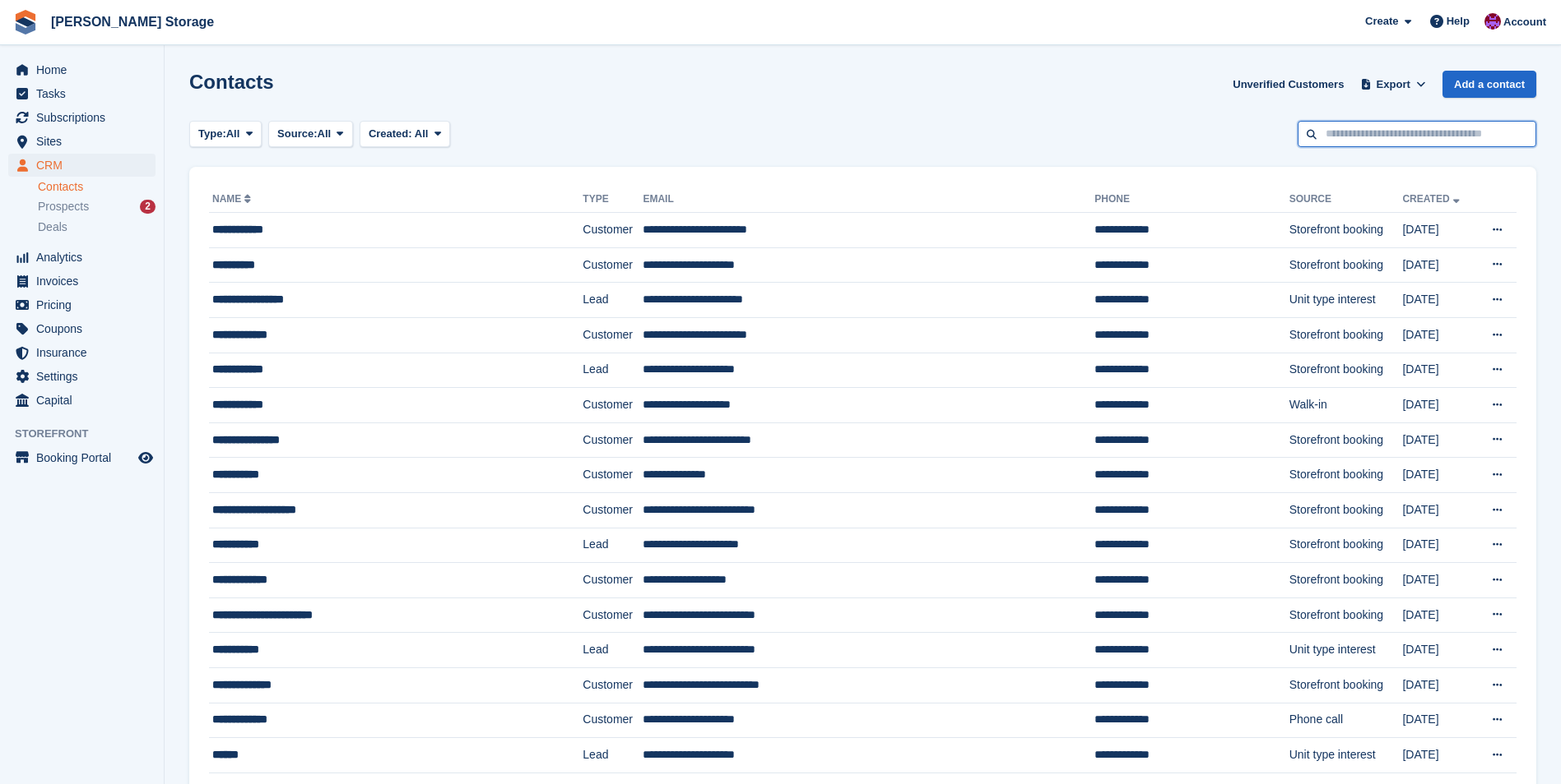
click at [1390, 146] on input "text" at bounding box center [1416, 134] width 239 height 27
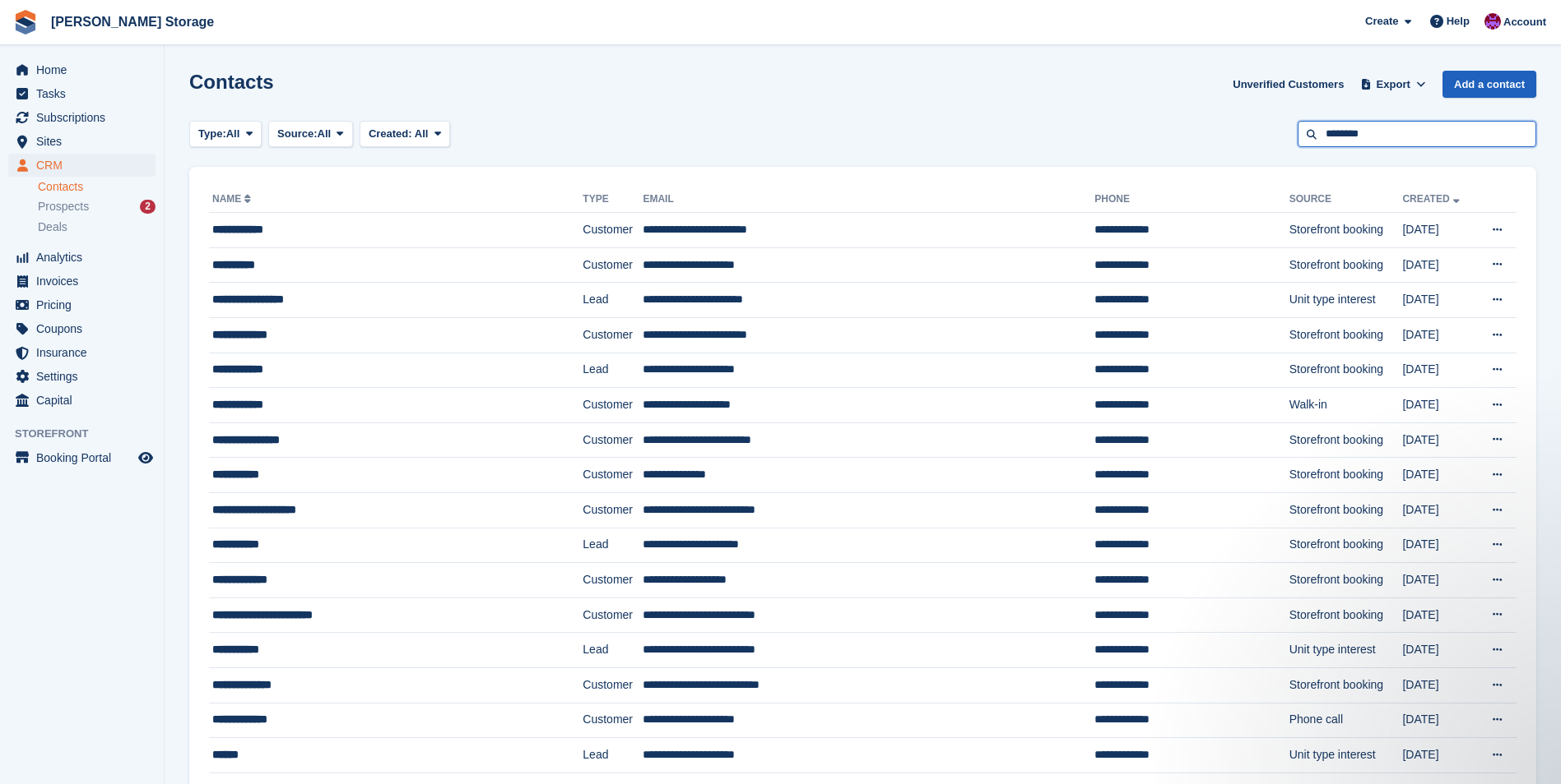
type input "********"
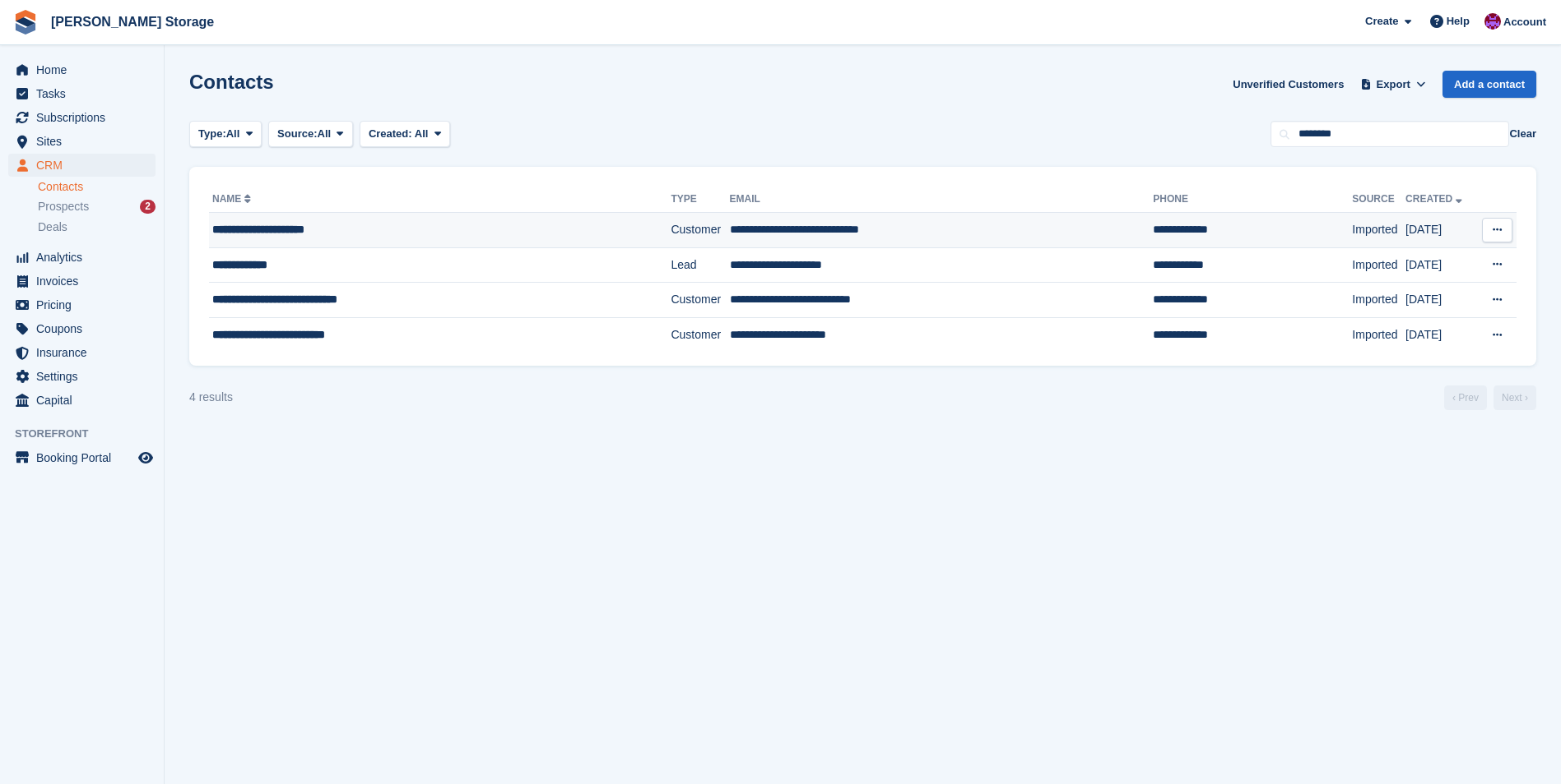
click at [680, 233] on td "Customer" at bounding box center [700, 230] width 58 height 35
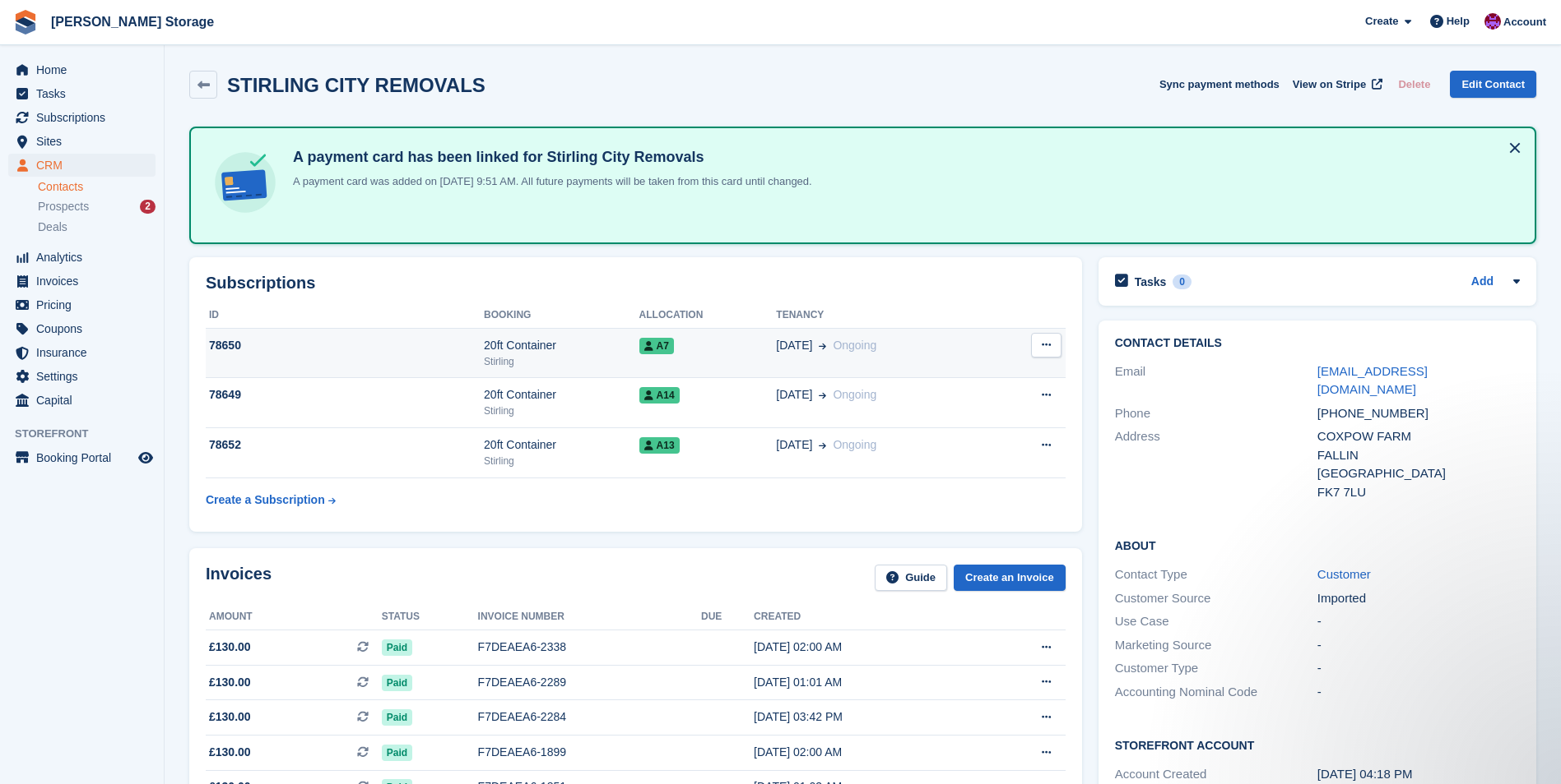
click at [697, 349] on div "A7" at bounding box center [708, 346] width 137 height 17
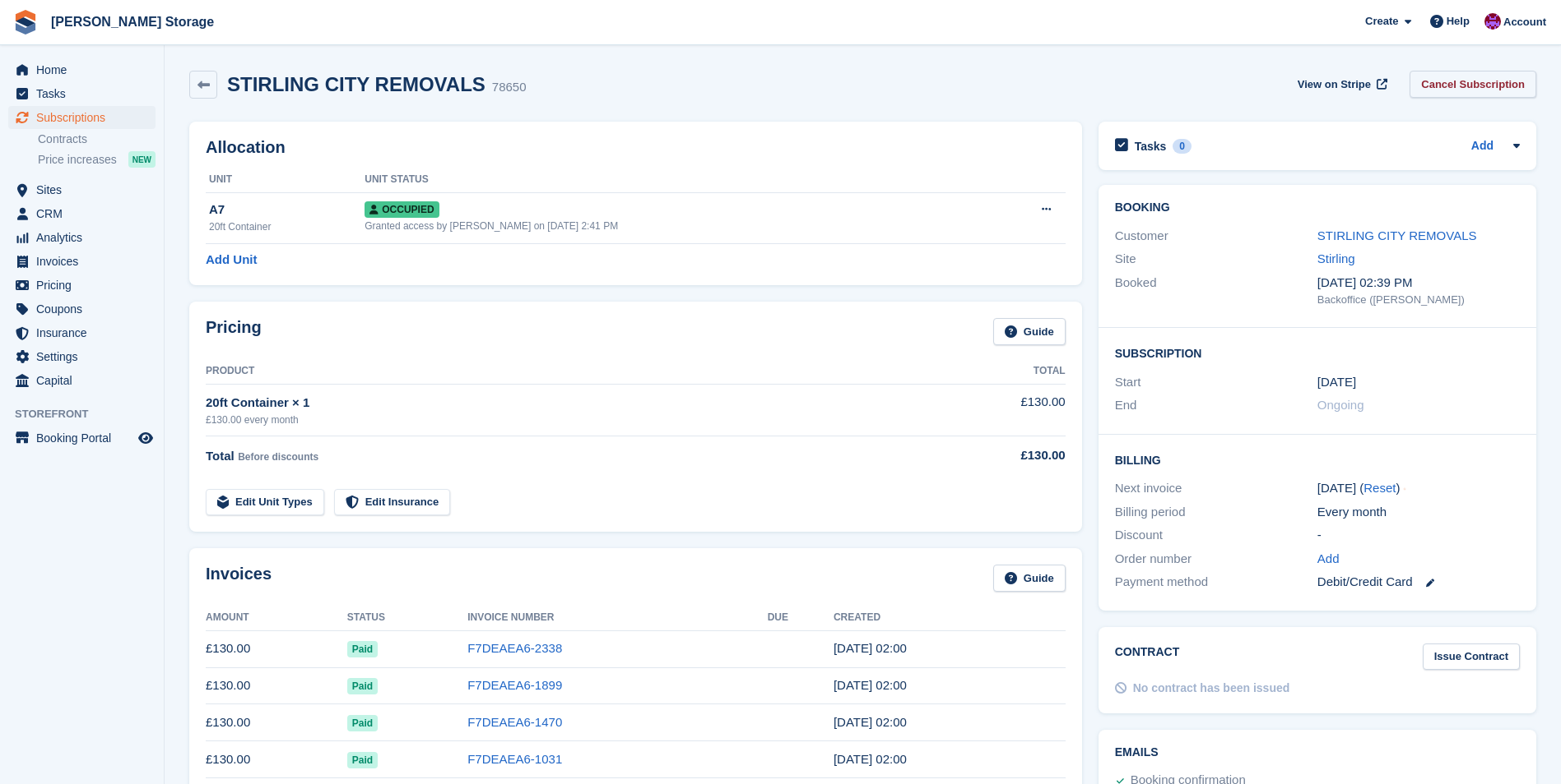
click at [1444, 84] on link "Cancel Subscription" at bounding box center [1472, 84] width 127 height 27
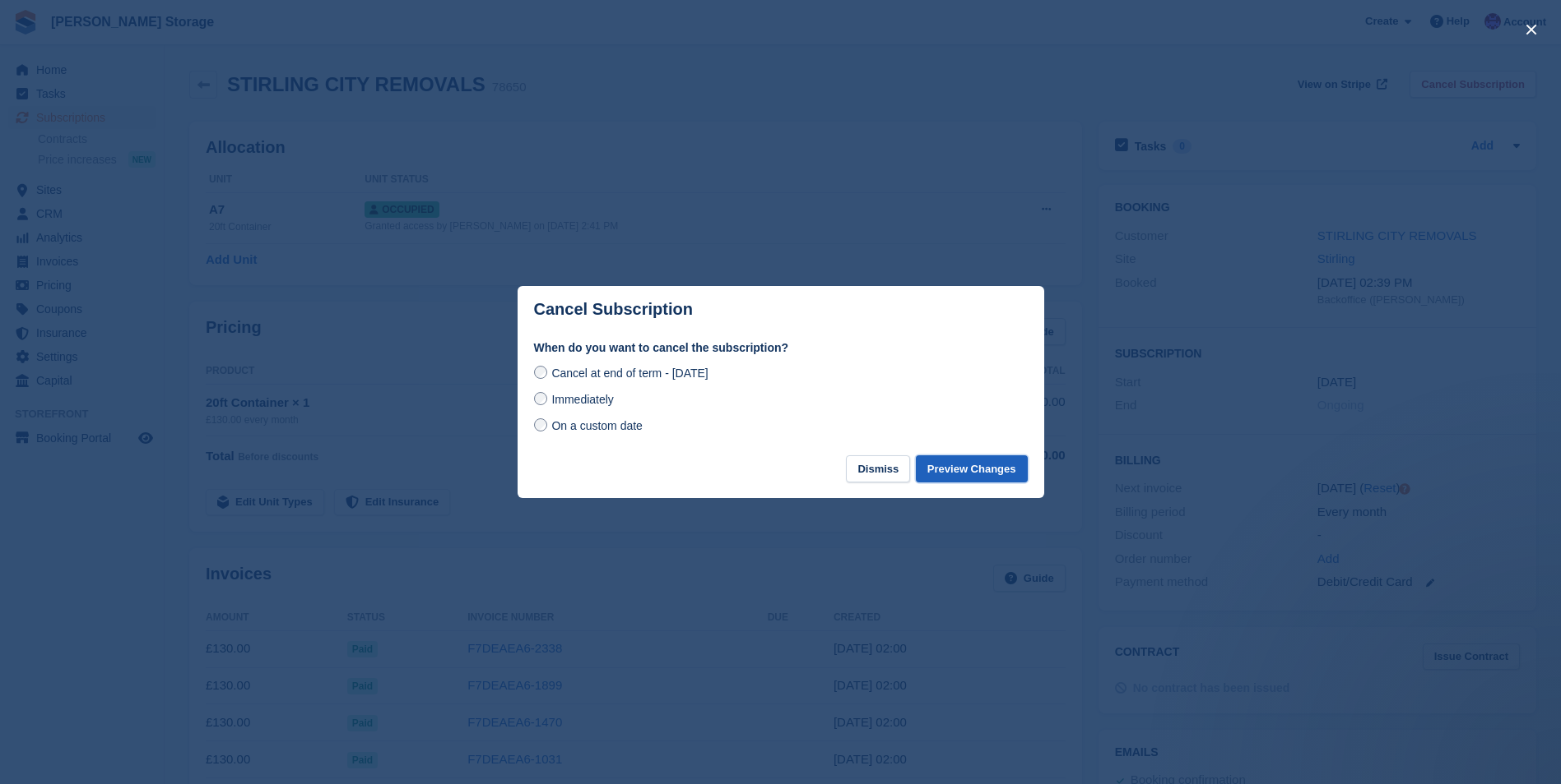
click at [1001, 467] on button "Preview Changes" at bounding box center [971, 468] width 112 height 27
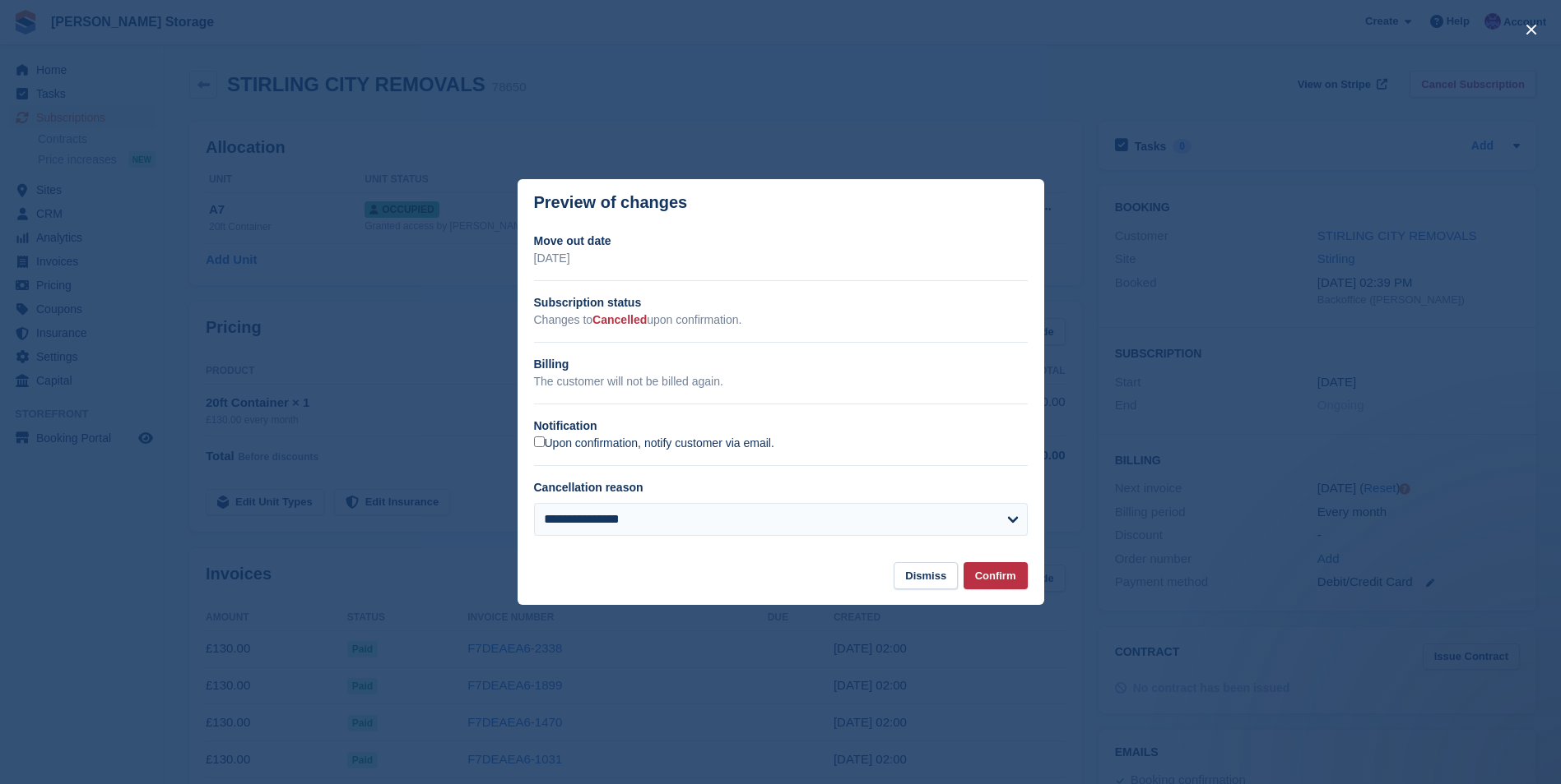
click at [546, 446] on label "Upon confirmation, notify customer via email." at bounding box center [654, 443] width 240 height 15
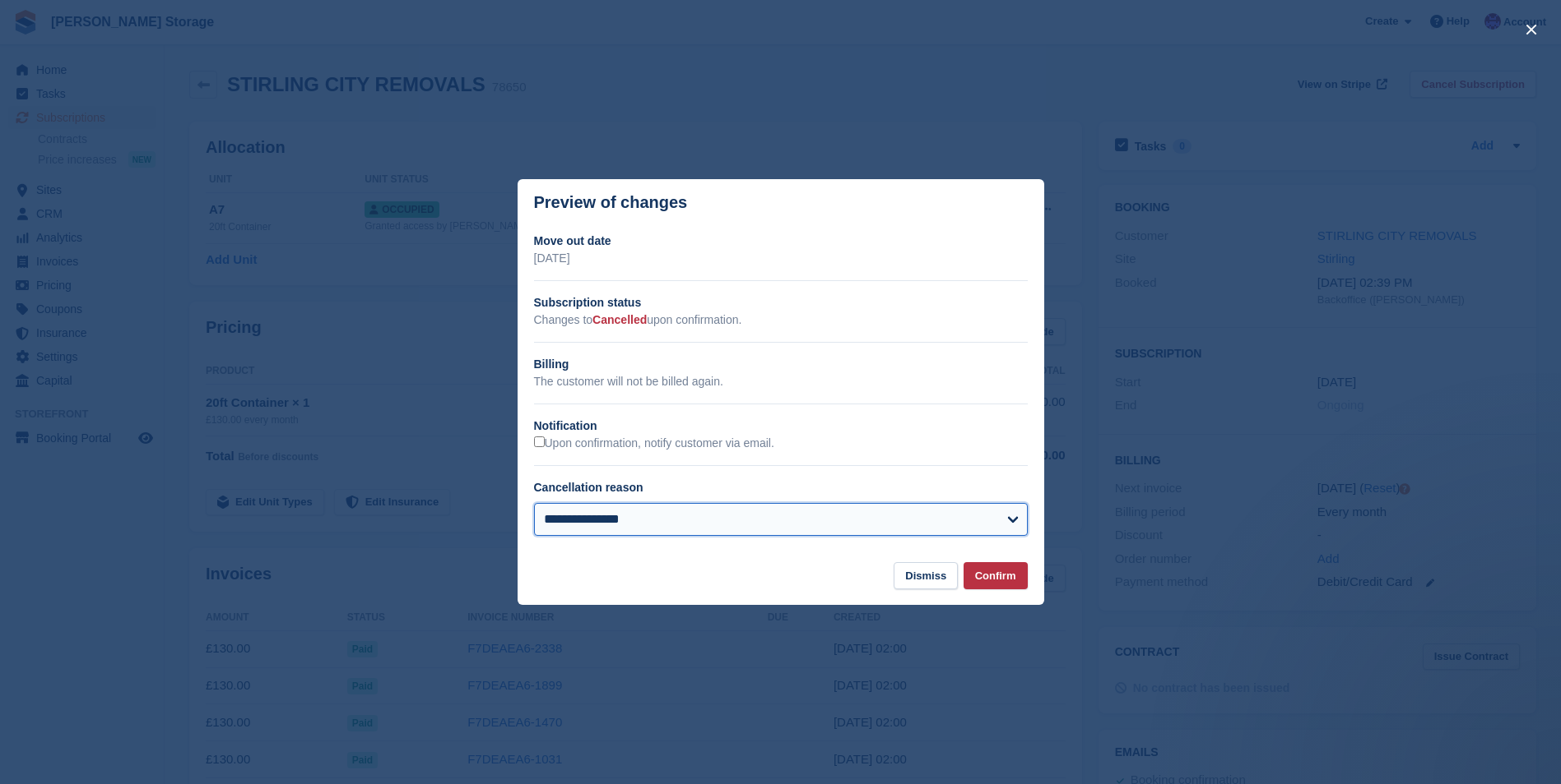
click at [891, 525] on select "**********" at bounding box center [780, 519] width 494 height 33
select select "**********"
click at [534, 504] on select "**********" at bounding box center [780, 519] width 494 height 33
click at [1006, 580] on button "Confirm" at bounding box center [995, 575] width 64 height 27
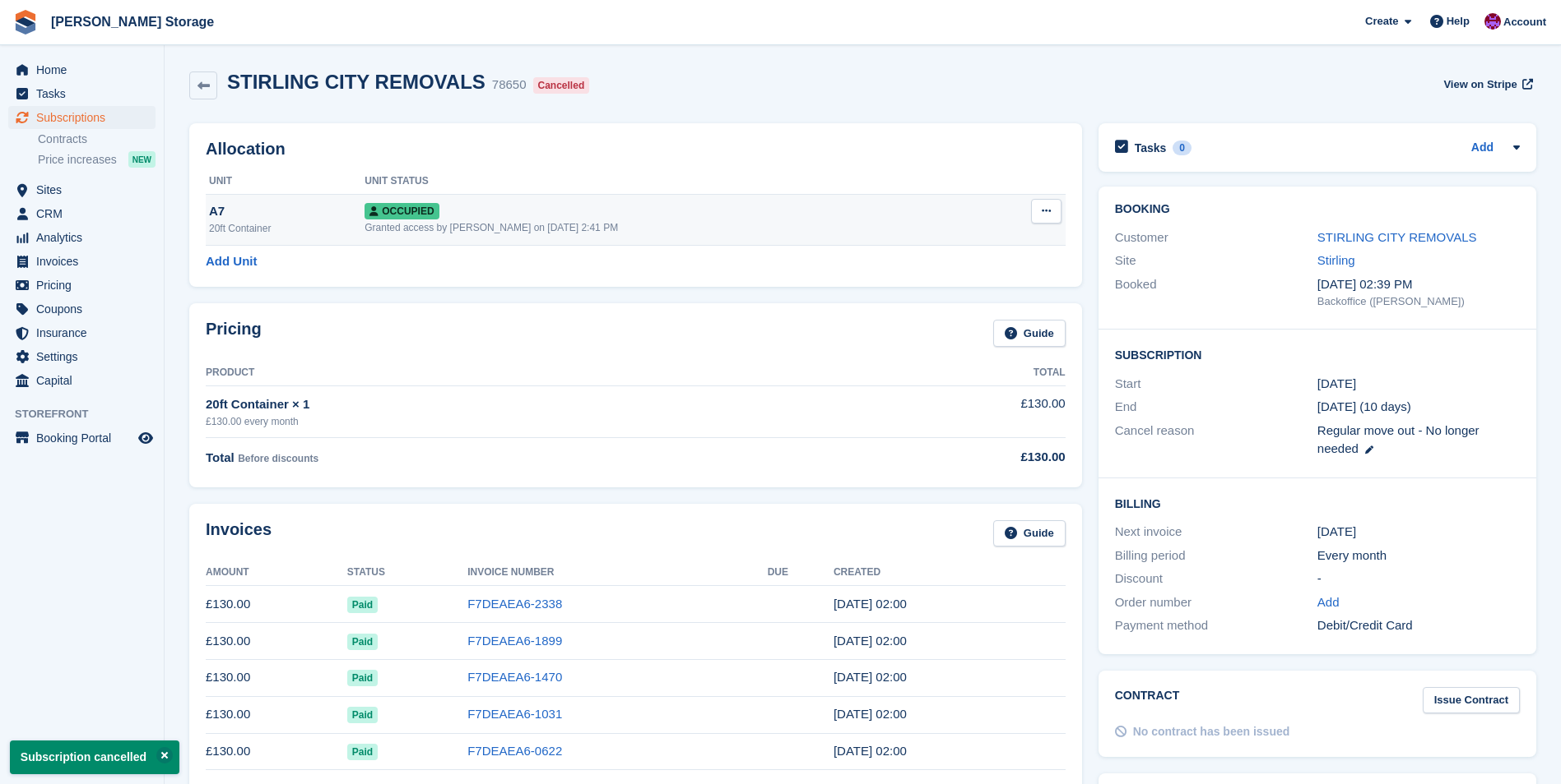
click at [1049, 209] on icon at bounding box center [1045, 211] width 9 height 11
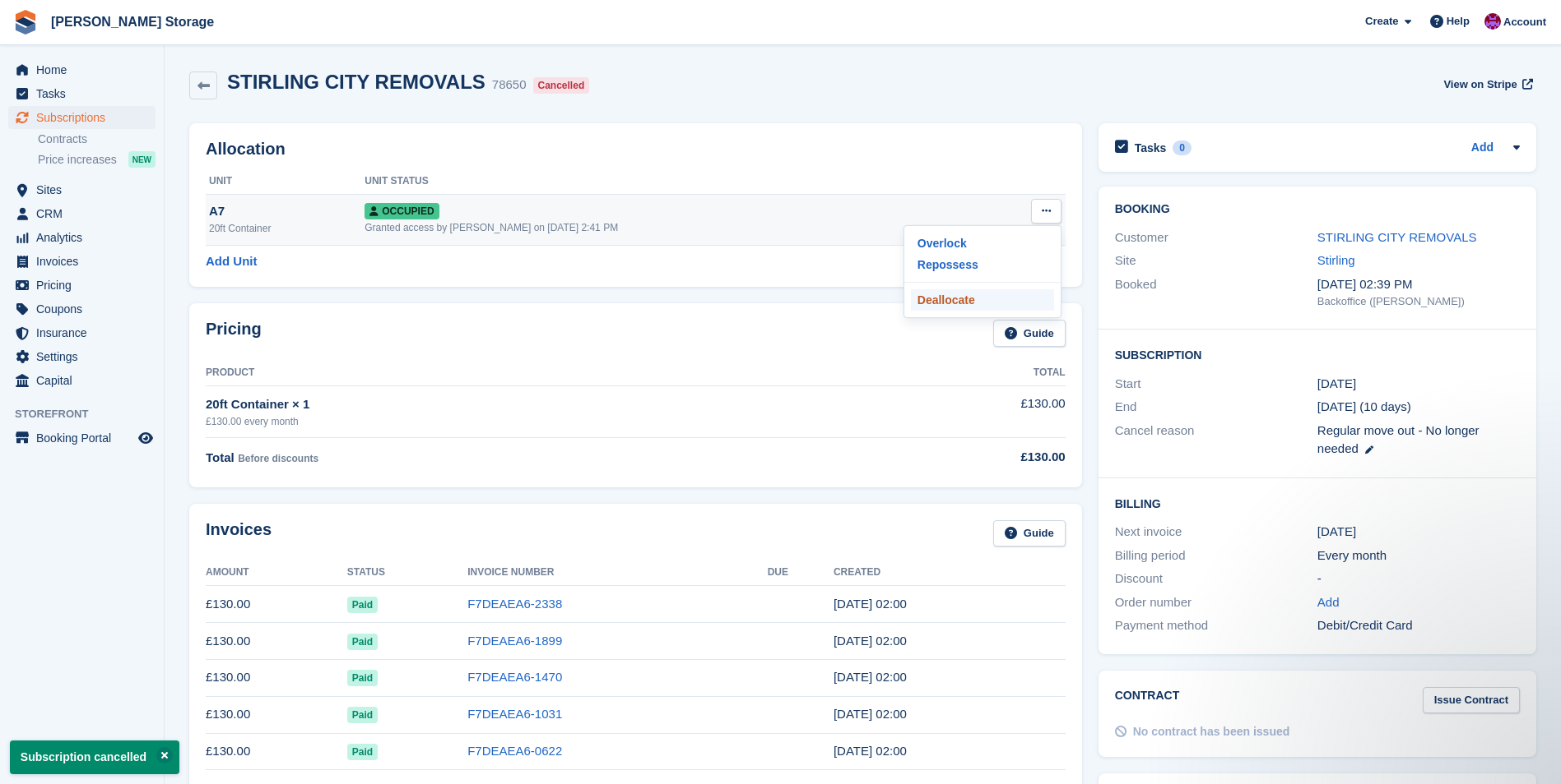
click at [963, 307] on p "Deallocate" at bounding box center [981, 300] width 143 height 21
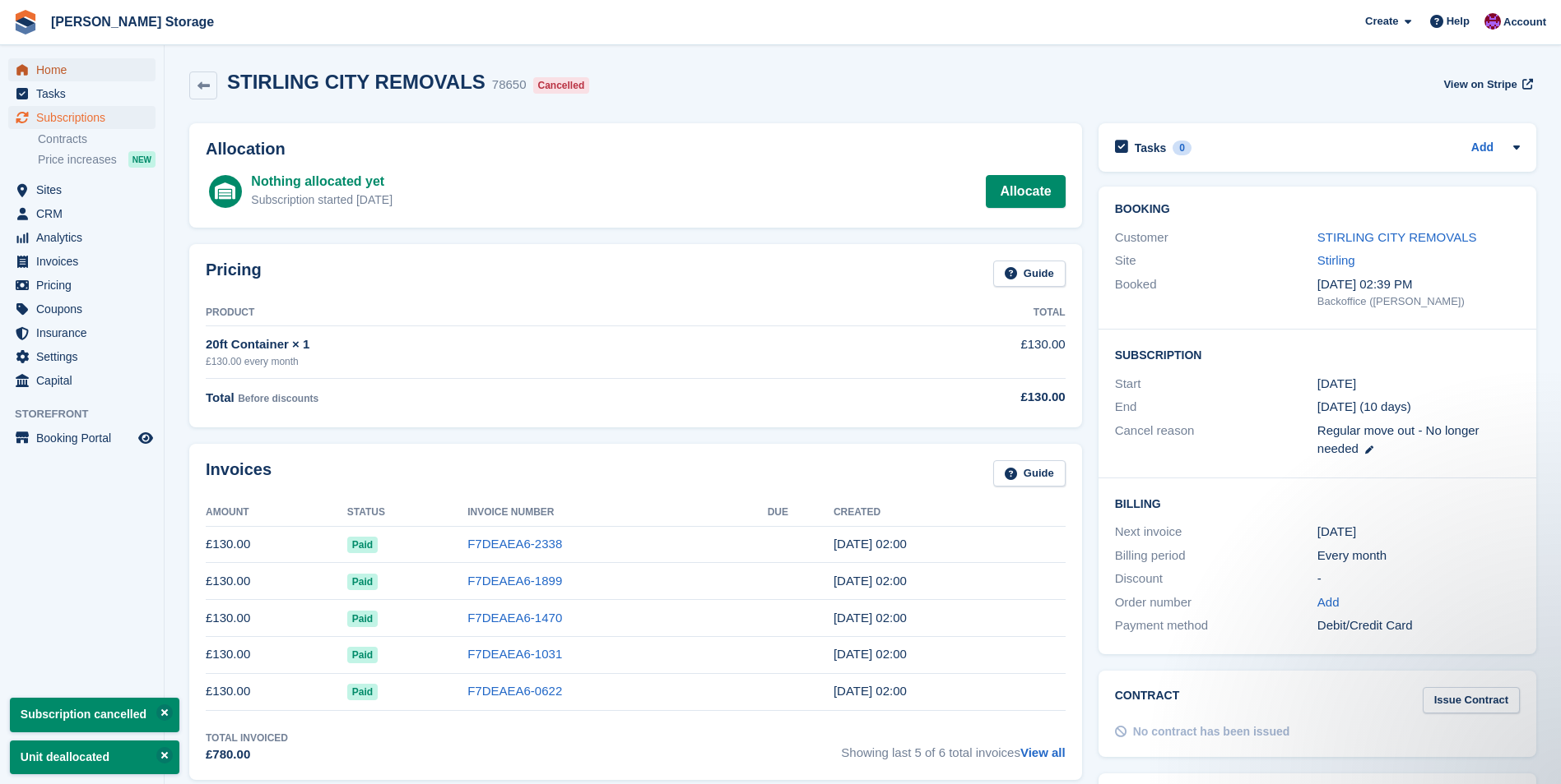
click at [72, 71] on span "Home" at bounding box center [85, 69] width 99 height 23
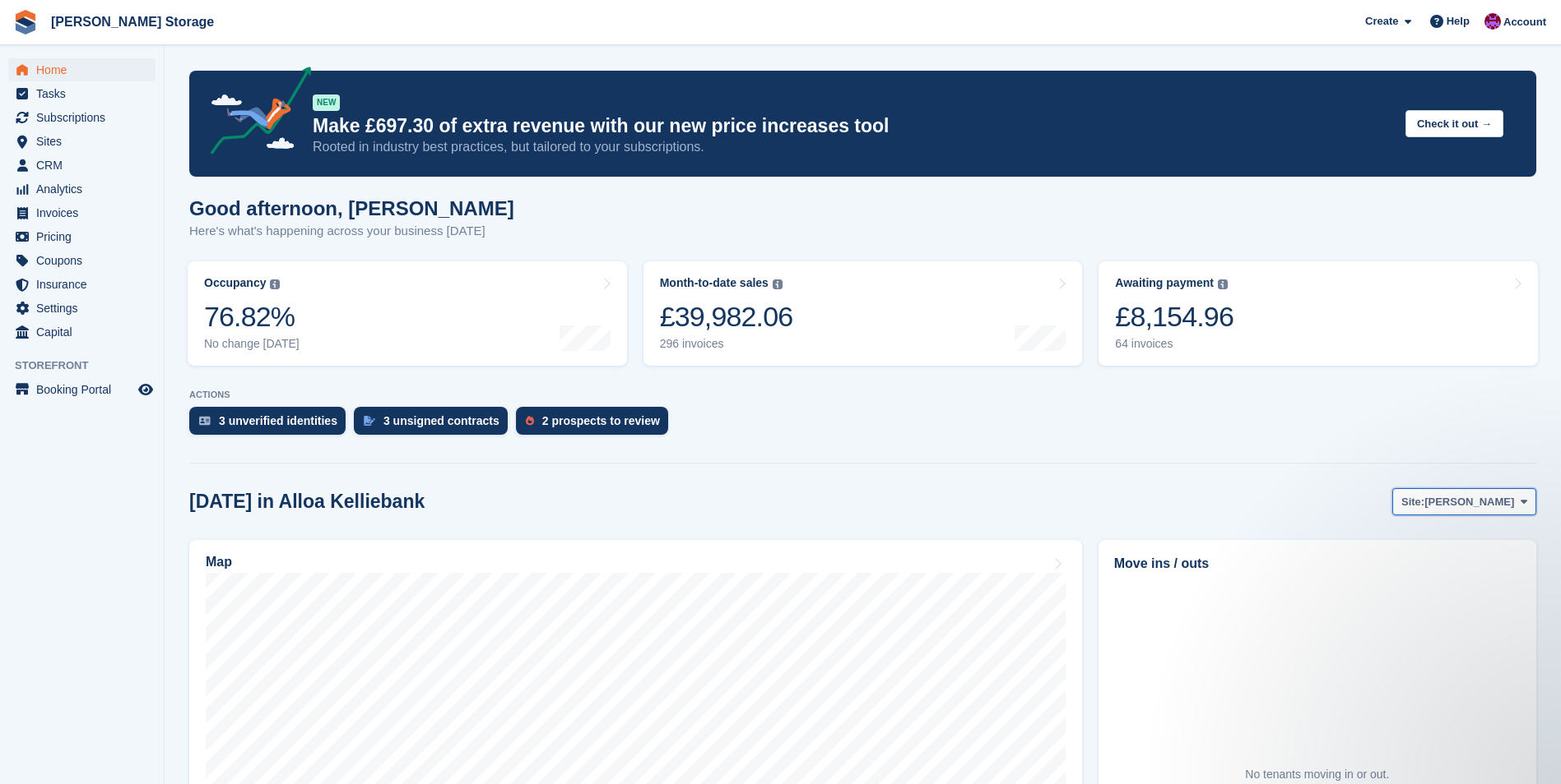
click at [1464, 507] on span "Alloa Kelliebank" at bounding box center [1469, 502] width 90 height 16
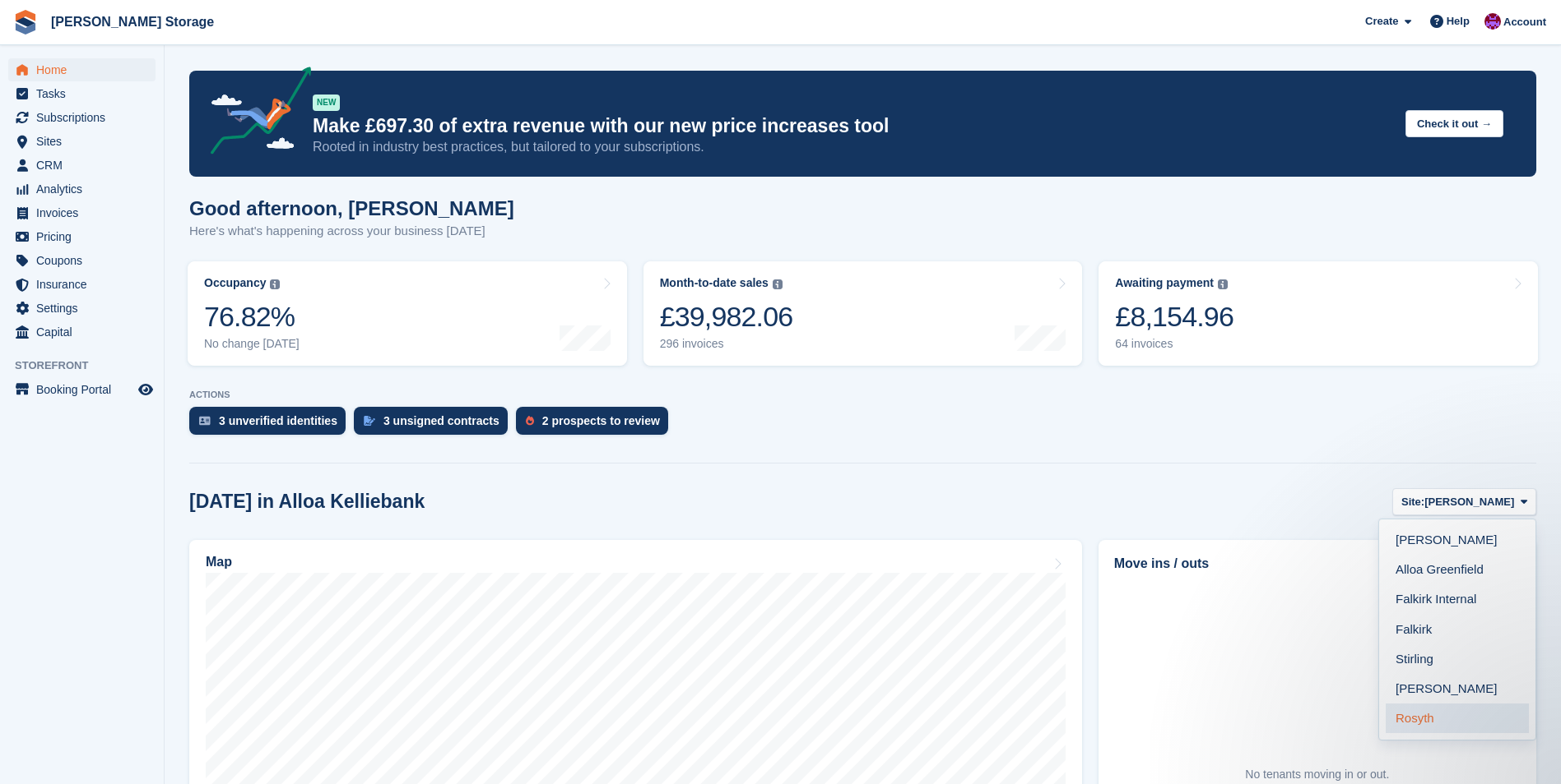
click at [1438, 707] on link "Rosyth" at bounding box center [1456, 719] width 143 height 30
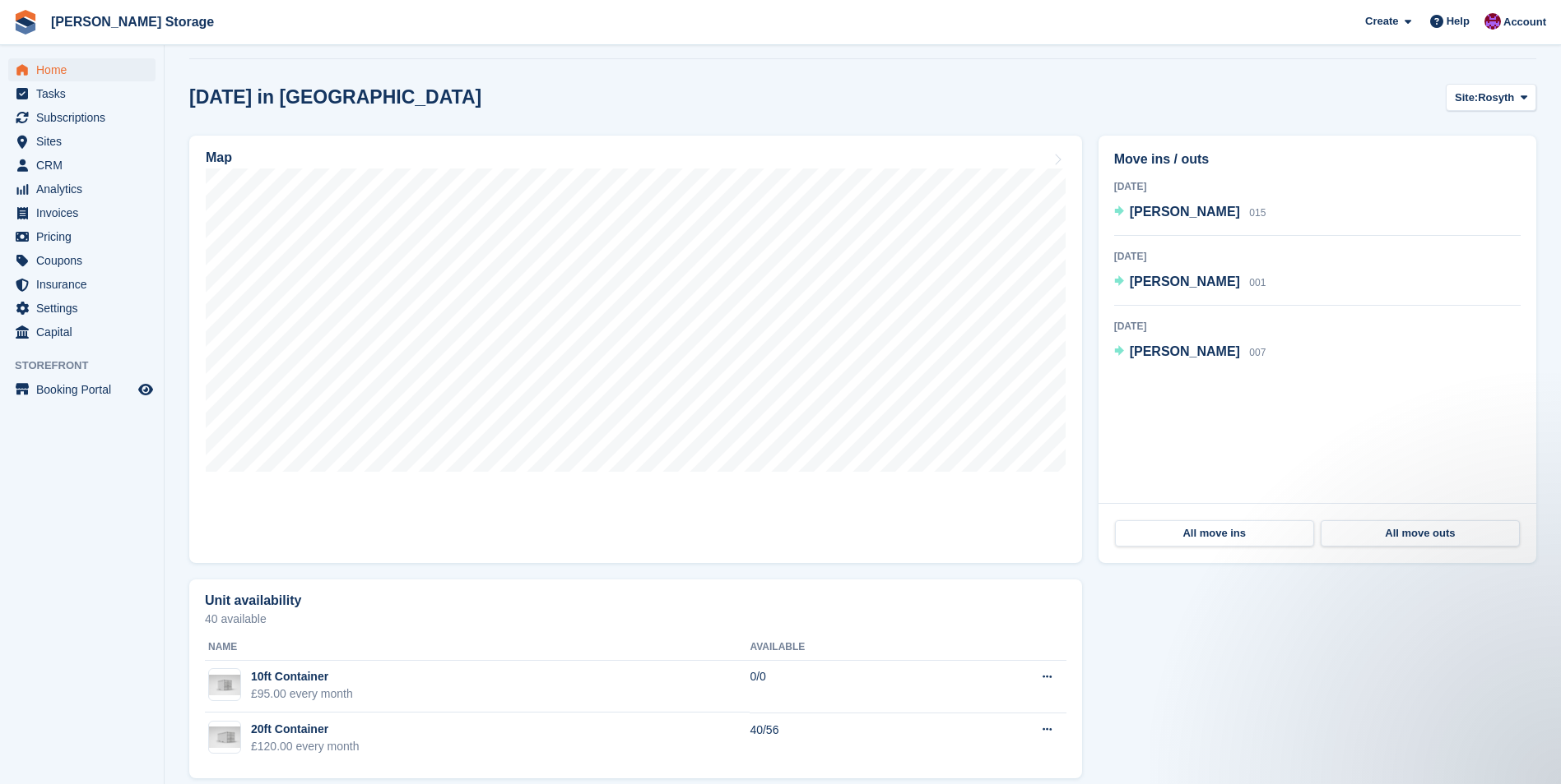
scroll to position [411, 0]
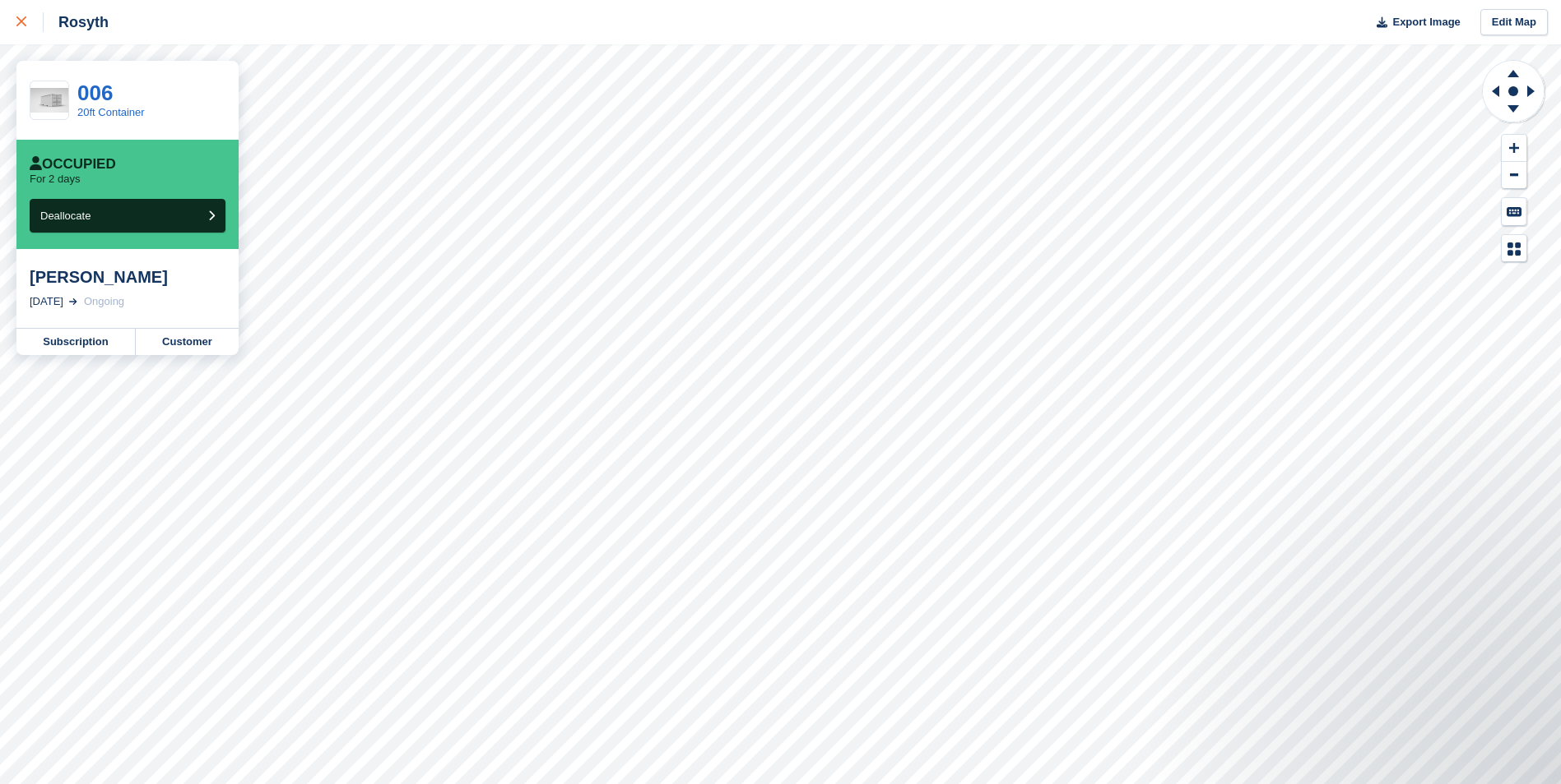
click at [20, 17] on icon at bounding box center [21, 21] width 10 height 10
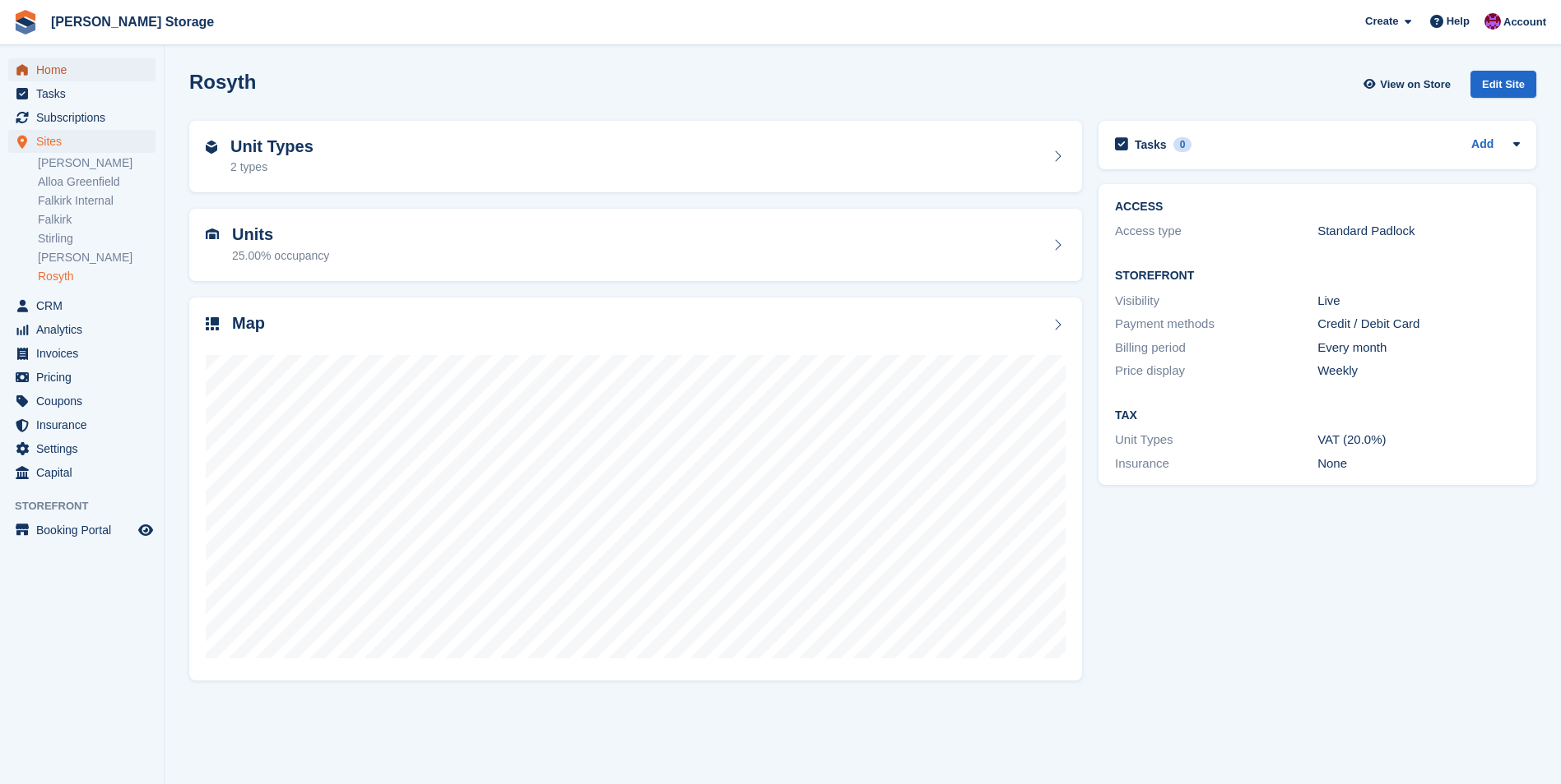
click at [44, 74] on span "Home" at bounding box center [85, 69] width 99 height 23
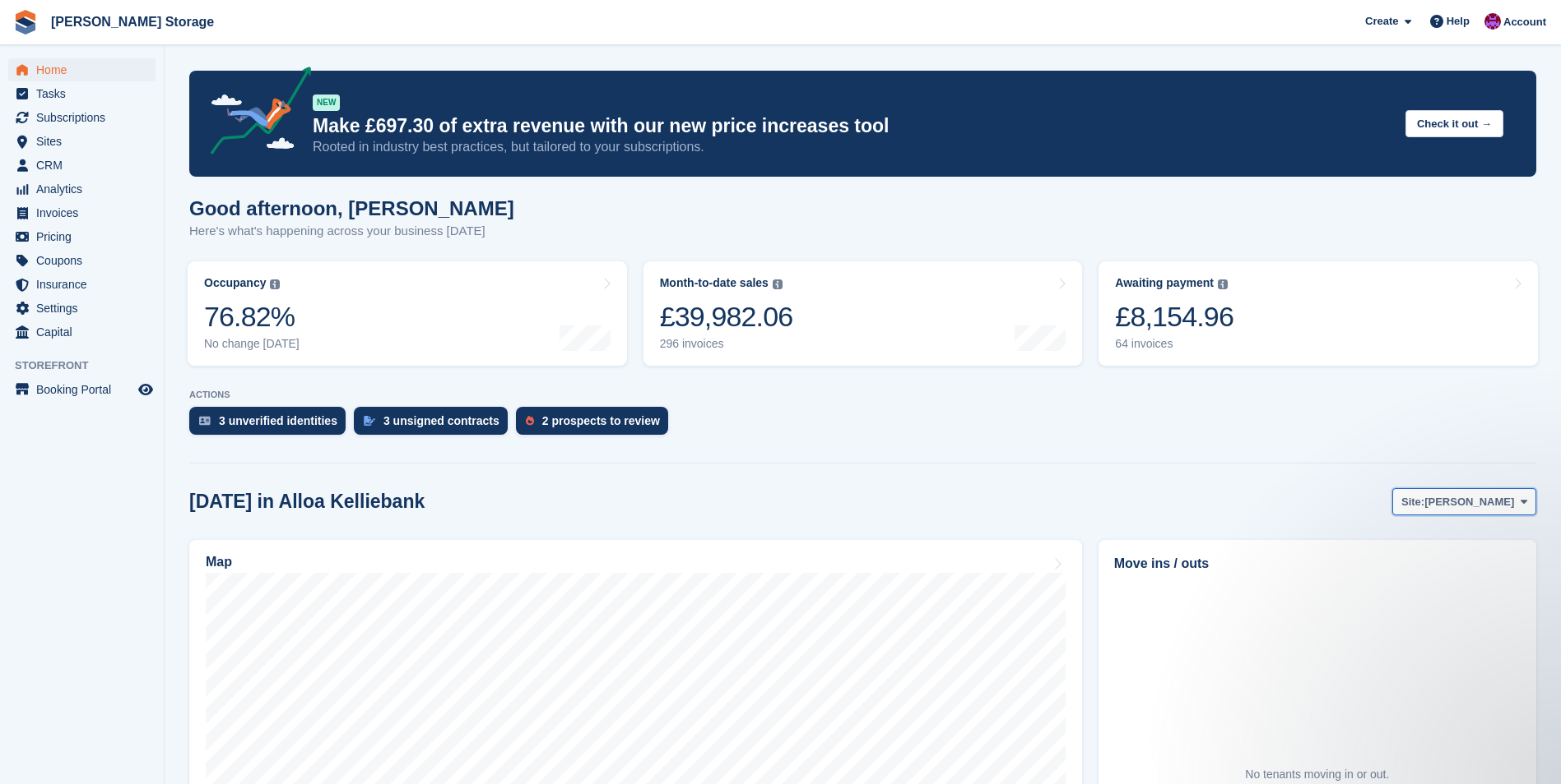
click at [1491, 509] on span "[PERSON_NAME]" at bounding box center [1469, 502] width 90 height 16
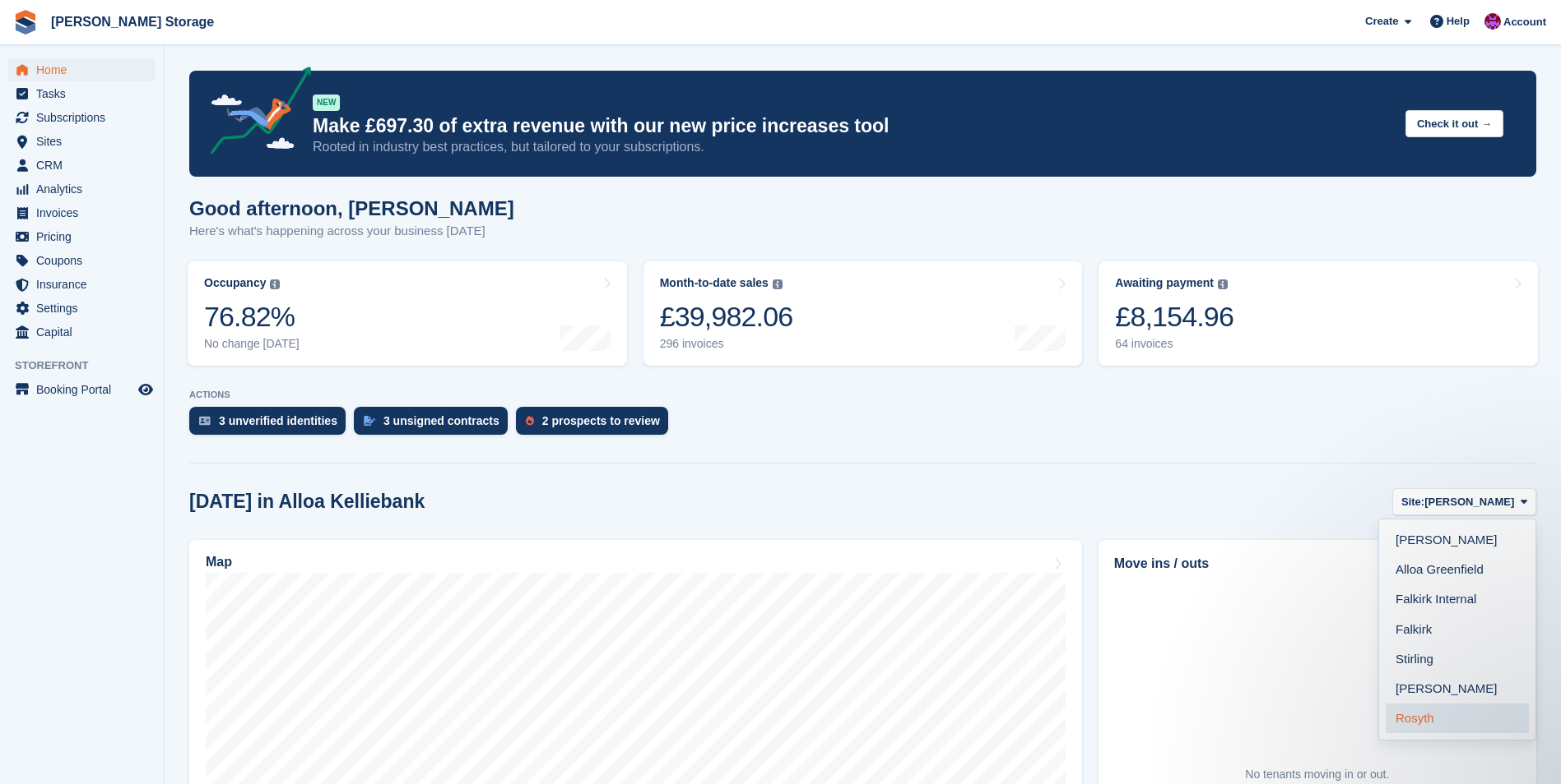
click at [1464, 715] on link "Rosyth" at bounding box center [1456, 719] width 143 height 30
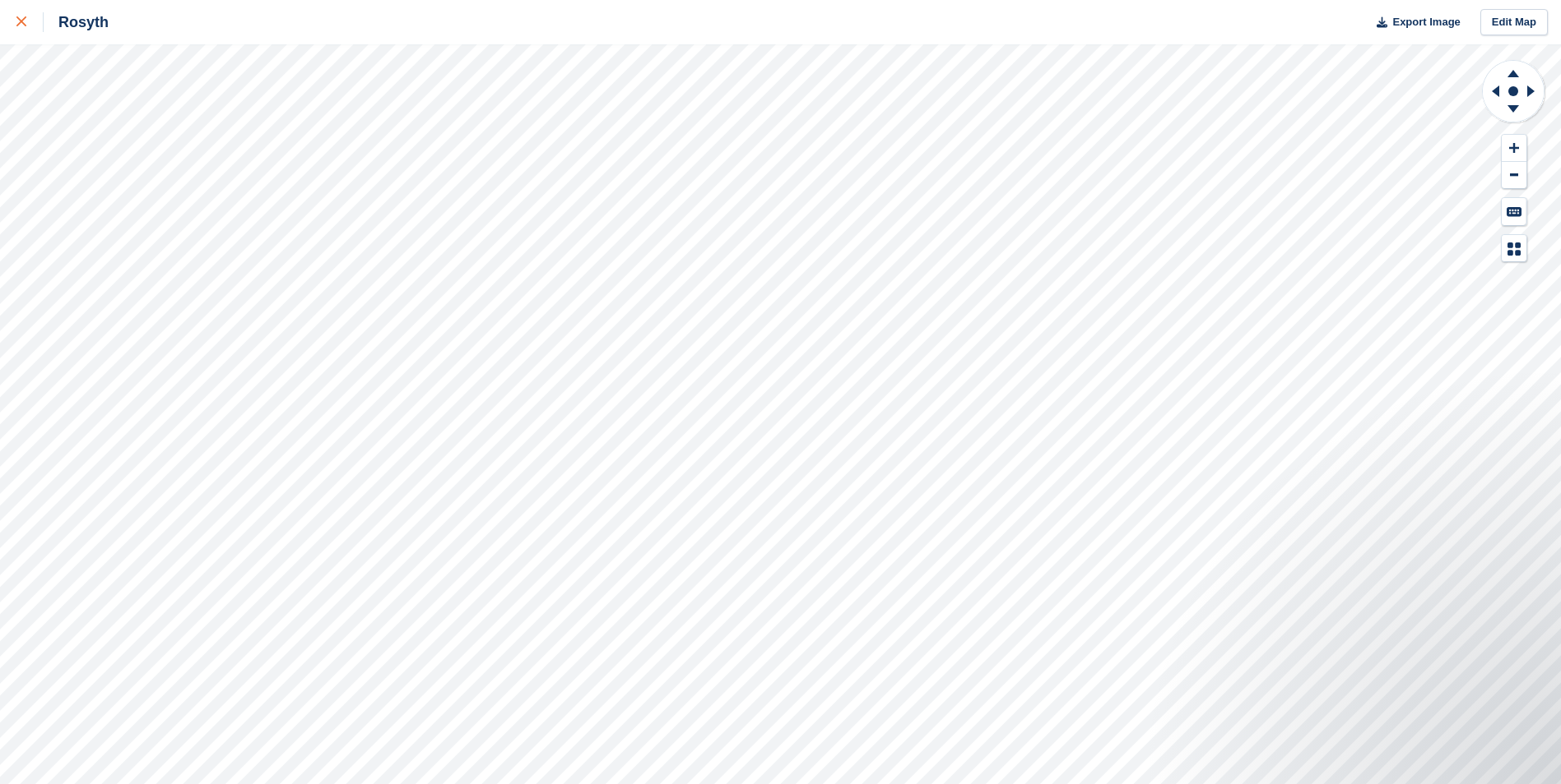
click at [28, 28] on div at bounding box center [29, 22] width 27 height 20
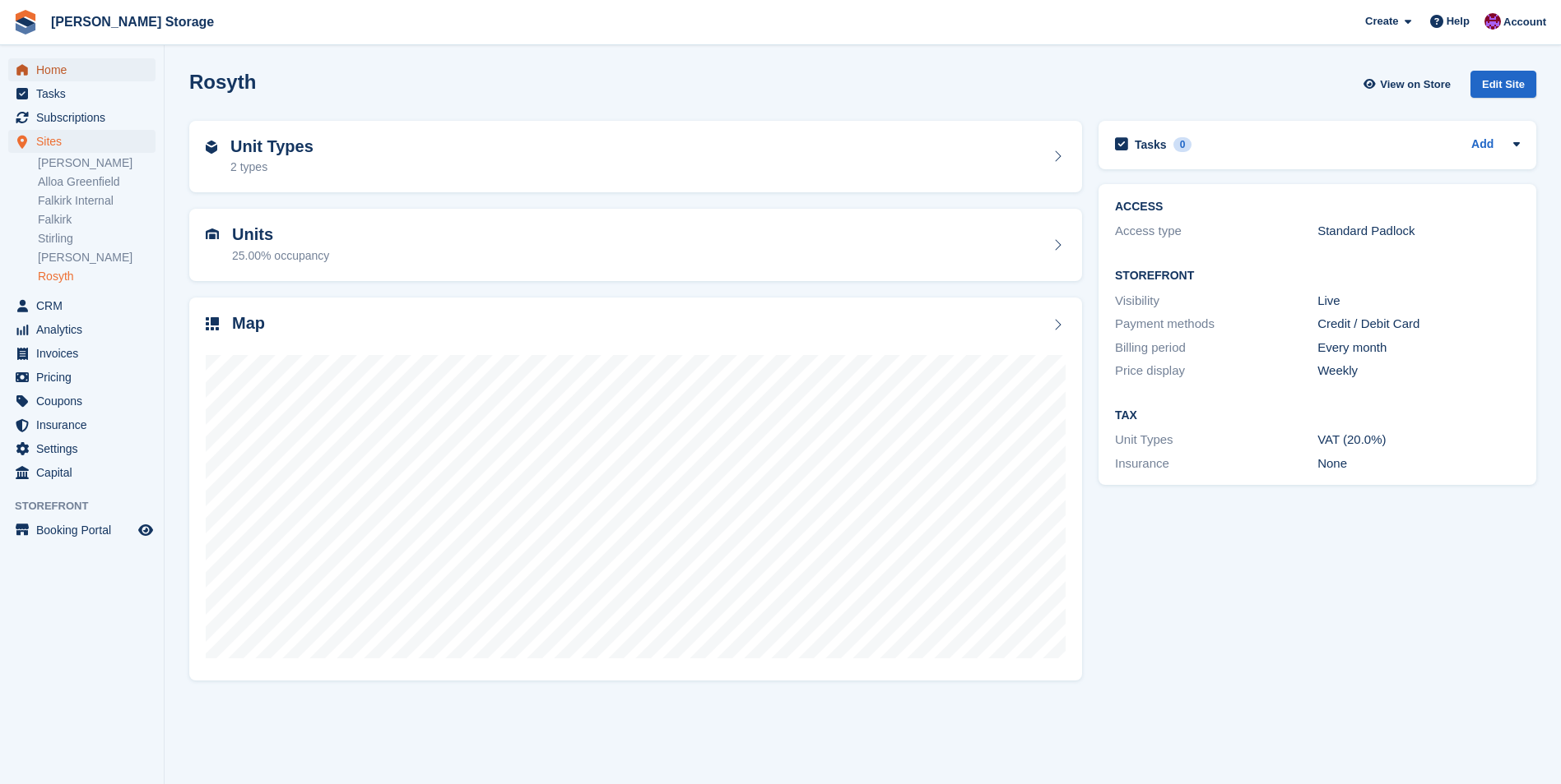
click at [58, 75] on span "Home" at bounding box center [85, 69] width 99 height 23
